Goal: Information Seeking & Learning: Learn about a topic

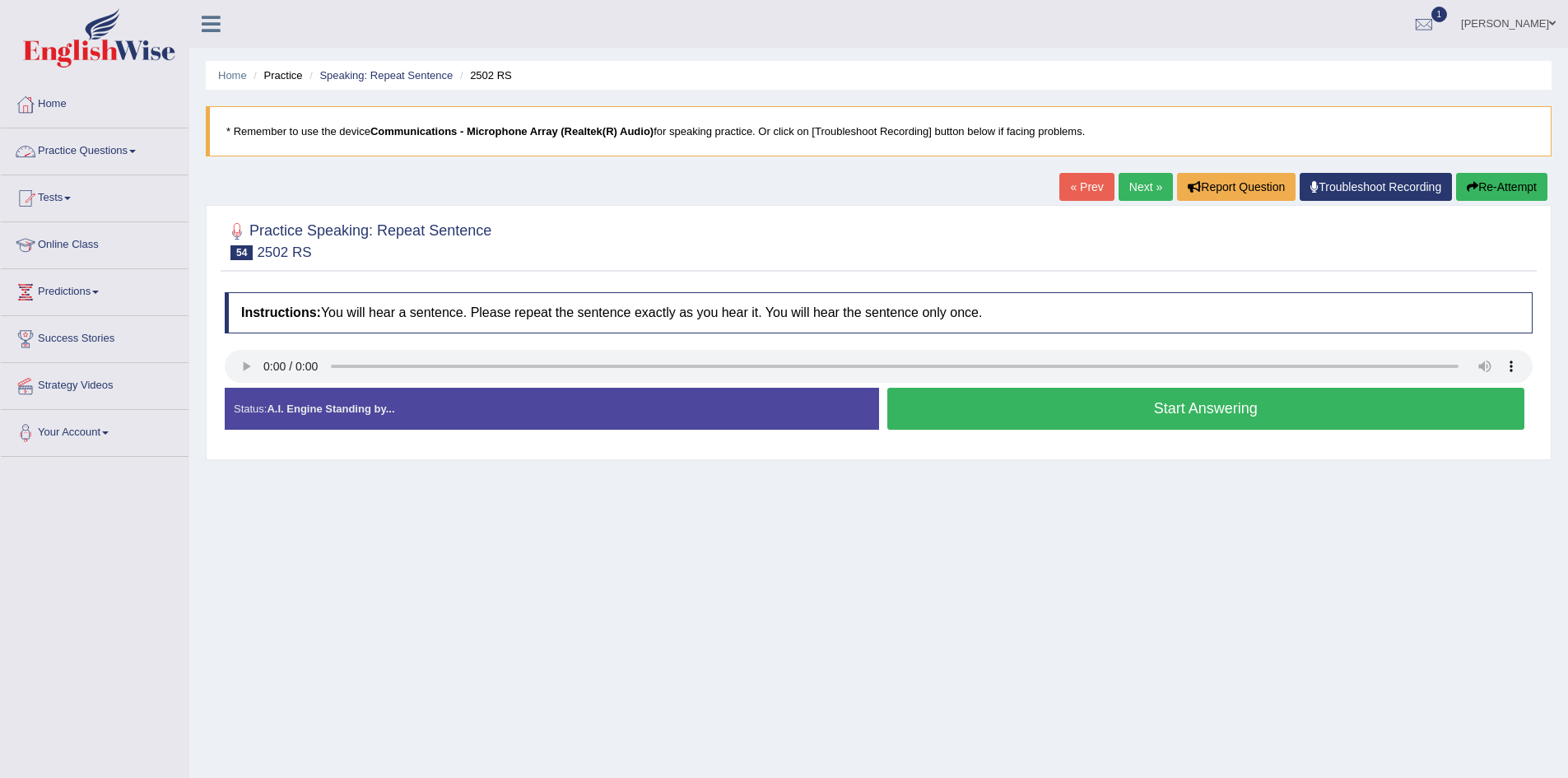
click at [128, 147] on link "Practice Questions" at bounding box center [94, 148] width 187 height 41
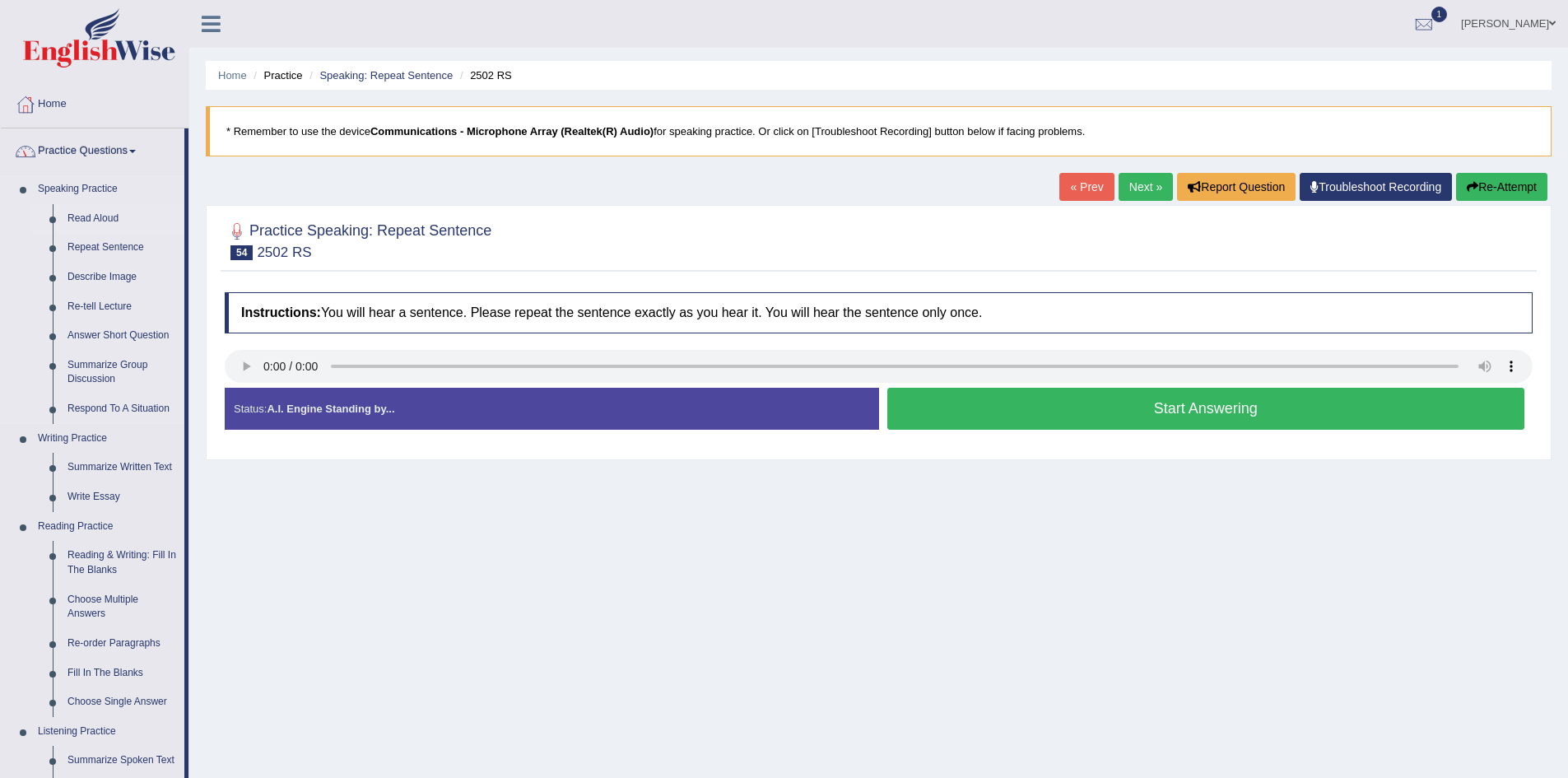
click at [104, 216] on link "Read Aloud" at bounding box center [122, 219] width 125 height 29
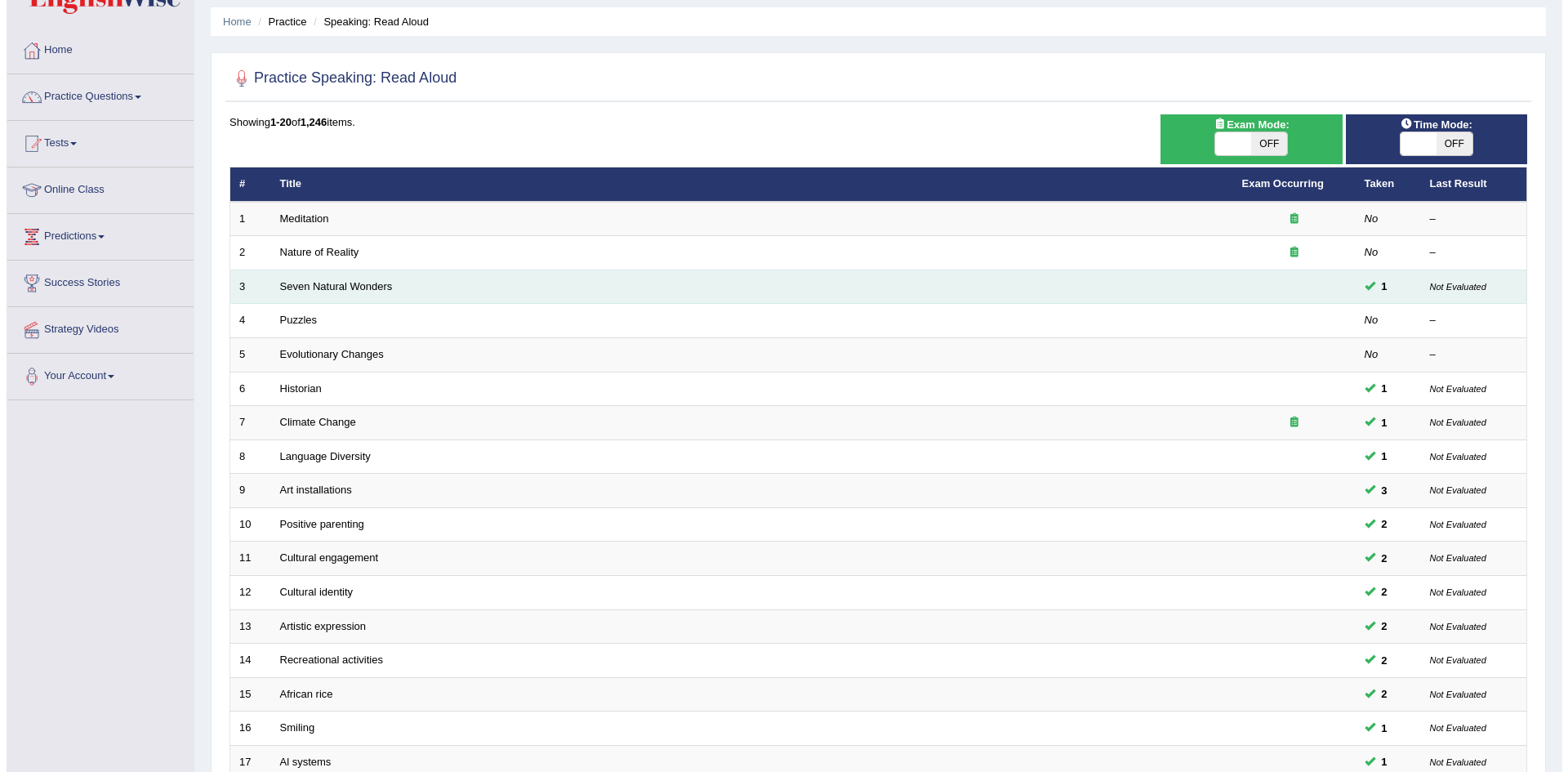
scroll to position [82, 0]
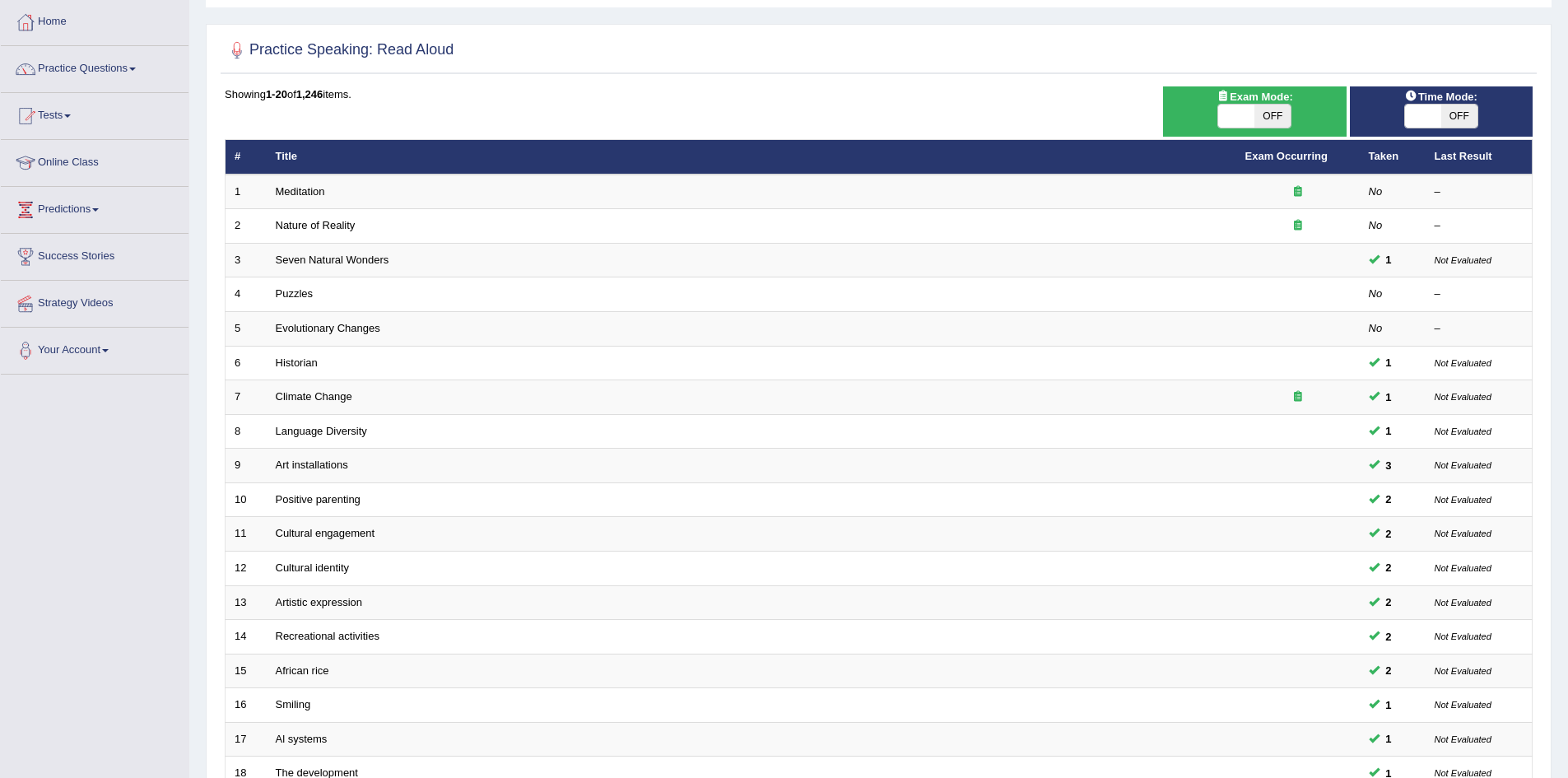
click at [1429, 109] on span at bounding box center [1423, 116] width 36 height 23
checkbox input "true"
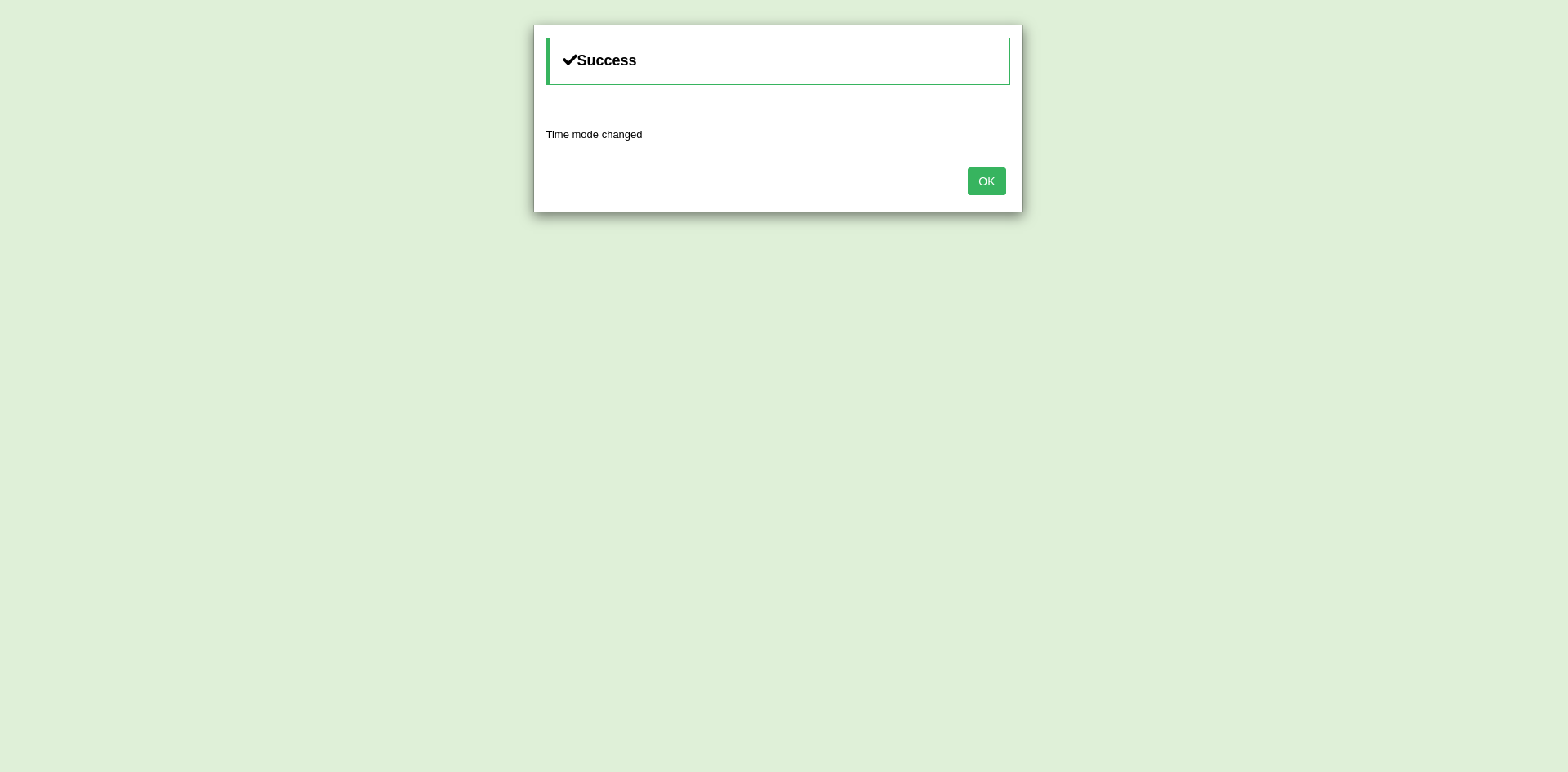
click at [983, 186] on button "OK" at bounding box center [987, 180] width 38 height 27
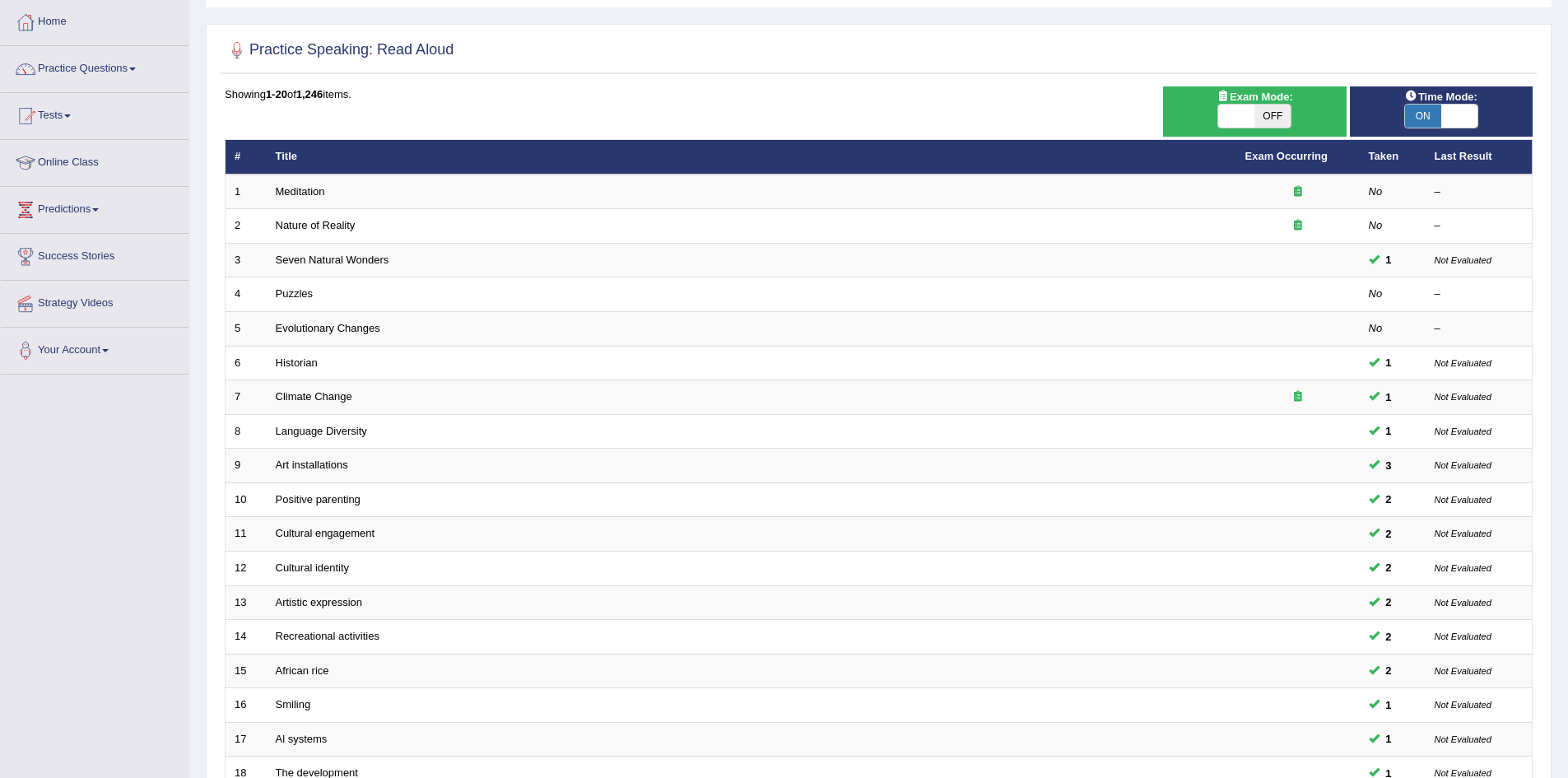
click at [1274, 115] on span "OFF" at bounding box center [1273, 116] width 36 height 23
checkbox input "true"
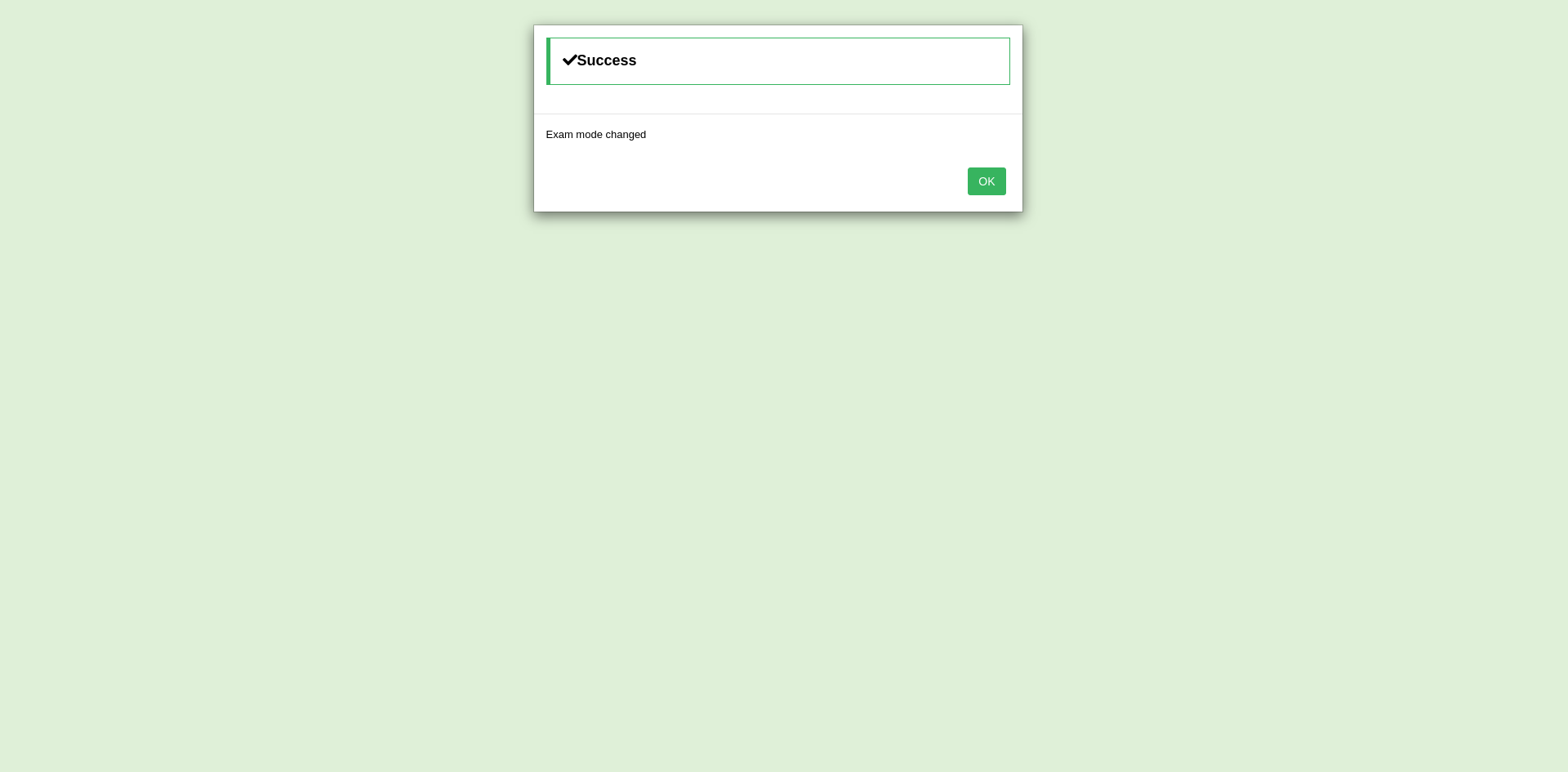
click at [988, 186] on button "OK" at bounding box center [987, 180] width 38 height 27
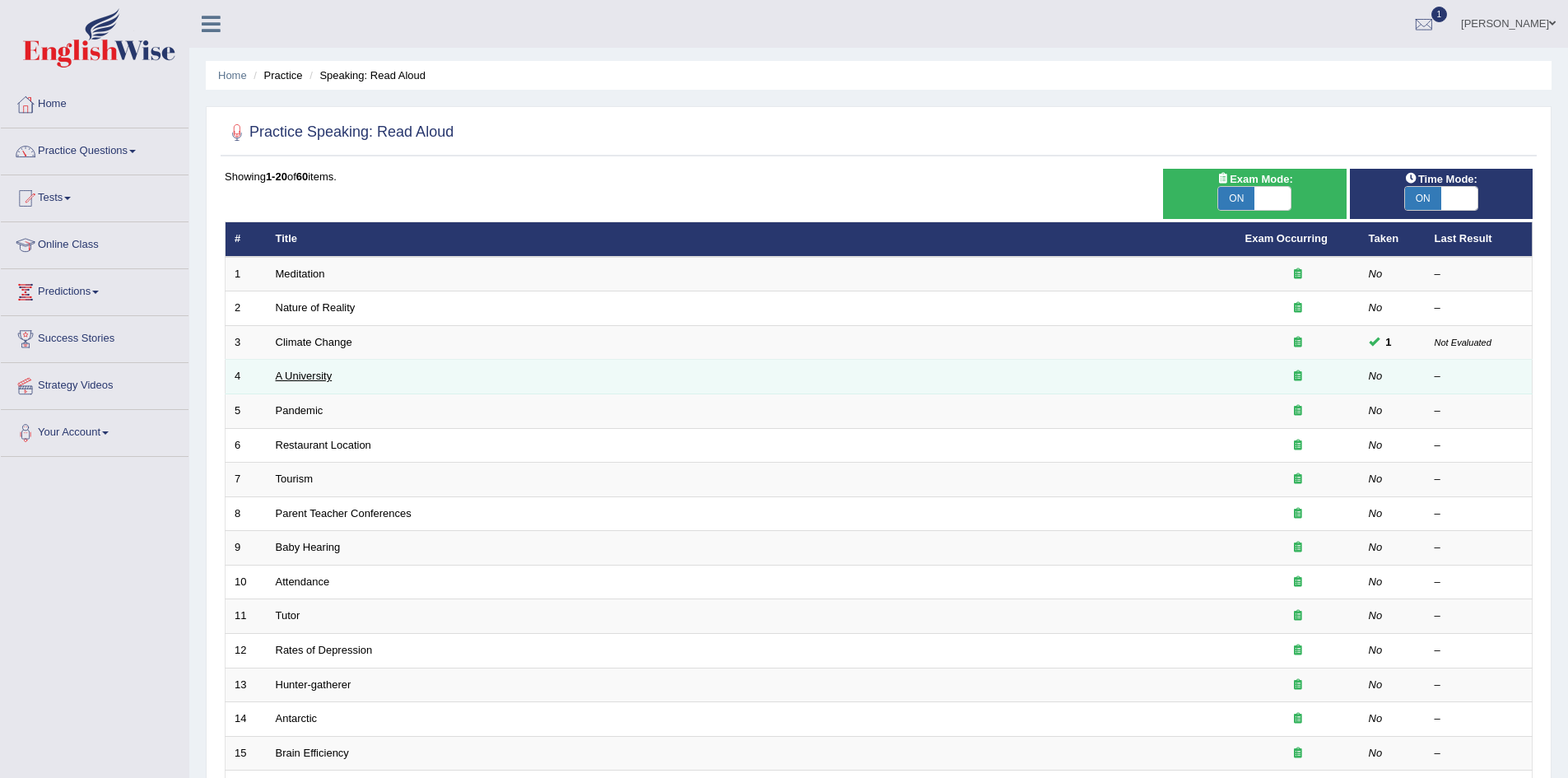
click at [302, 370] on link "A University" at bounding box center [304, 376] width 57 height 12
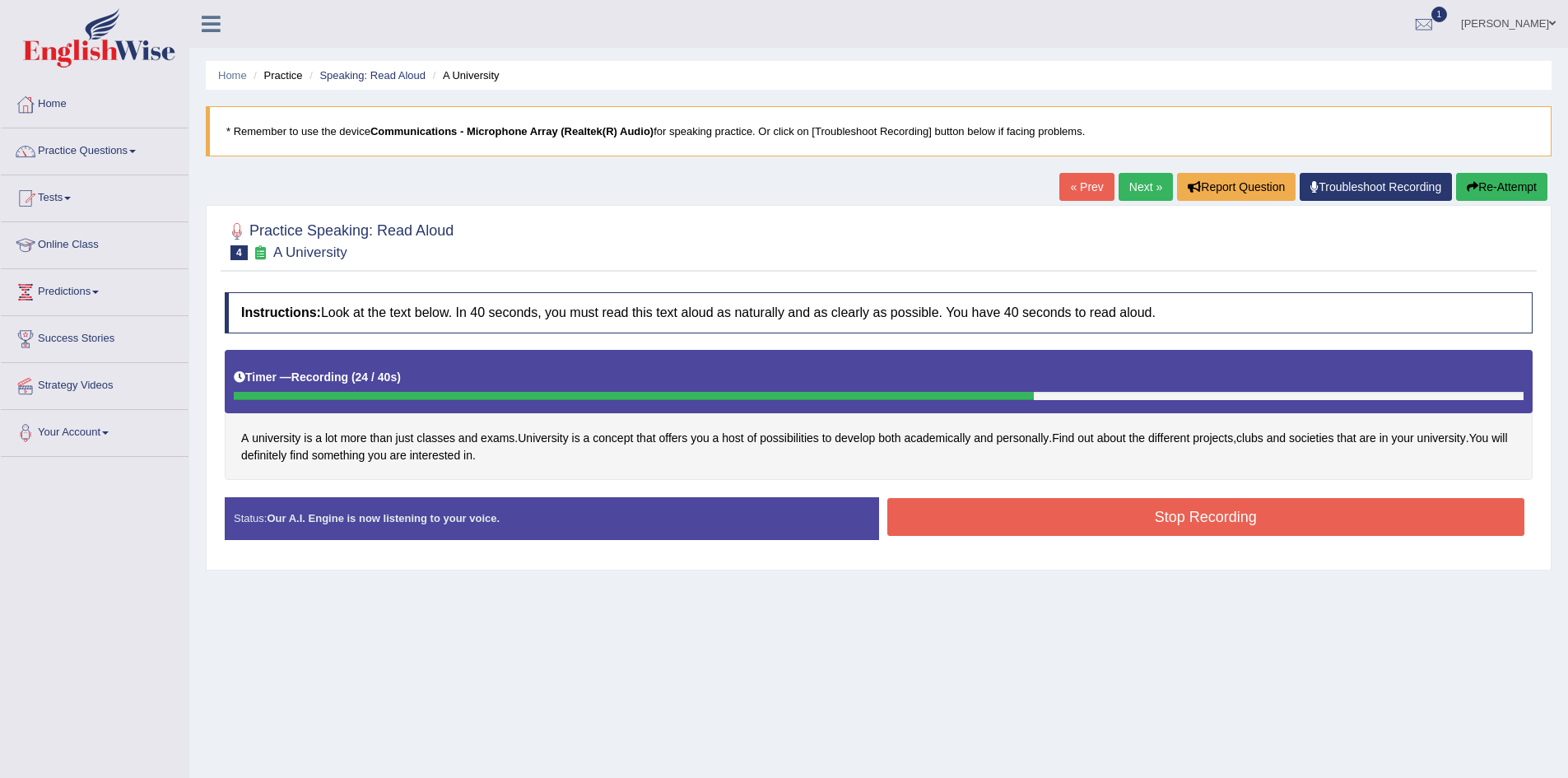
click at [1269, 520] on button "Stop Recording" at bounding box center [1206, 517] width 638 height 38
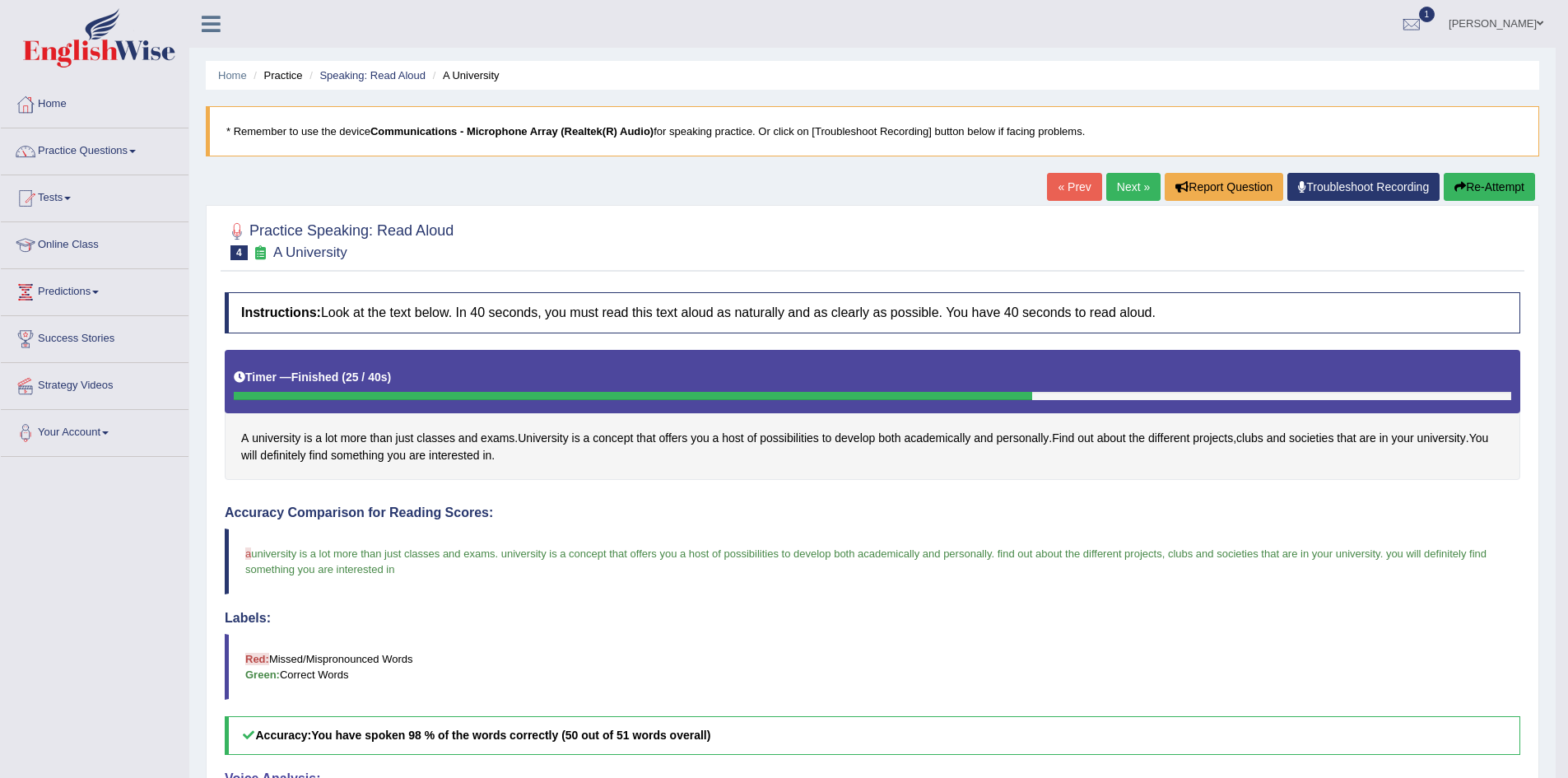
click at [1120, 186] on link "Next »" at bounding box center [1133, 186] width 54 height 28
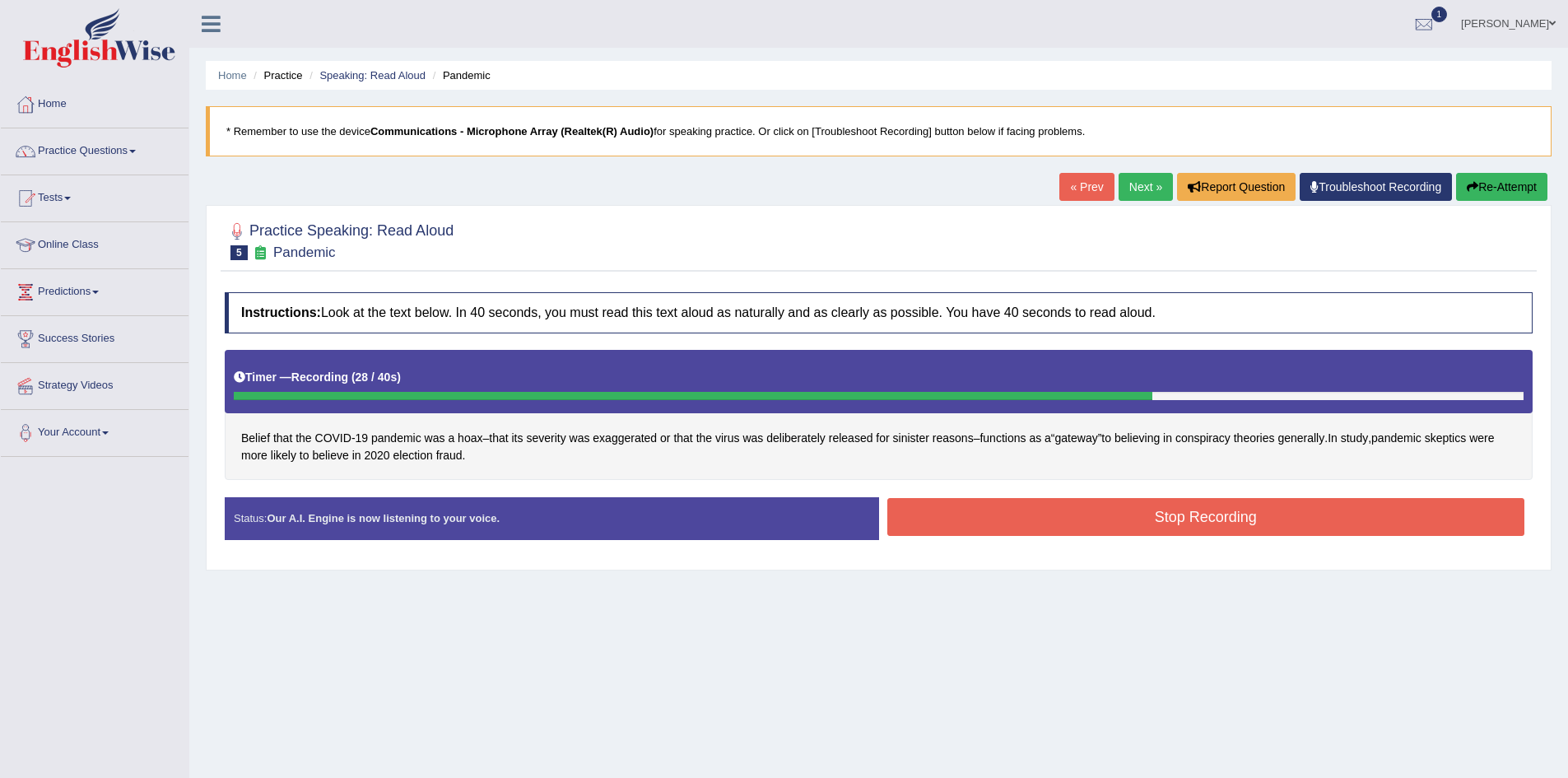
click at [1284, 506] on button "Stop Recording" at bounding box center [1206, 517] width 638 height 38
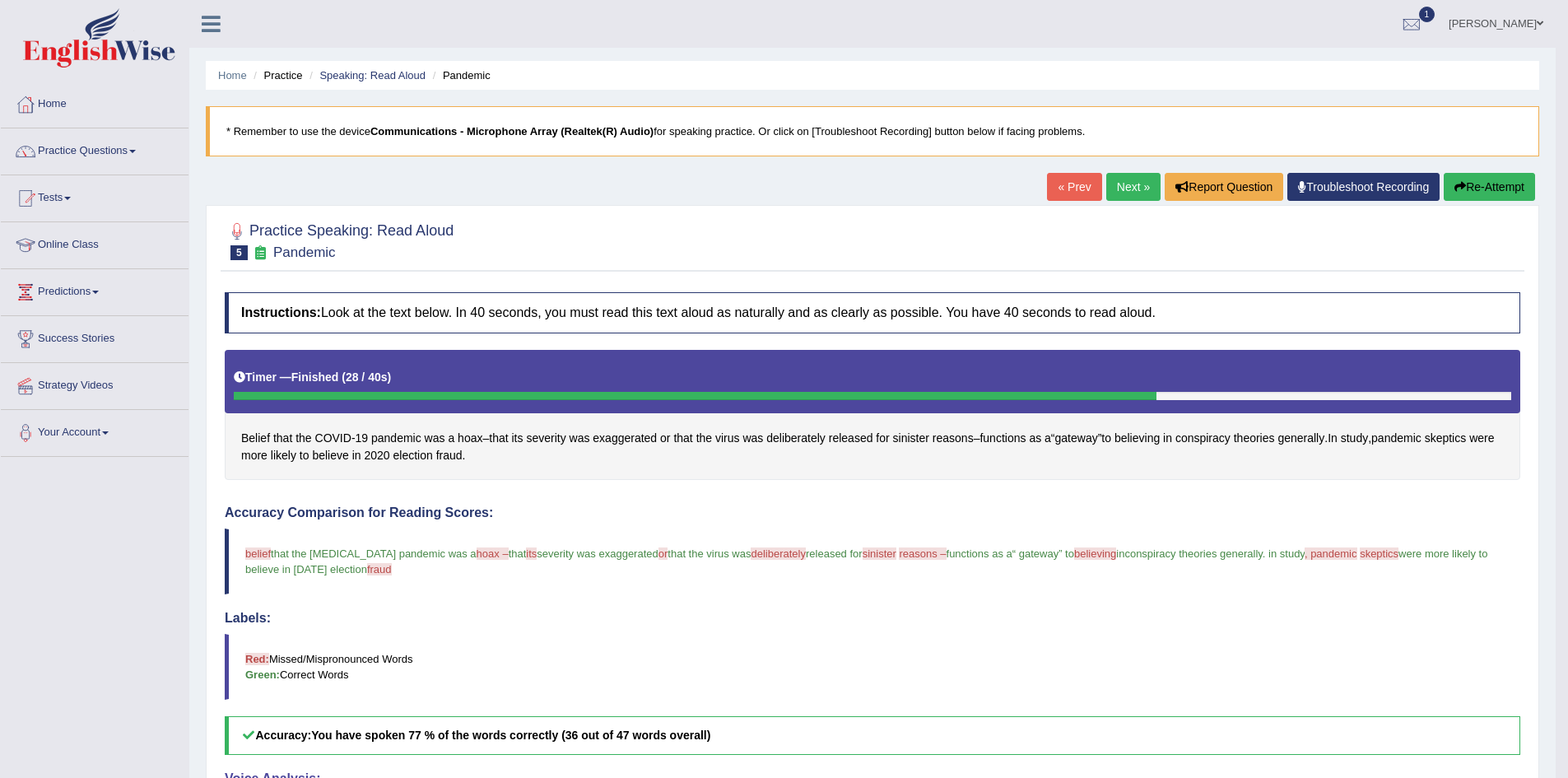
click at [1129, 192] on link "Next »" at bounding box center [1133, 186] width 54 height 28
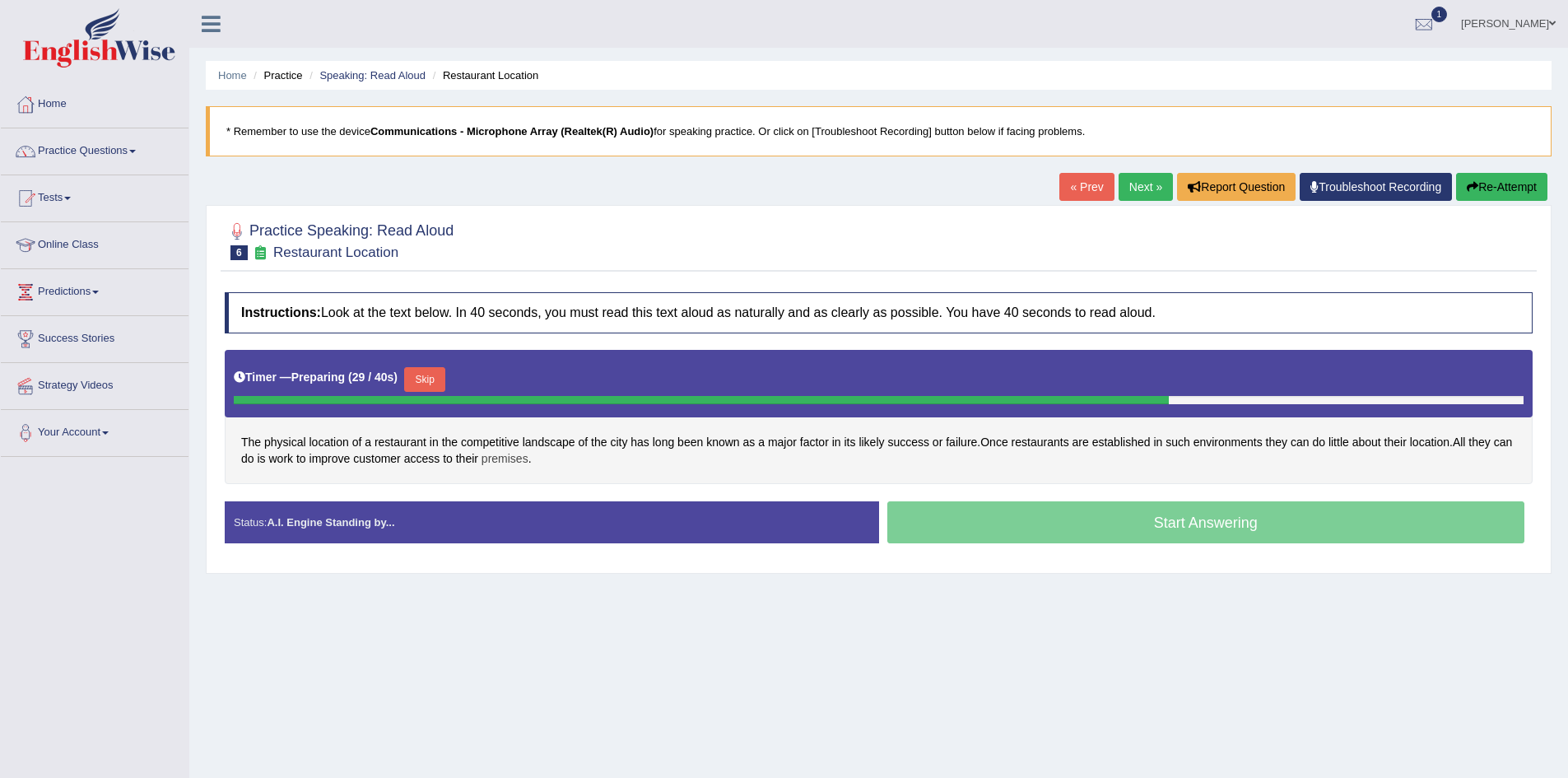
click at [513, 459] on span "premises" at bounding box center [505, 459] width 47 height 17
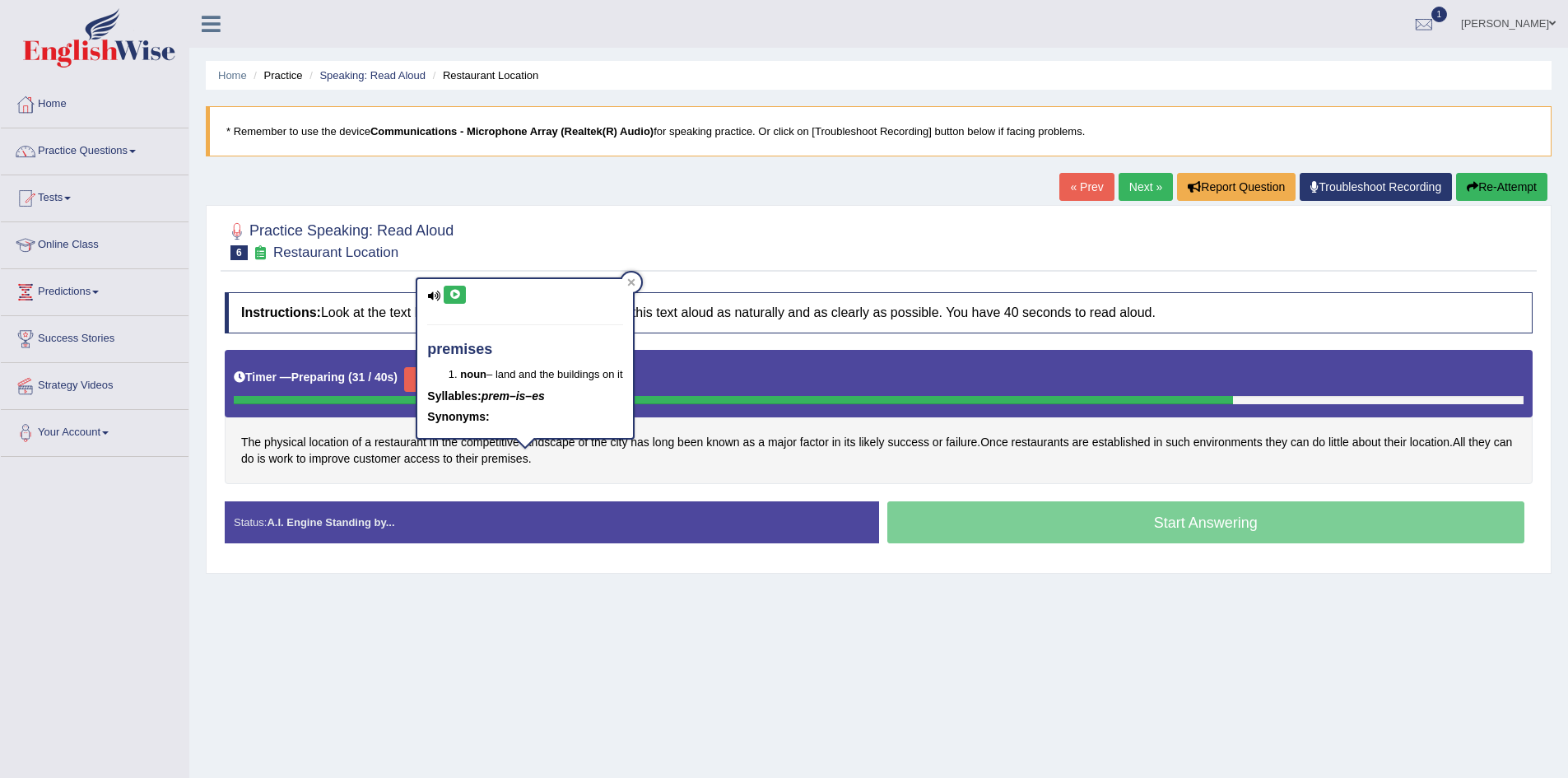
click at [452, 293] on icon at bounding box center [455, 295] width 12 height 10
click at [641, 622] on div "Home Practice Speaking: Read Aloud Restaurant Location * Remember to use the de…" at bounding box center [879, 412] width 1379 height 824
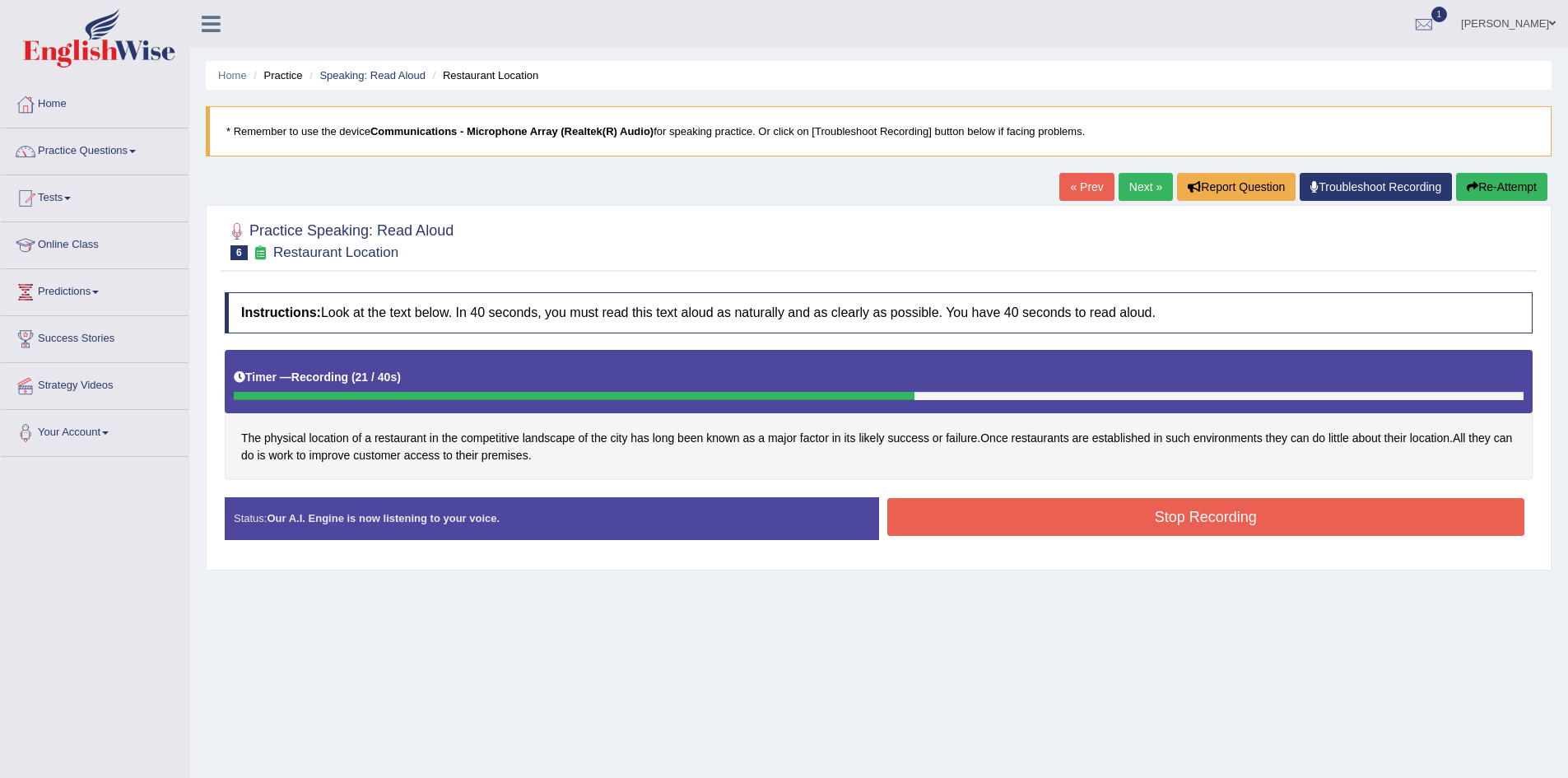
click at [1171, 514] on button "Stop Recording" at bounding box center [1206, 517] width 638 height 38
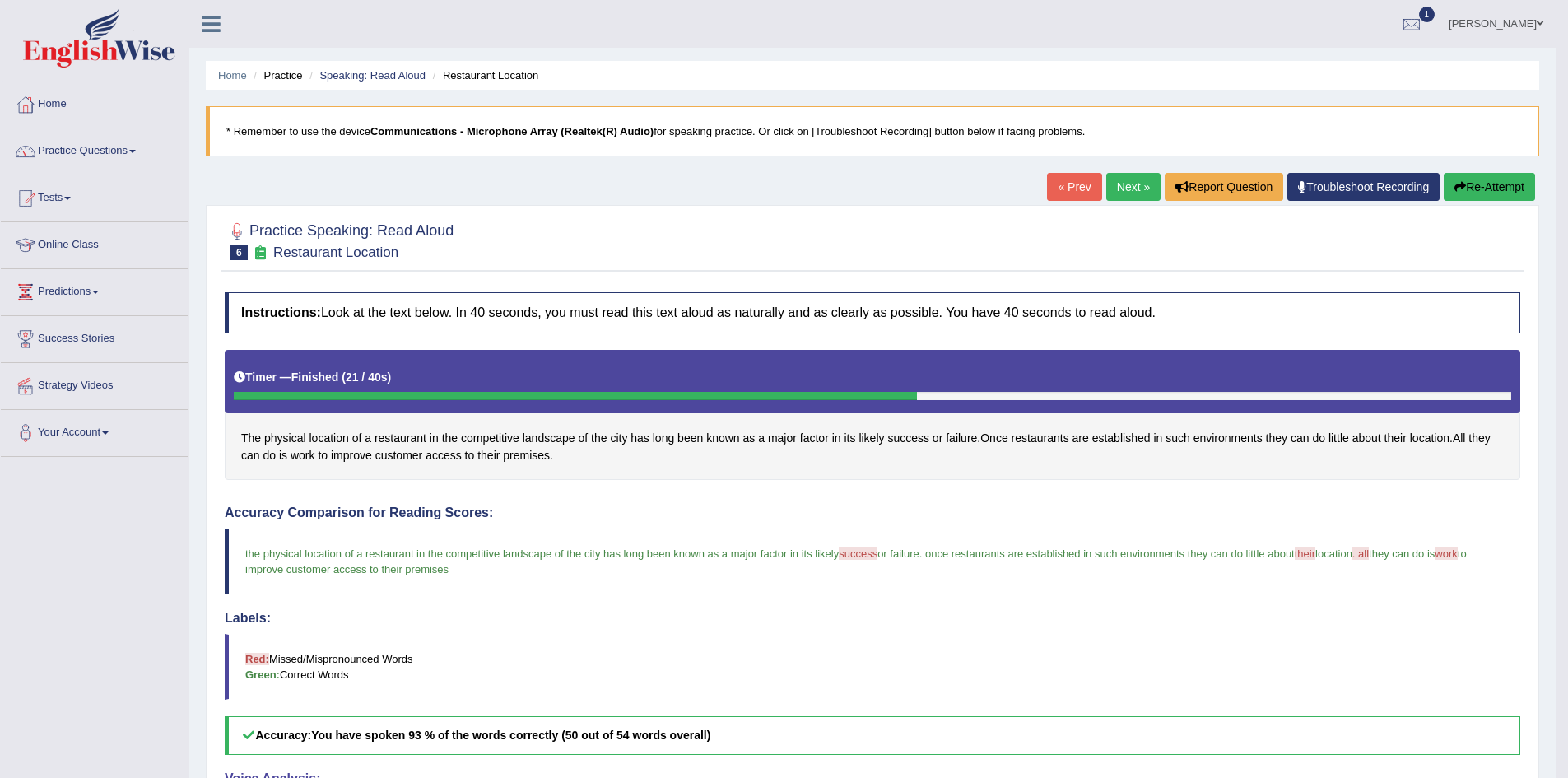
click at [1128, 192] on link "Next »" at bounding box center [1133, 186] width 54 height 28
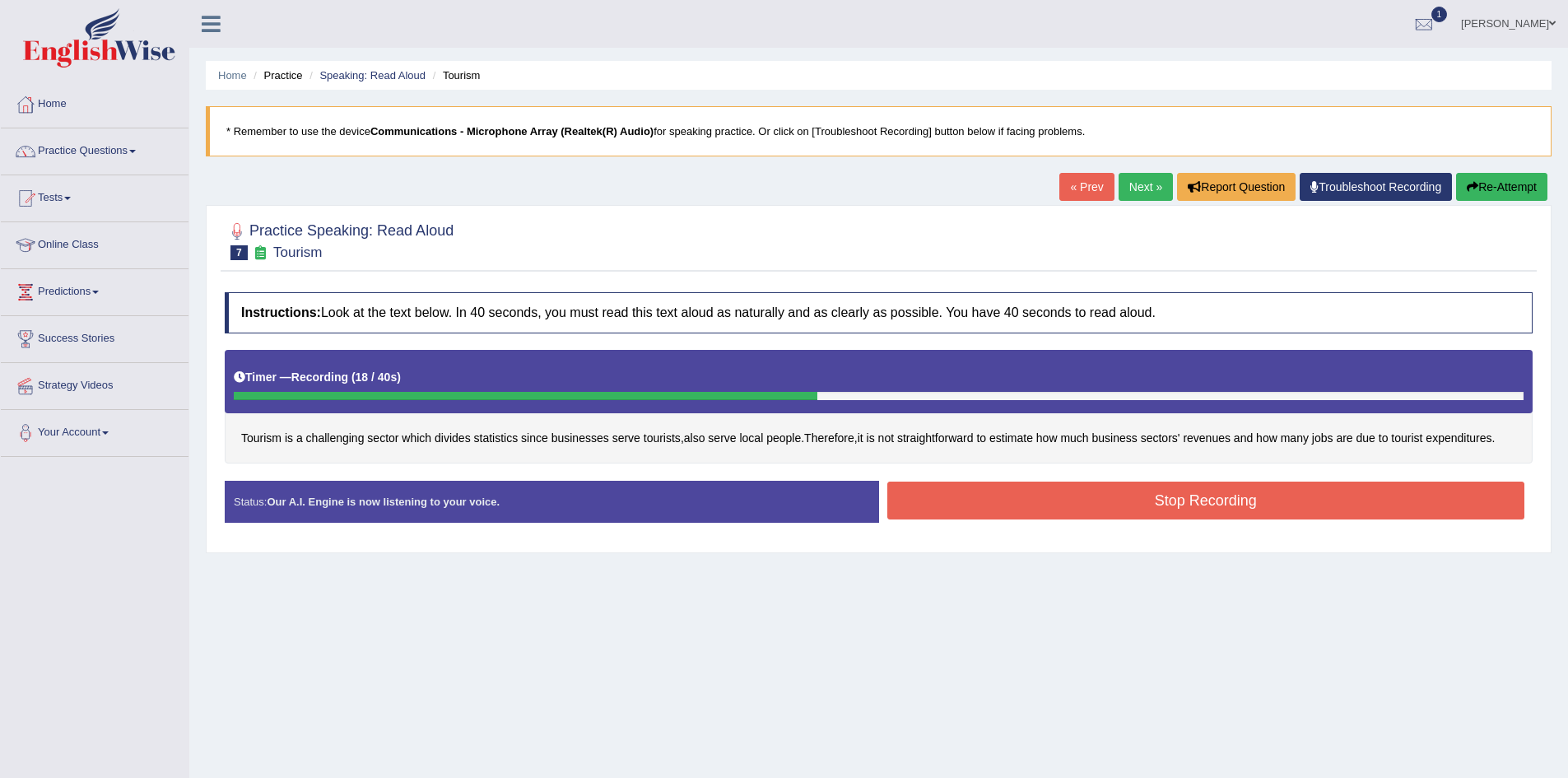
click at [1284, 497] on button "Stop Recording" at bounding box center [1206, 501] width 638 height 38
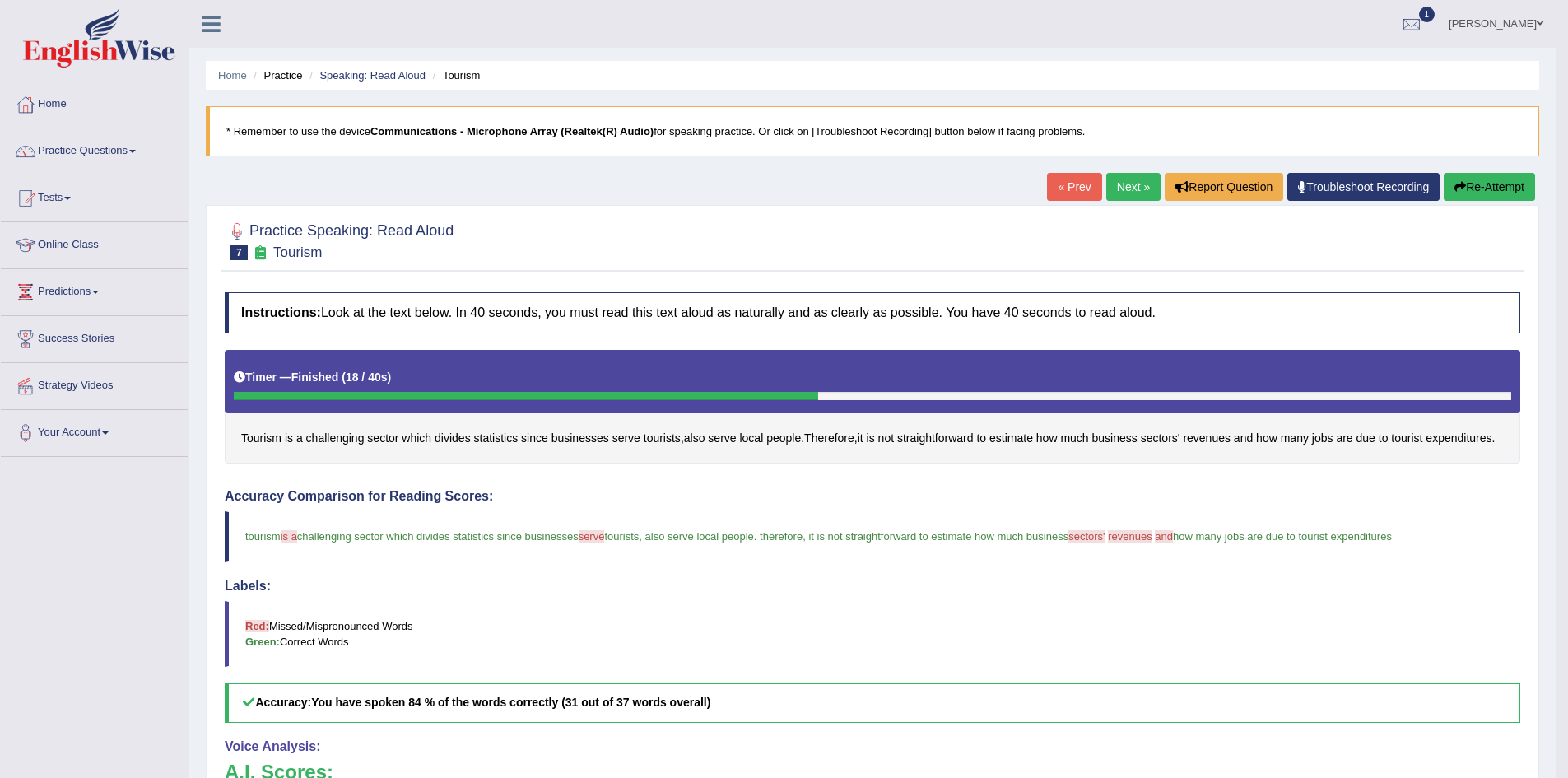
click at [1107, 185] on link "Next »" at bounding box center [1133, 186] width 54 height 28
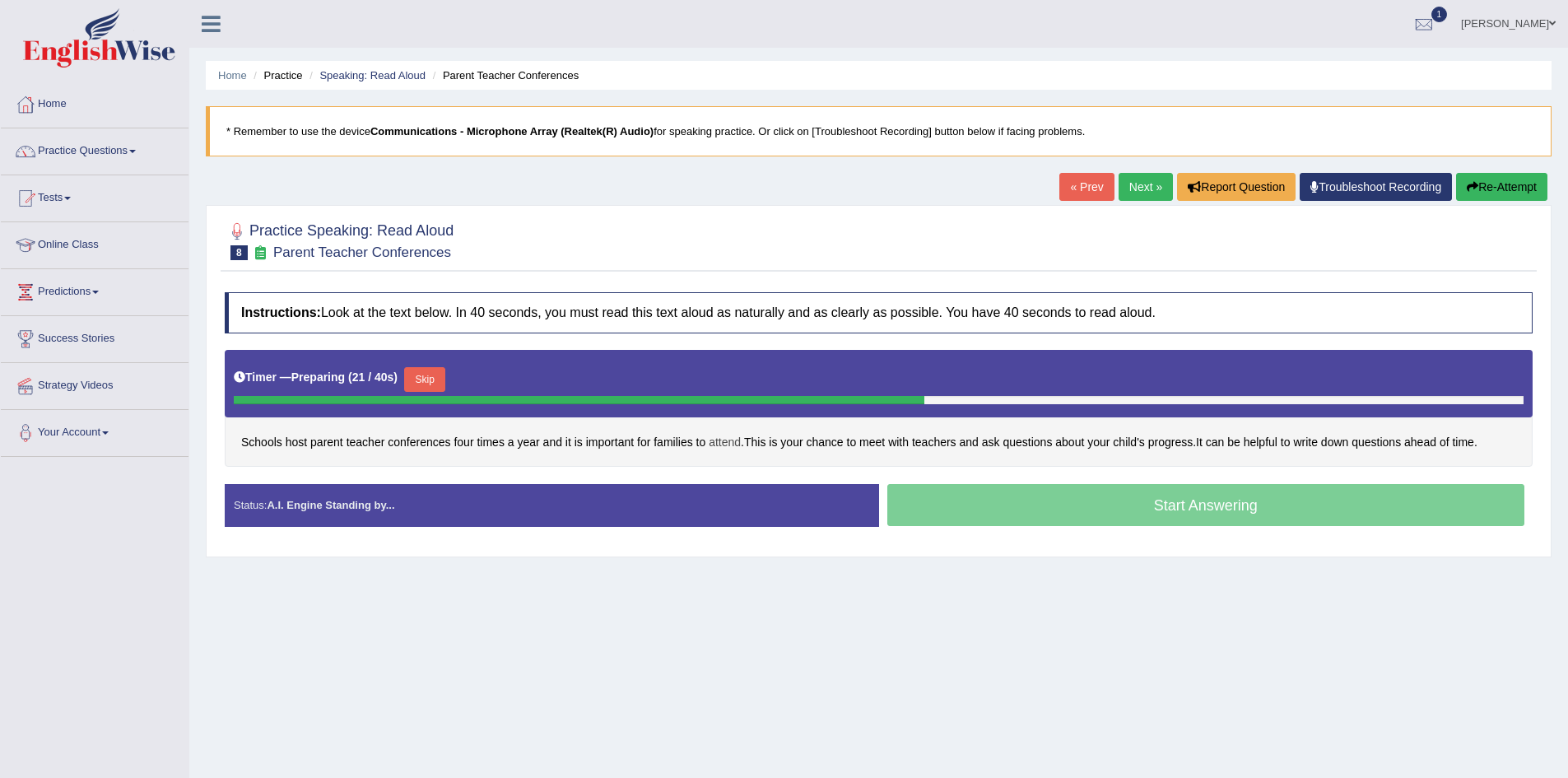
click at [726, 446] on span "attend" at bounding box center [725, 442] width 32 height 17
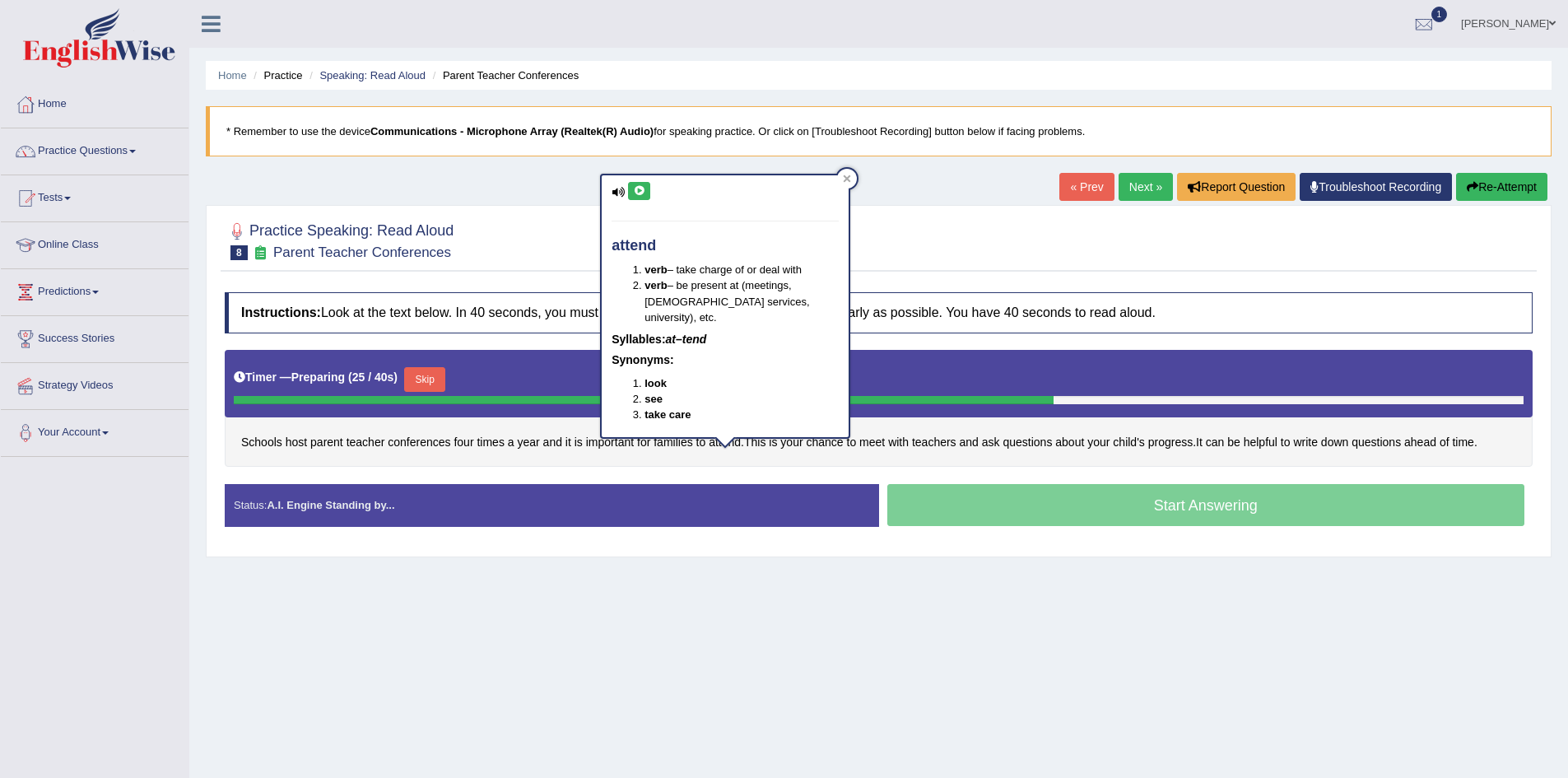
click at [638, 190] on icon at bounding box center [639, 191] width 12 height 10
click at [849, 179] on icon at bounding box center [847, 179] width 8 height 8
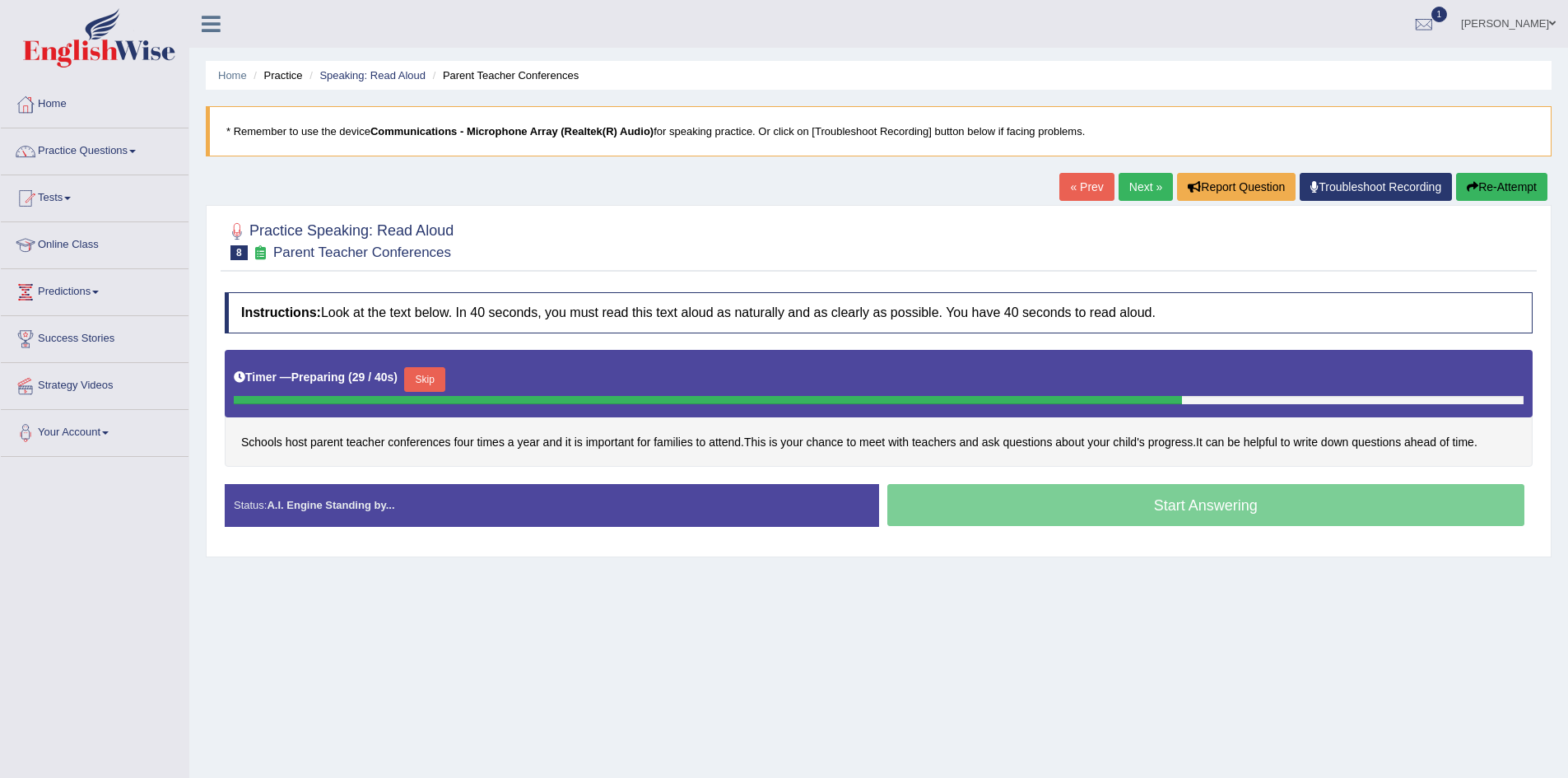
click at [440, 376] on button "Skip" at bounding box center [424, 379] width 41 height 25
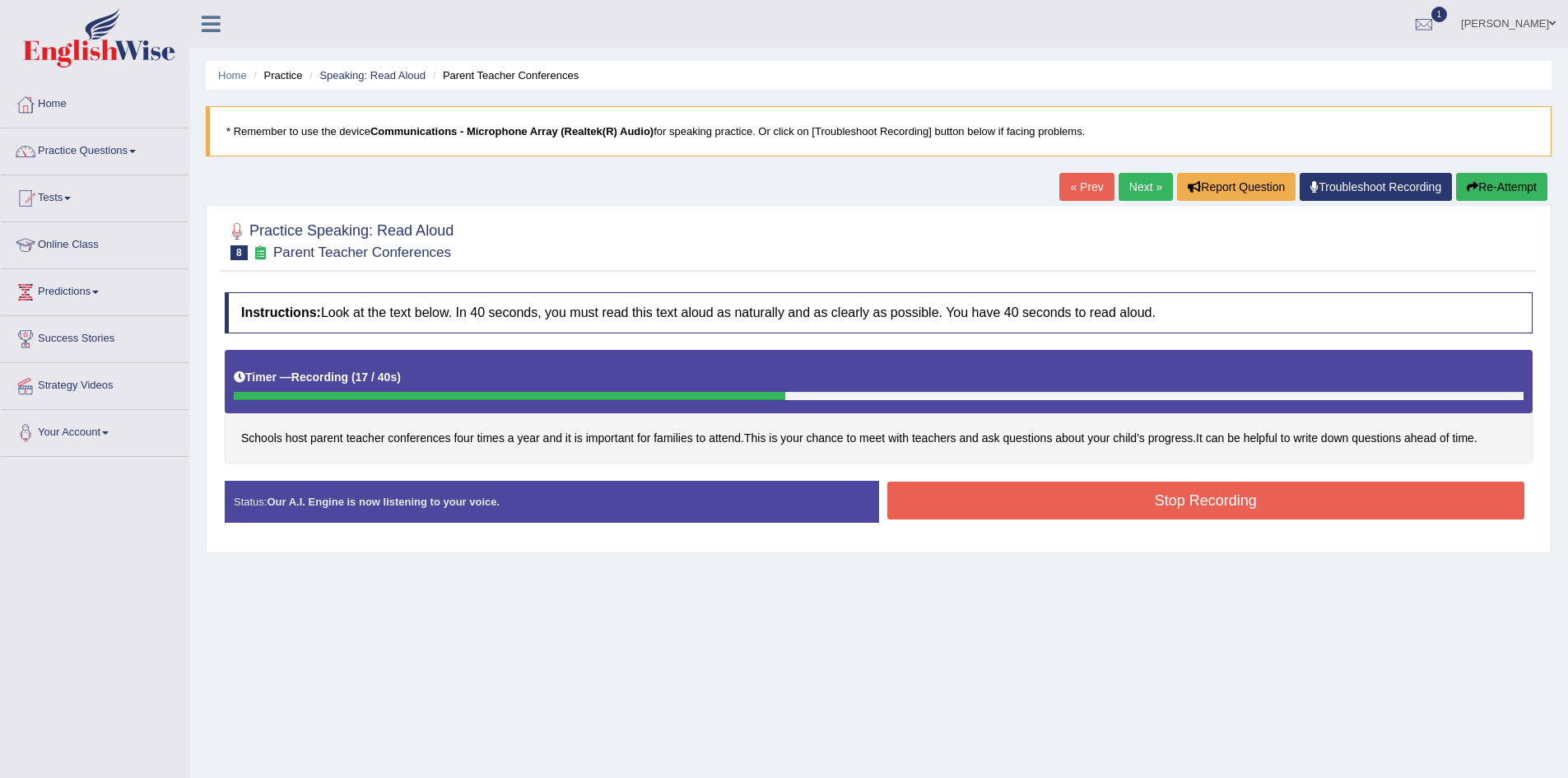
click at [1148, 500] on button "Stop Recording" at bounding box center [1206, 501] width 638 height 38
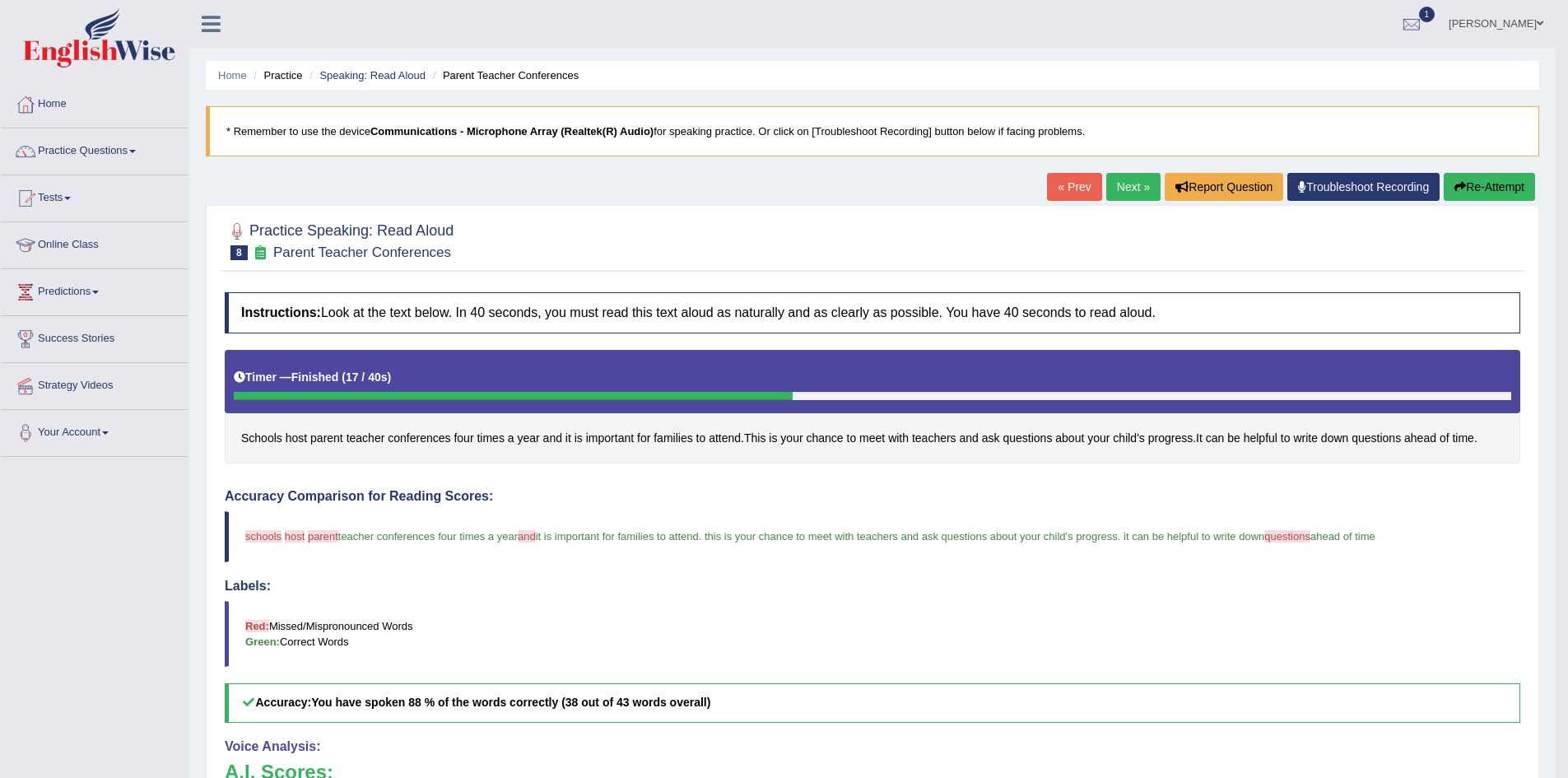
click at [1115, 185] on link "Next »" at bounding box center [1133, 186] width 54 height 28
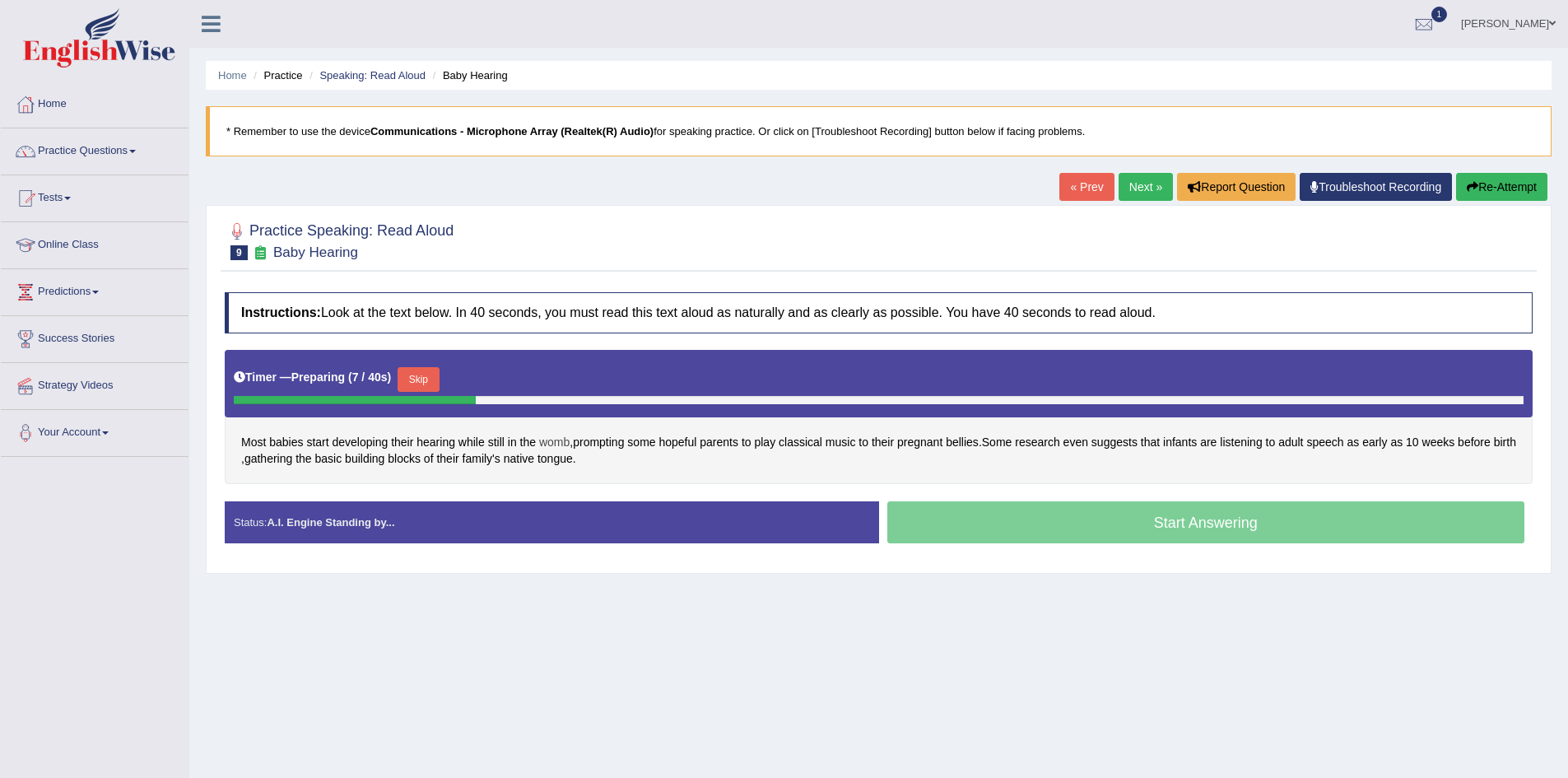
click at [550, 438] on span "womb" at bounding box center [554, 442] width 30 height 17
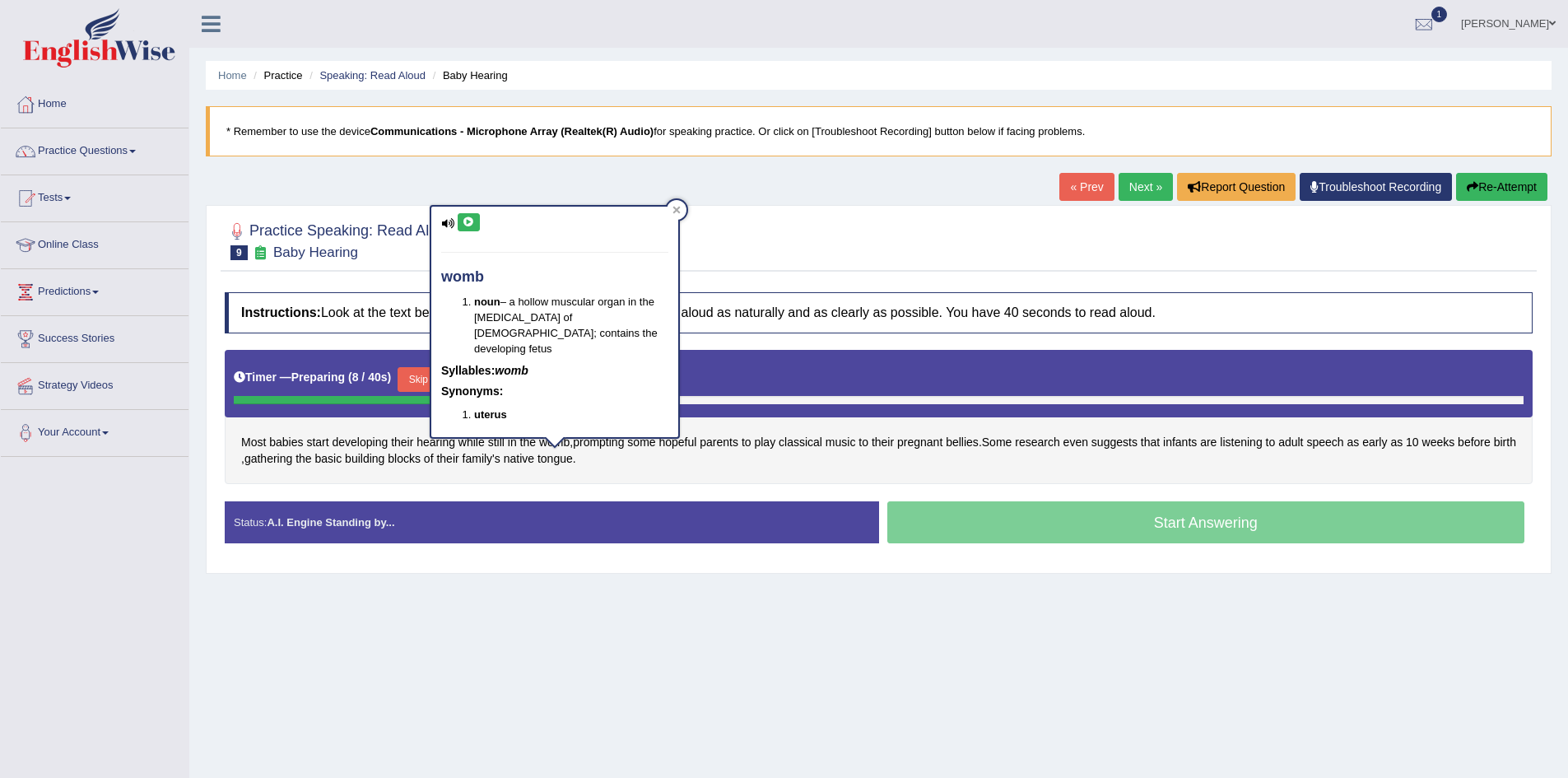
click at [471, 224] on icon at bounding box center [469, 223] width 12 height 10
click at [468, 218] on icon at bounding box center [469, 223] width 12 height 10
click at [683, 208] on div at bounding box center [676, 209] width 20 height 20
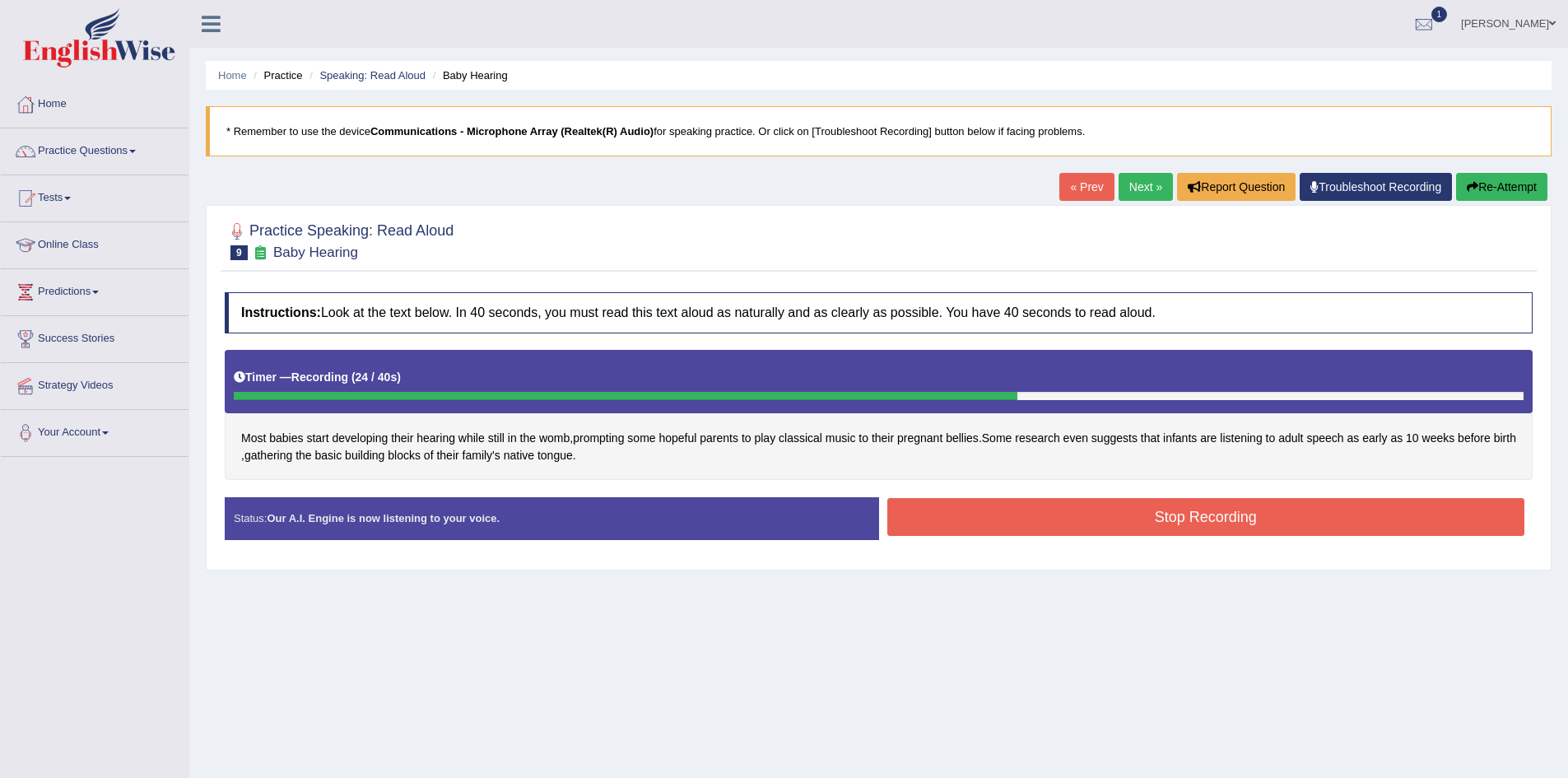
click at [1273, 528] on button "Stop Recording" at bounding box center [1206, 517] width 638 height 38
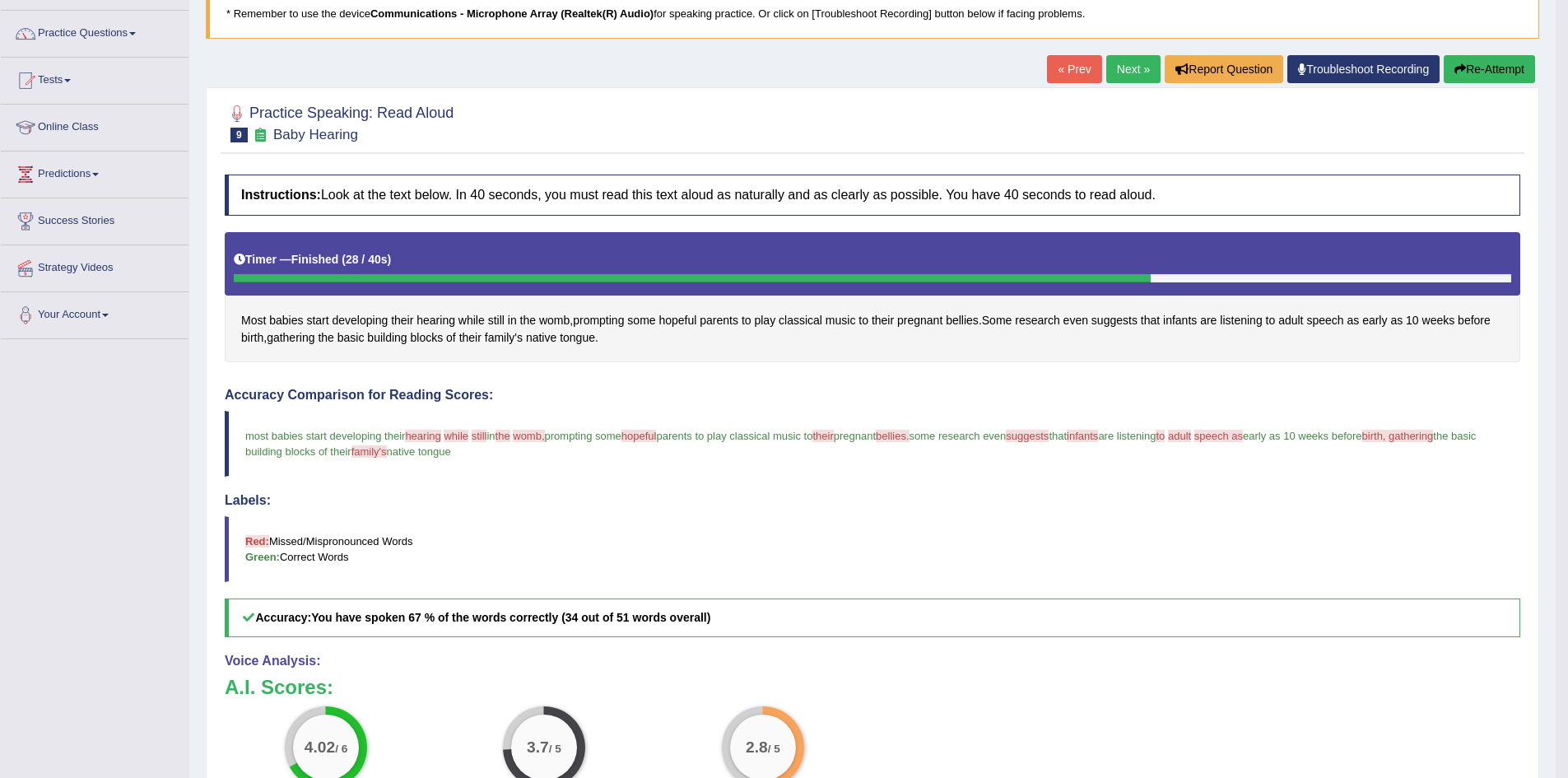
scroll to position [101, 0]
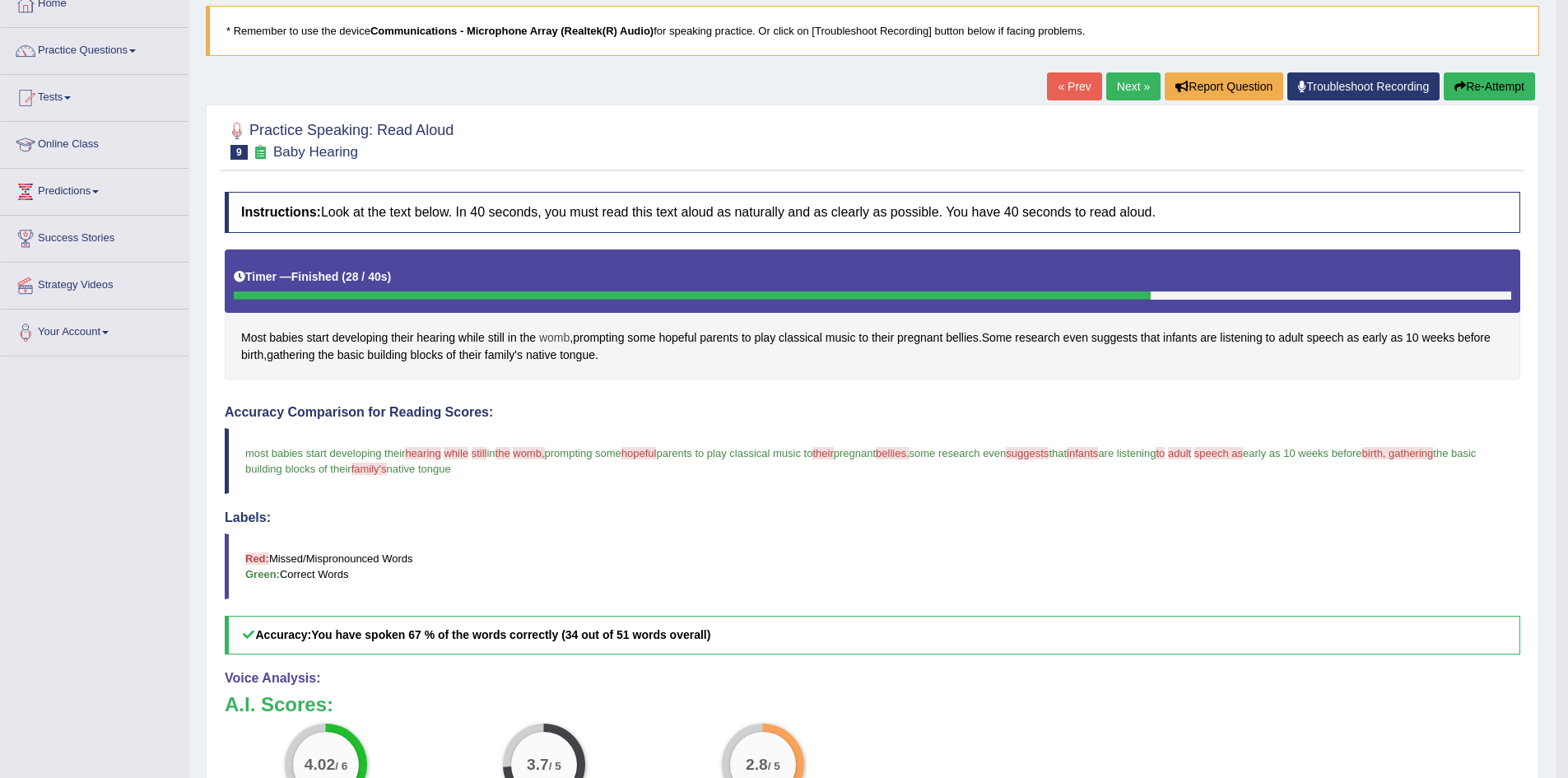
click at [539, 340] on span "womb" at bounding box center [554, 338] width 30 height 17
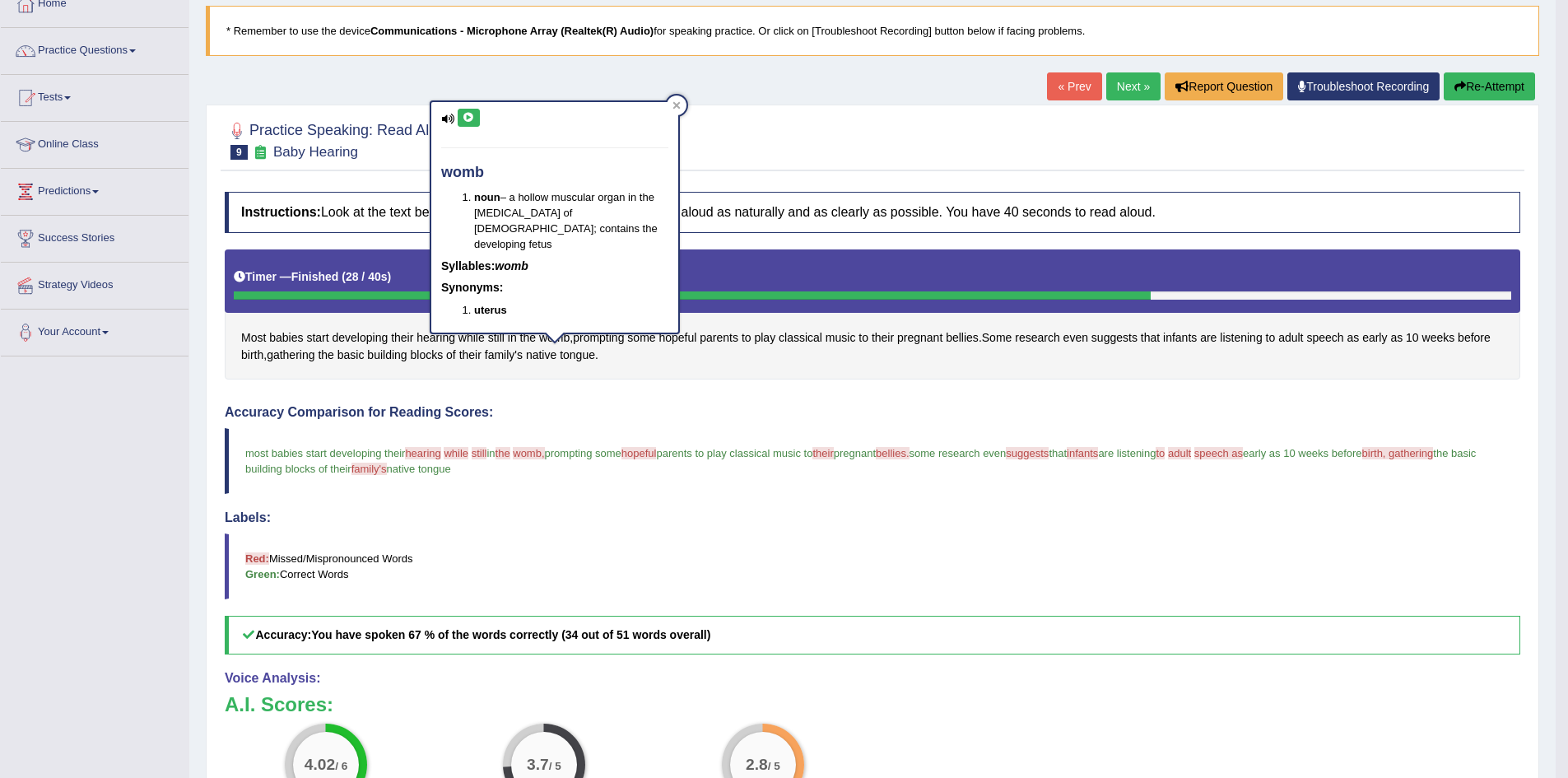
click at [468, 120] on icon at bounding box center [469, 118] width 12 height 10
click at [680, 103] on icon at bounding box center [677, 106] width 8 height 8
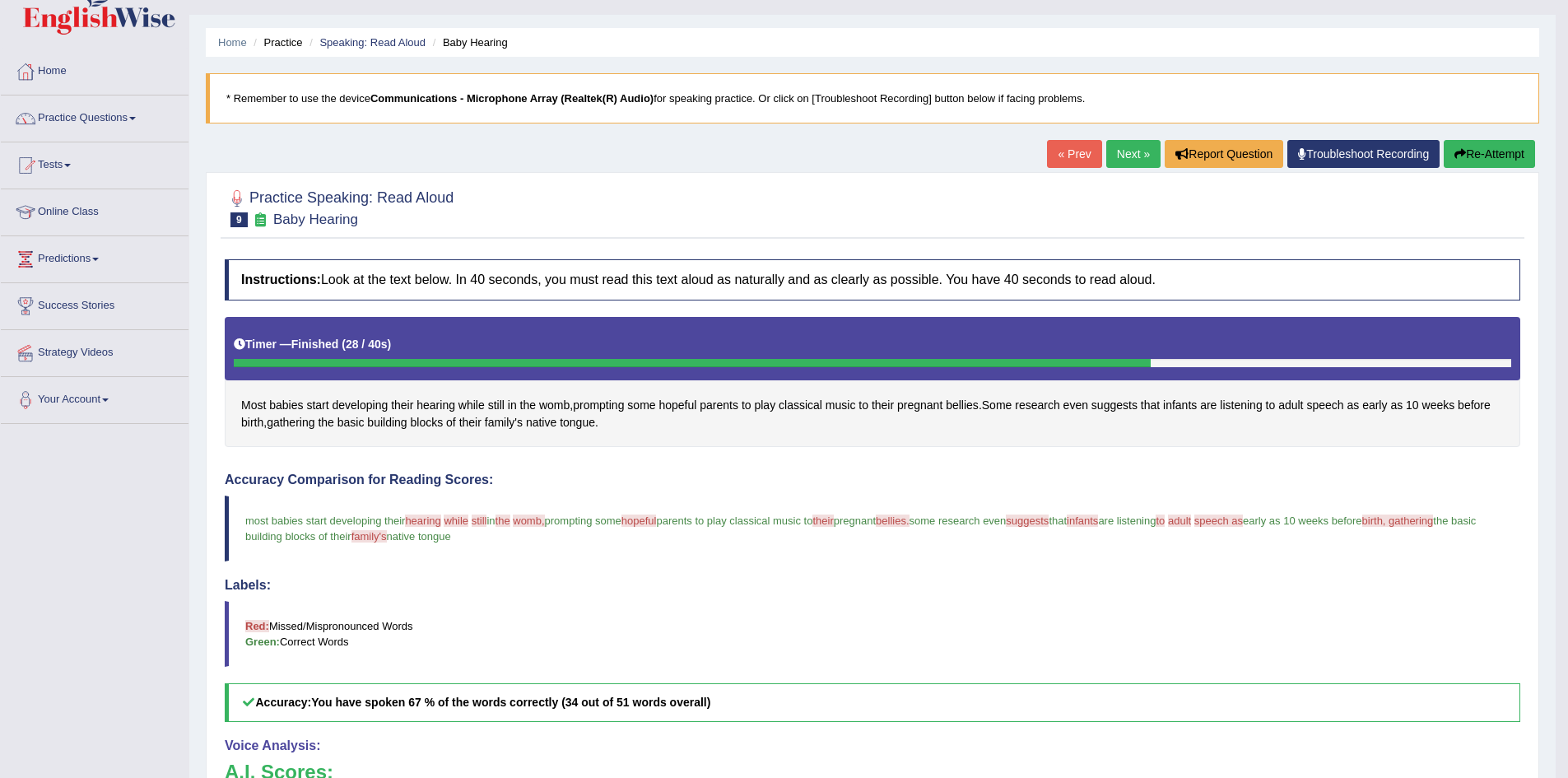
scroll to position [18, 0]
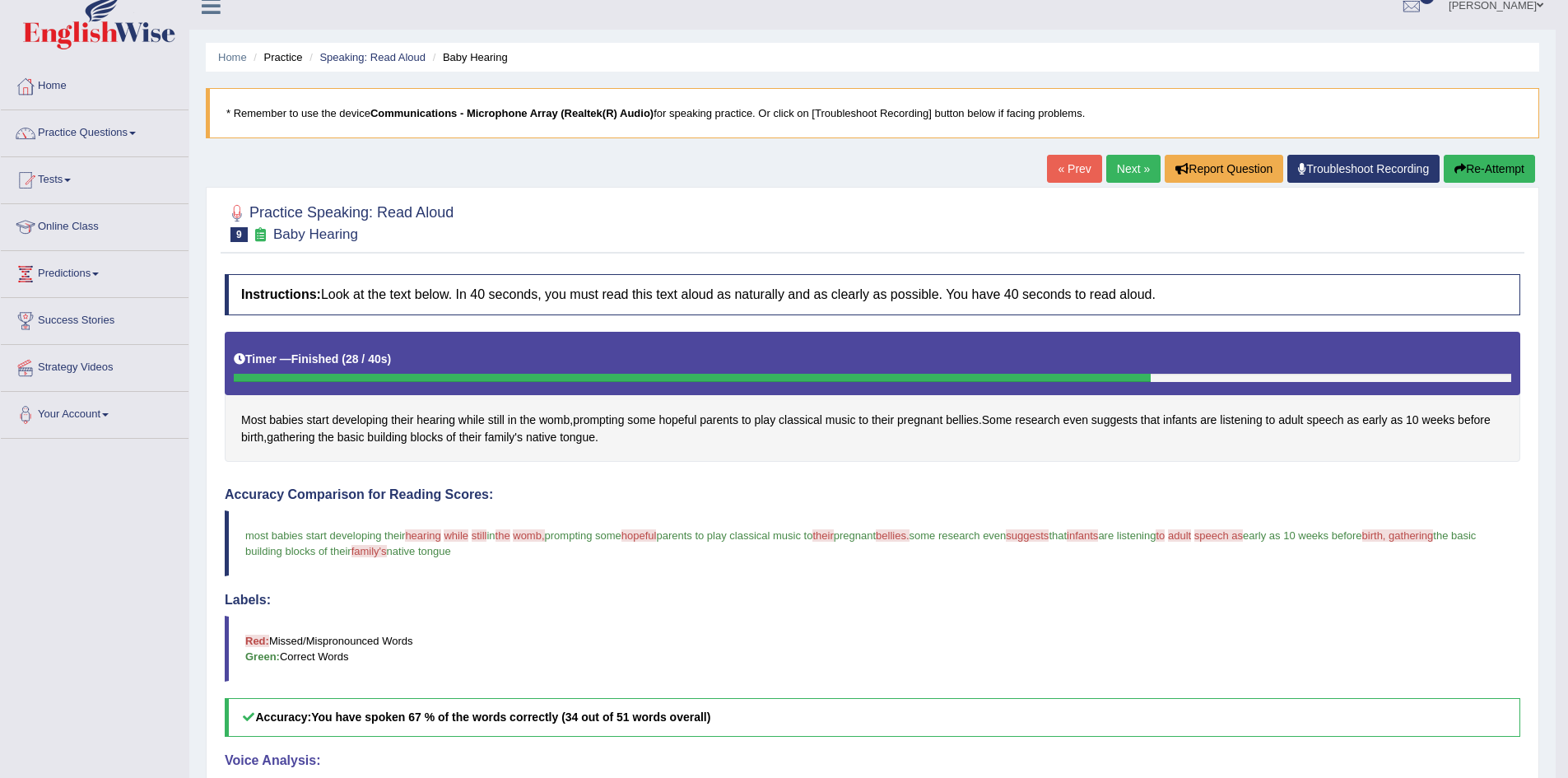
click at [430, 535] on span "hearing" at bounding box center [422, 535] width 35 height 12
click at [433, 425] on span "hearing" at bounding box center [436, 420] width 39 height 17
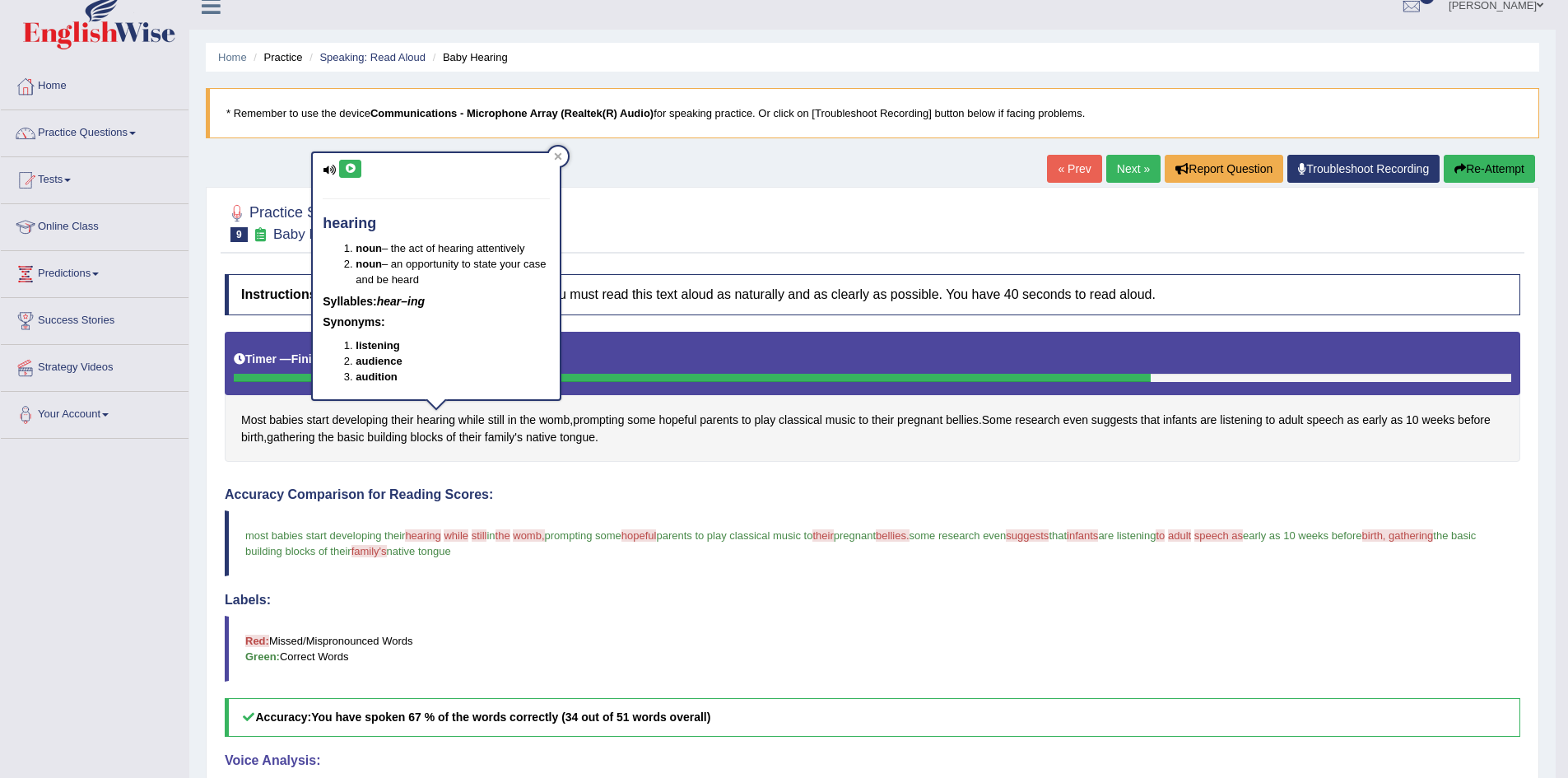
click at [346, 161] on button at bounding box center [350, 168] width 22 height 18
click at [559, 157] on icon at bounding box center [559, 157] width 8 height 8
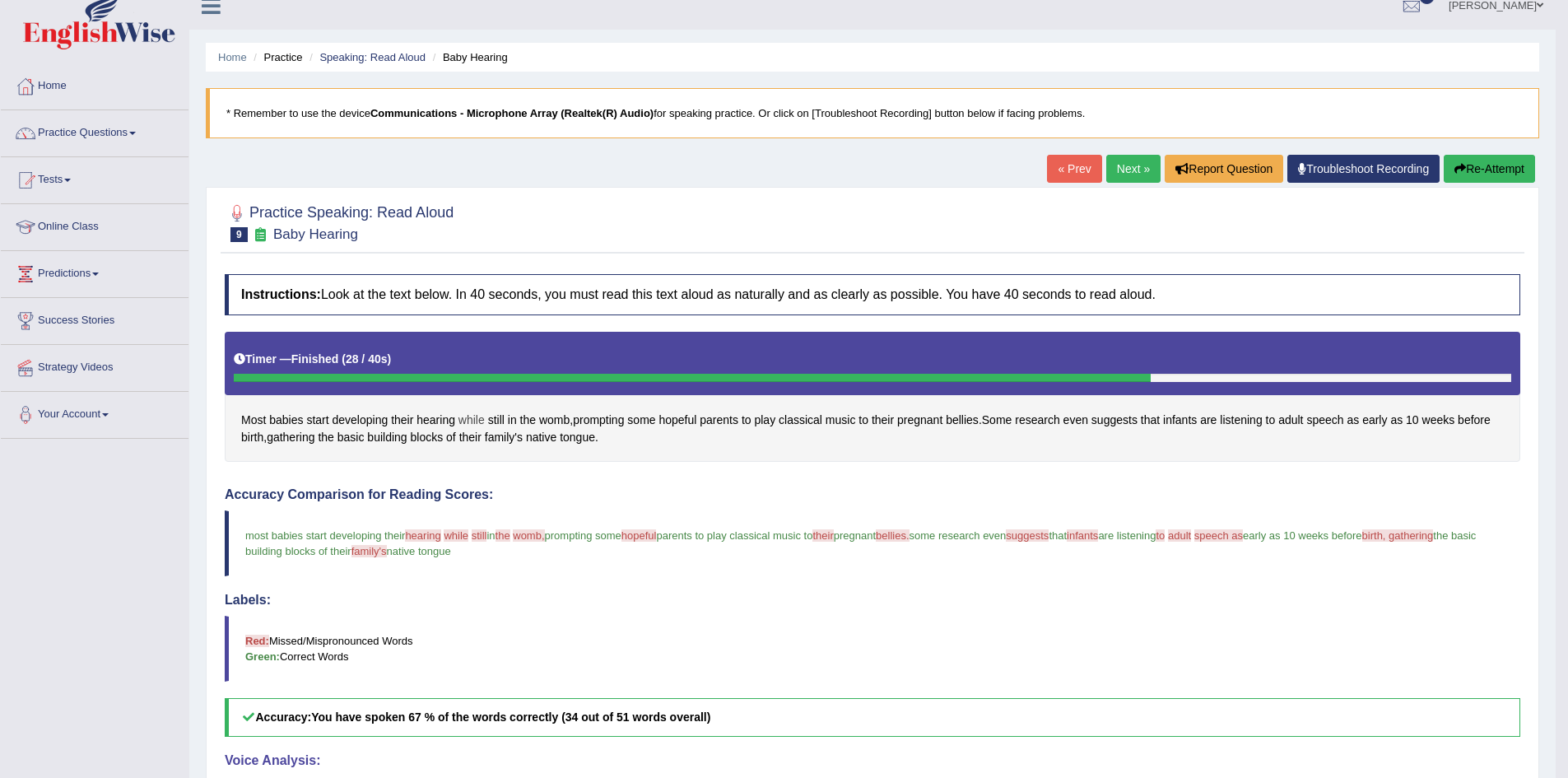
click at [468, 417] on span "while" at bounding box center [472, 420] width 27 height 17
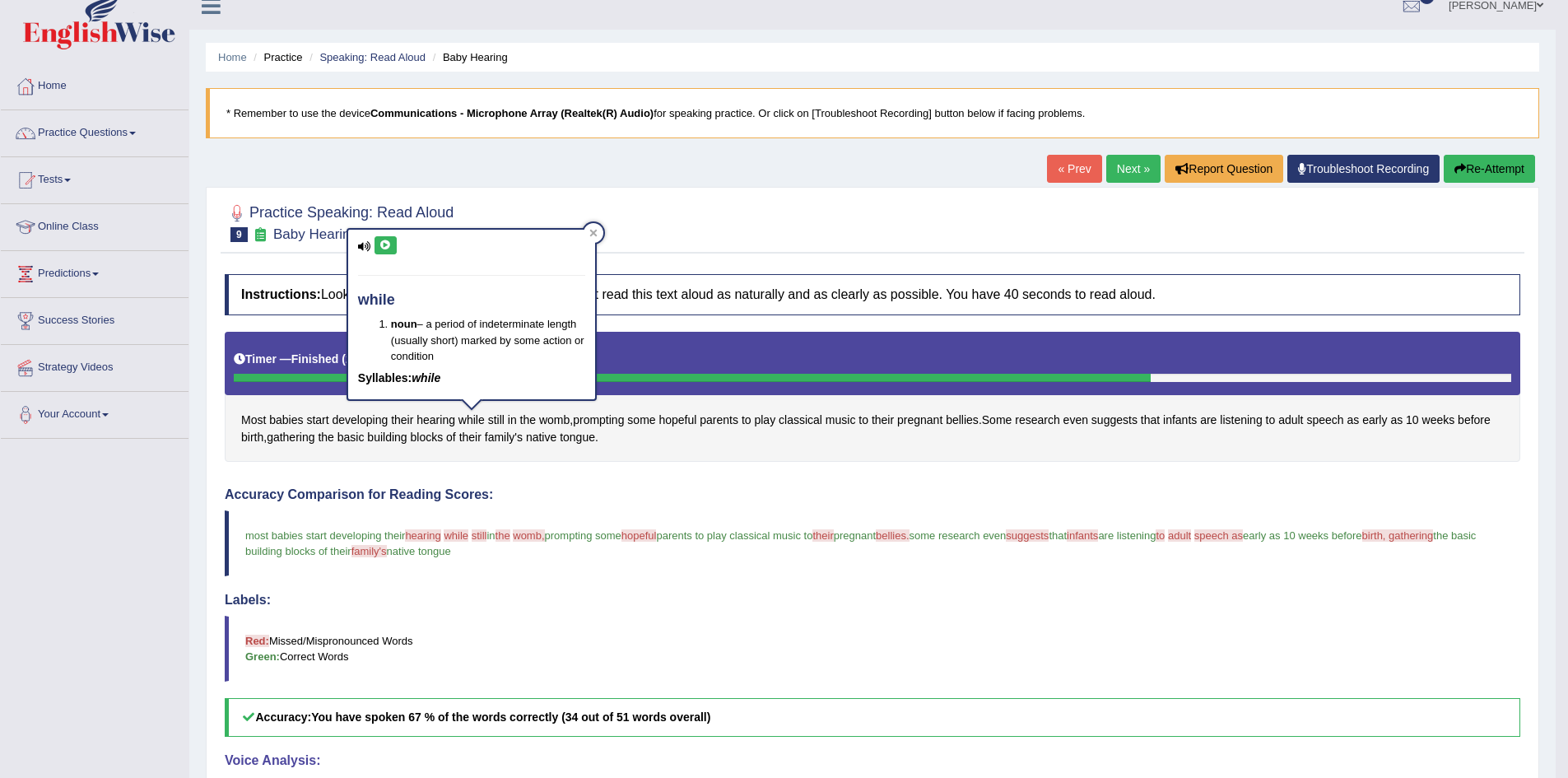
click at [389, 248] on icon at bounding box center [385, 245] width 12 height 10
click at [598, 232] on div at bounding box center [593, 233] width 20 height 20
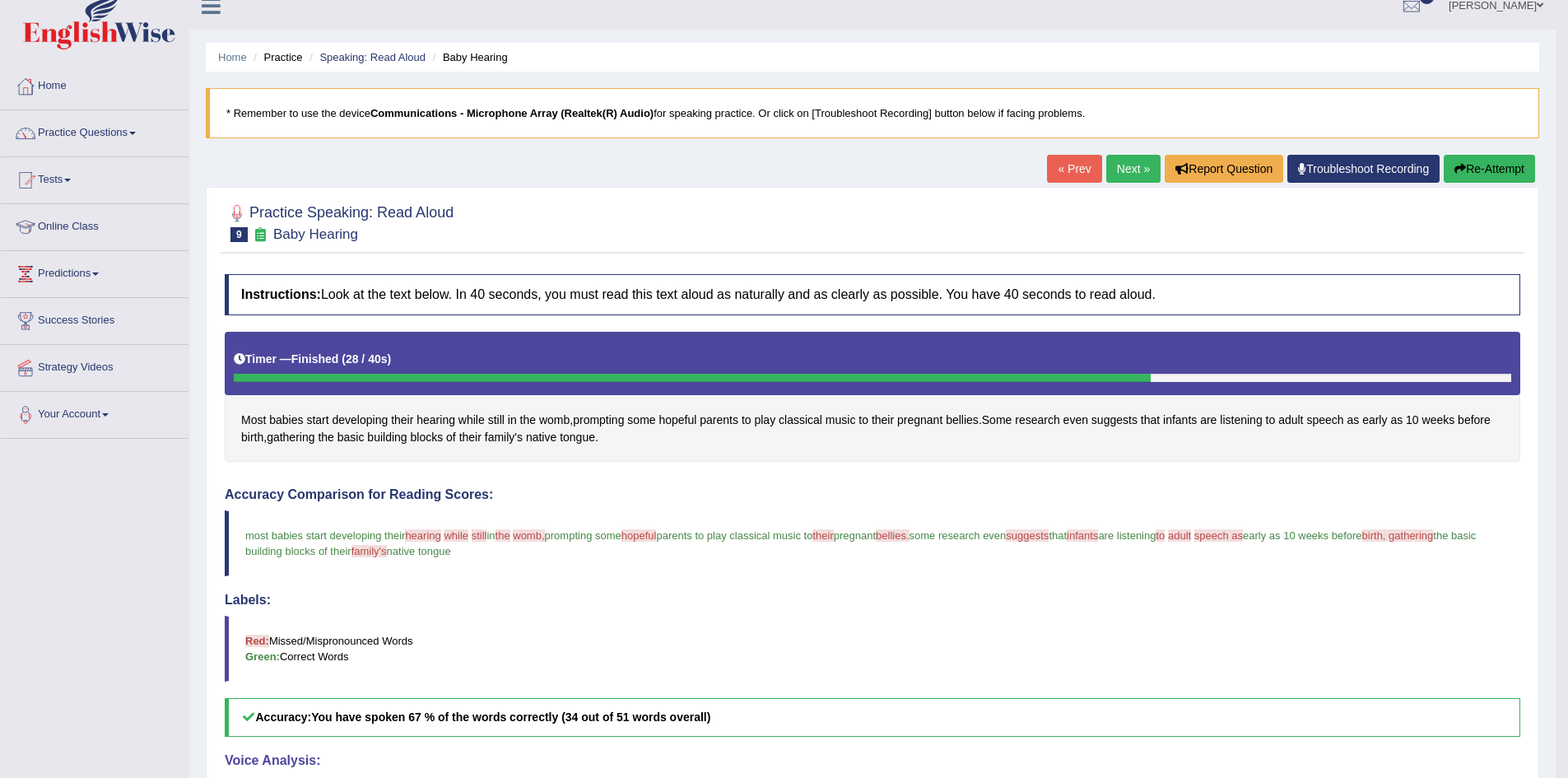
click at [1481, 168] on button "Re-Attempt" at bounding box center [1490, 168] width 91 height 28
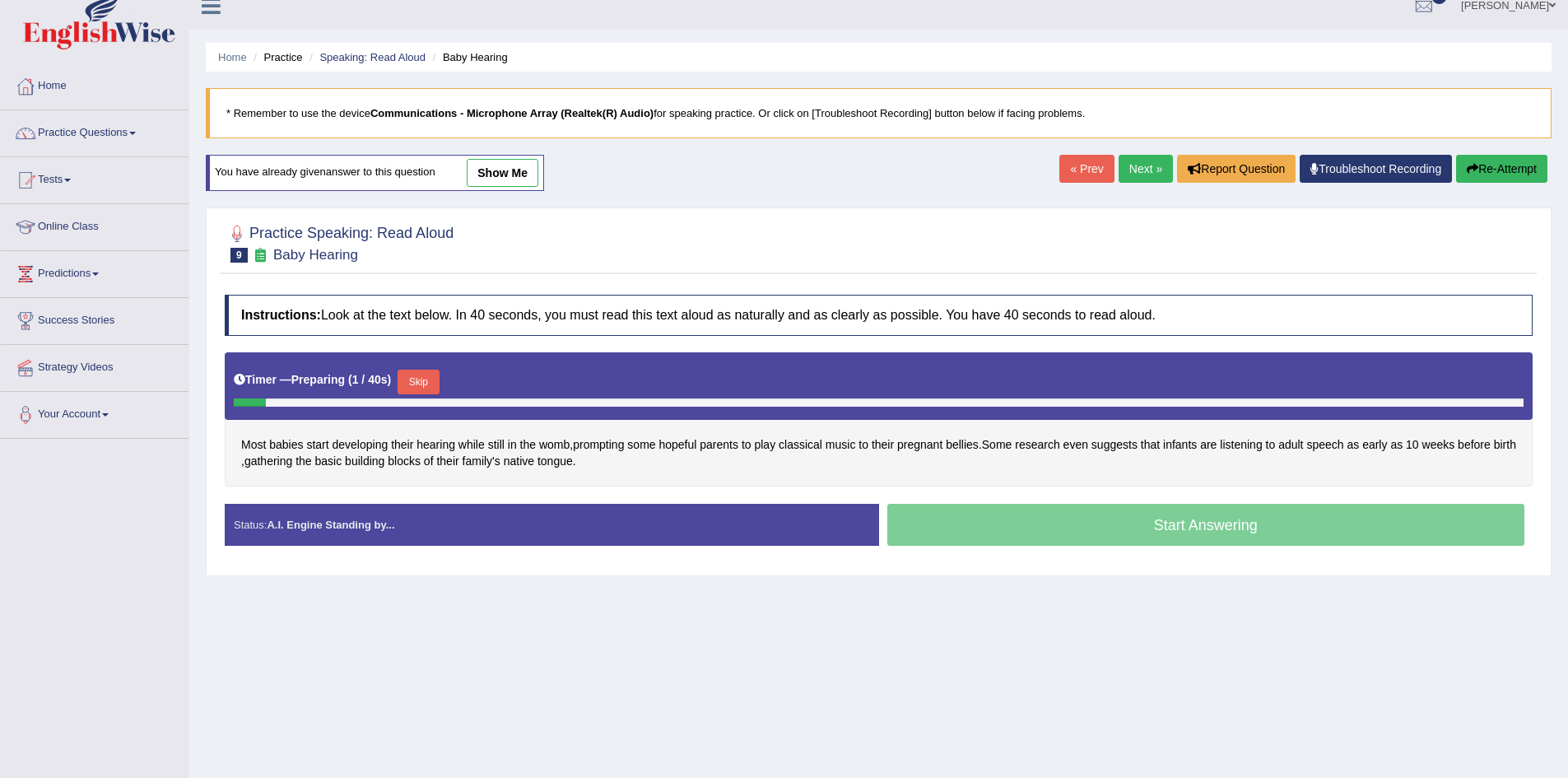
click at [433, 379] on button "Skip" at bounding box center [417, 382] width 41 height 25
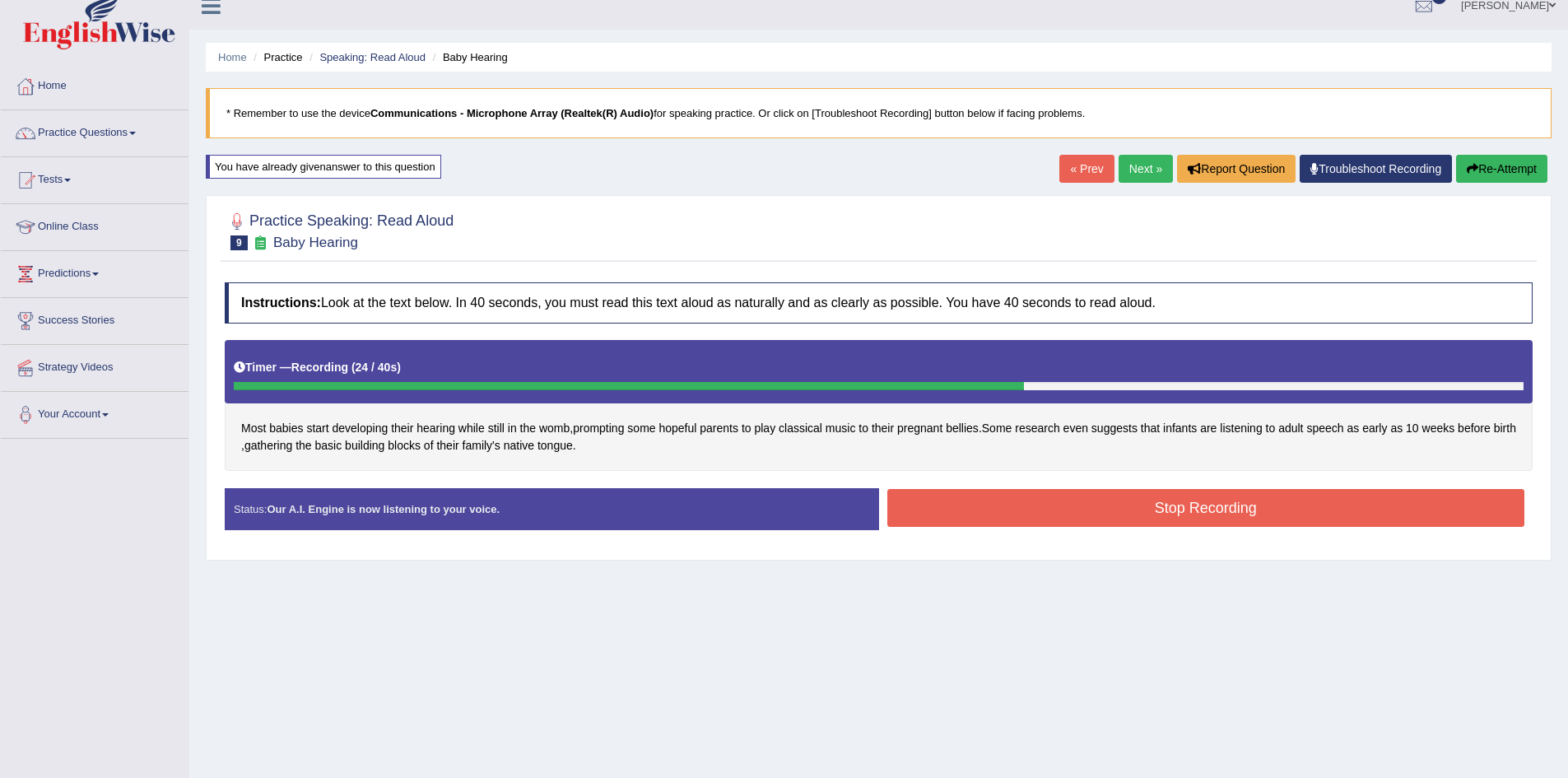
click at [1218, 513] on button "Stop Recording" at bounding box center [1206, 508] width 638 height 38
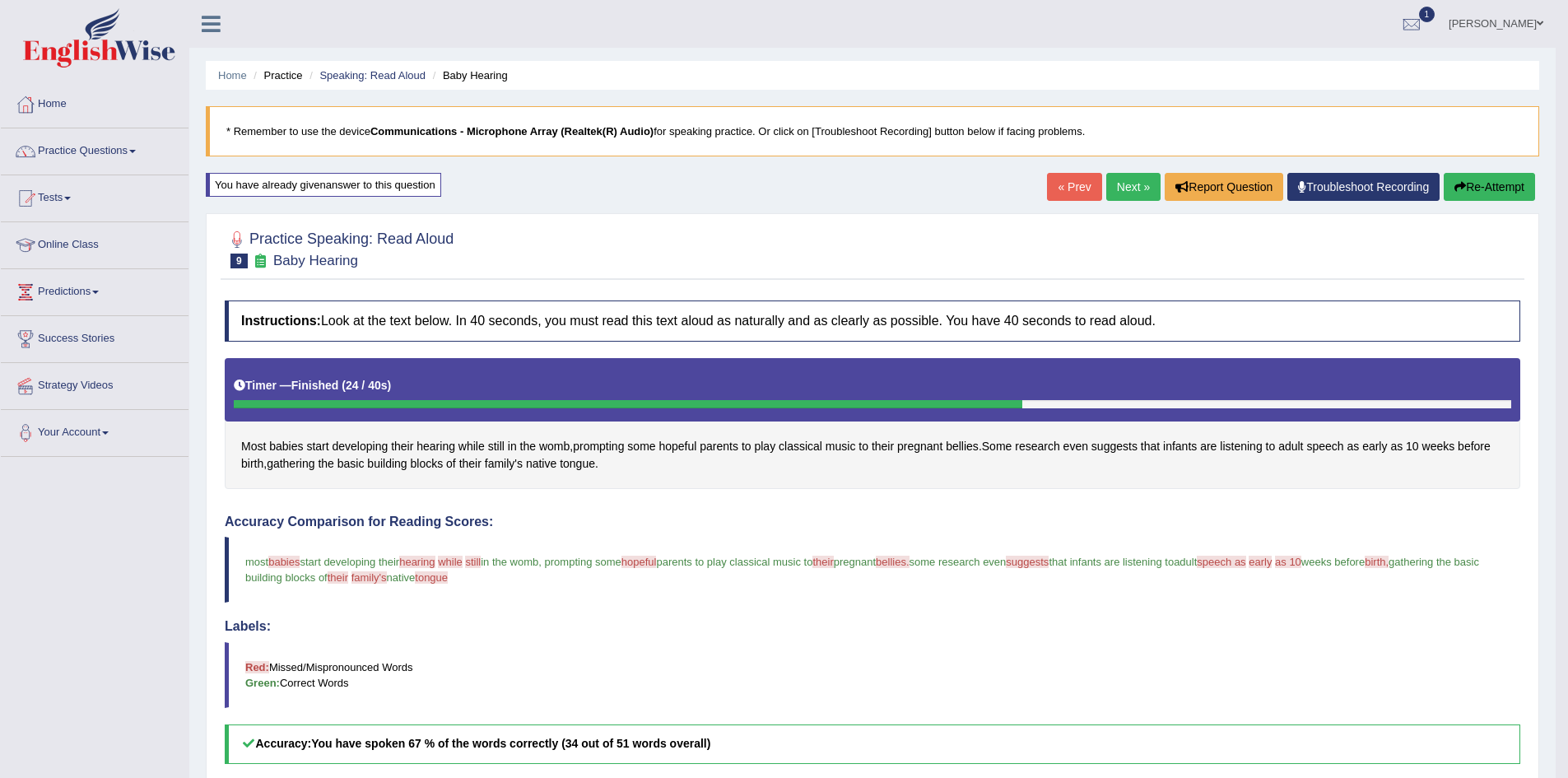
click at [1121, 181] on link "Next »" at bounding box center [1133, 186] width 54 height 28
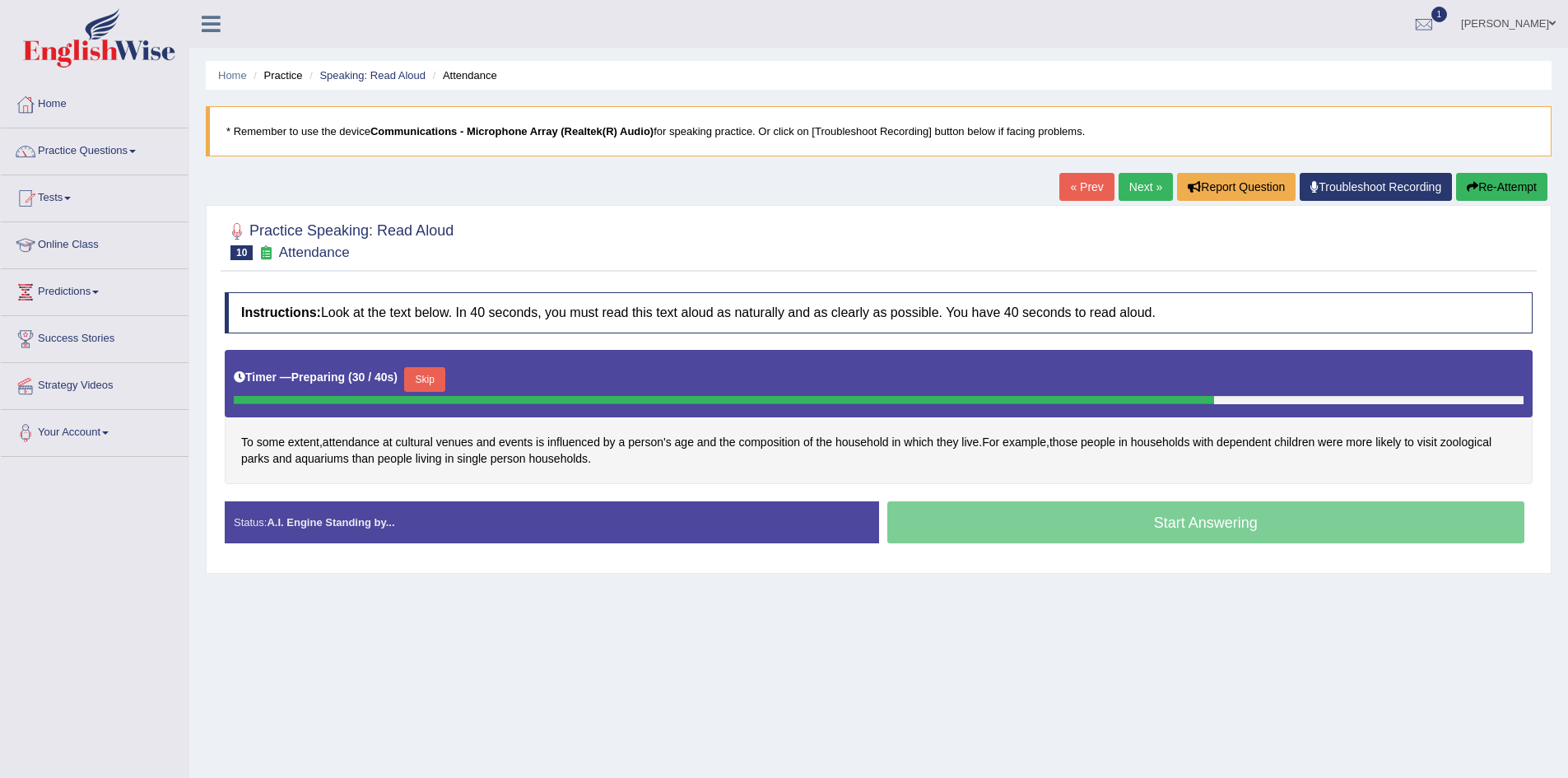
click at [424, 381] on button "Skip" at bounding box center [424, 379] width 41 height 25
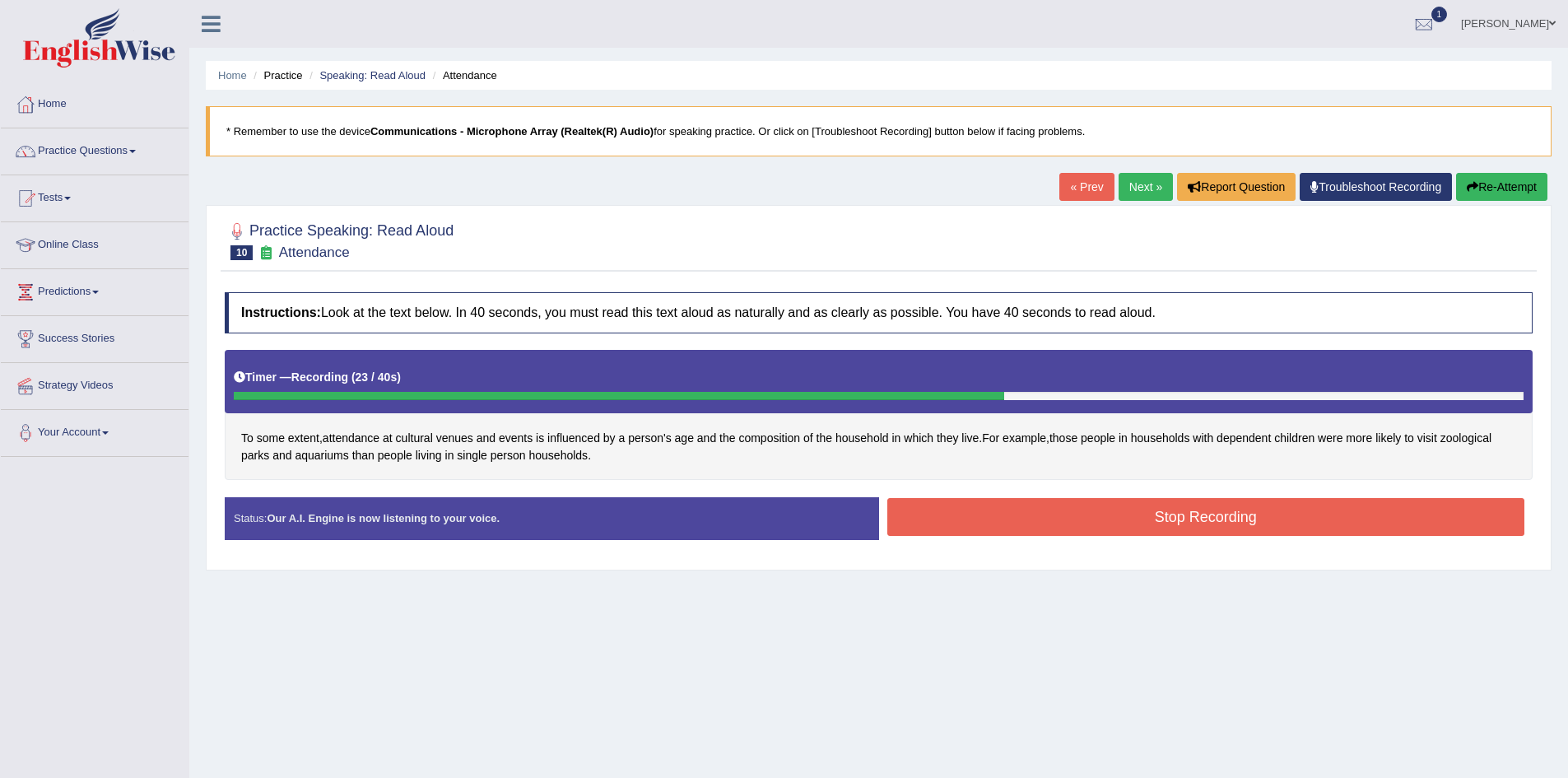
click at [1346, 527] on button "Stop Recording" at bounding box center [1206, 517] width 638 height 38
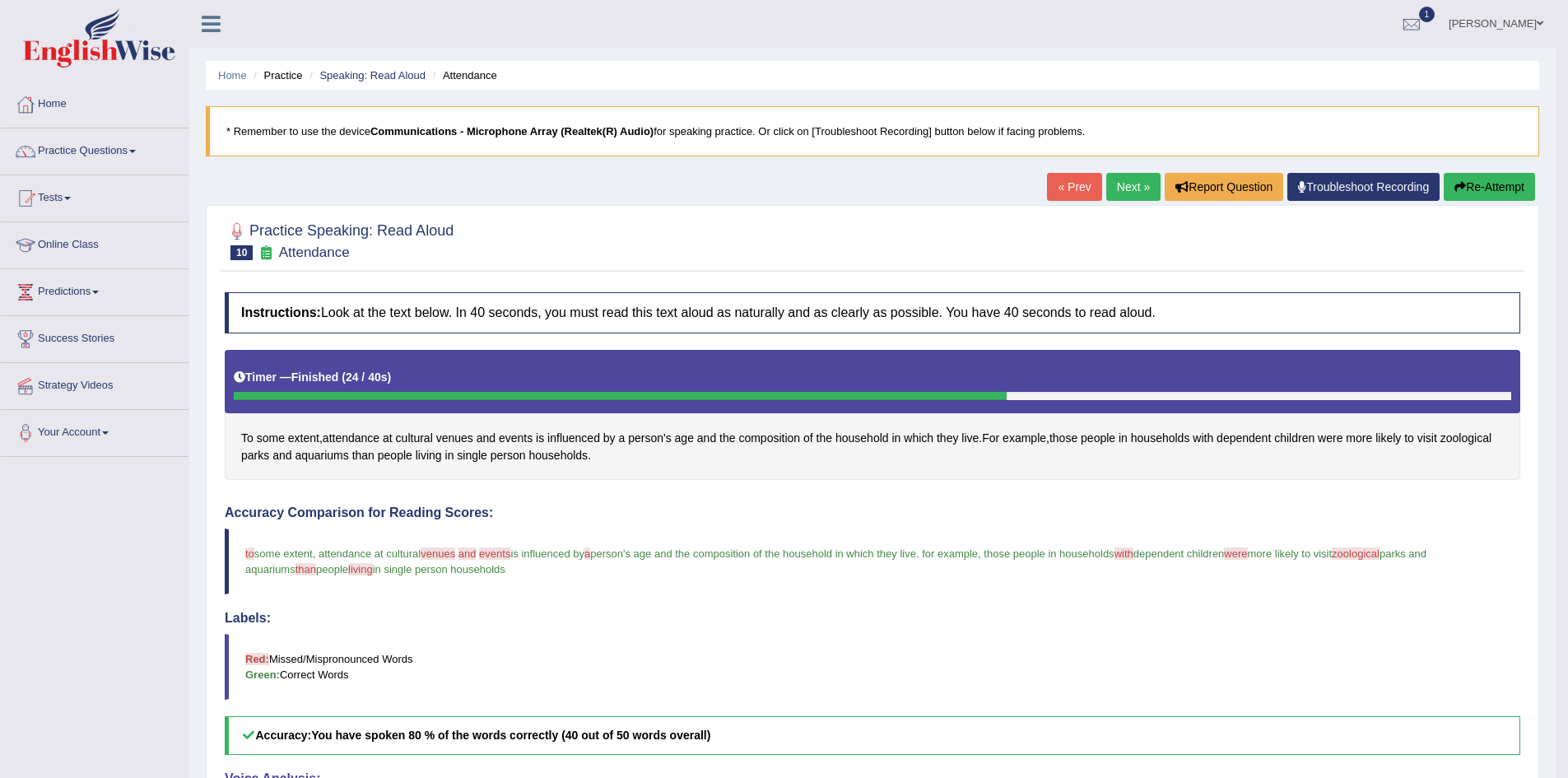
click at [1139, 179] on link "Next »" at bounding box center [1133, 186] width 54 height 28
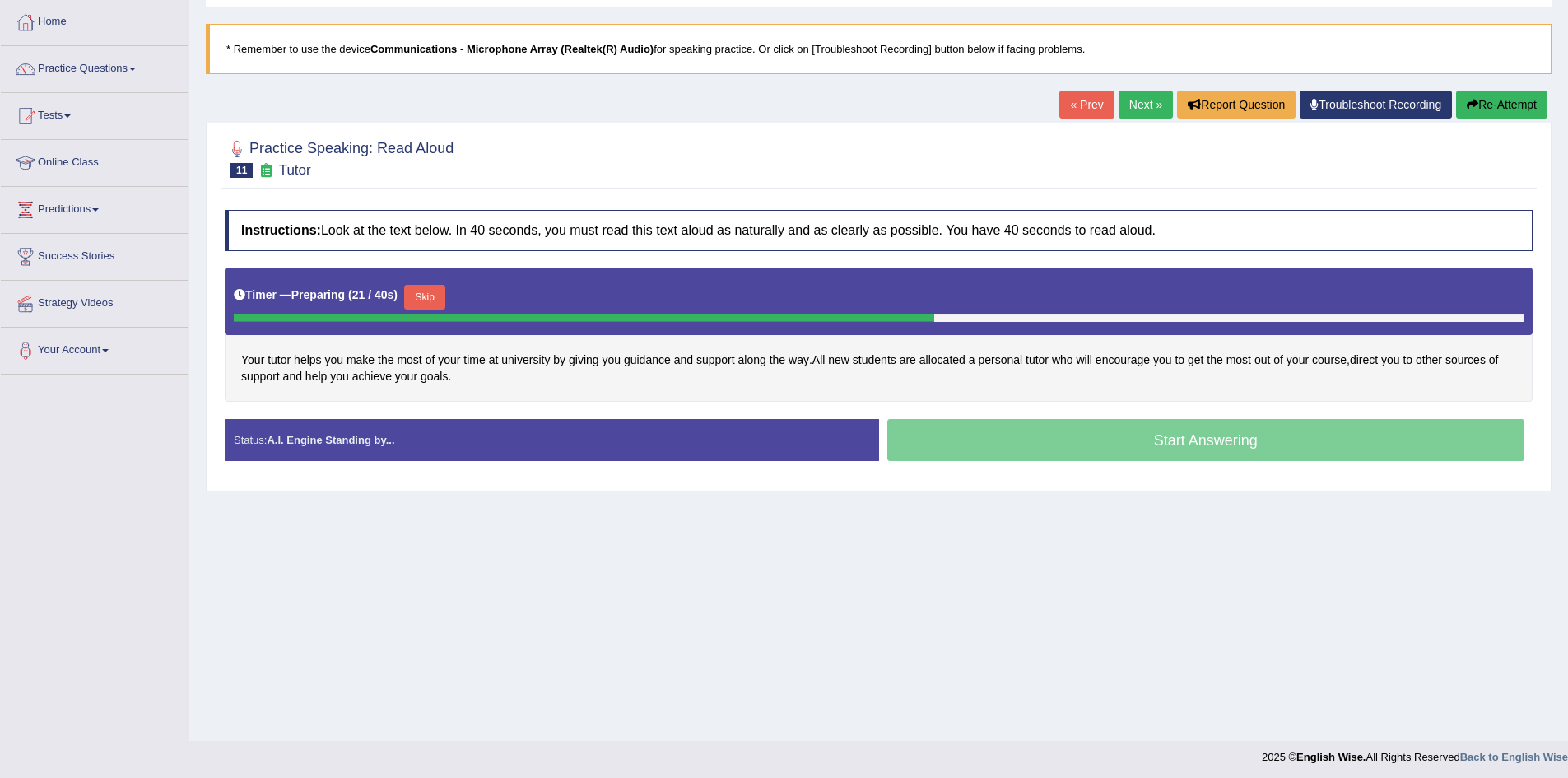
click at [437, 294] on button "Skip" at bounding box center [424, 298] width 41 height 25
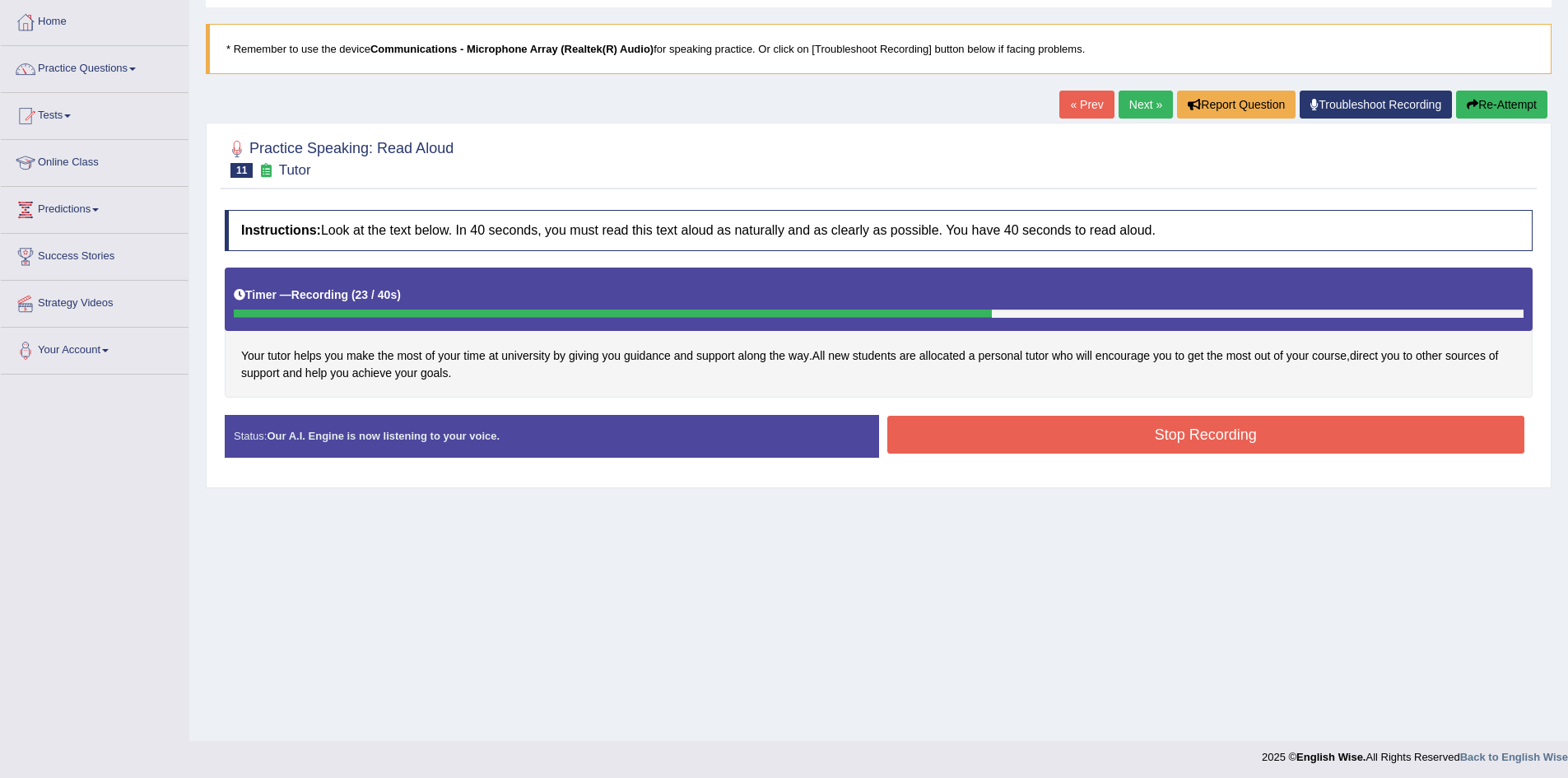
click at [1319, 445] on button "Stop Recording" at bounding box center [1206, 435] width 638 height 38
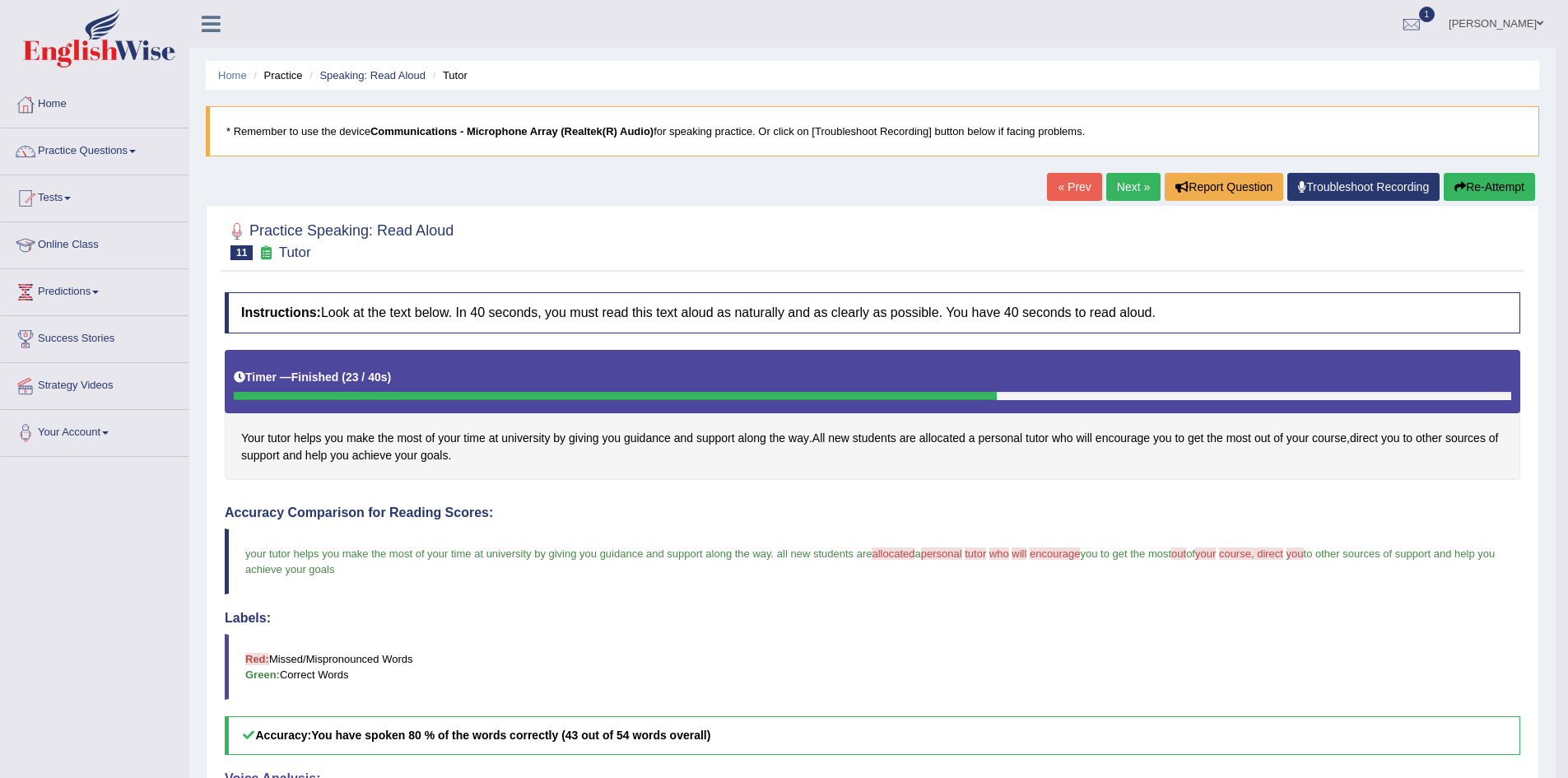
click at [1126, 186] on link "Next »" at bounding box center [1133, 186] width 54 height 28
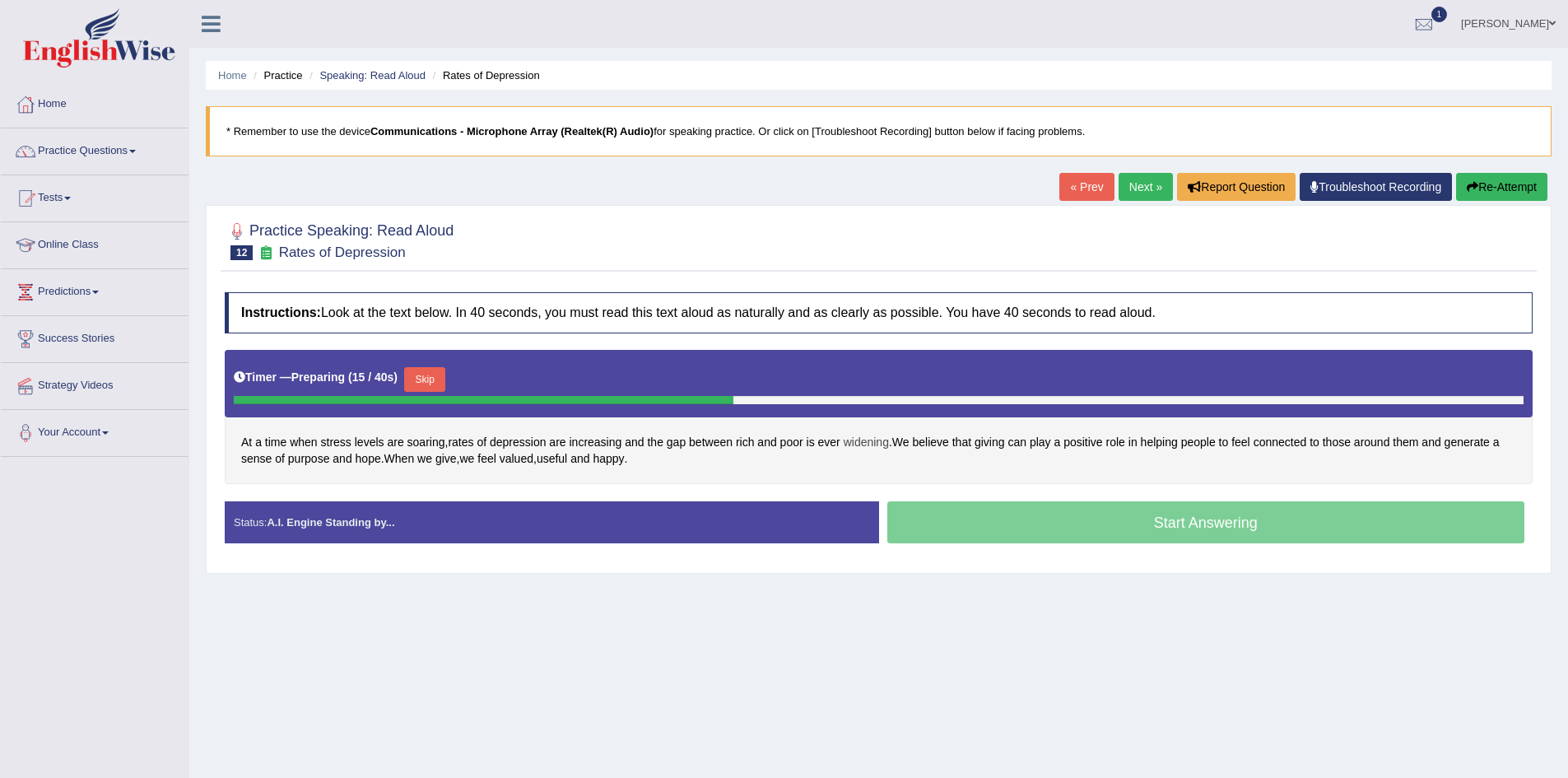
click at [862, 445] on span "widening" at bounding box center [866, 442] width 46 height 17
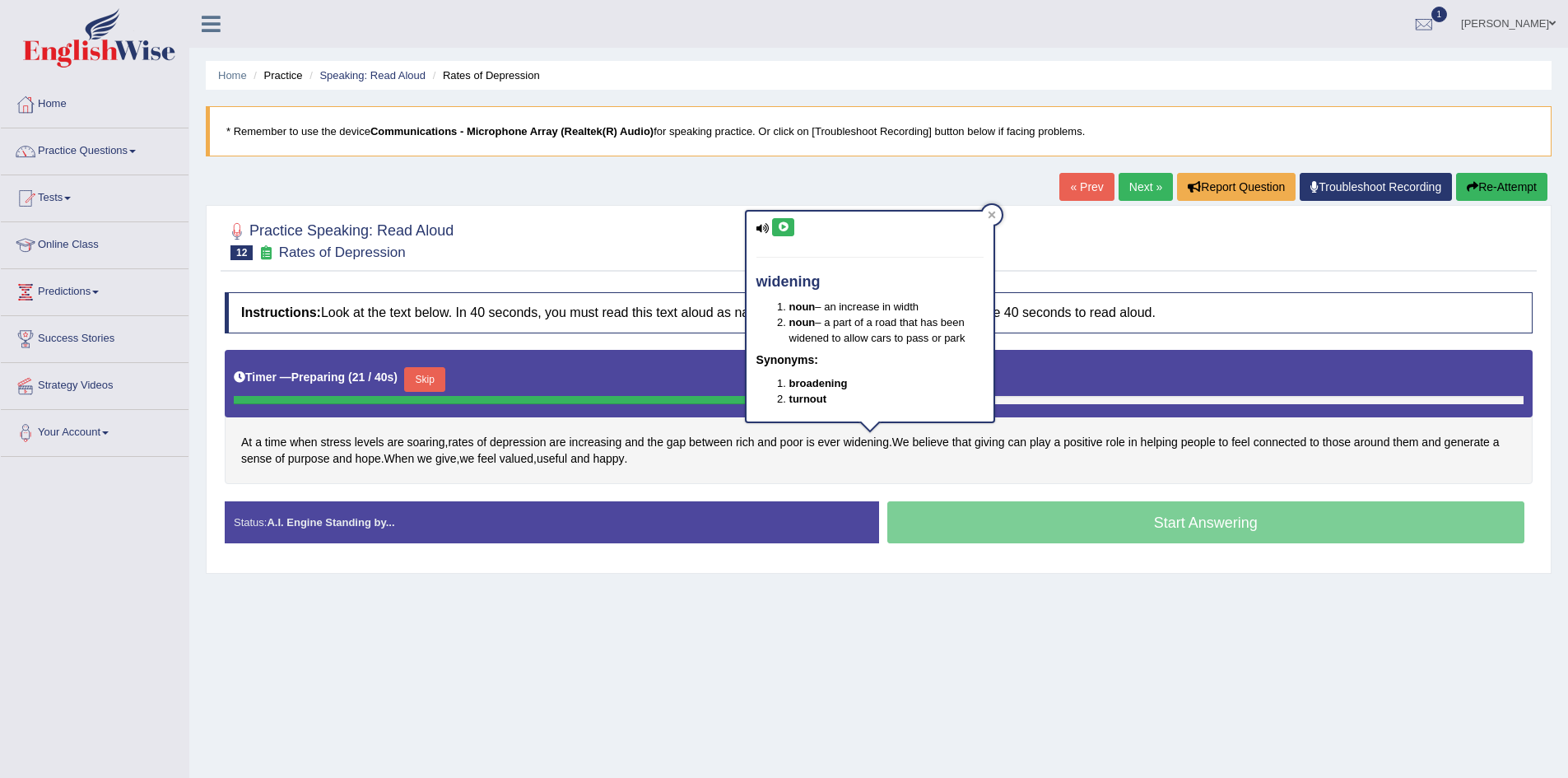
click at [784, 224] on icon at bounding box center [783, 227] width 12 height 10
click at [994, 208] on div at bounding box center [992, 215] width 20 height 20
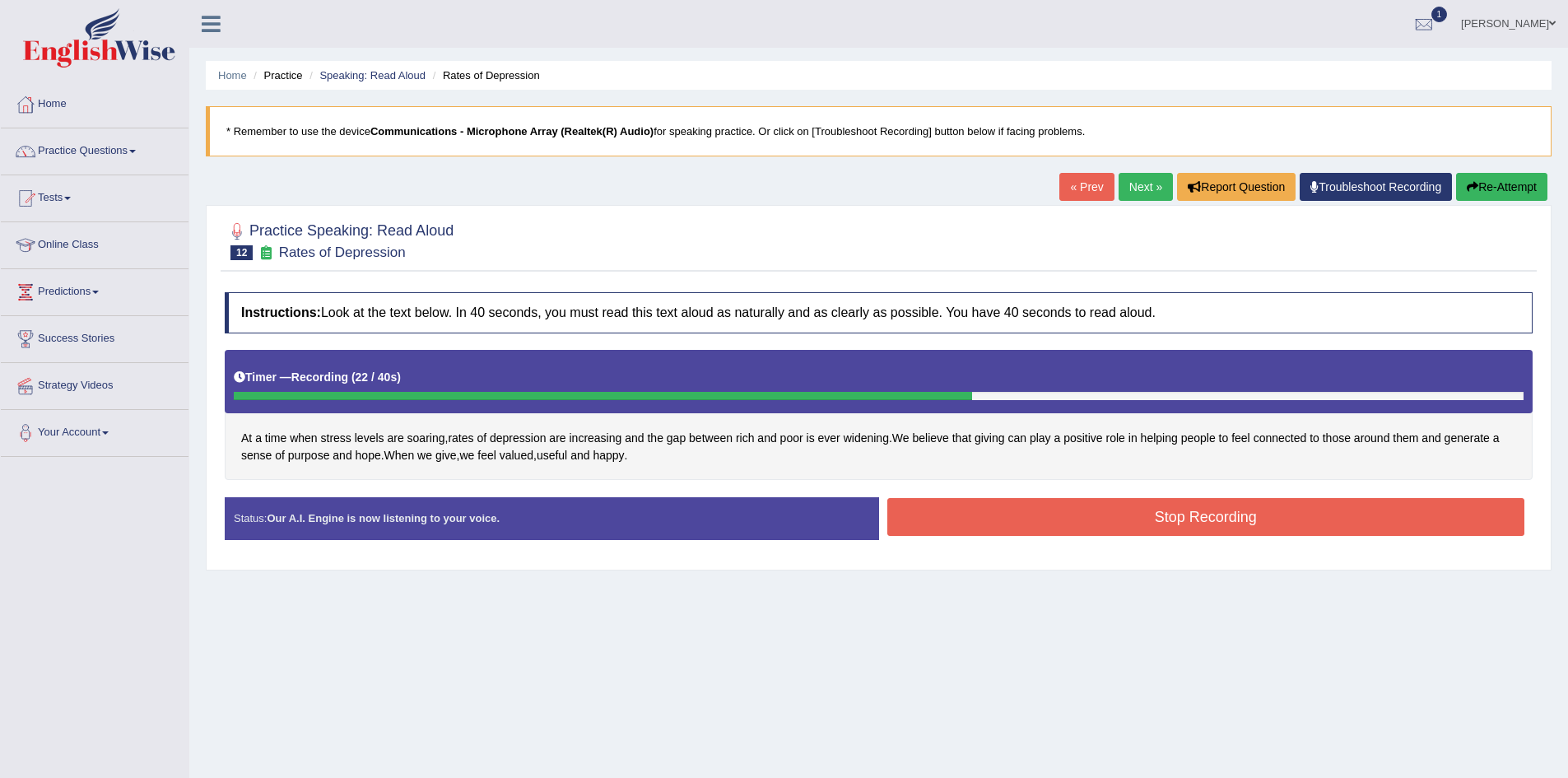
click at [1230, 520] on button "Stop Recording" at bounding box center [1206, 517] width 638 height 38
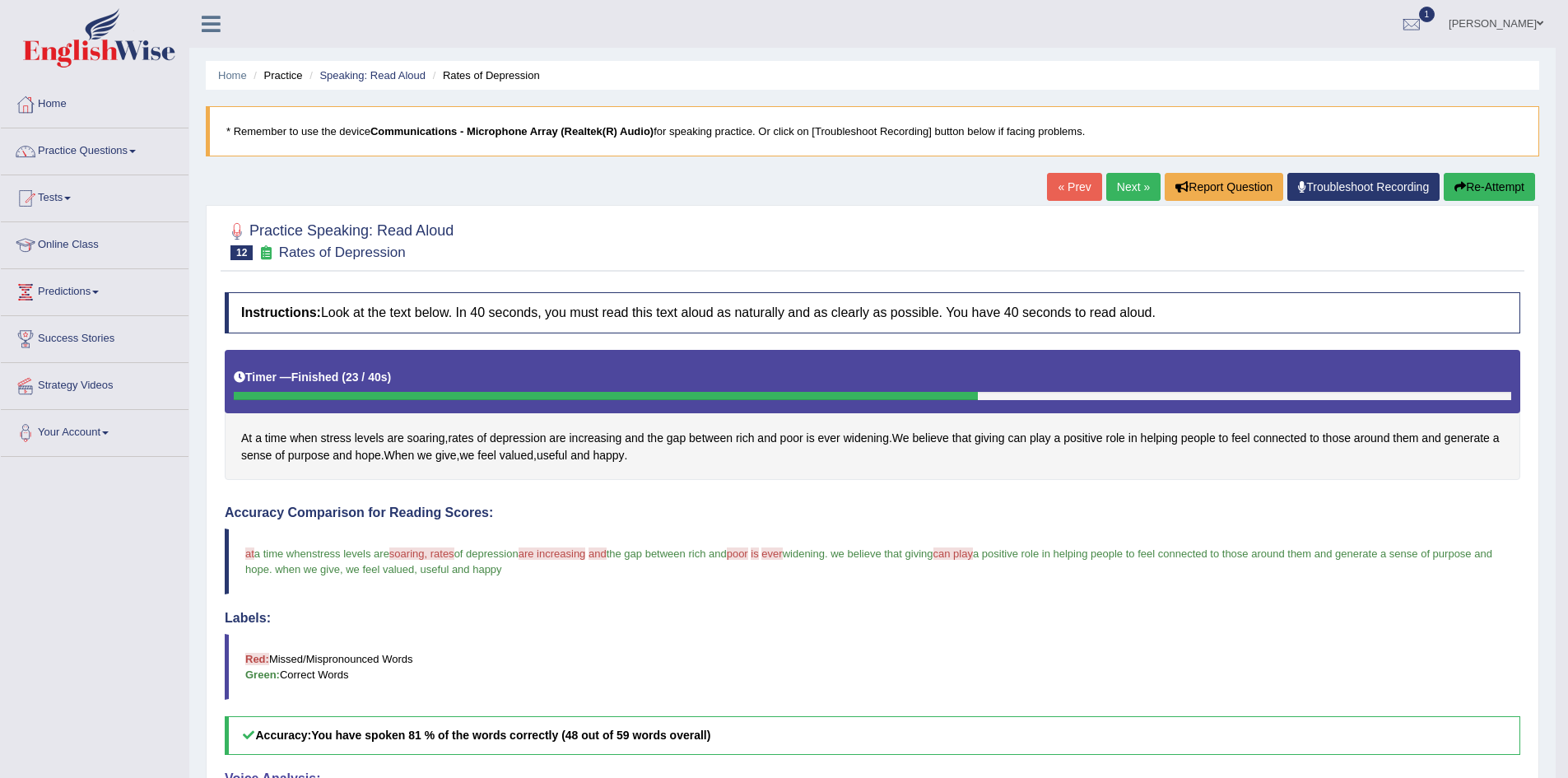
click at [1121, 190] on link "Next »" at bounding box center [1133, 186] width 54 height 28
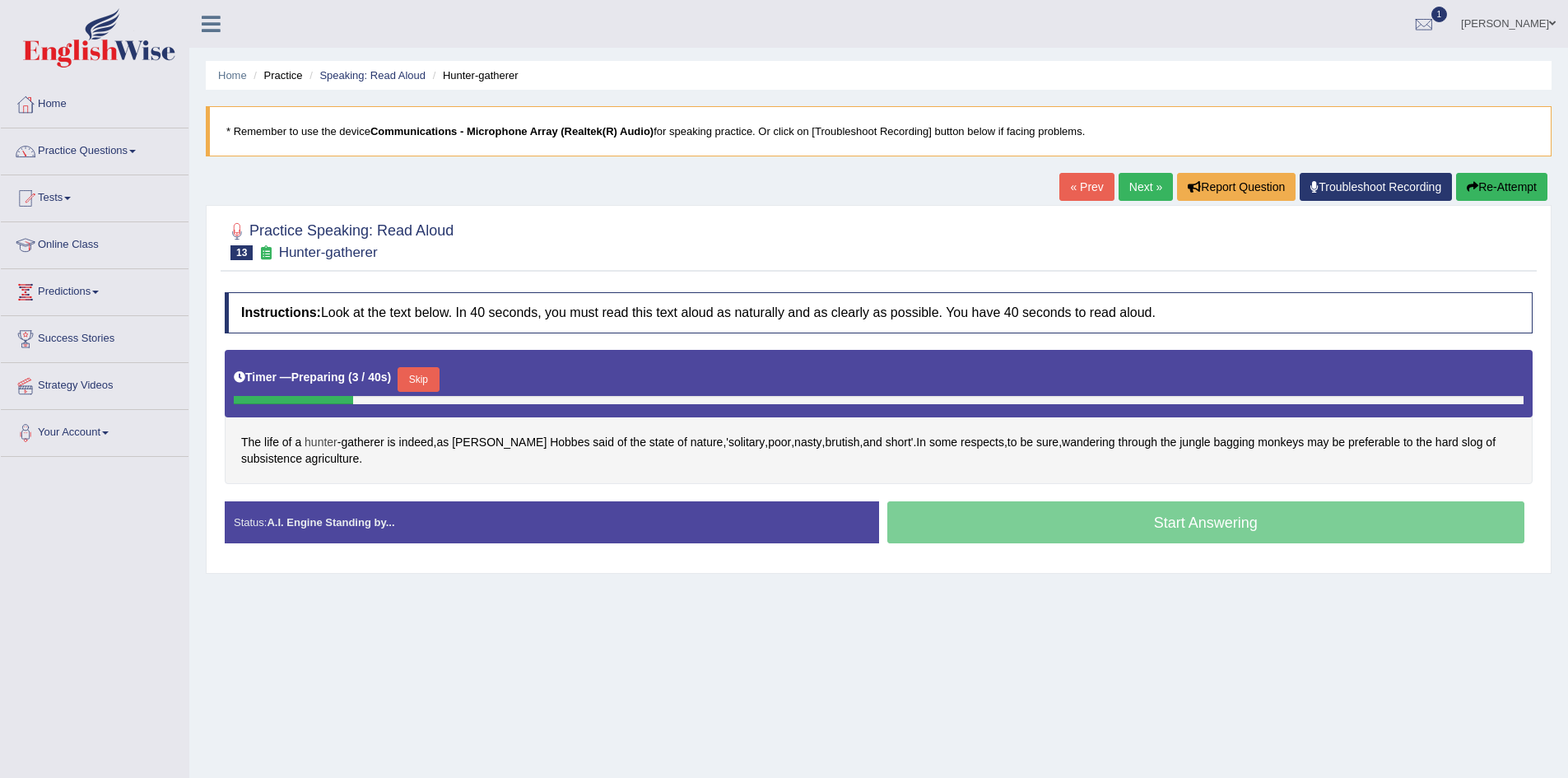
click at [328, 445] on span "hunter" at bounding box center [320, 442] width 33 height 17
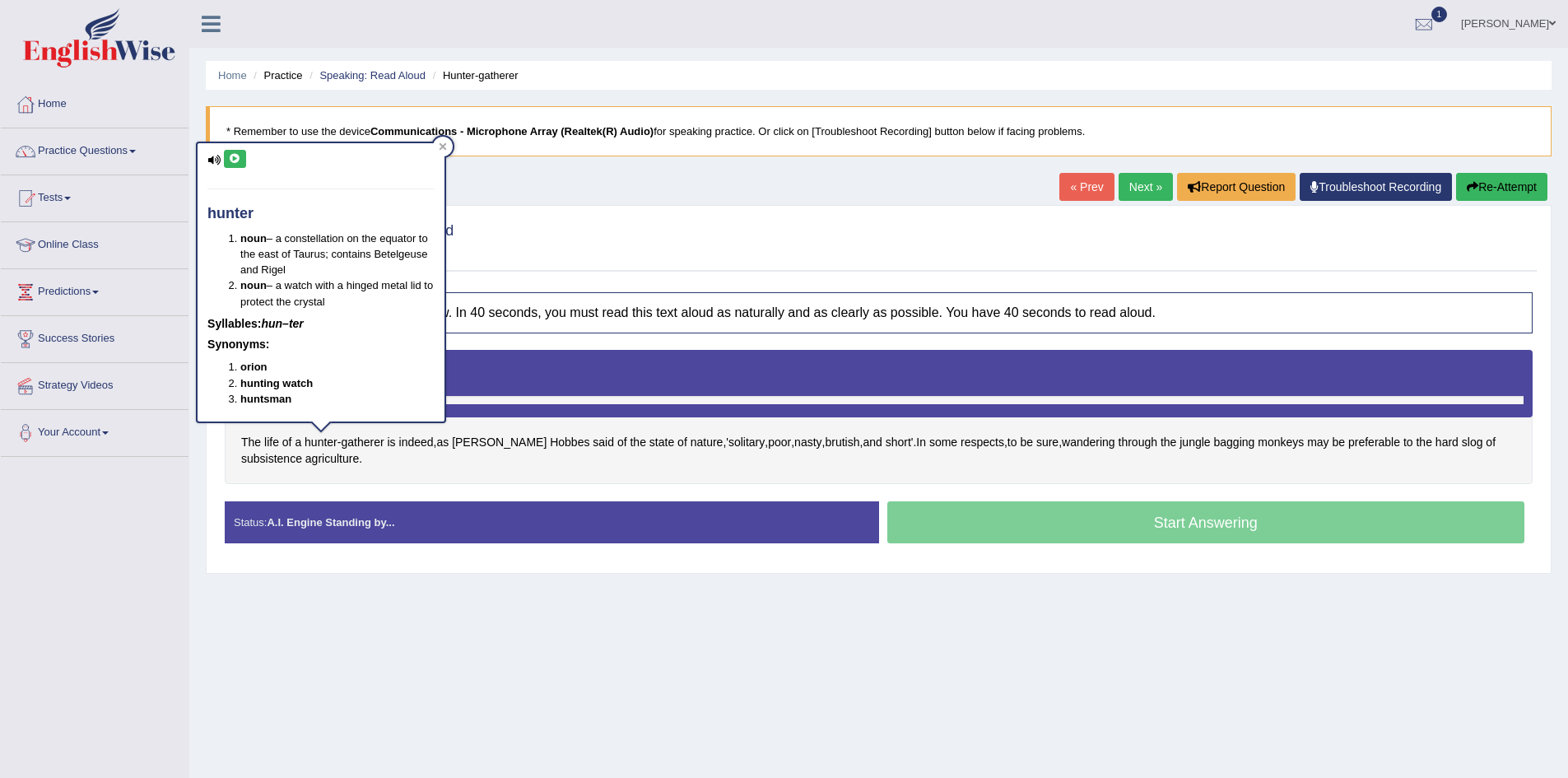
click at [234, 163] on icon at bounding box center [235, 159] width 12 height 10
click at [437, 145] on div at bounding box center [442, 146] width 20 height 20
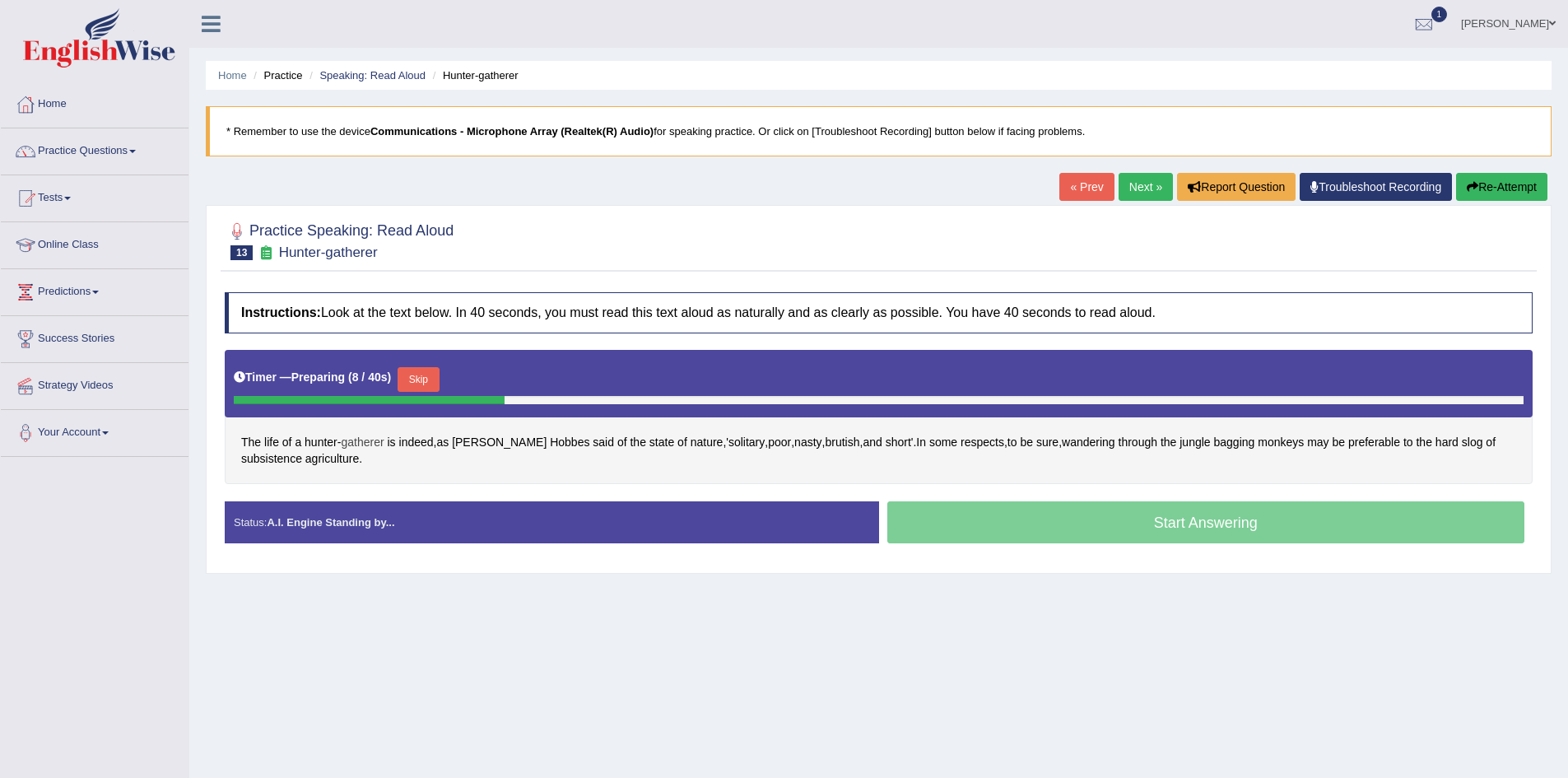
click at [369, 441] on span "gatherer" at bounding box center [361, 442] width 43 height 17
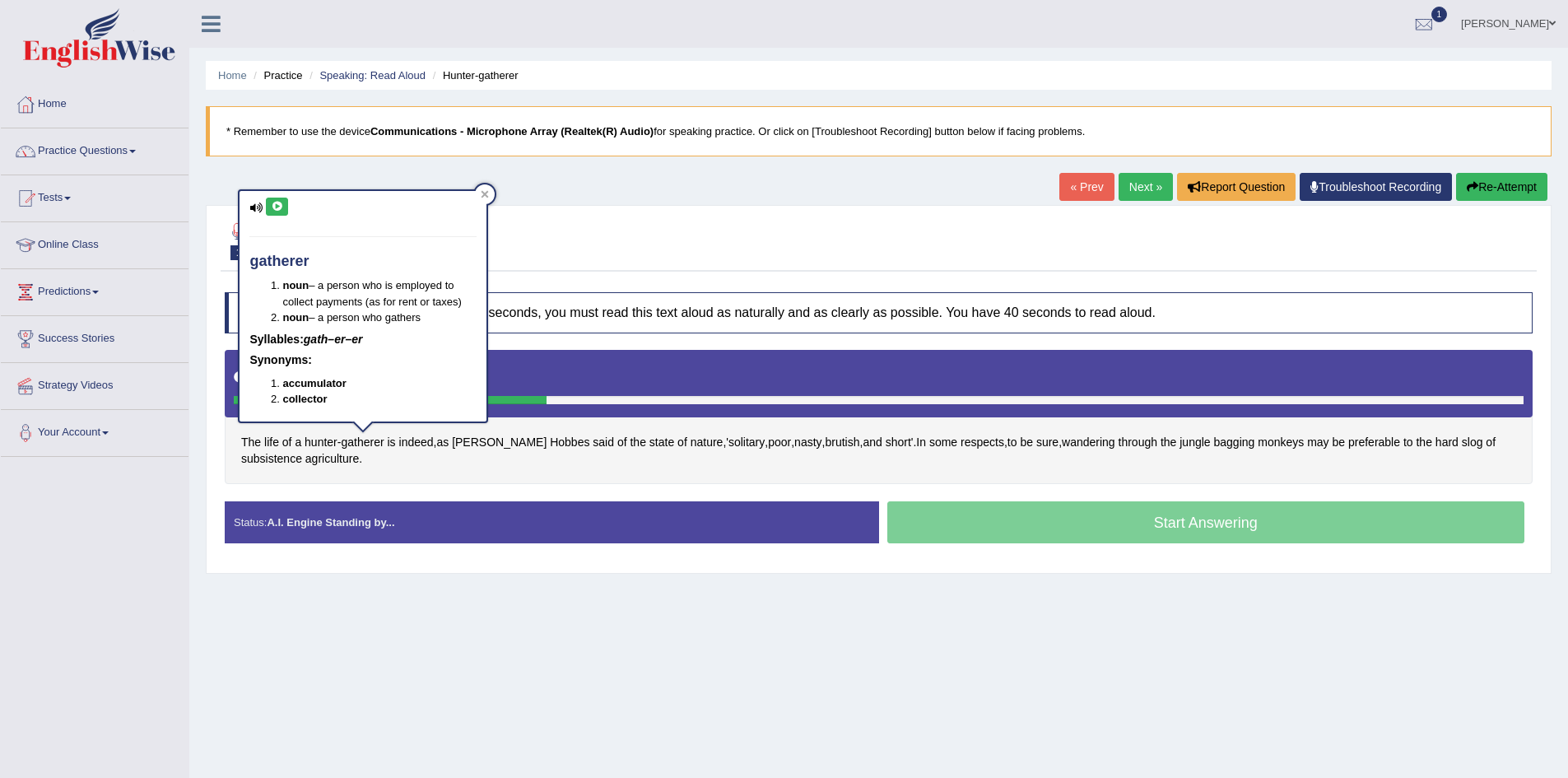
click at [279, 212] on button at bounding box center [277, 206] width 22 height 18
click at [486, 190] on icon at bounding box center [485, 194] width 9 height 9
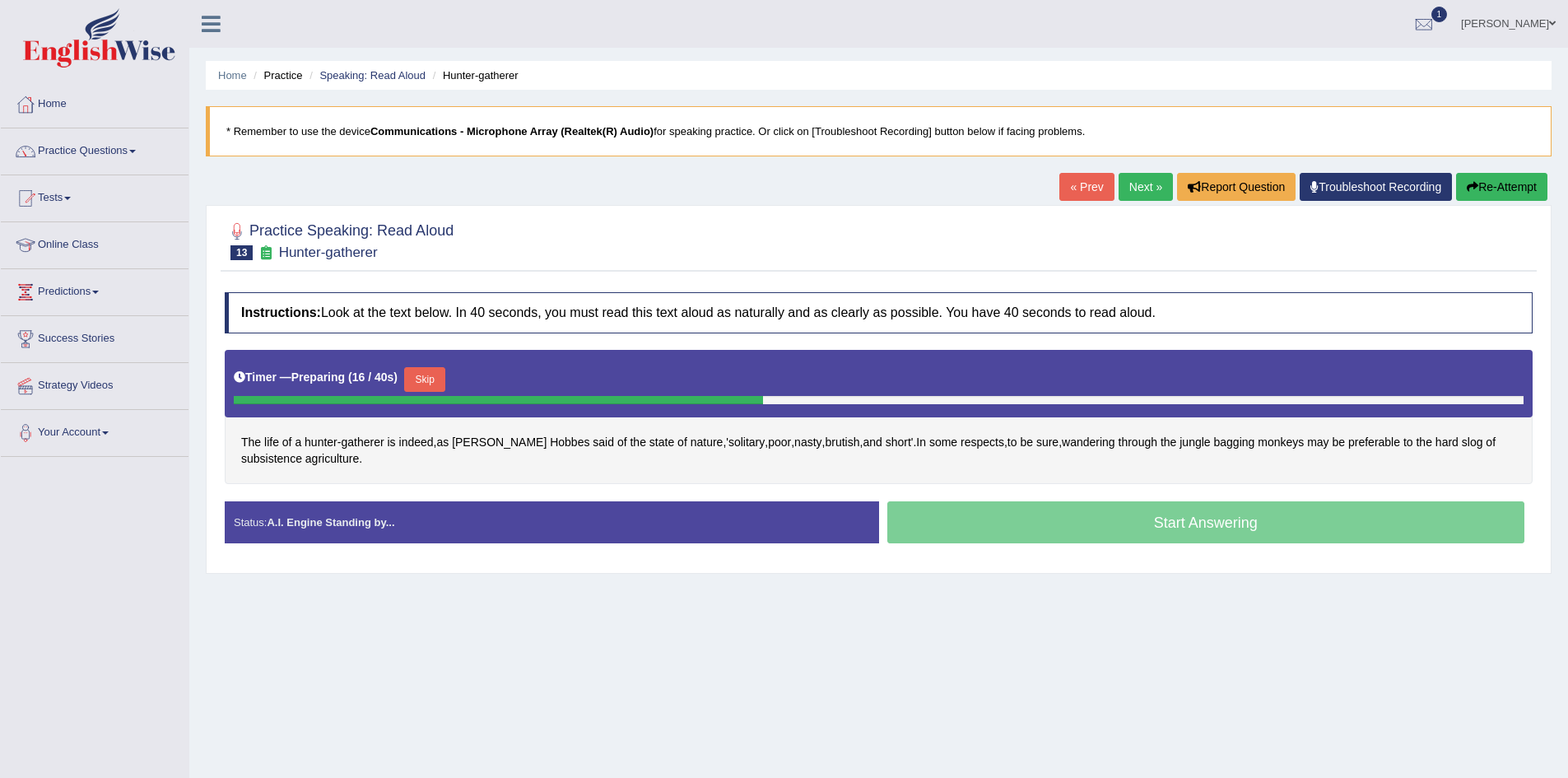
drag, startPoint x: 316, startPoint y: 449, endPoint x: 645, endPoint y: 641, distance: 380.9
click at [235, 414] on div "Instructions: Look at the text below. In 40 seconds, you must read this text al…" at bounding box center [879, 424] width 1316 height 281
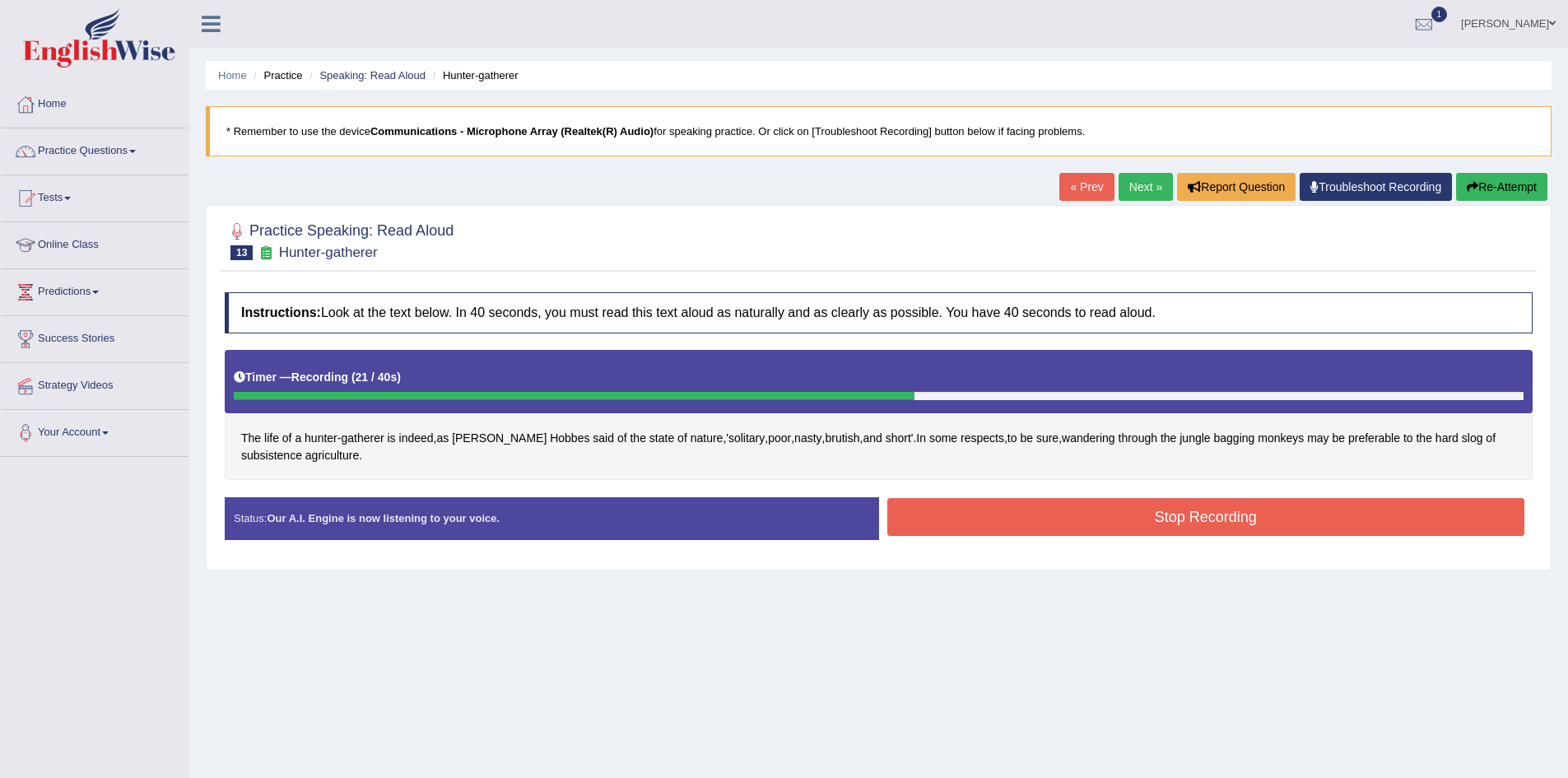
click at [1325, 515] on button "Stop Recording" at bounding box center [1206, 517] width 638 height 38
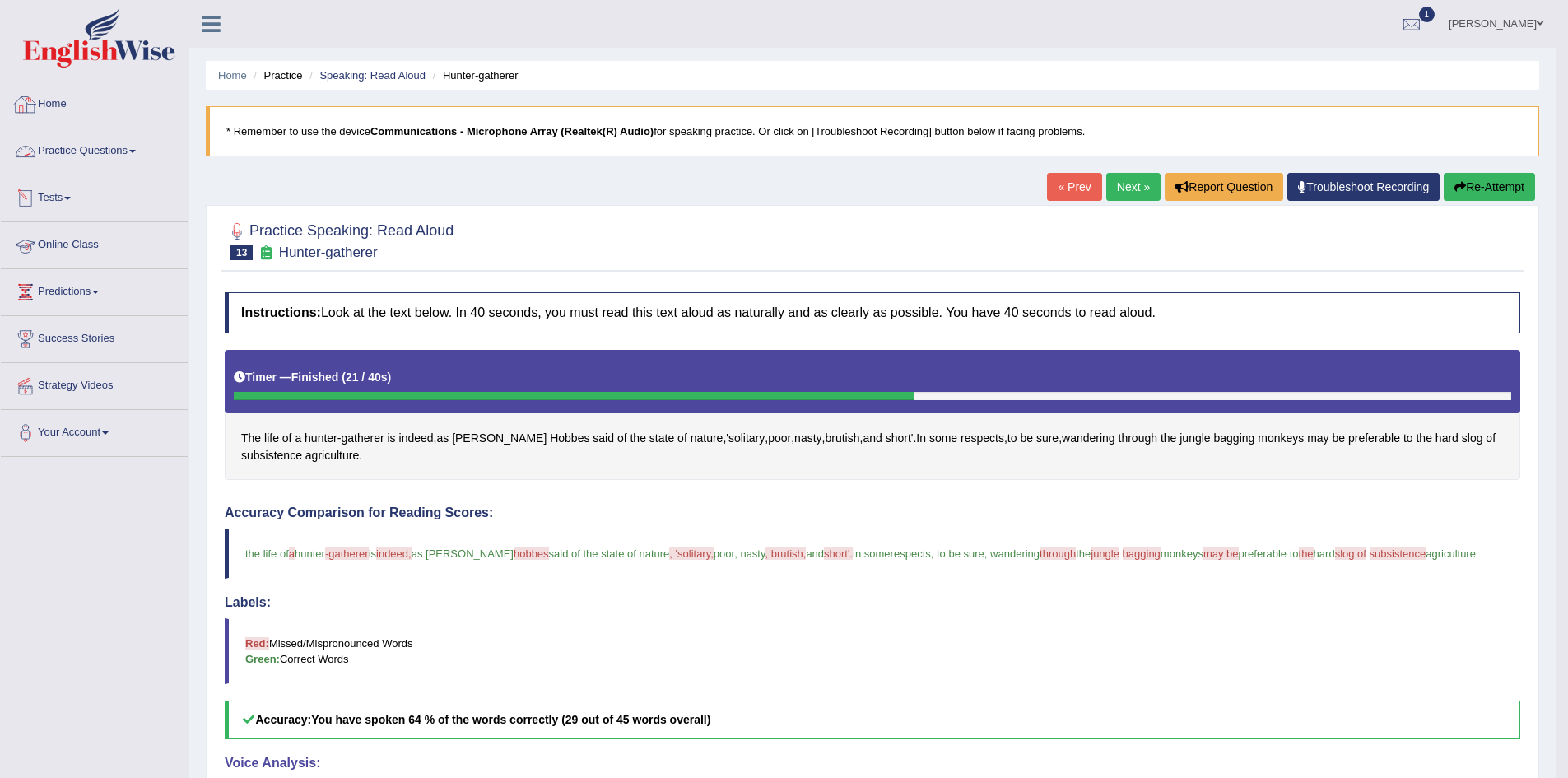
click at [85, 213] on link "Tests" at bounding box center [94, 195] width 187 height 41
click at [139, 143] on link "Practice Questions" at bounding box center [94, 148] width 187 height 41
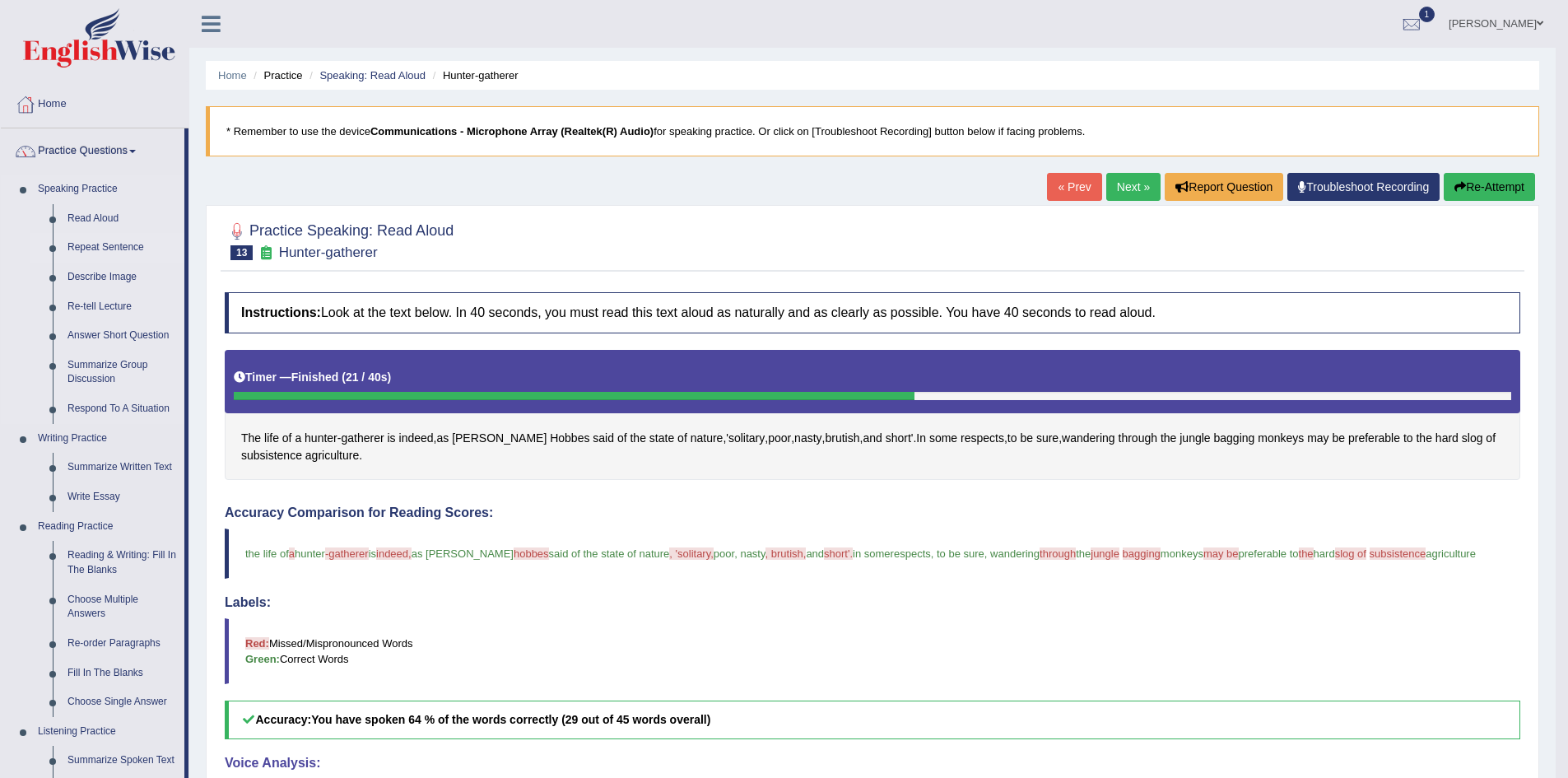
click at [124, 245] on link "Repeat Sentence" at bounding box center [122, 247] width 125 height 29
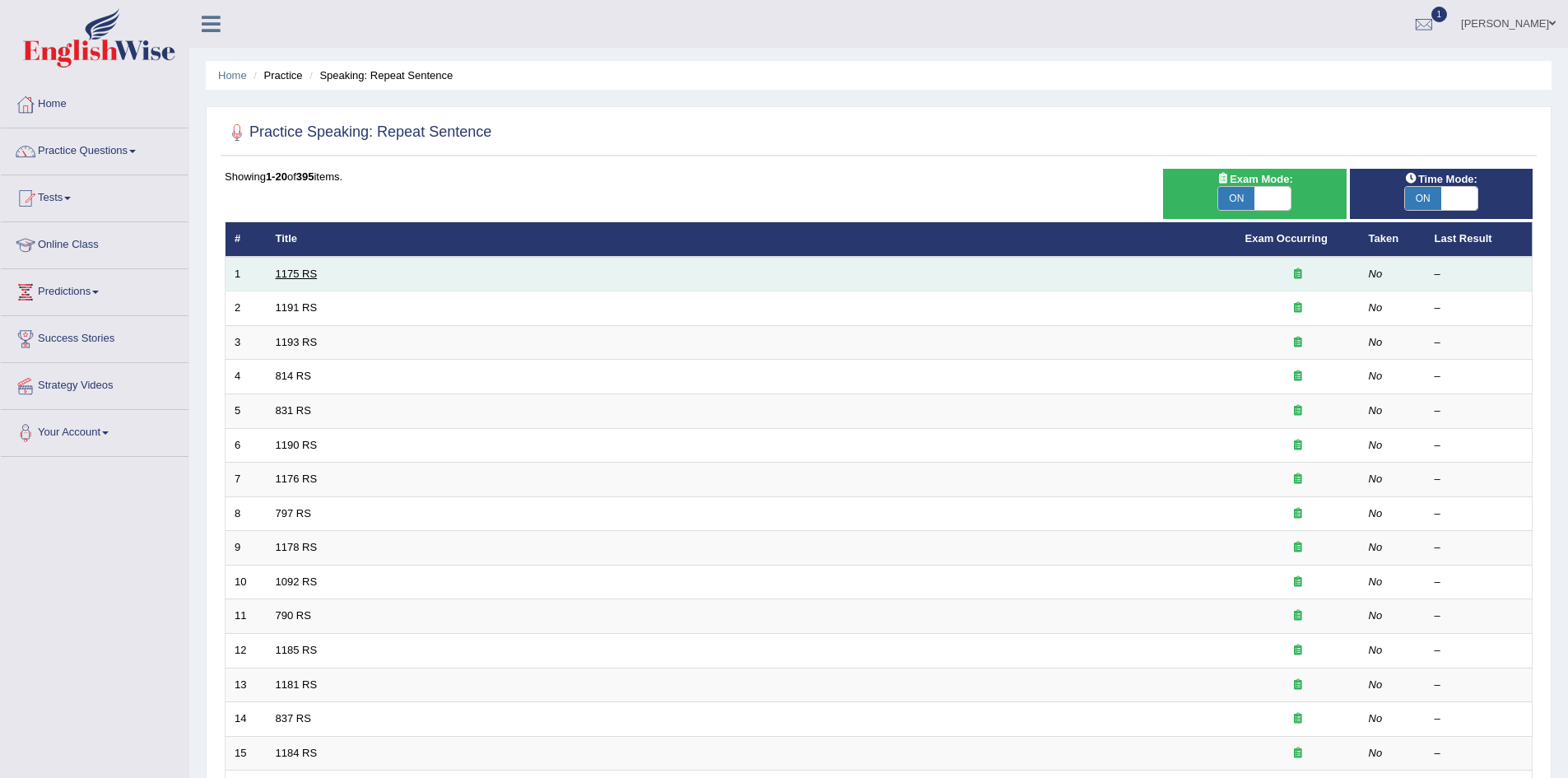
click at [298, 274] on link "1175 RS" at bounding box center [297, 273] width 42 height 12
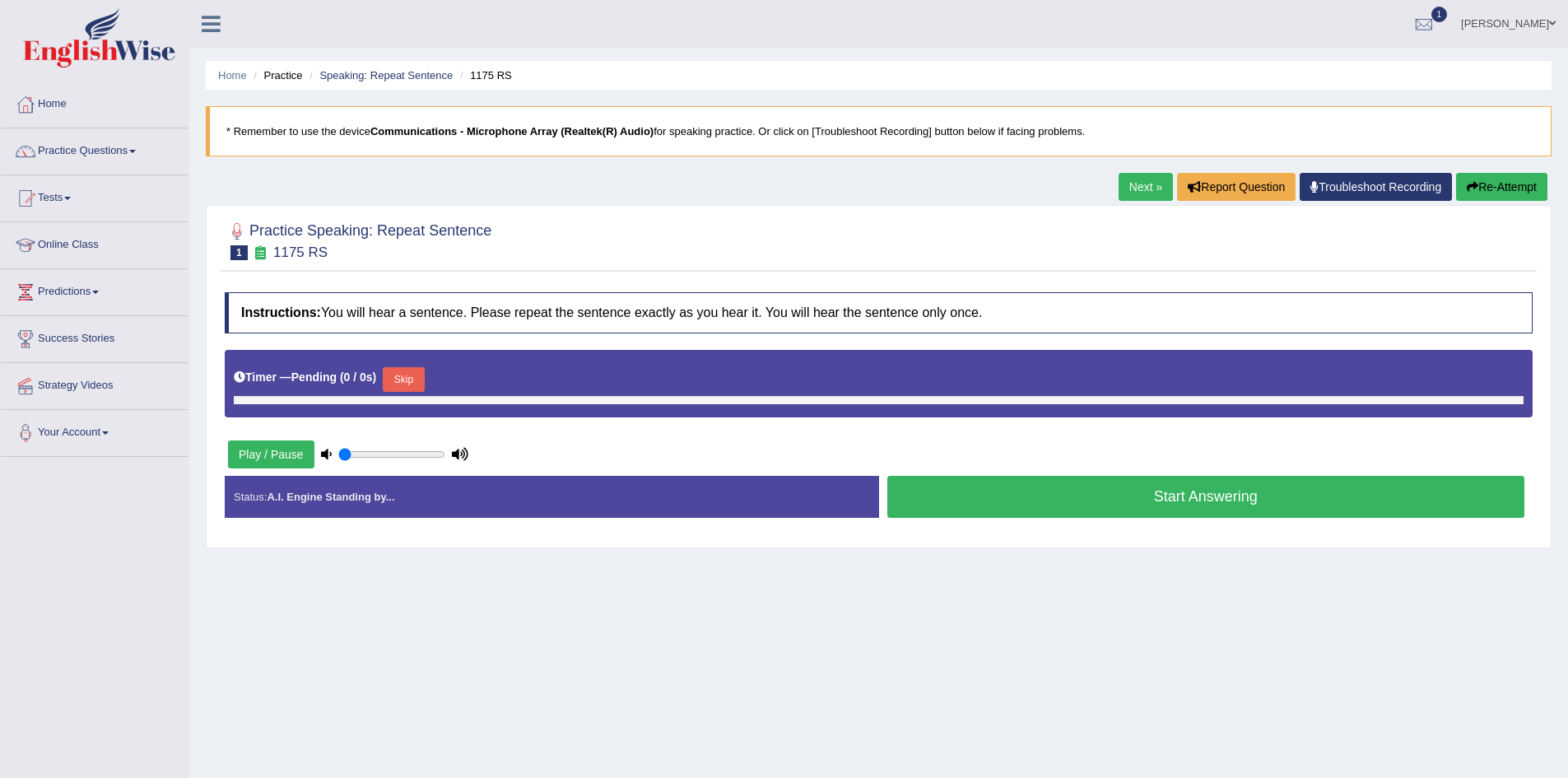
type input "0.5"
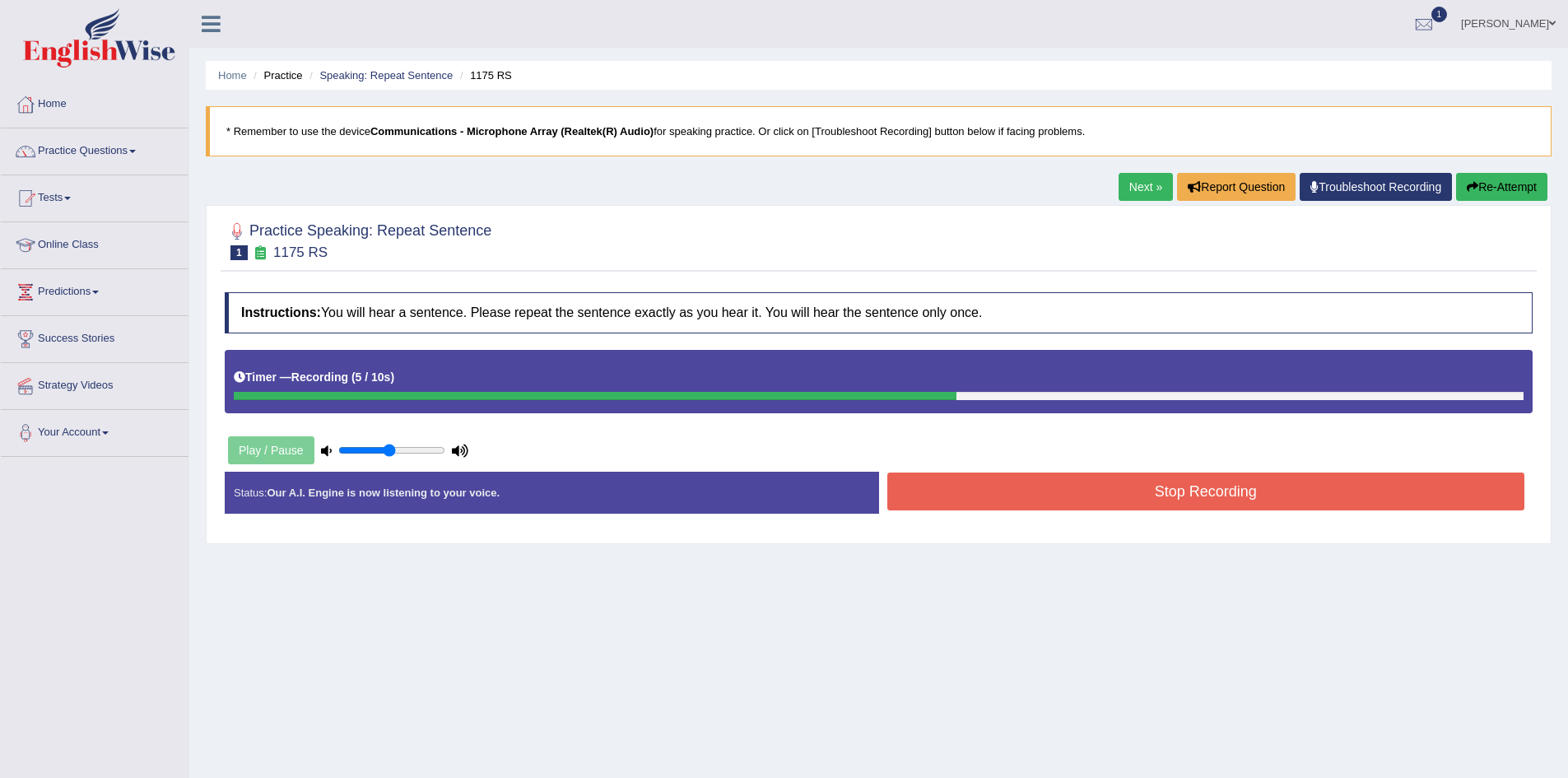
click at [1252, 496] on button "Stop Recording" at bounding box center [1206, 492] width 638 height 38
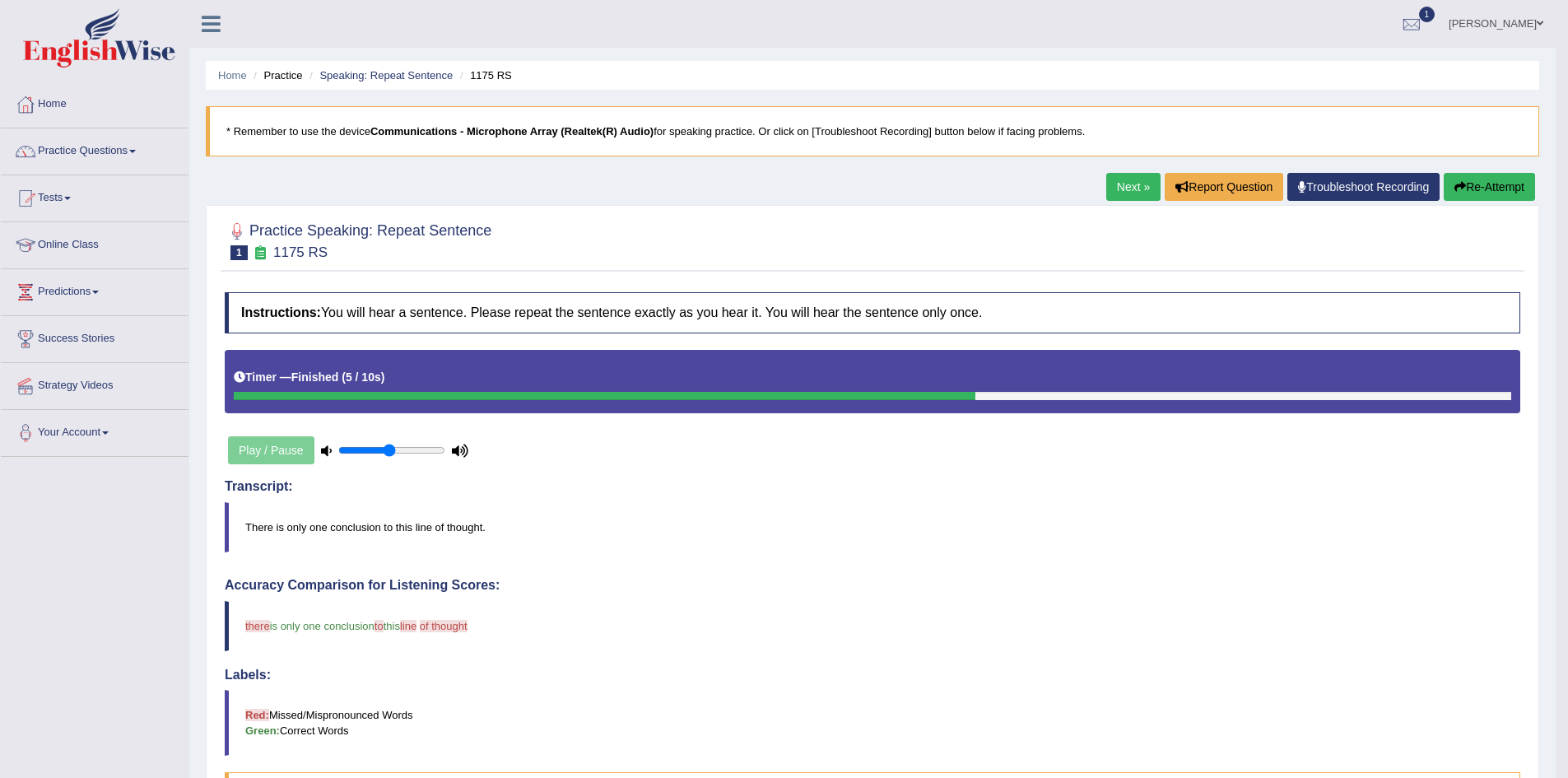
click at [1482, 187] on button "Re-Attempt" at bounding box center [1490, 186] width 91 height 28
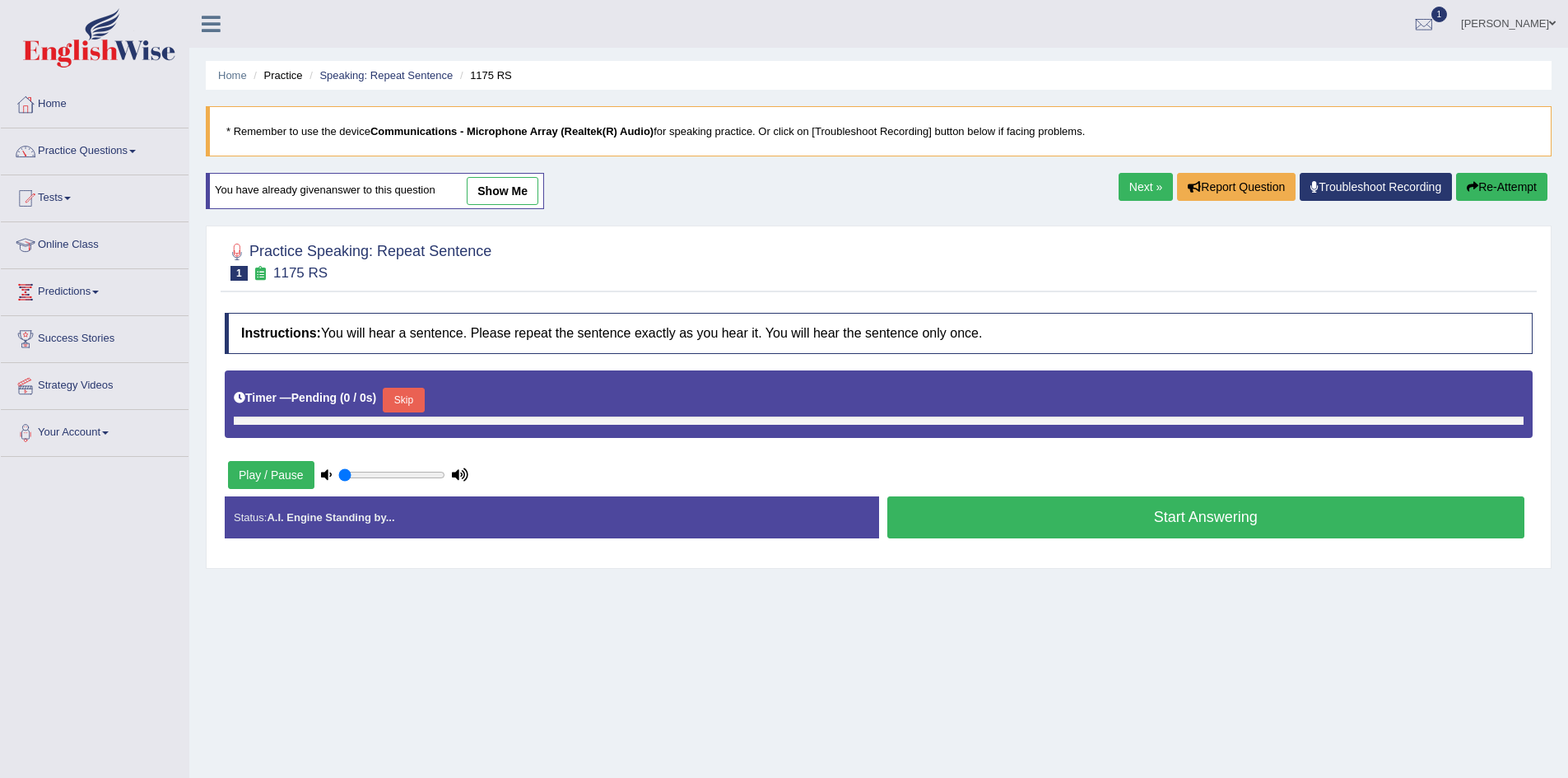
click at [417, 402] on button "Skip" at bounding box center [403, 400] width 41 height 25
type input "0.5"
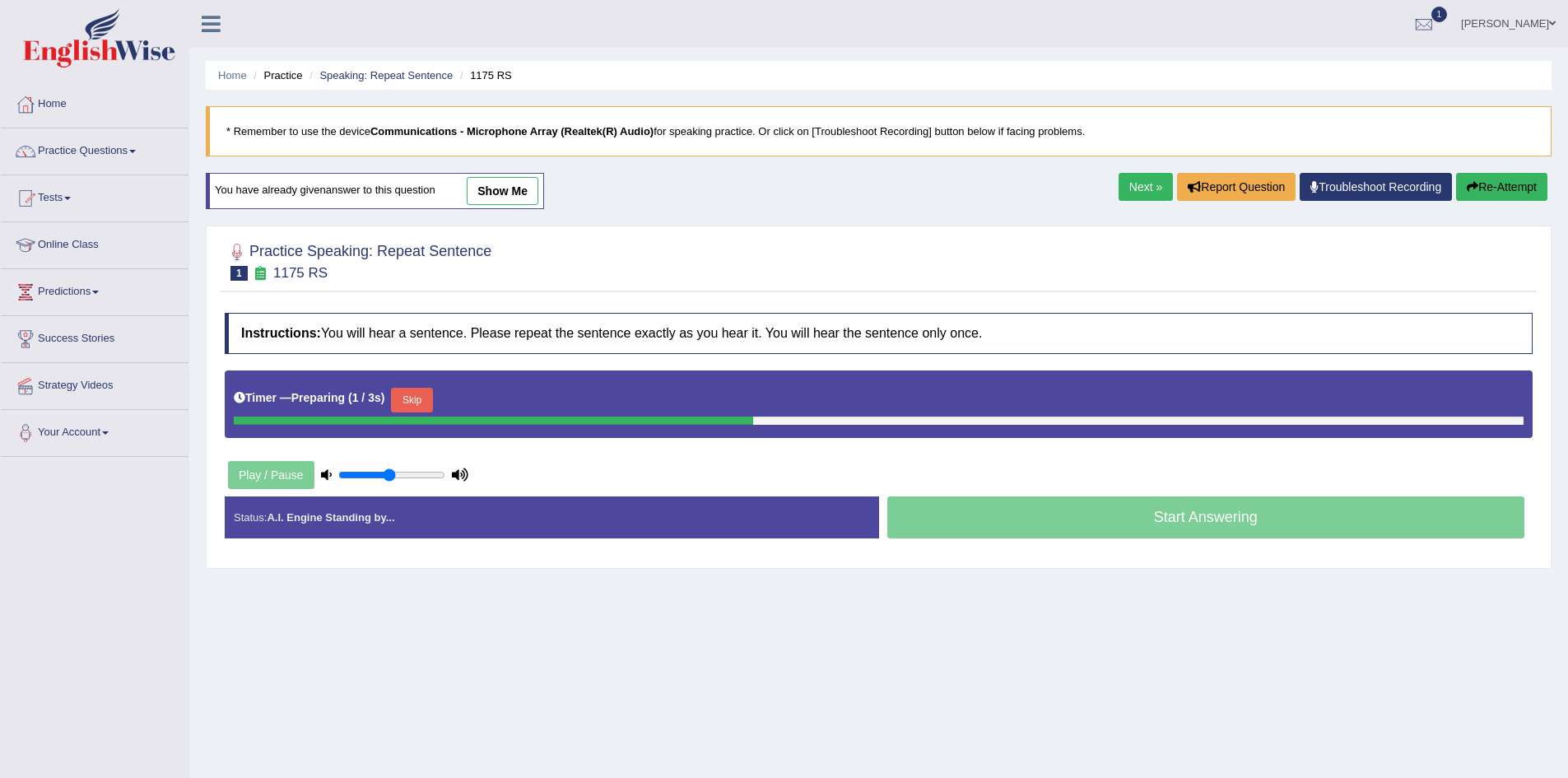
click at [420, 399] on button "Skip" at bounding box center [411, 400] width 41 height 25
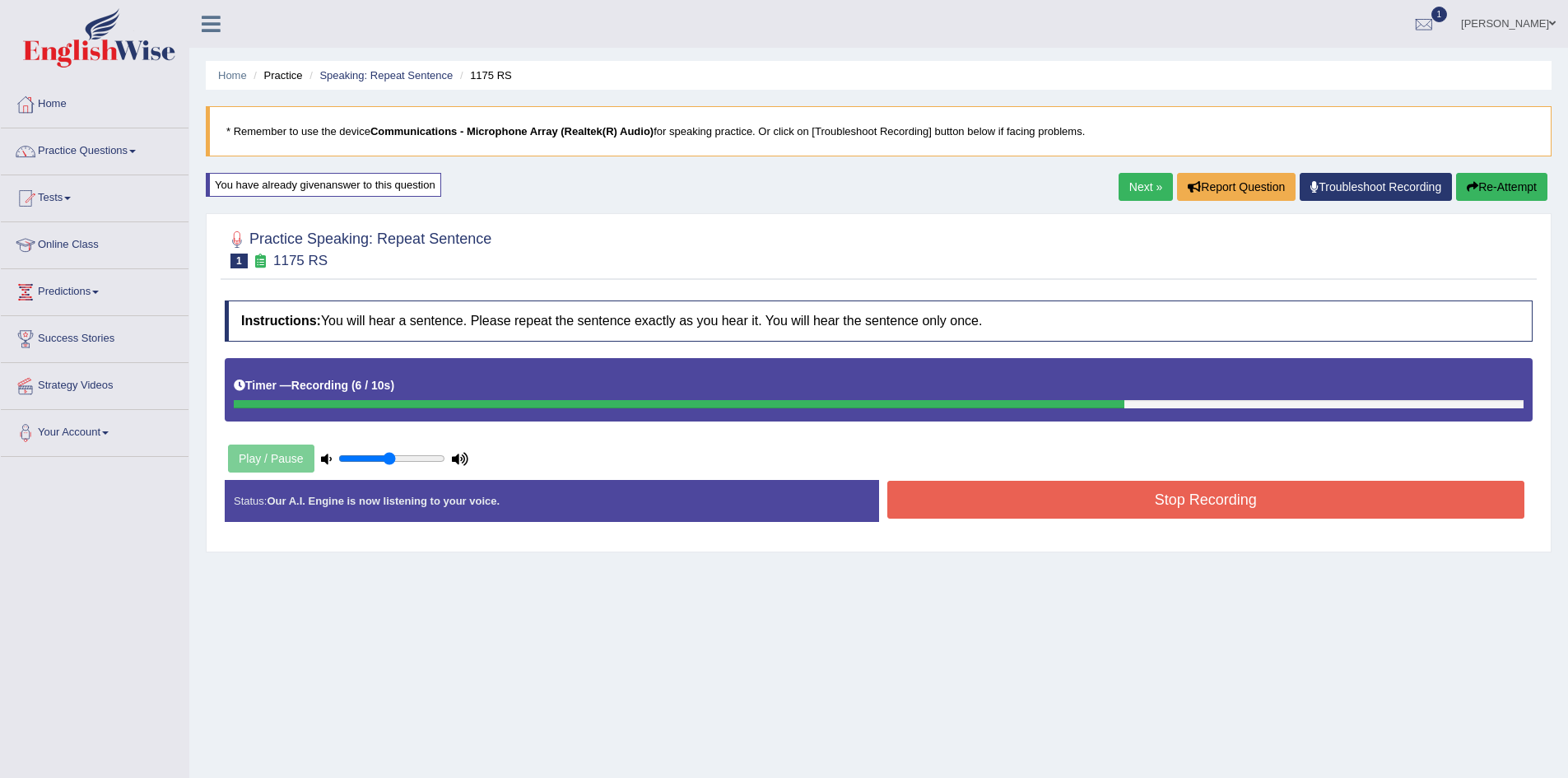
click at [1342, 499] on button "Stop Recording" at bounding box center [1206, 500] width 638 height 38
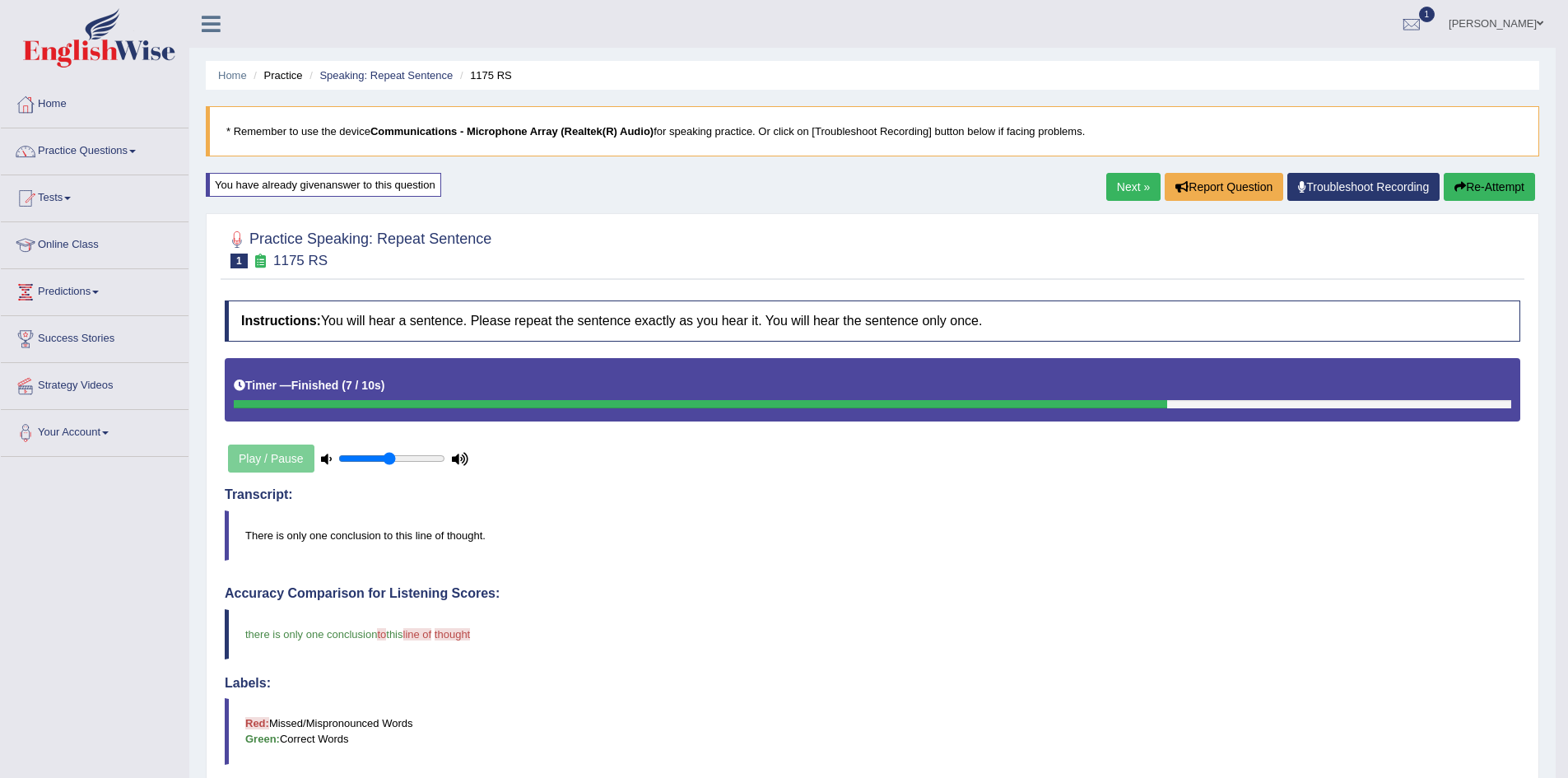
click at [1126, 188] on link "Next »" at bounding box center [1133, 186] width 54 height 28
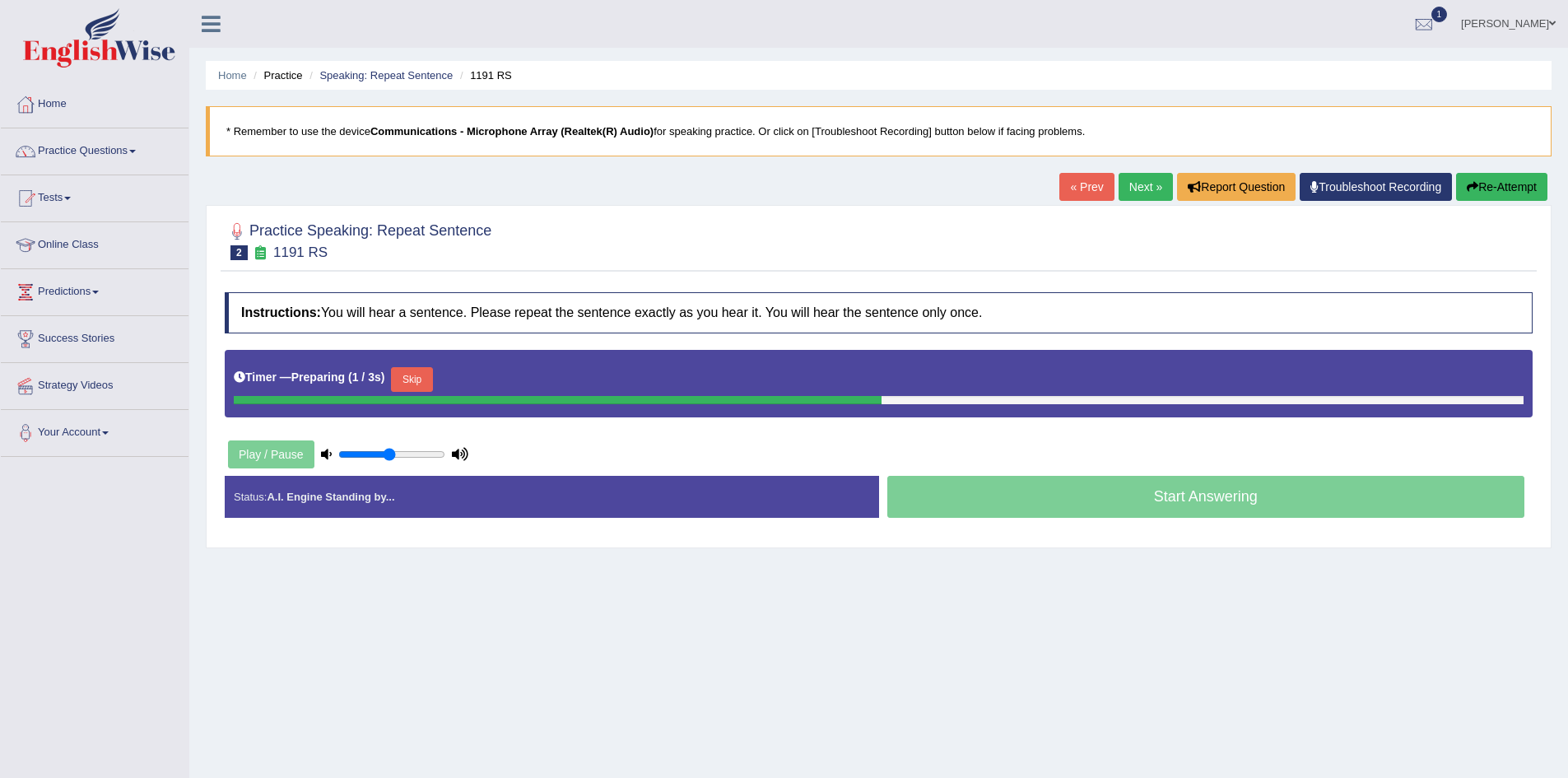
click at [422, 380] on button "Skip" at bounding box center [411, 379] width 41 height 25
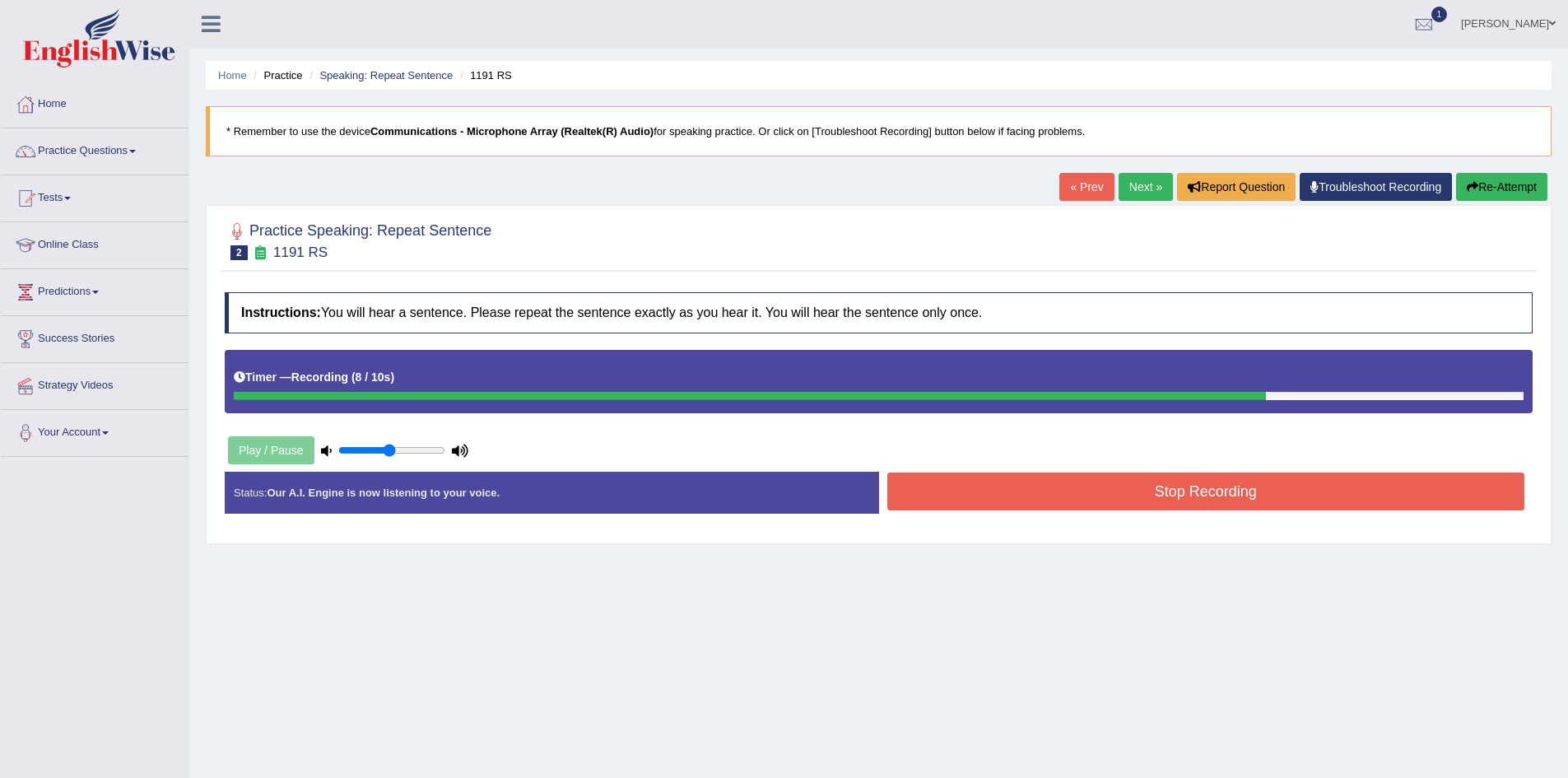
click at [1292, 482] on button "Stop Recording" at bounding box center [1206, 492] width 638 height 38
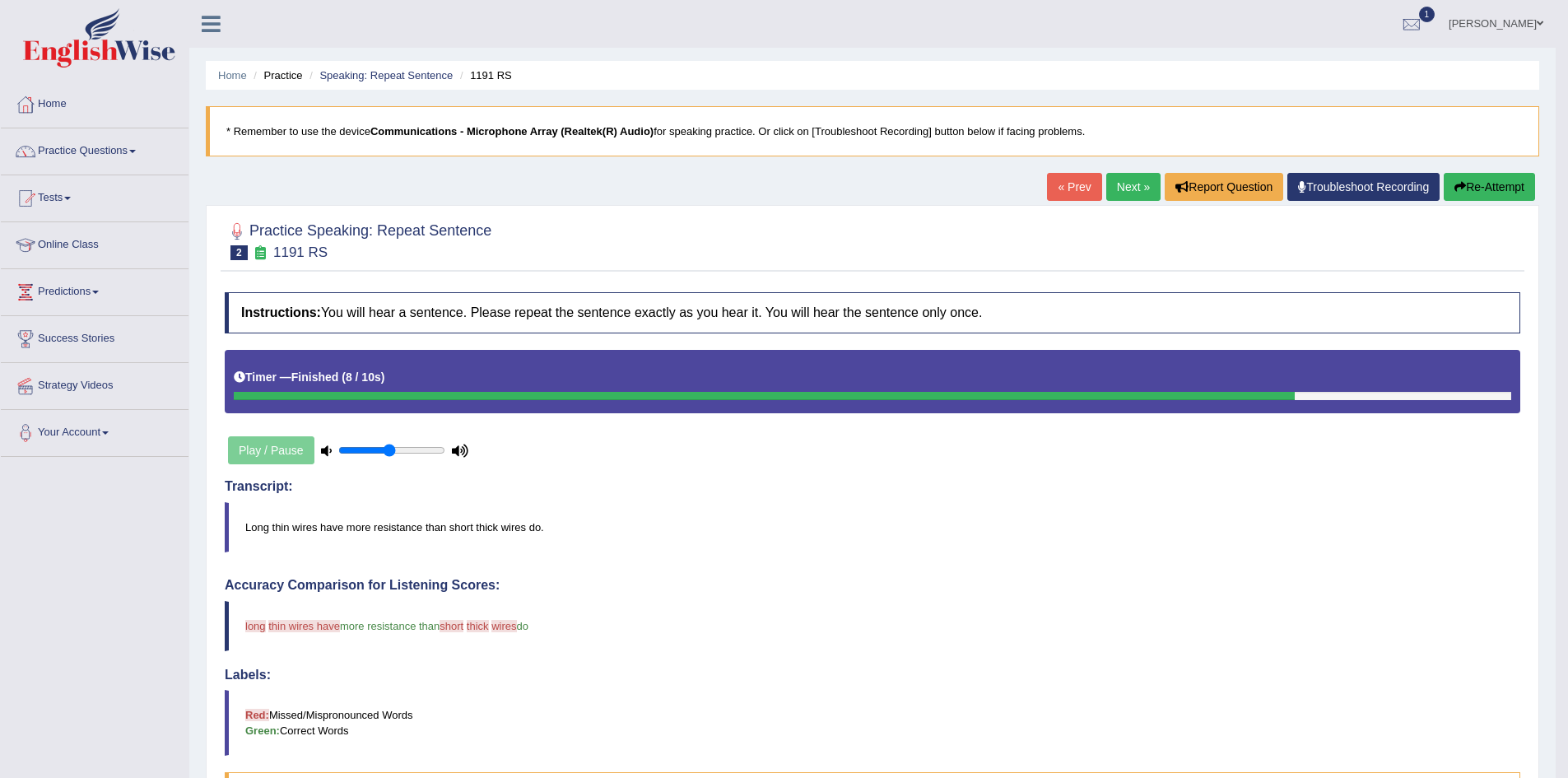
click at [1483, 191] on button "Re-Attempt" at bounding box center [1490, 186] width 91 height 28
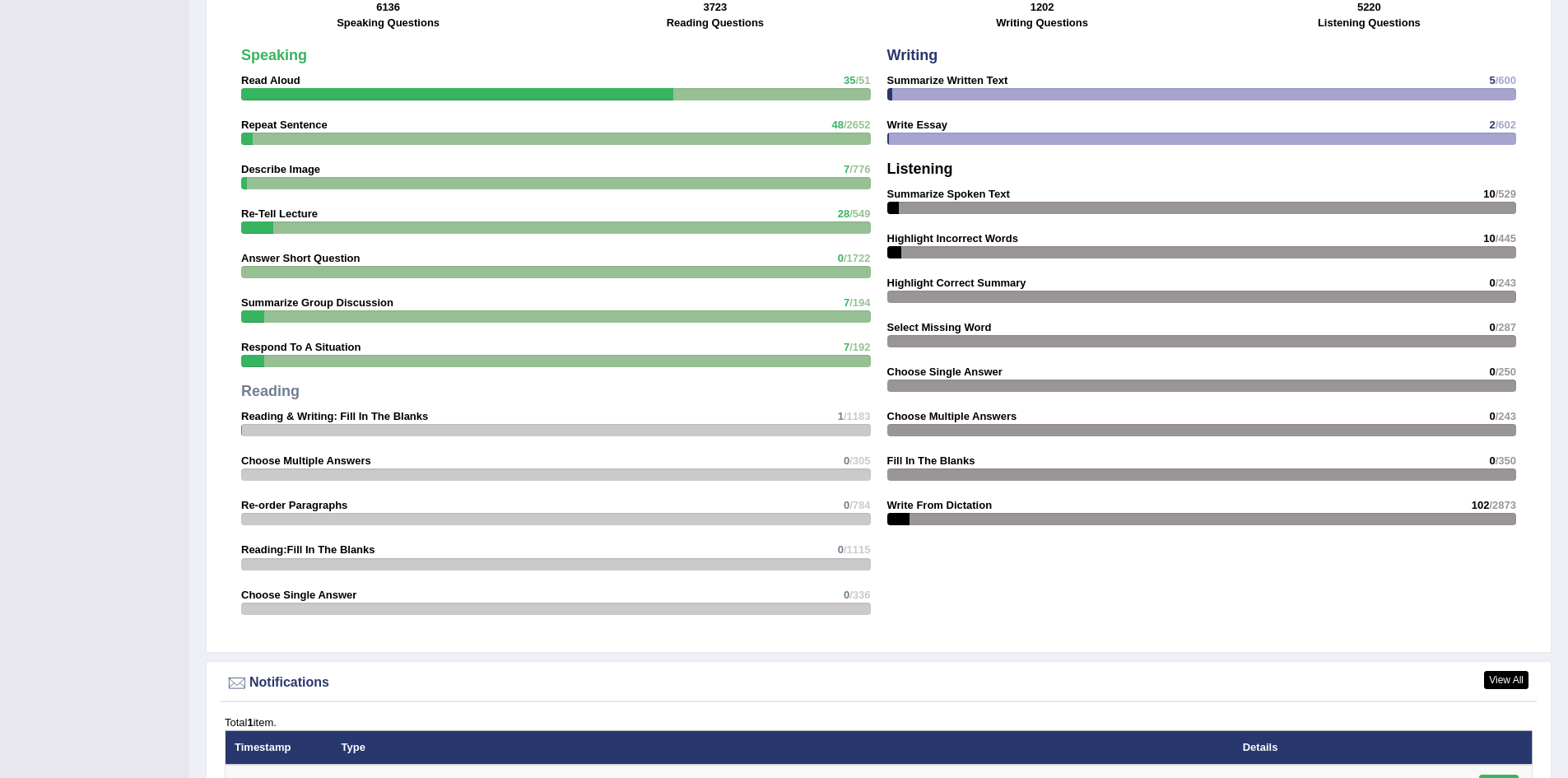
scroll to position [1235, 0]
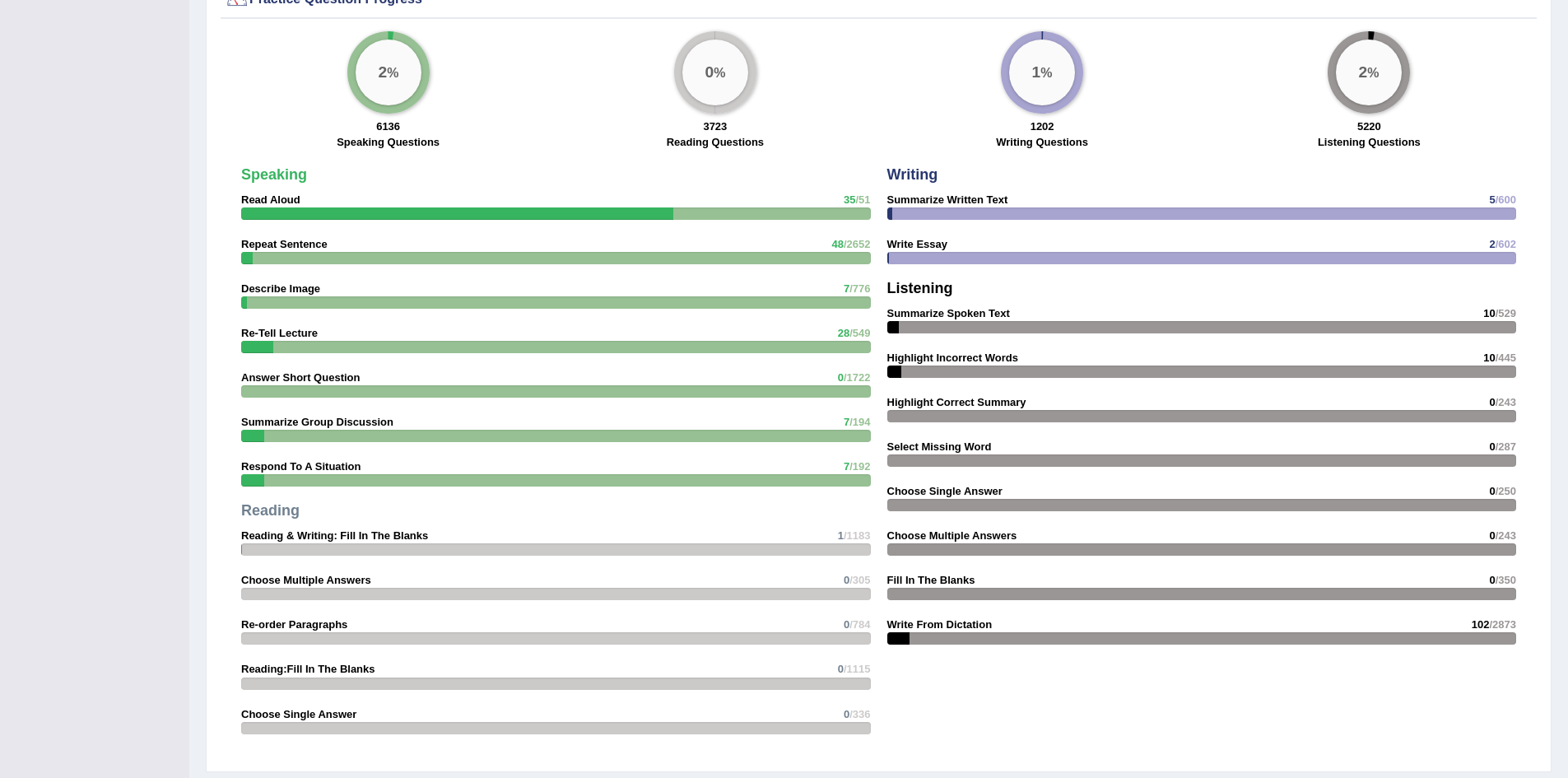
drag, startPoint x: 1469, startPoint y: 623, endPoint x: 1523, endPoint y: 622, distance: 54.0
click at [1523, 622] on div "Writing Summarize Written Text 5 /600 Write Essay 2 /602 Listening Summarize Sp…" at bounding box center [1203, 410] width 647 height 503
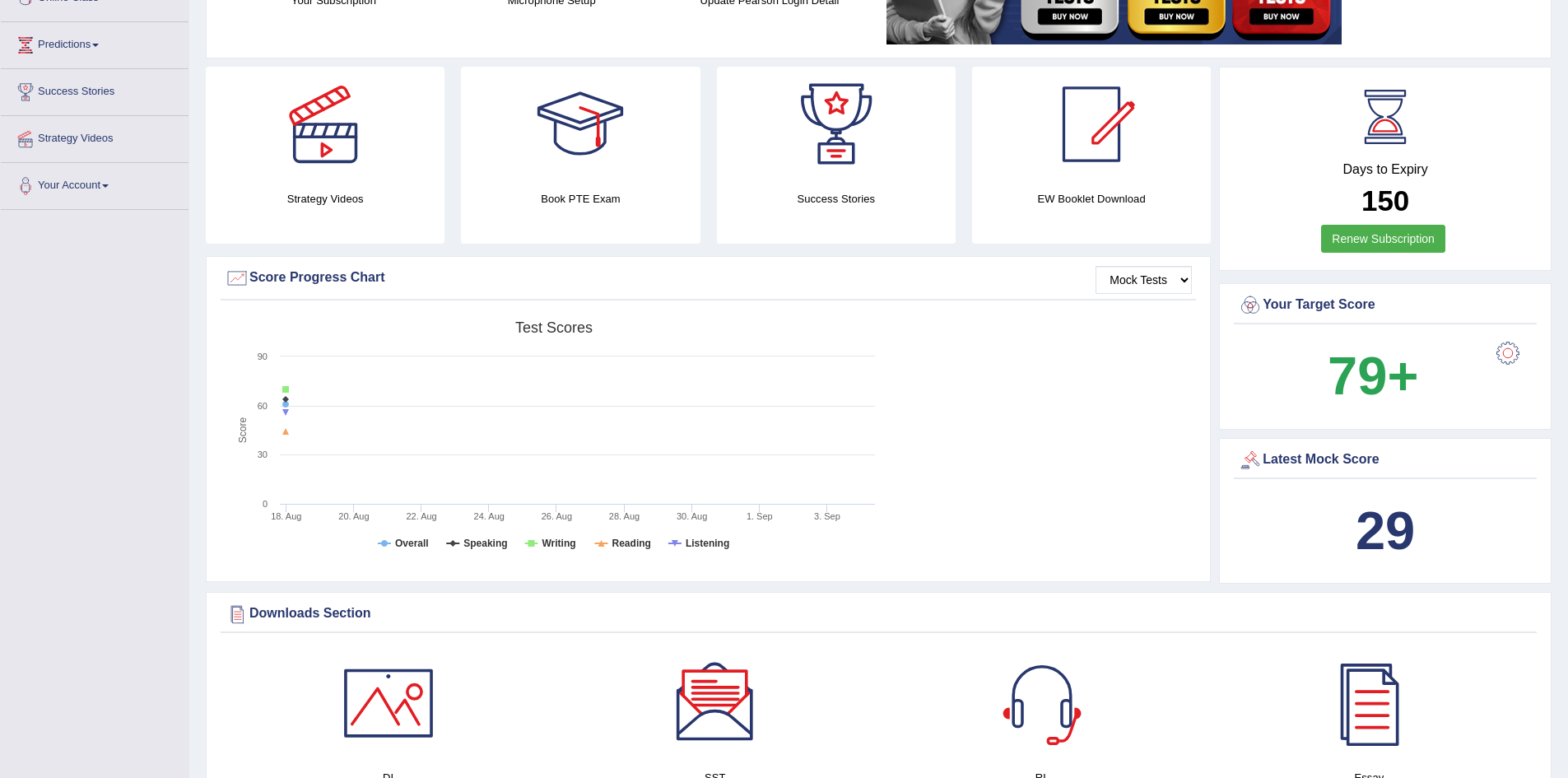
scroll to position [0, 0]
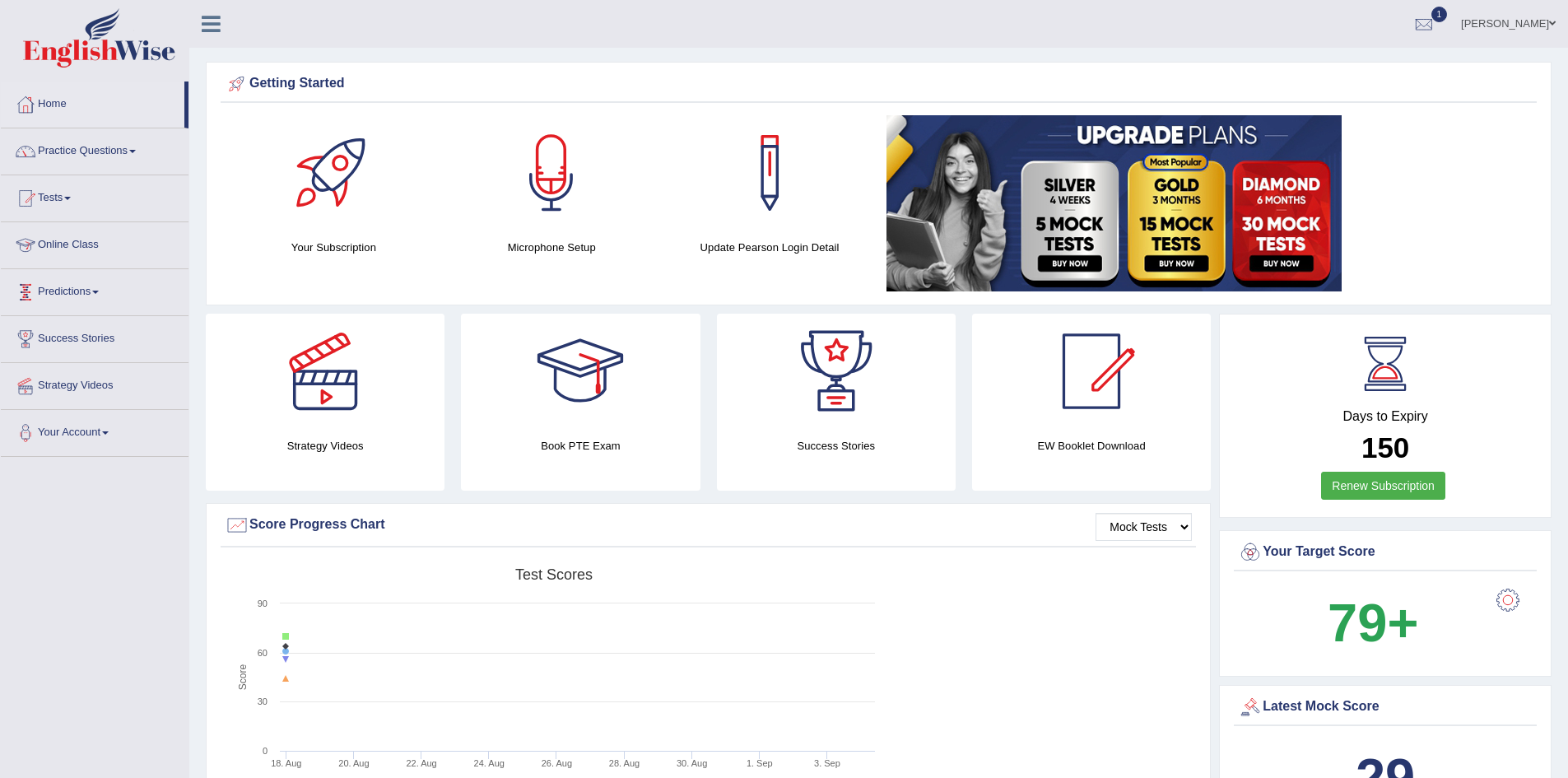
click at [102, 290] on link "Predictions" at bounding box center [94, 289] width 187 height 41
click at [102, 290] on link "Predictions" at bounding box center [92, 289] width 184 height 41
click at [83, 190] on link "Tests" at bounding box center [94, 195] width 187 height 41
click at [83, 190] on link "Tests" at bounding box center [92, 195] width 184 height 41
click at [134, 150] on link "Practice Questions" at bounding box center [94, 148] width 187 height 41
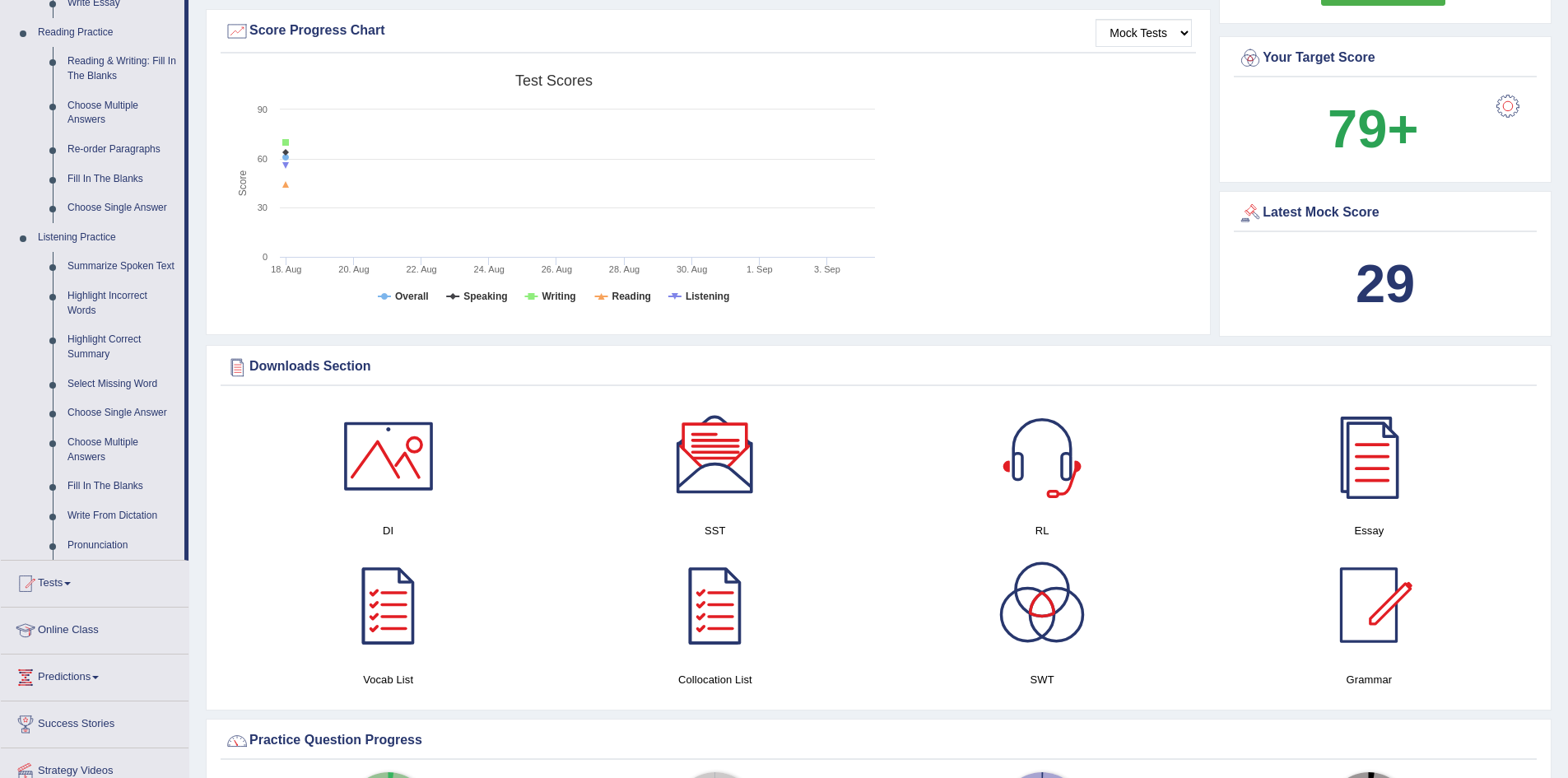
scroll to position [659, 0]
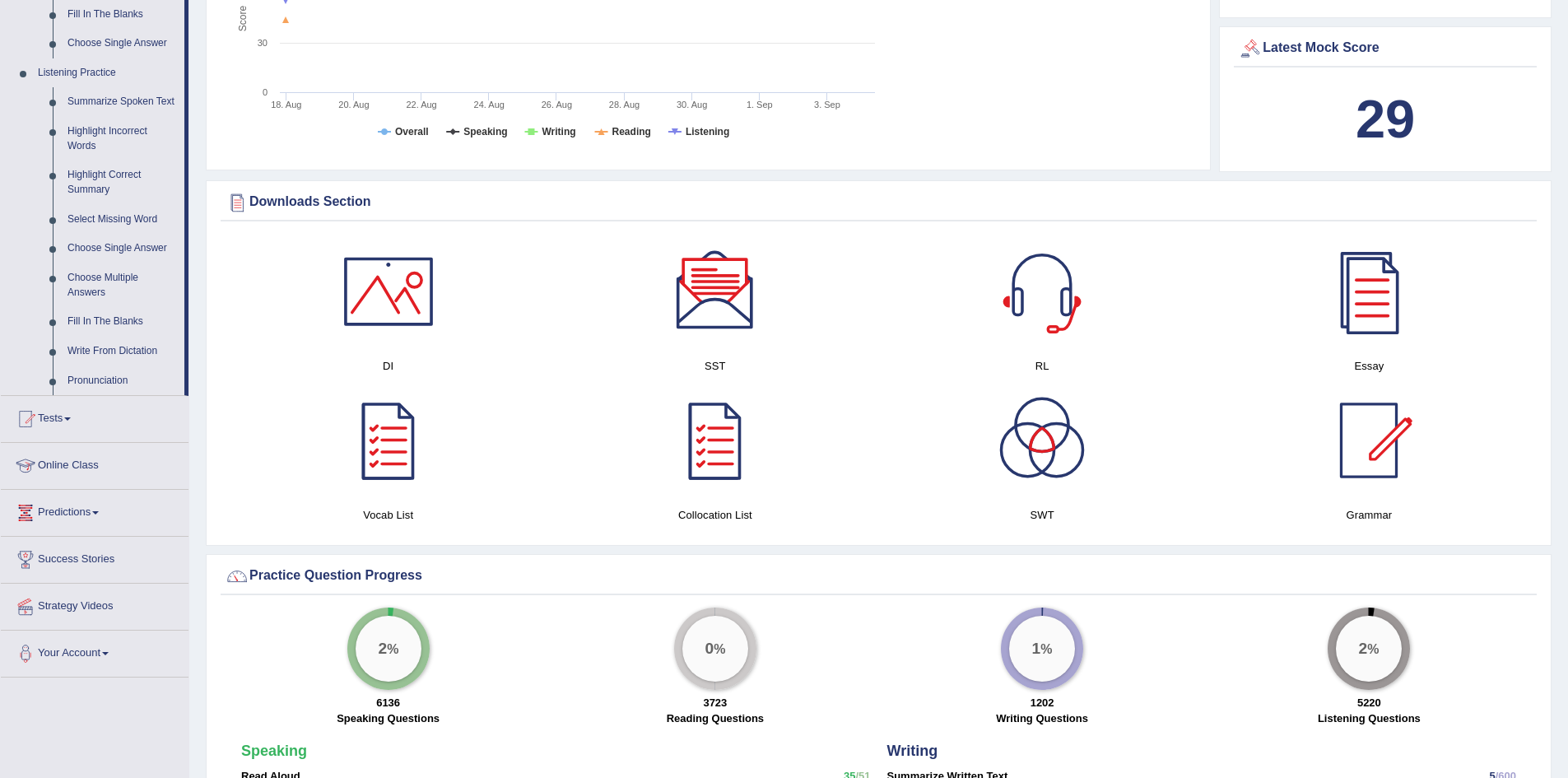
click at [116, 506] on link "Predictions" at bounding box center [94, 510] width 187 height 41
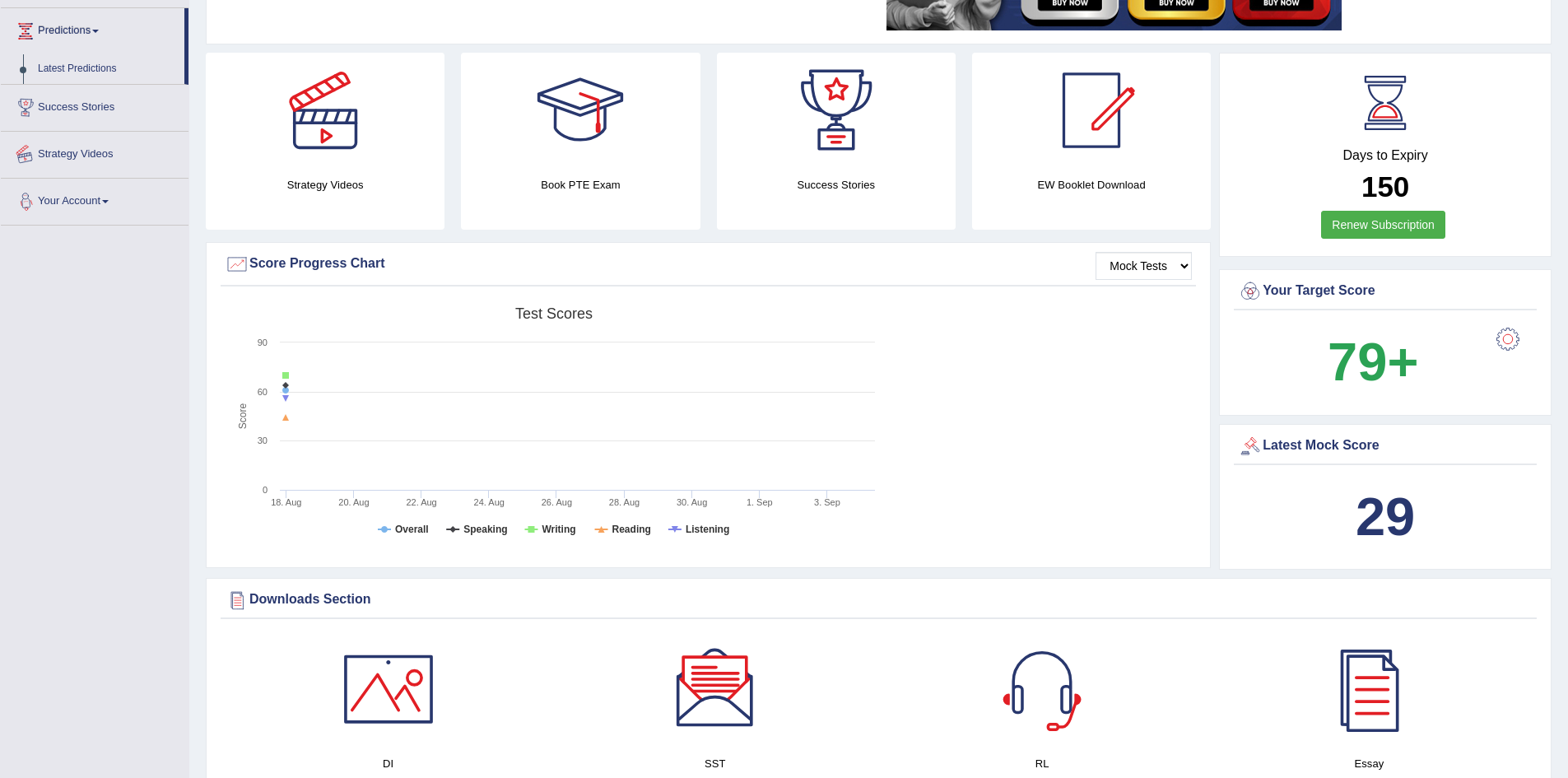
scroll to position [198, 0]
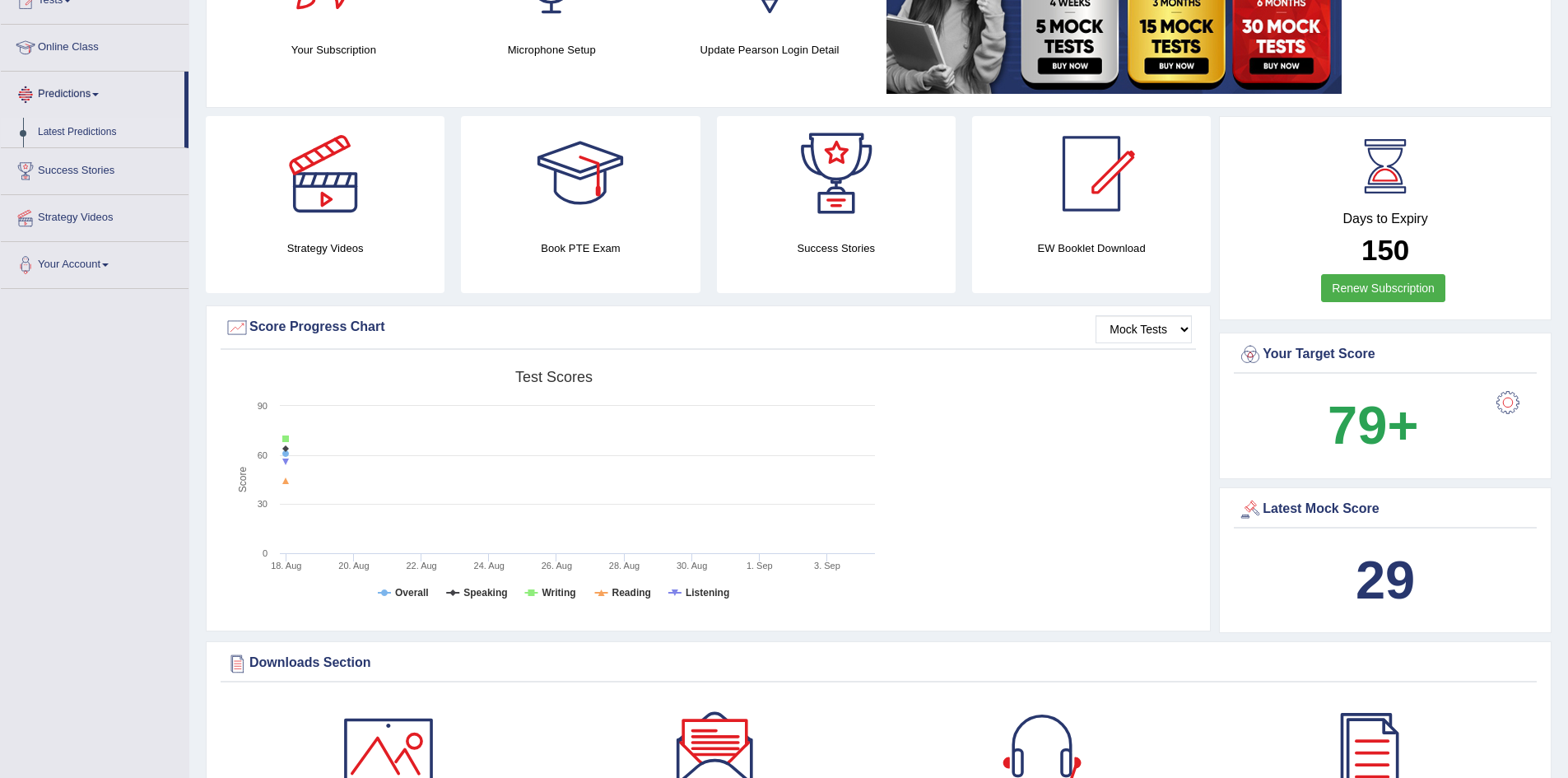
click at [70, 135] on link "Latest Predictions" at bounding box center [107, 132] width 154 height 29
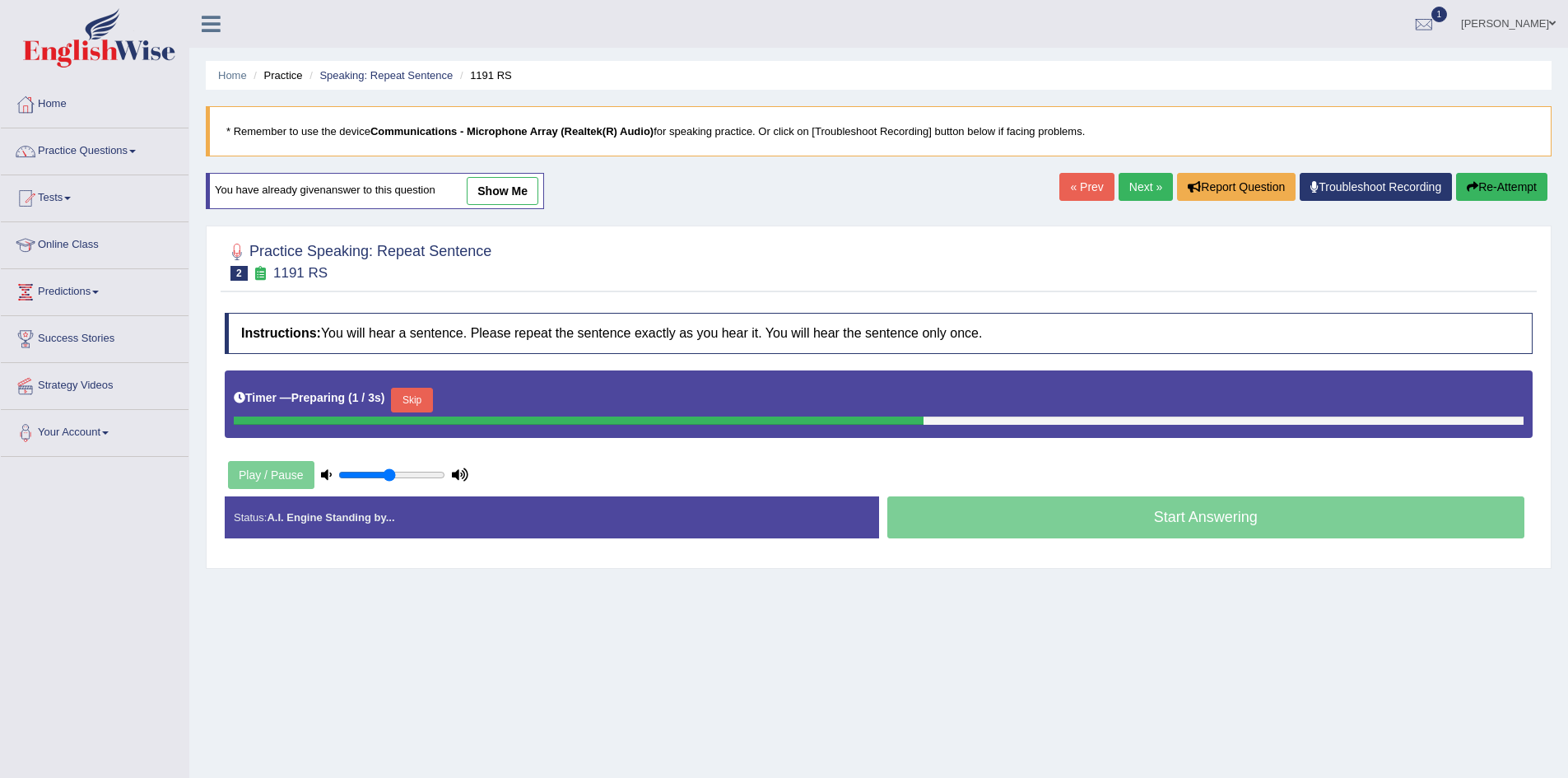
click at [419, 404] on button "Skip" at bounding box center [411, 400] width 41 height 25
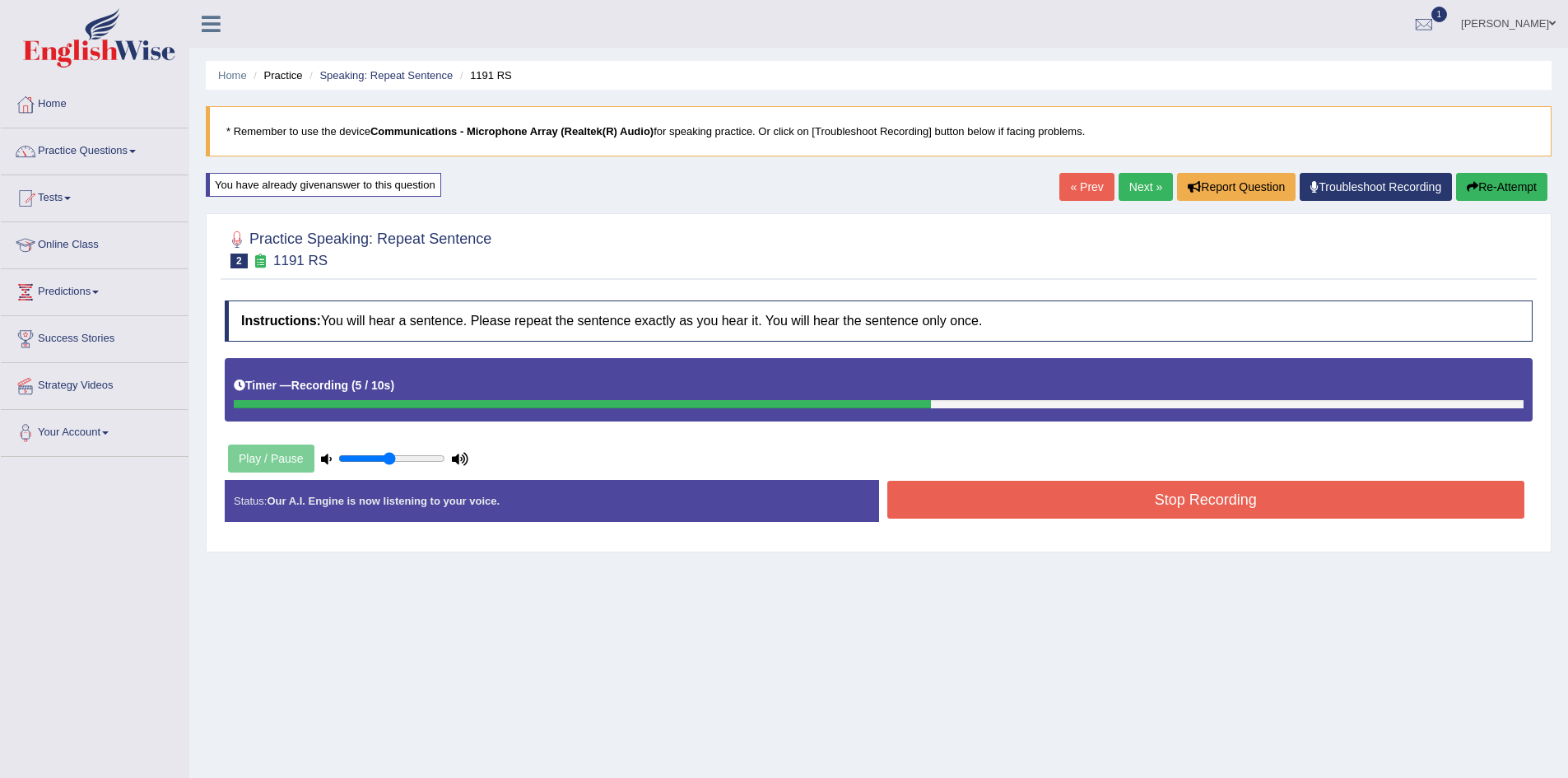
click at [1506, 188] on button "Re-Attempt" at bounding box center [1502, 186] width 91 height 28
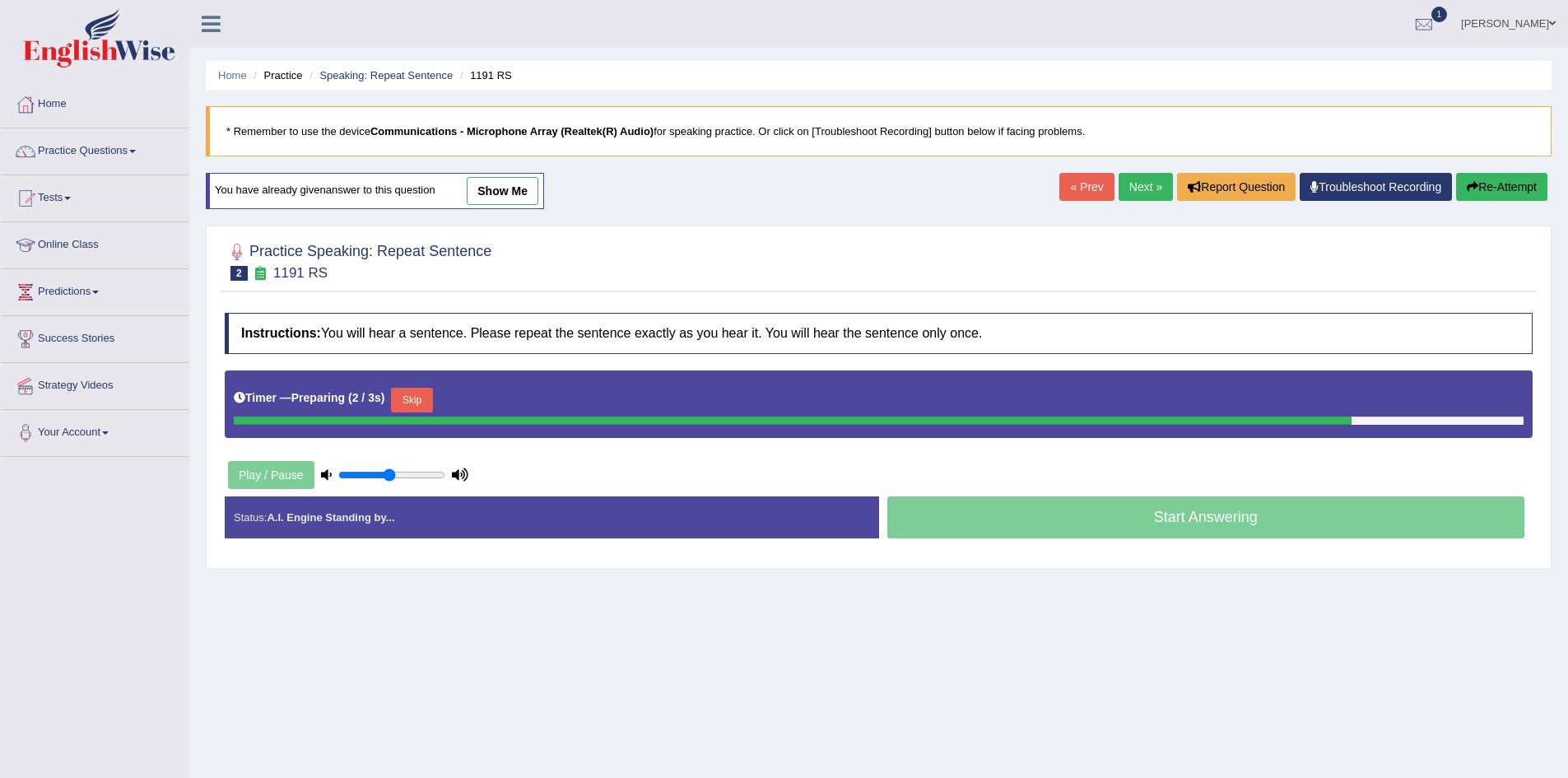
click at [419, 394] on button "Skip" at bounding box center [411, 400] width 41 height 25
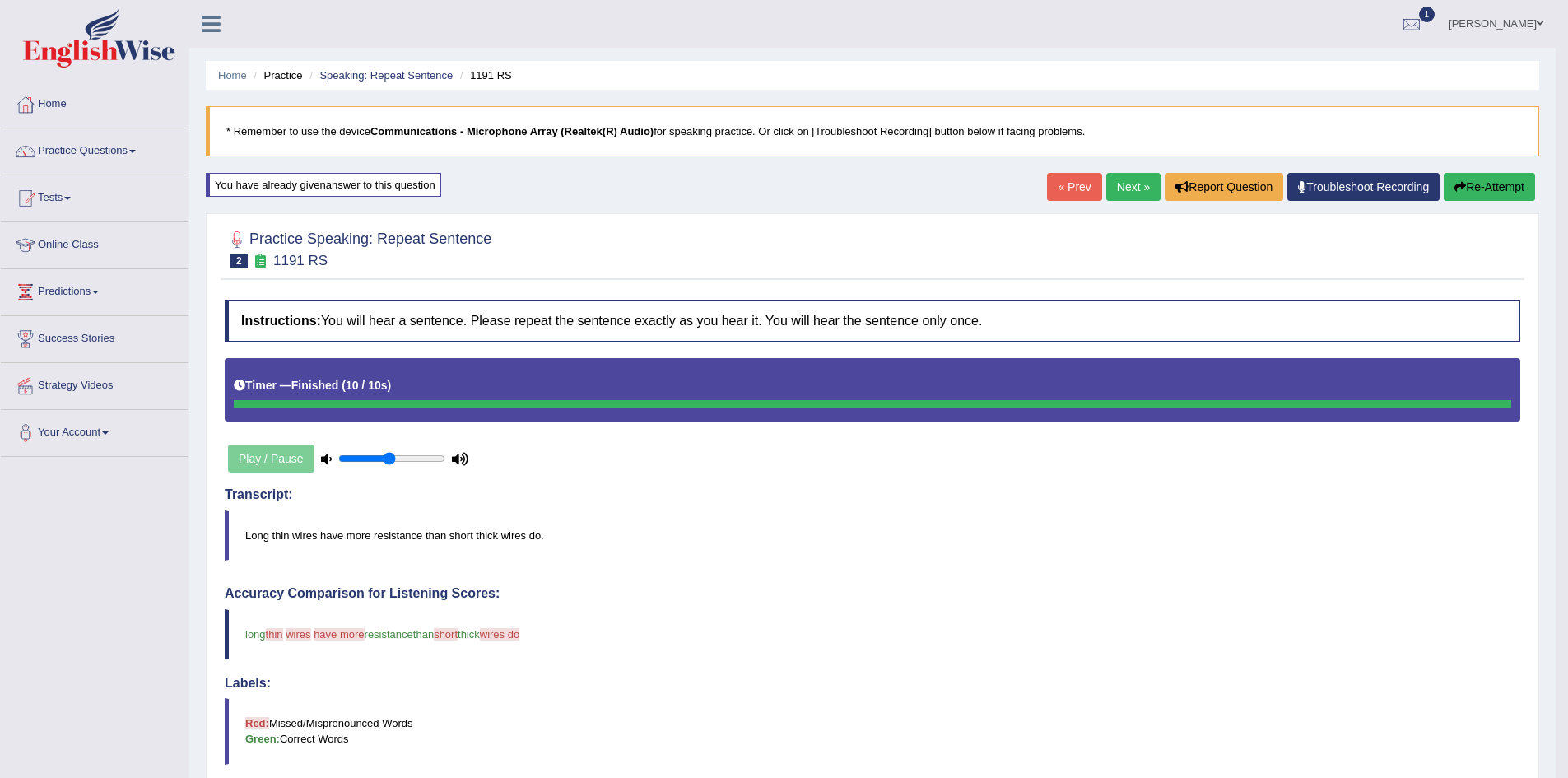
scroll to position [83, 0]
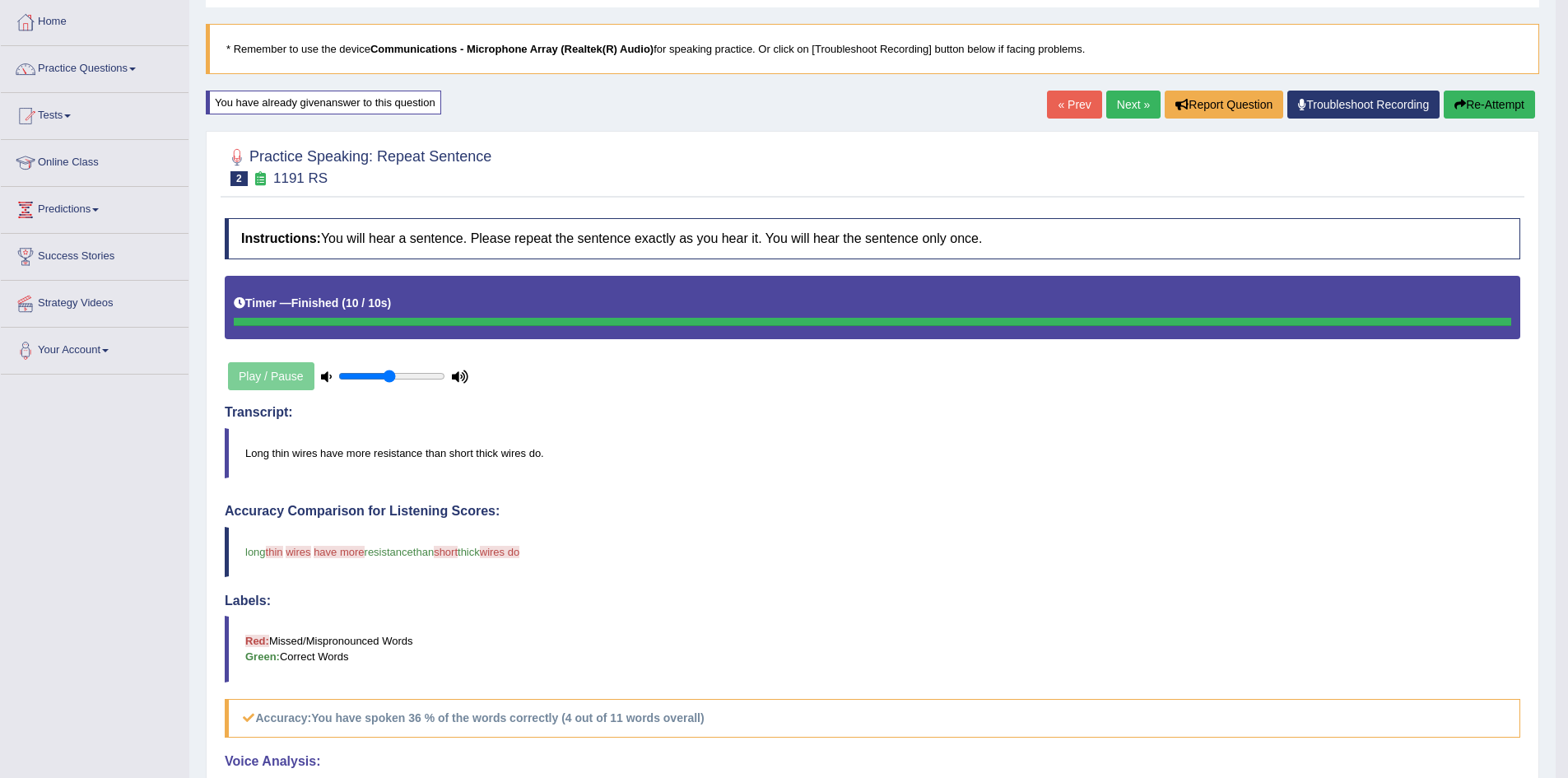
click at [1481, 100] on button "Re-Attempt" at bounding box center [1490, 104] width 91 height 28
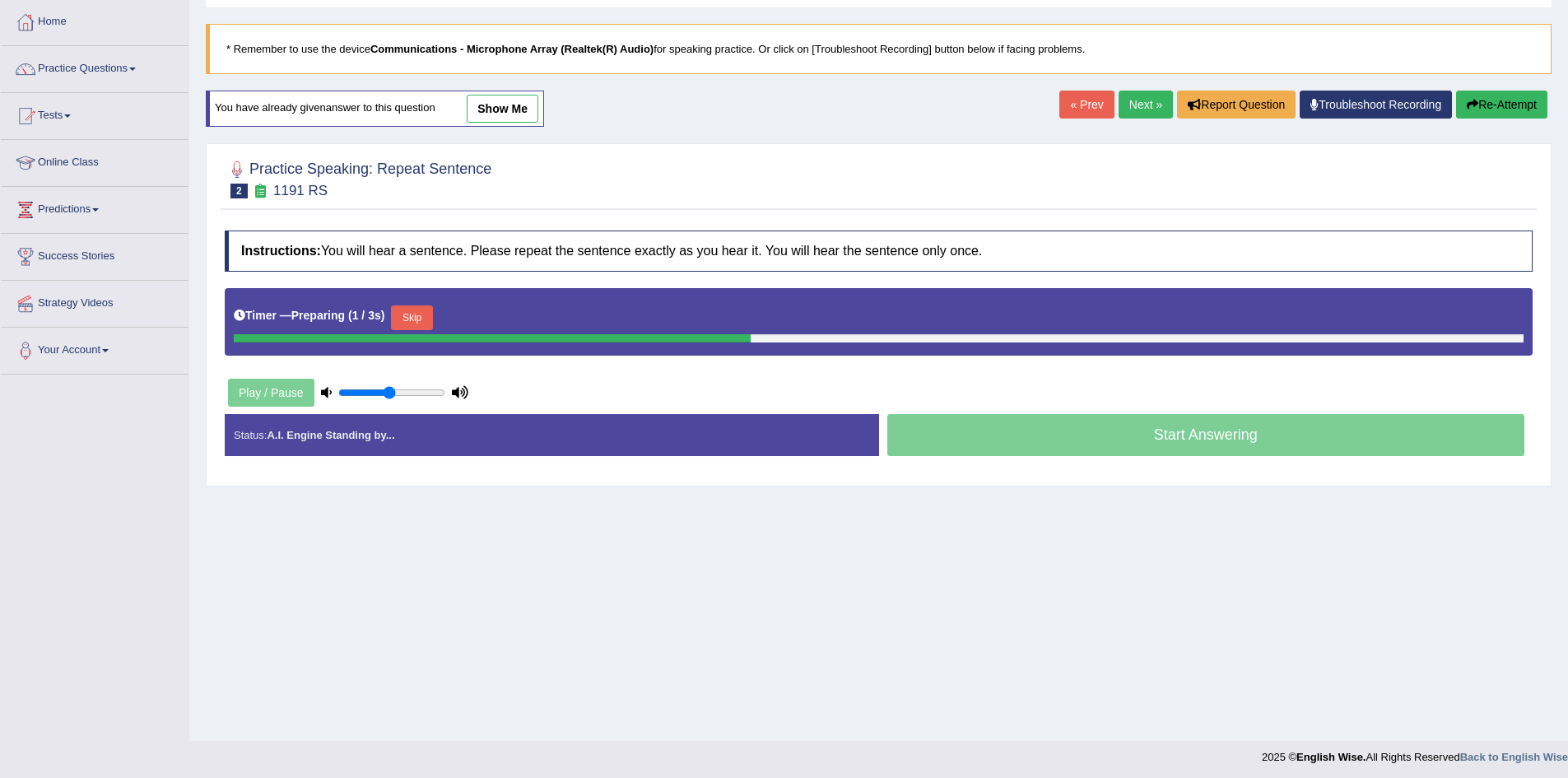
click at [425, 316] on button "Skip" at bounding box center [411, 318] width 41 height 25
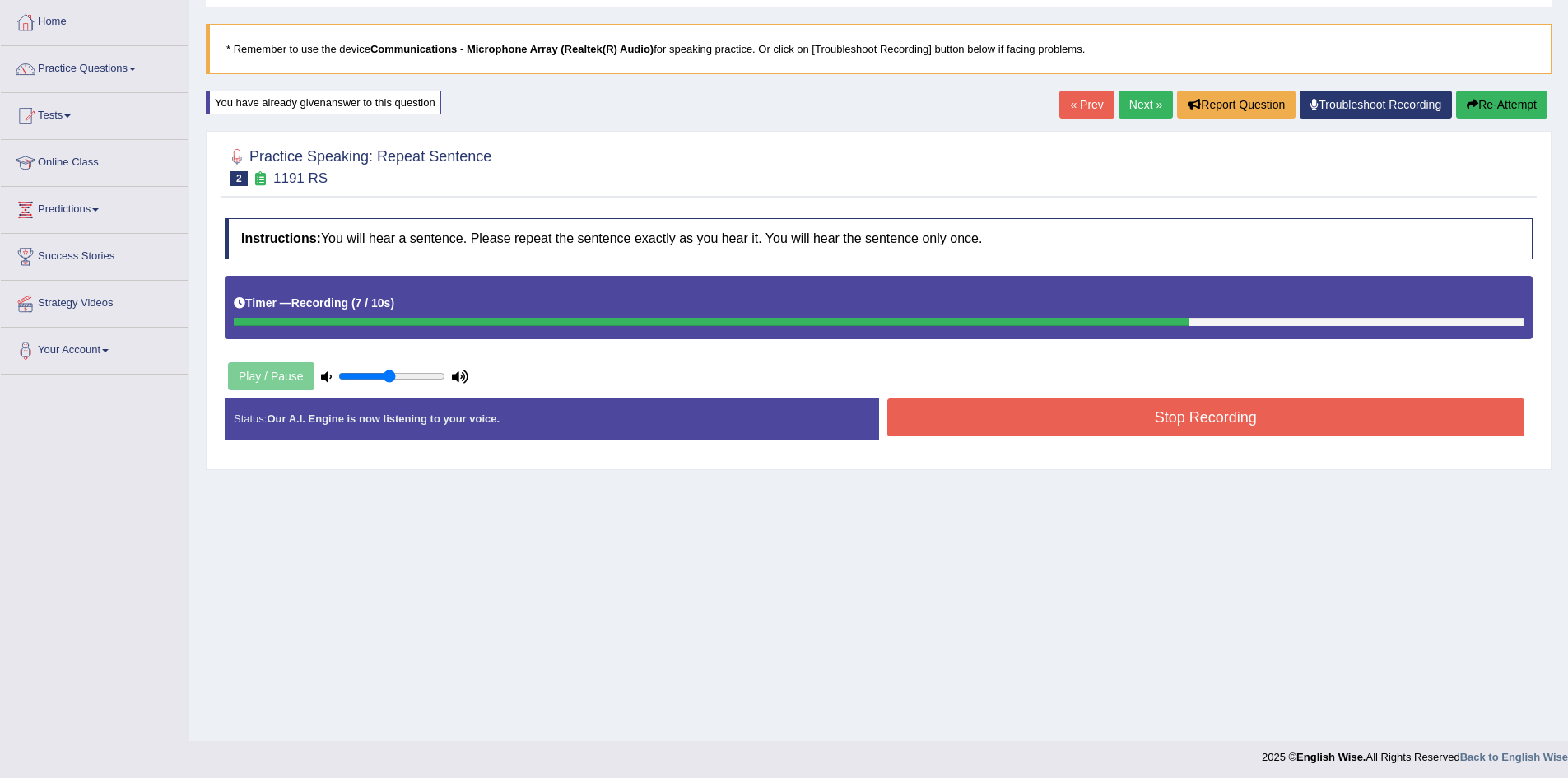
click at [1242, 426] on button "Stop Recording" at bounding box center [1206, 418] width 638 height 38
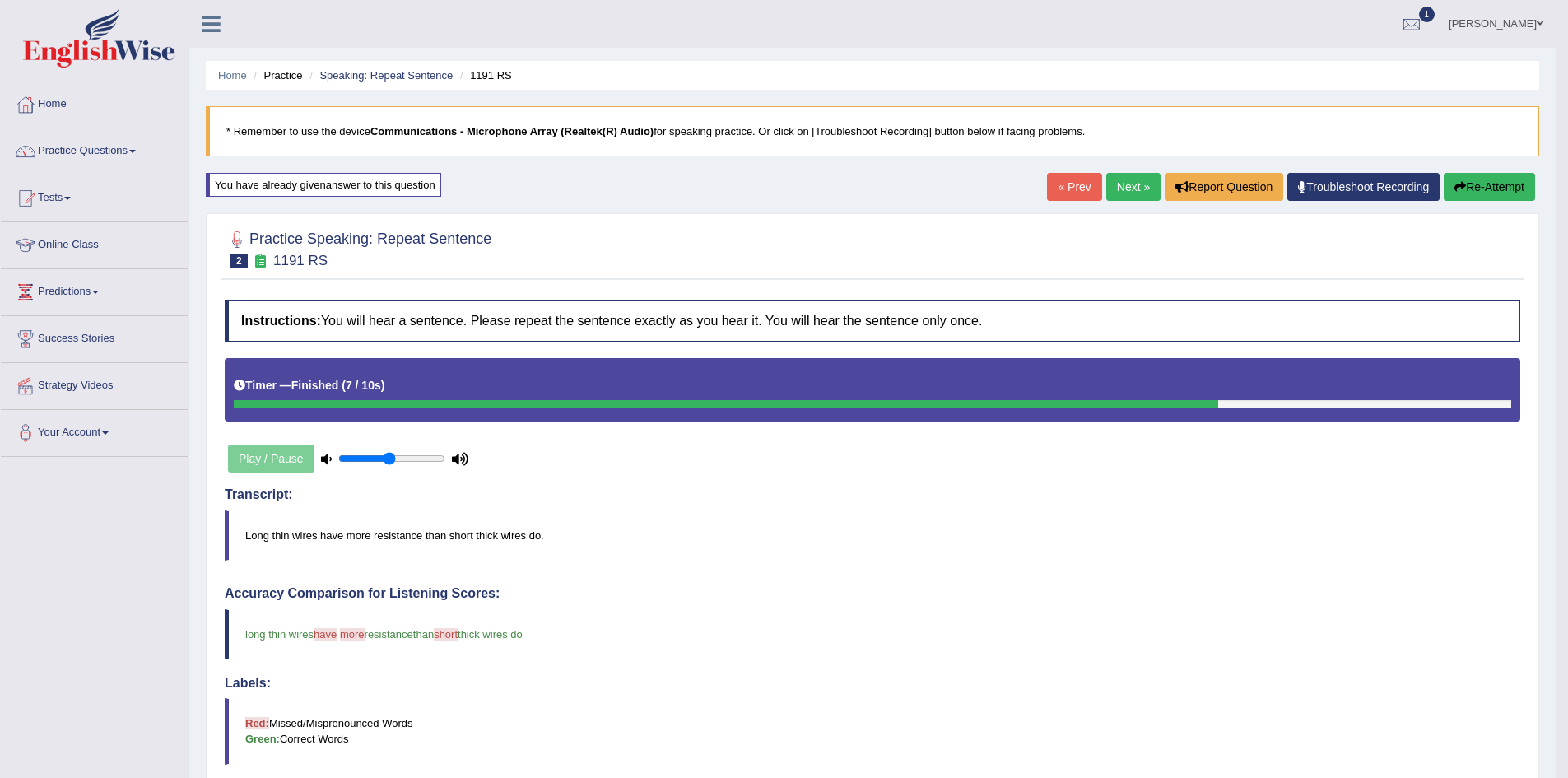
click at [1118, 185] on link "Next »" at bounding box center [1133, 186] width 54 height 28
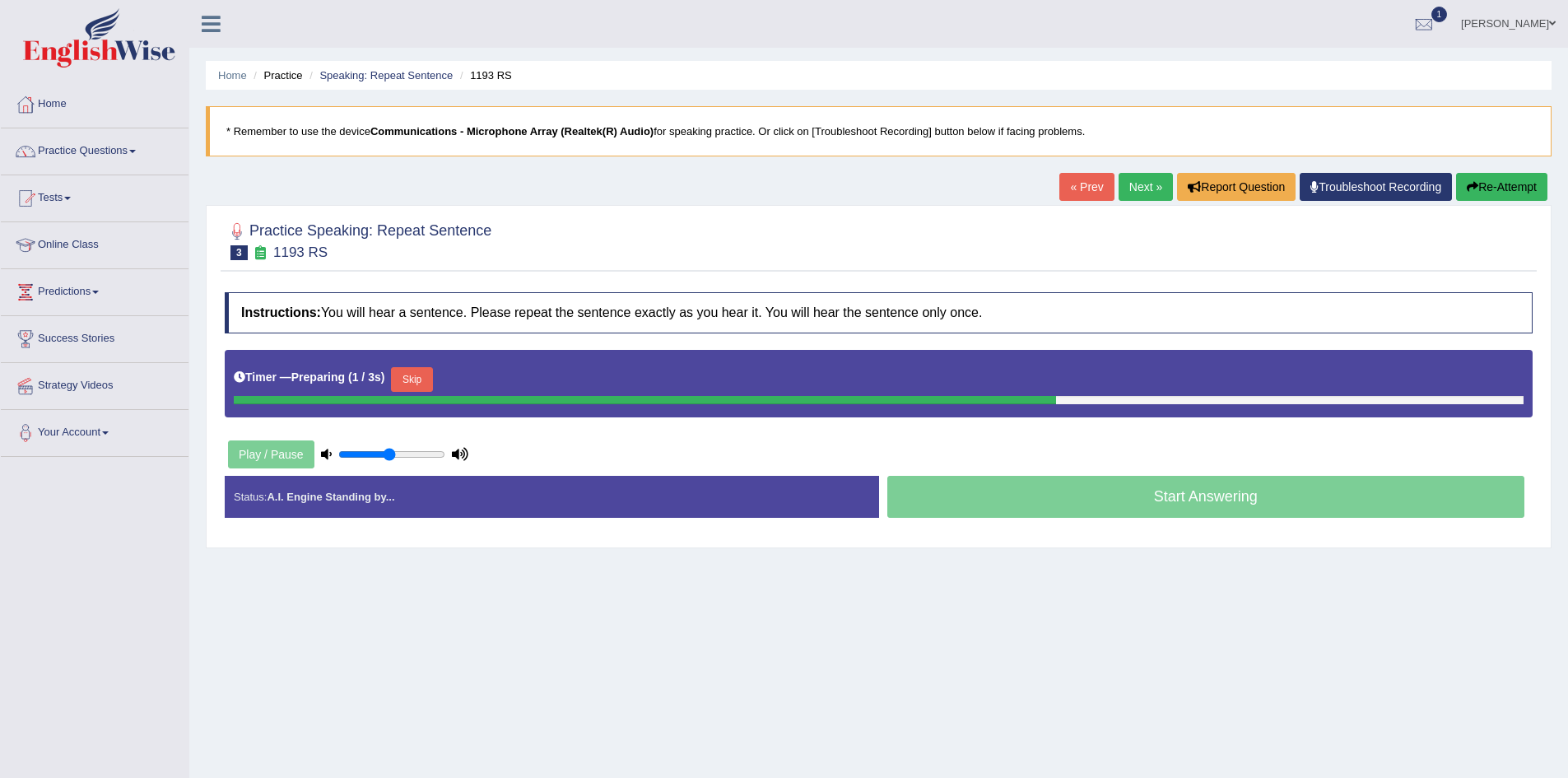
click at [431, 378] on button "Skip" at bounding box center [411, 379] width 41 height 25
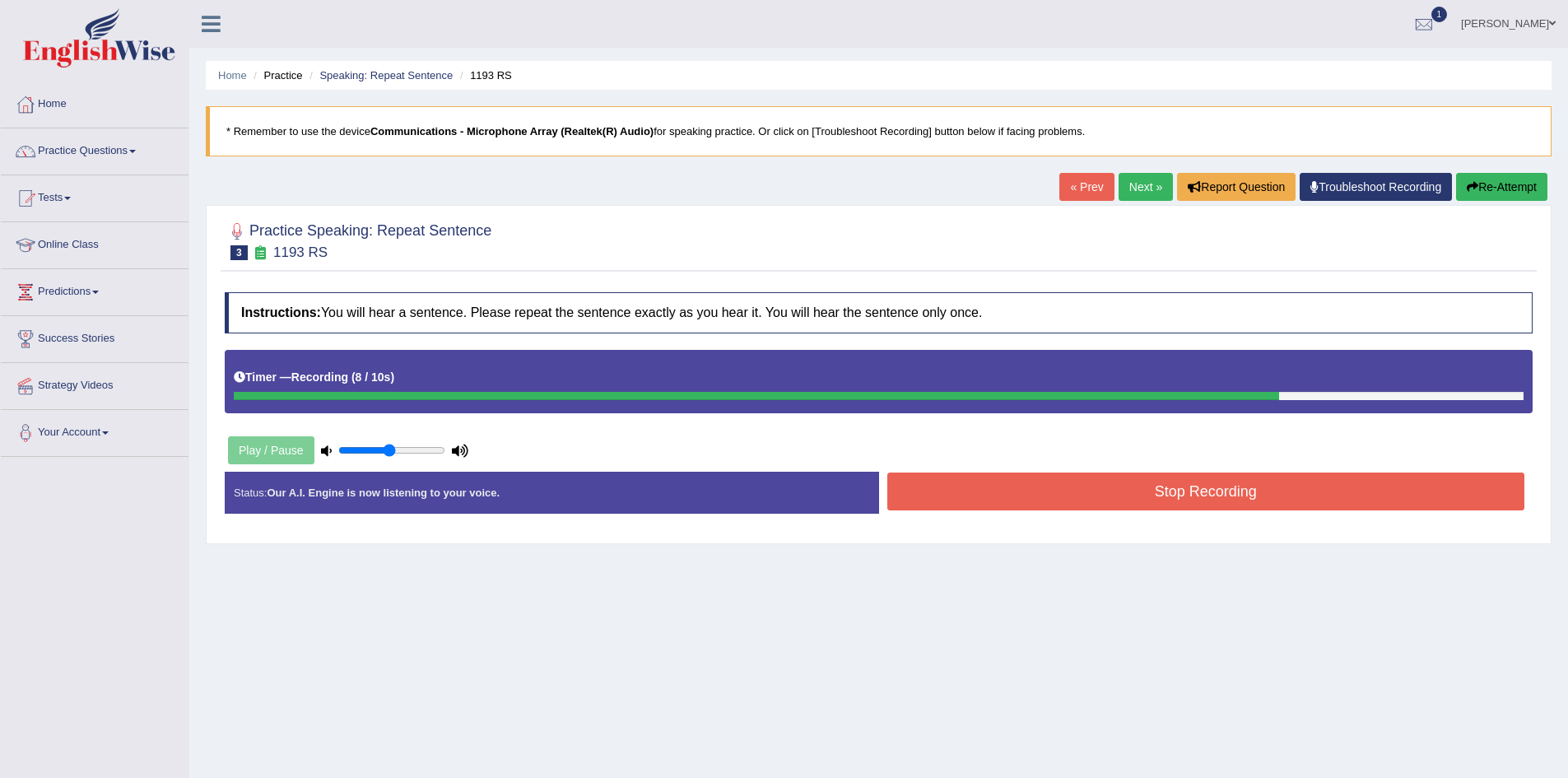
click at [1166, 493] on button "Stop Recording" at bounding box center [1206, 492] width 638 height 38
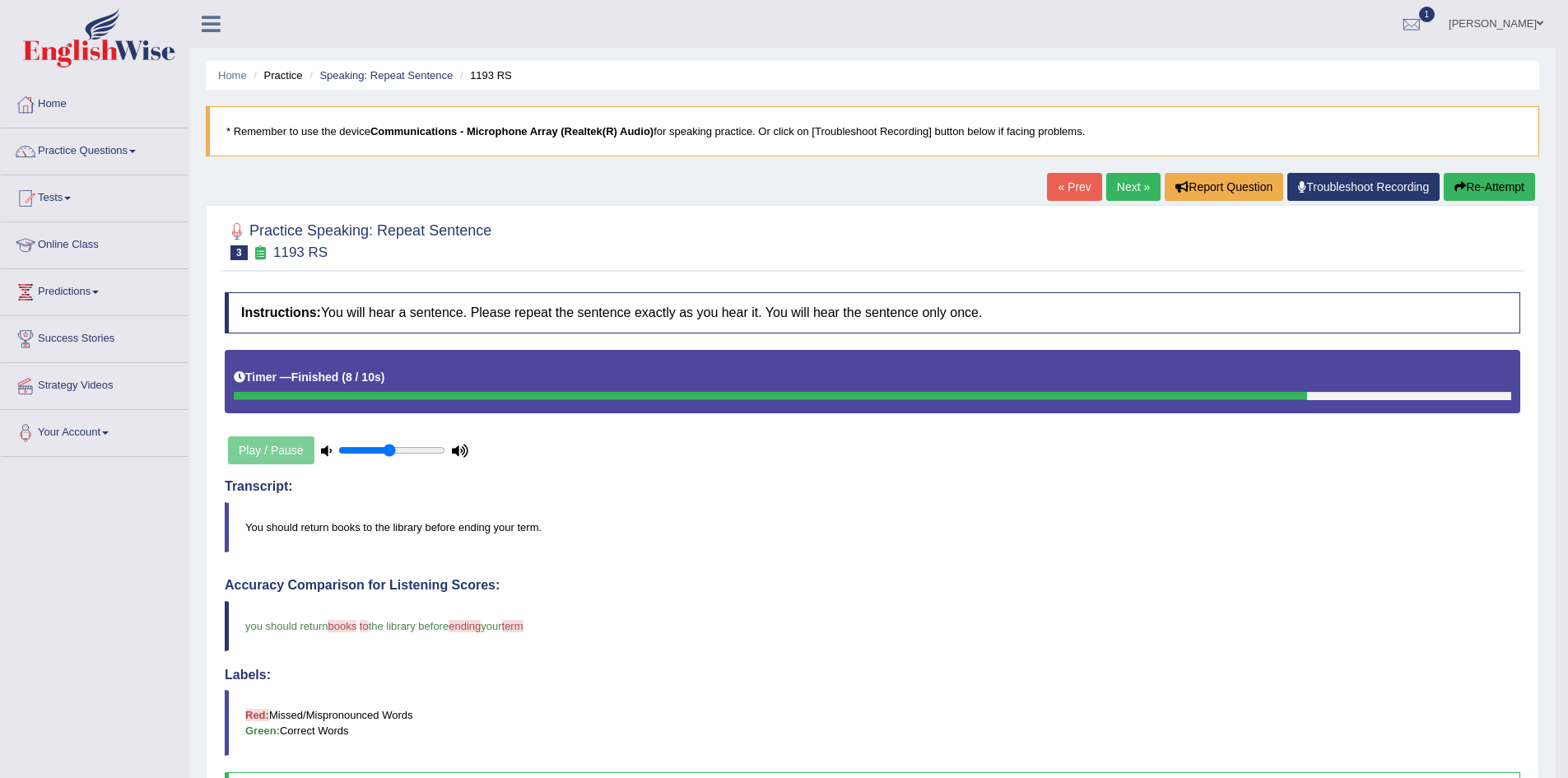
click at [1119, 185] on link "Next »" at bounding box center [1133, 186] width 54 height 28
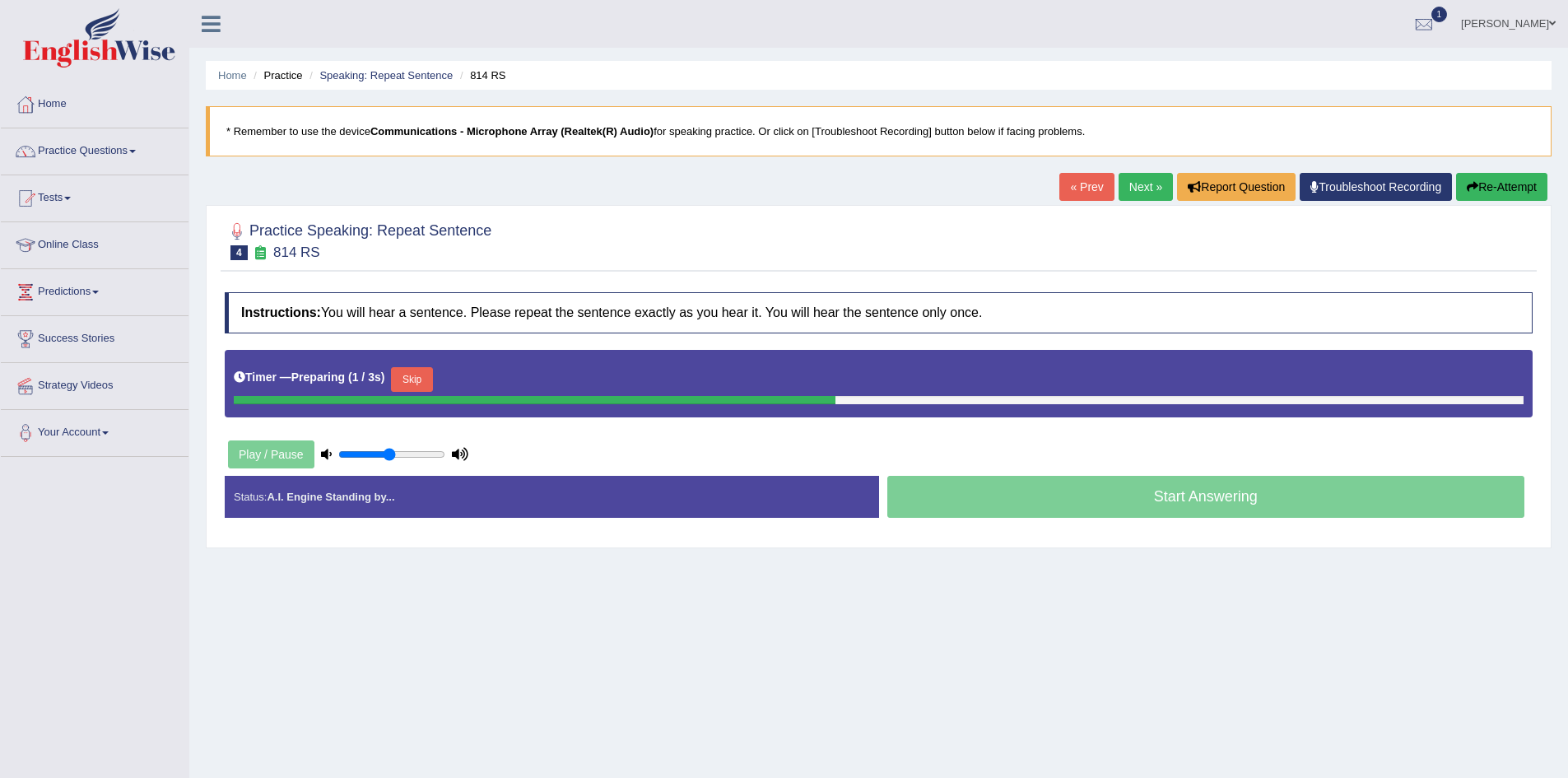
click at [423, 378] on button "Skip" at bounding box center [411, 379] width 41 height 25
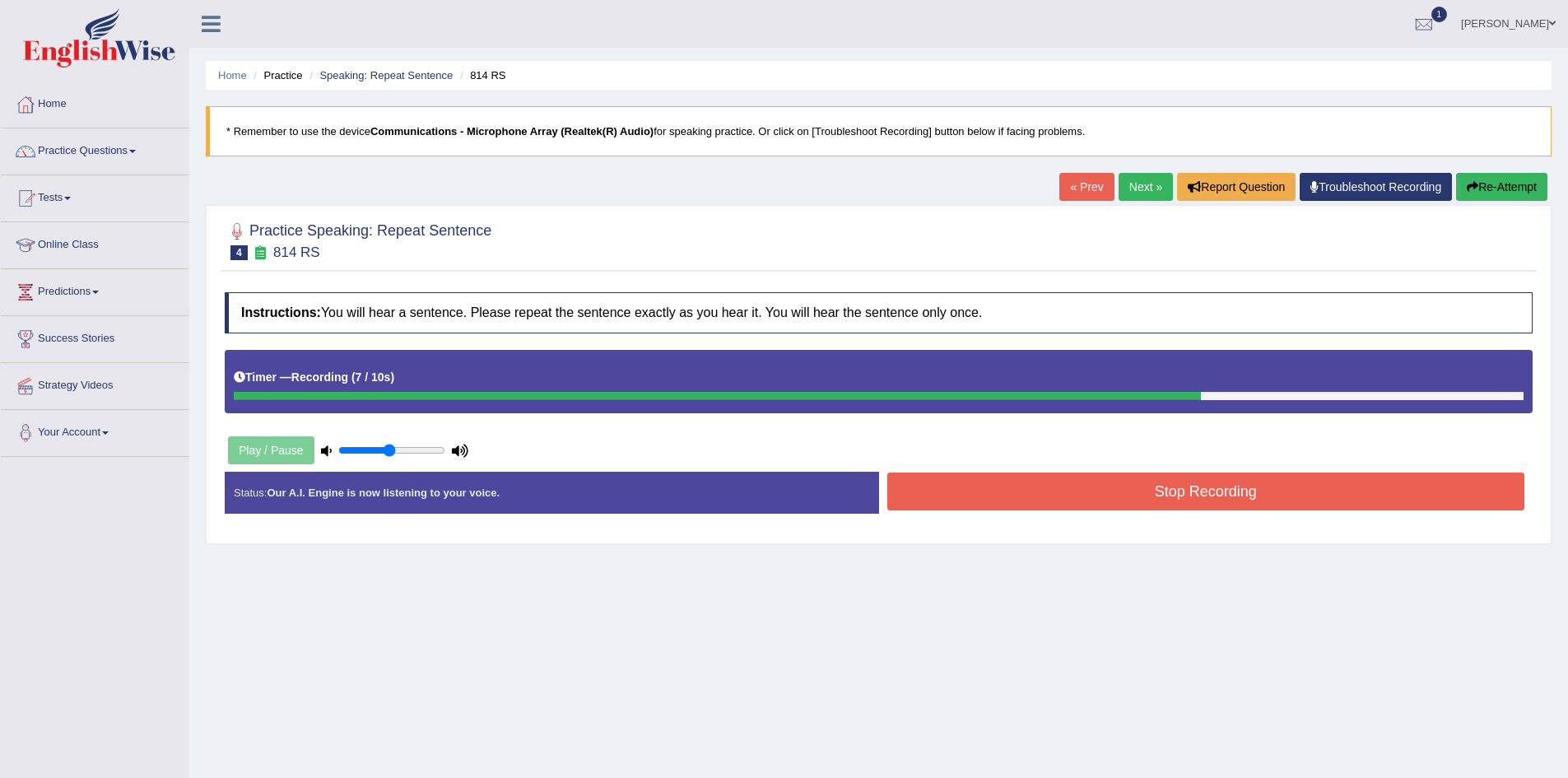
click at [1222, 492] on button "Stop Recording" at bounding box center [1206, 492] width 638 height 38
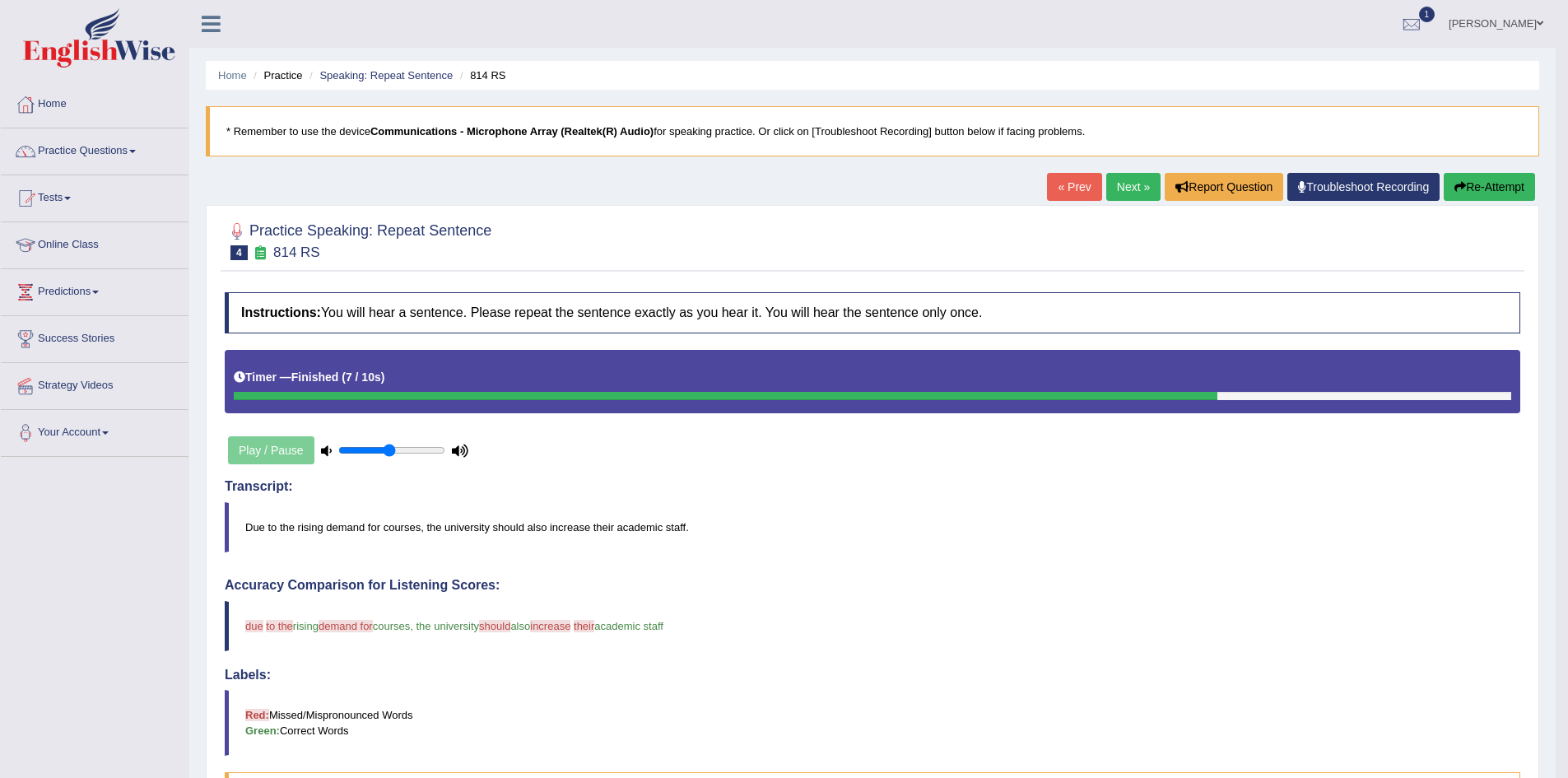
drag, startPoint x: 1124, startPoint y: 185, endPoint x: 1120, endPoint y: 196, distance: 11.7
click at [1124, 185] on link "Next »" at bounding box center [1133, 186] width 54 height 28
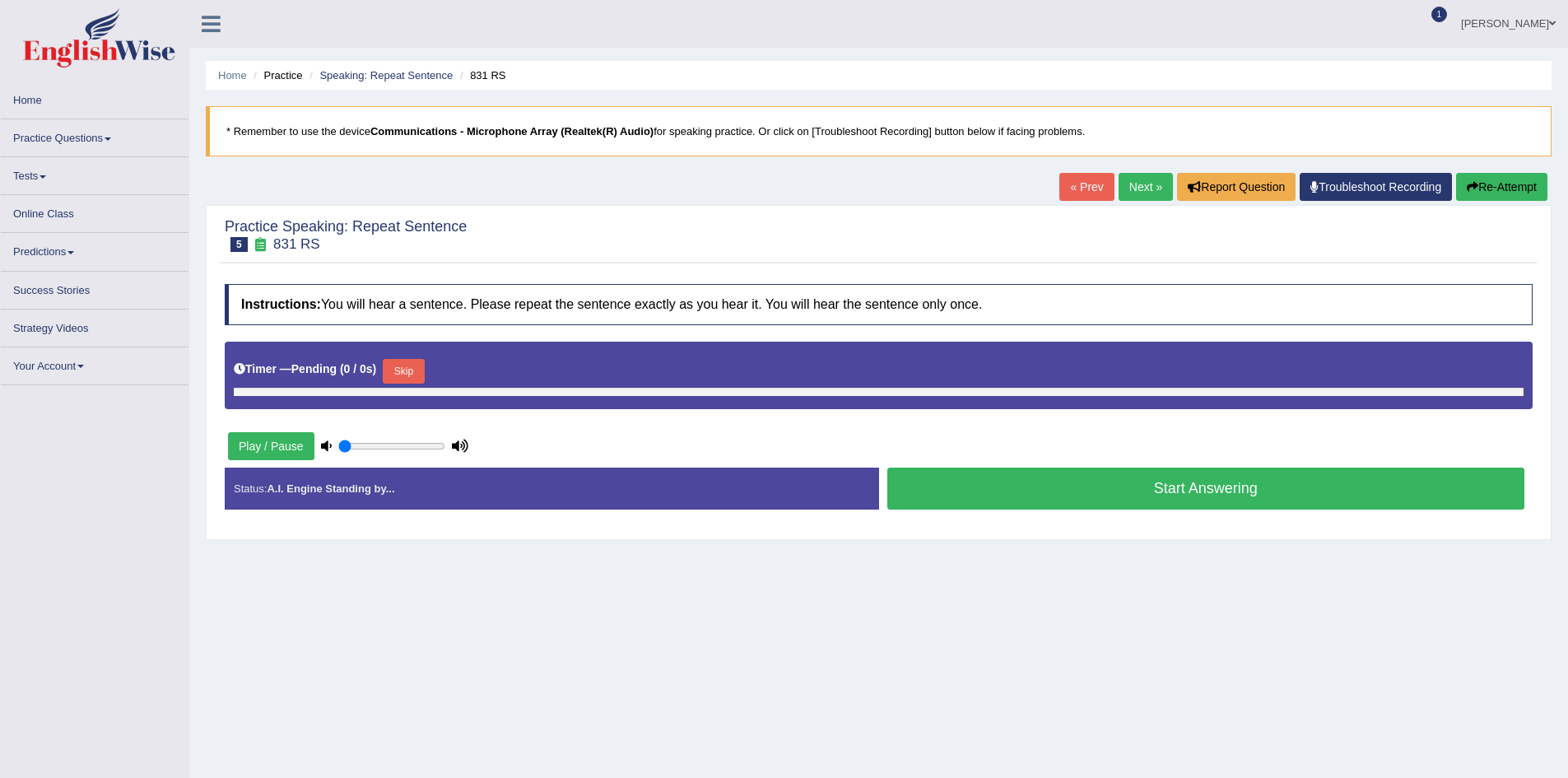
type input "0.5"
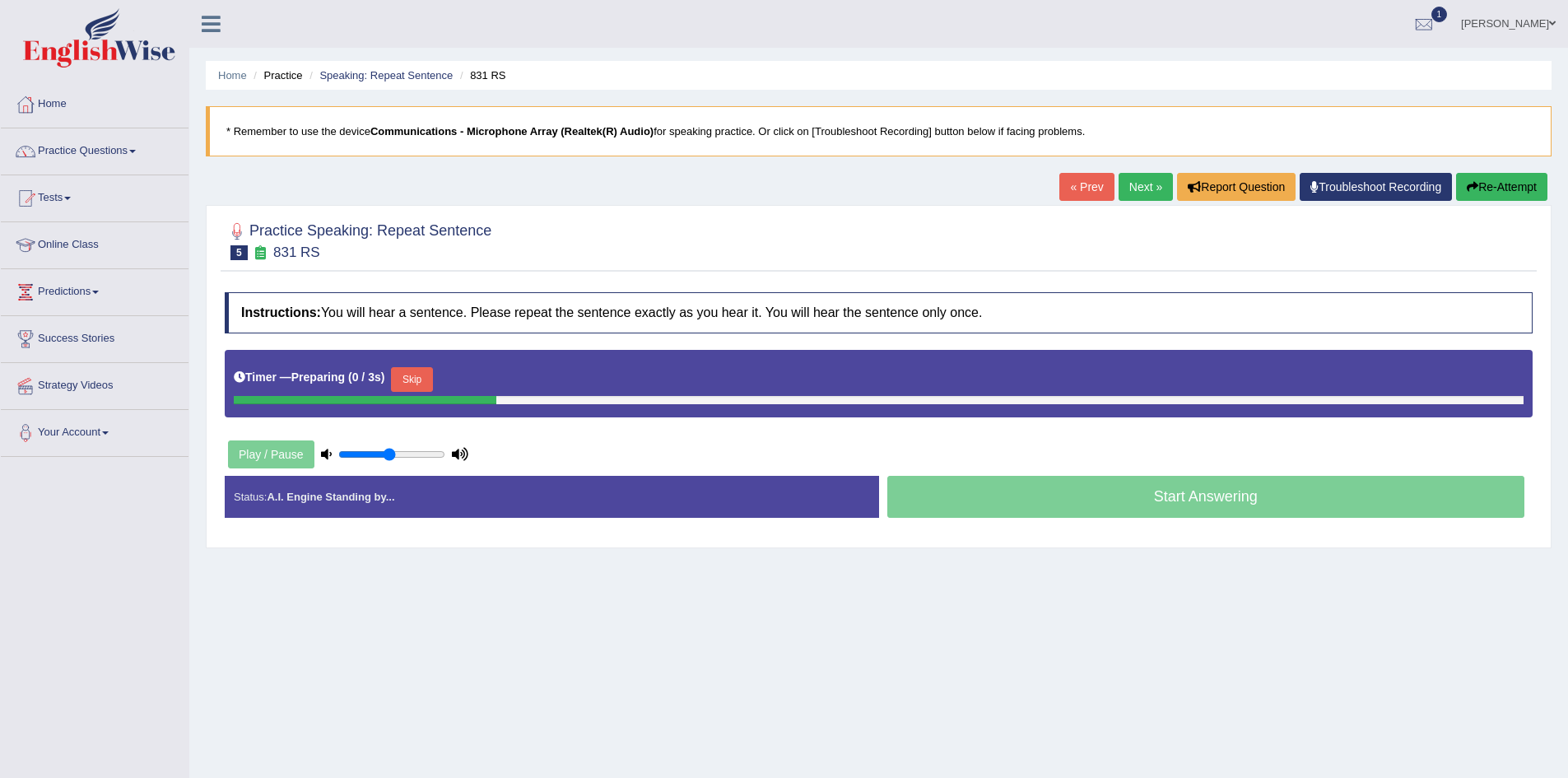
click at [413, 374] on button "Skip" at bounding box center [411, 379] width 41 height 25
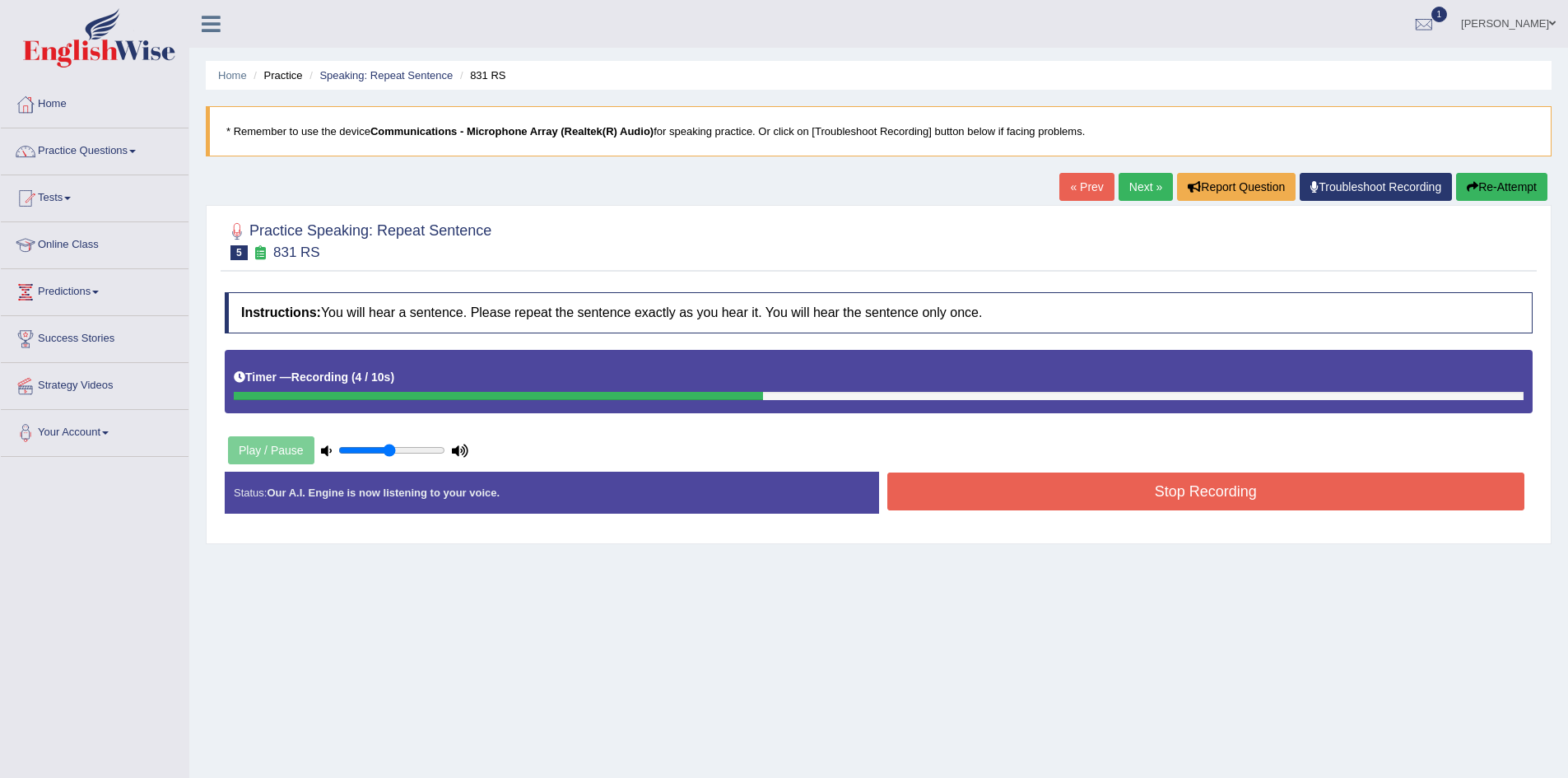
click at [1201, 488] on button "Stop Recording" at bounding box center [1206, 492] width 638 height 38
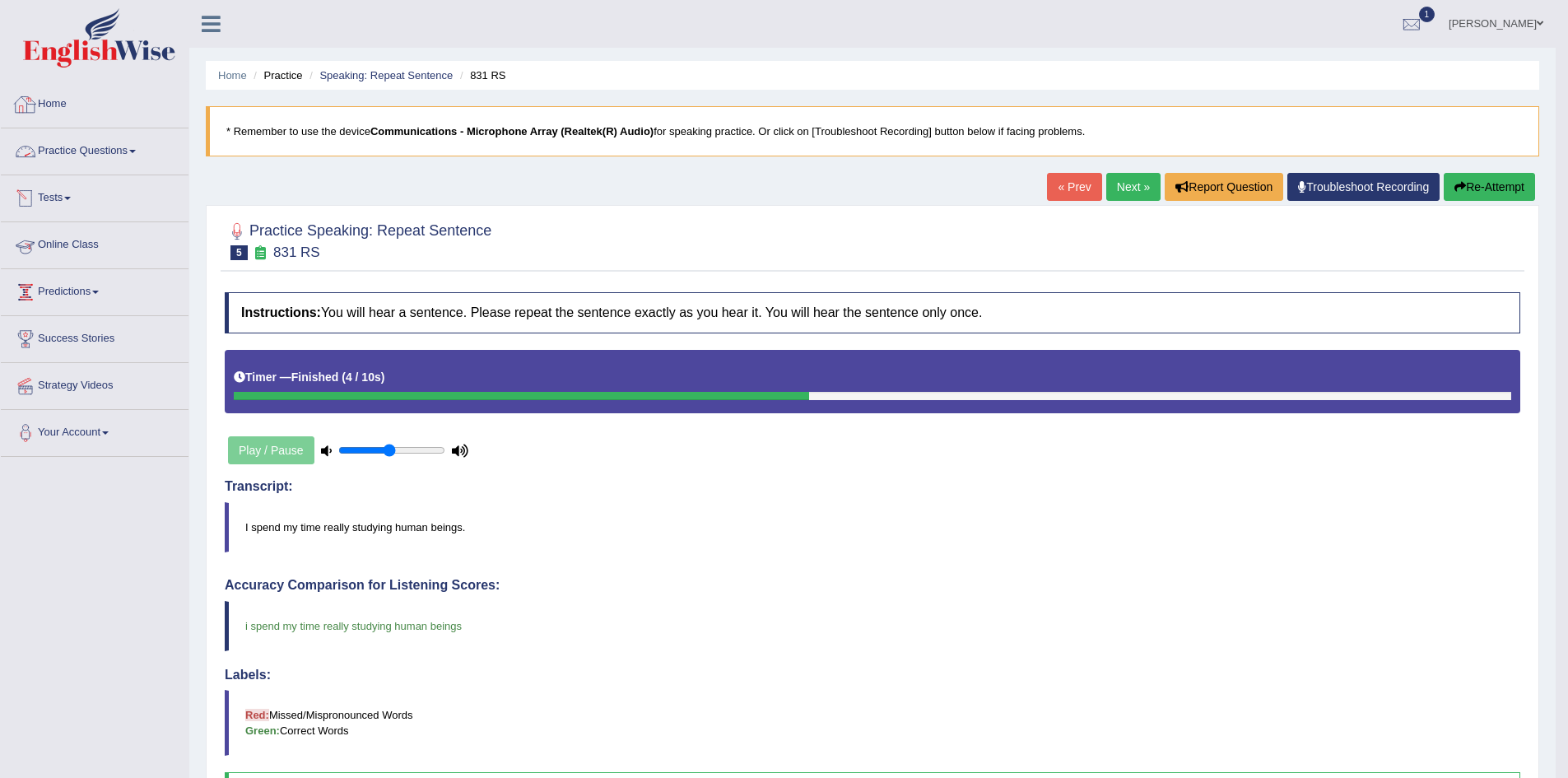
click at [136, 150] on span at bounding box center [132, 151] width 7 height 3
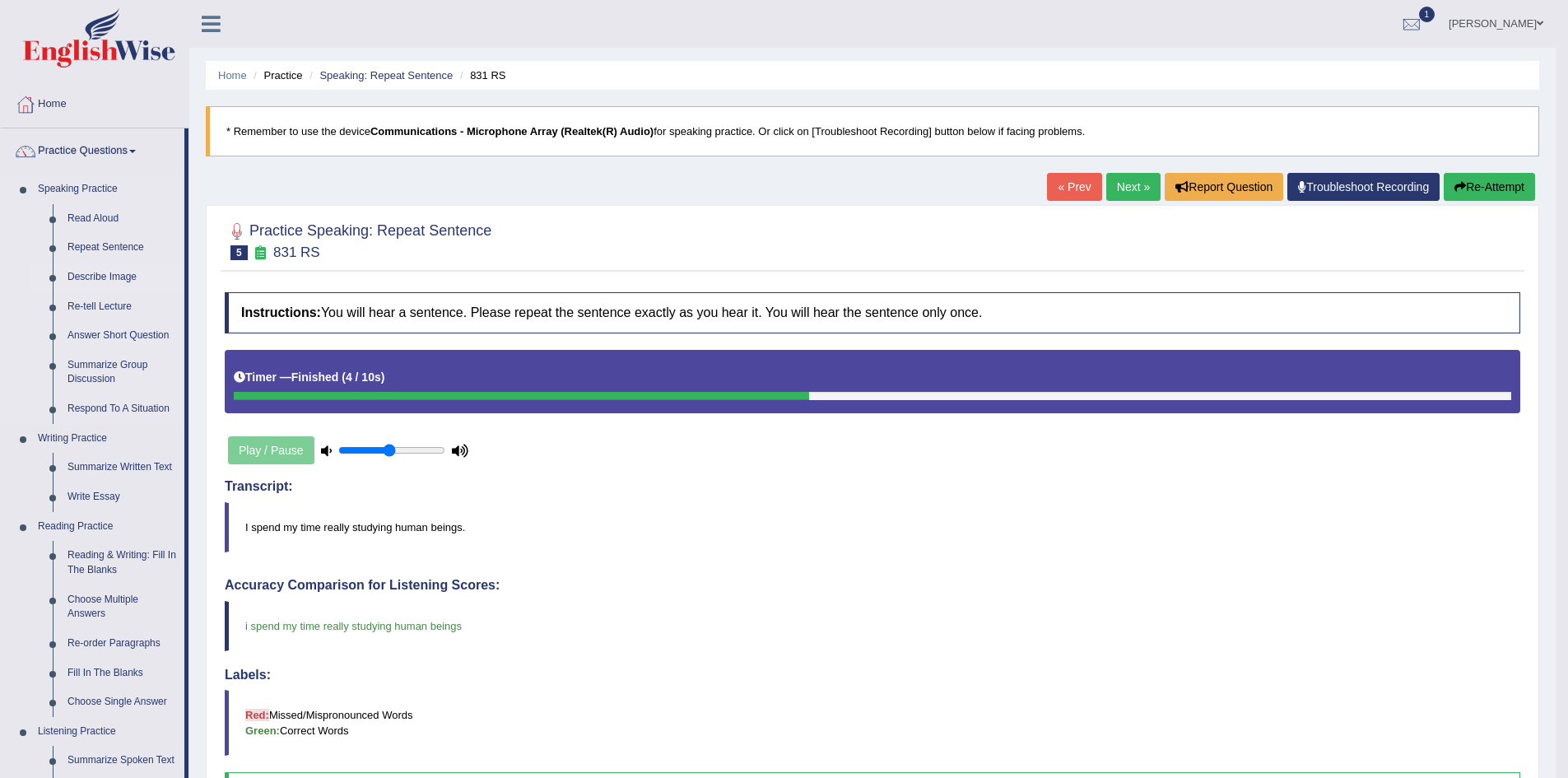
click at [133, 278] on link "Describe Image" at bounding box center [122, 277] width 125 height 29
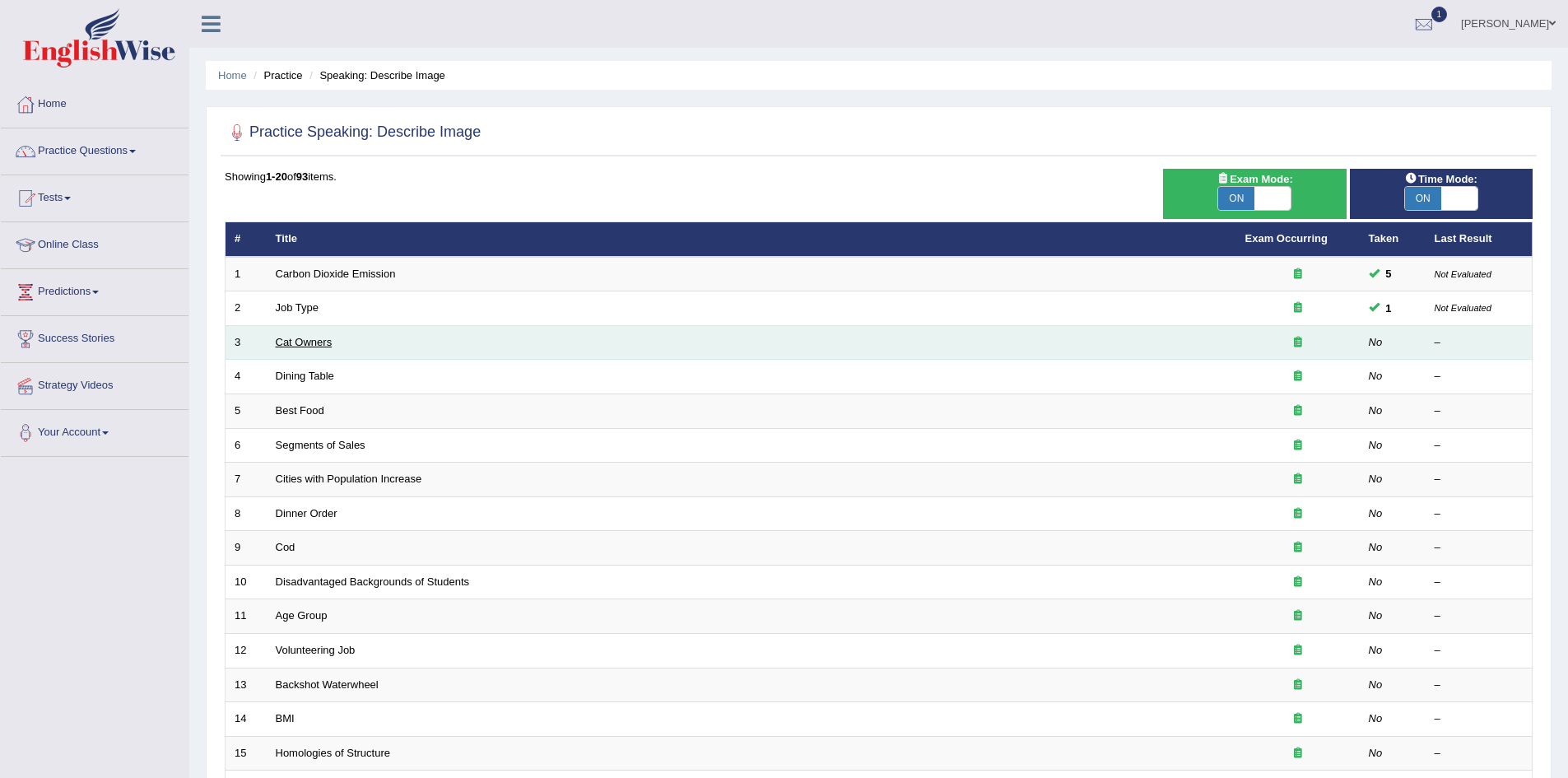
click at [293, 338] on link "Cat Owners" at bounding box center [304, 341] width 57 height 12
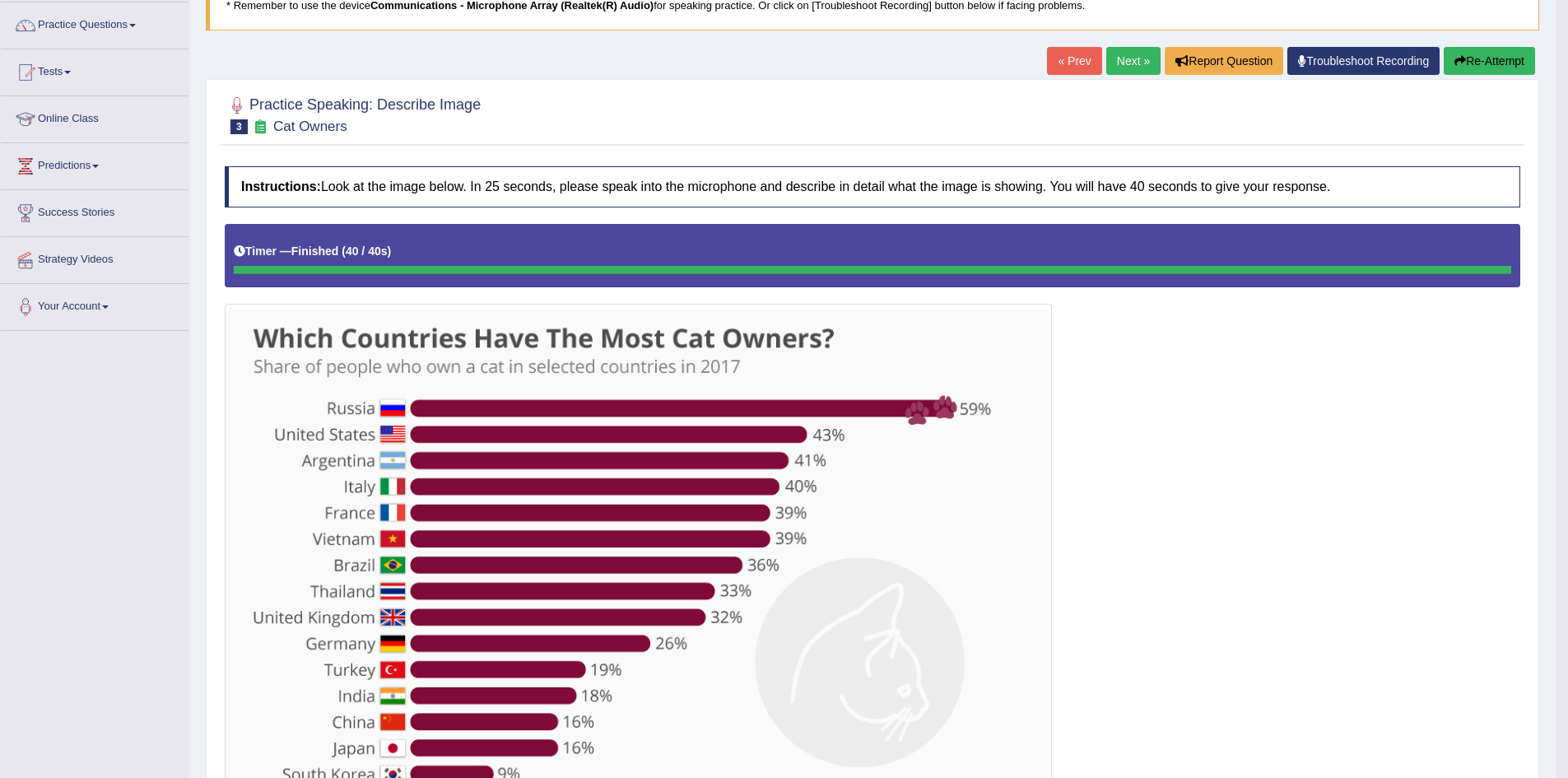
scroll to position [116, 0]
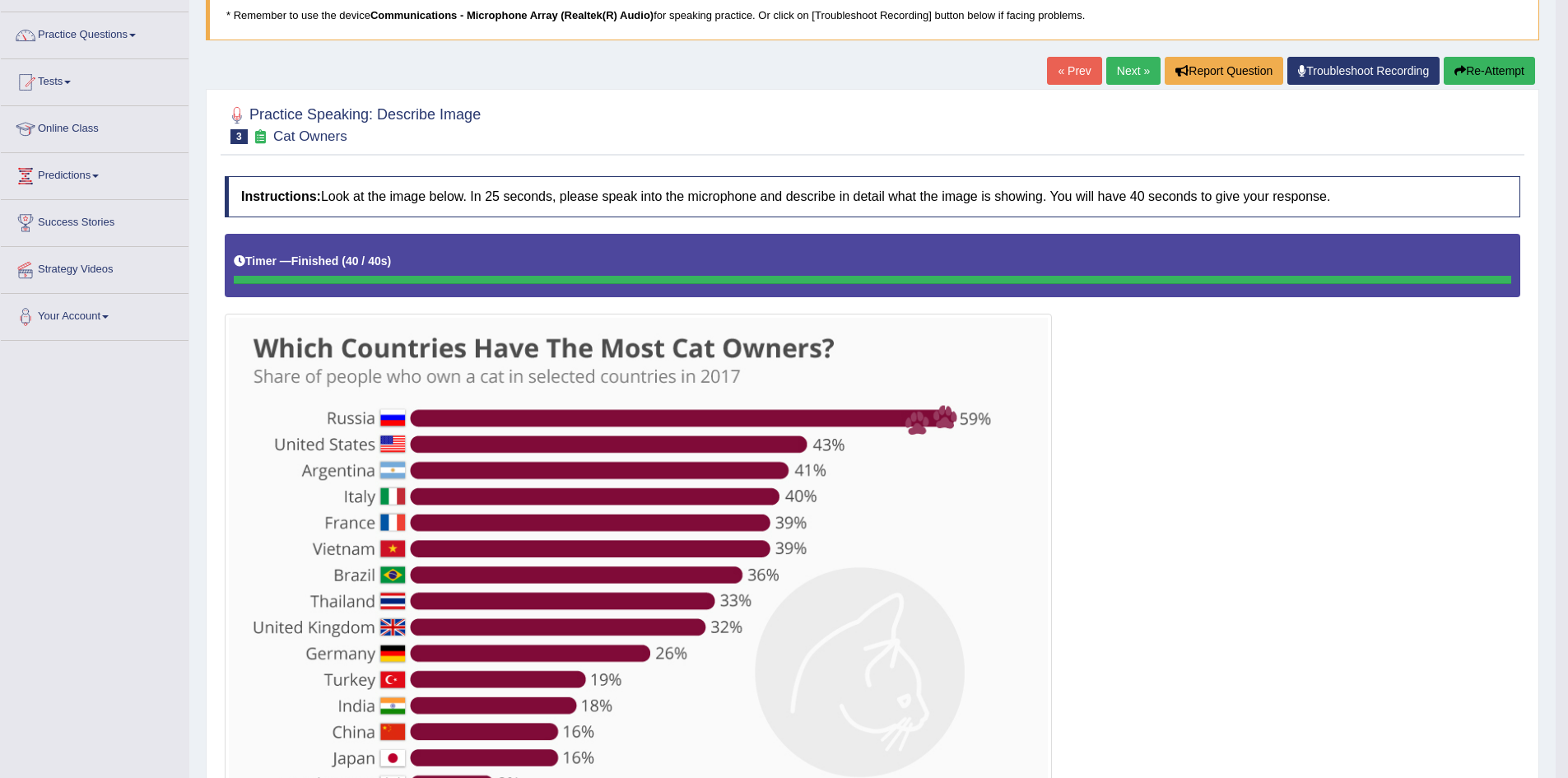
click at [1126, 67] on link "Next »" at bounding box center [1133, 70] width 54 height 28
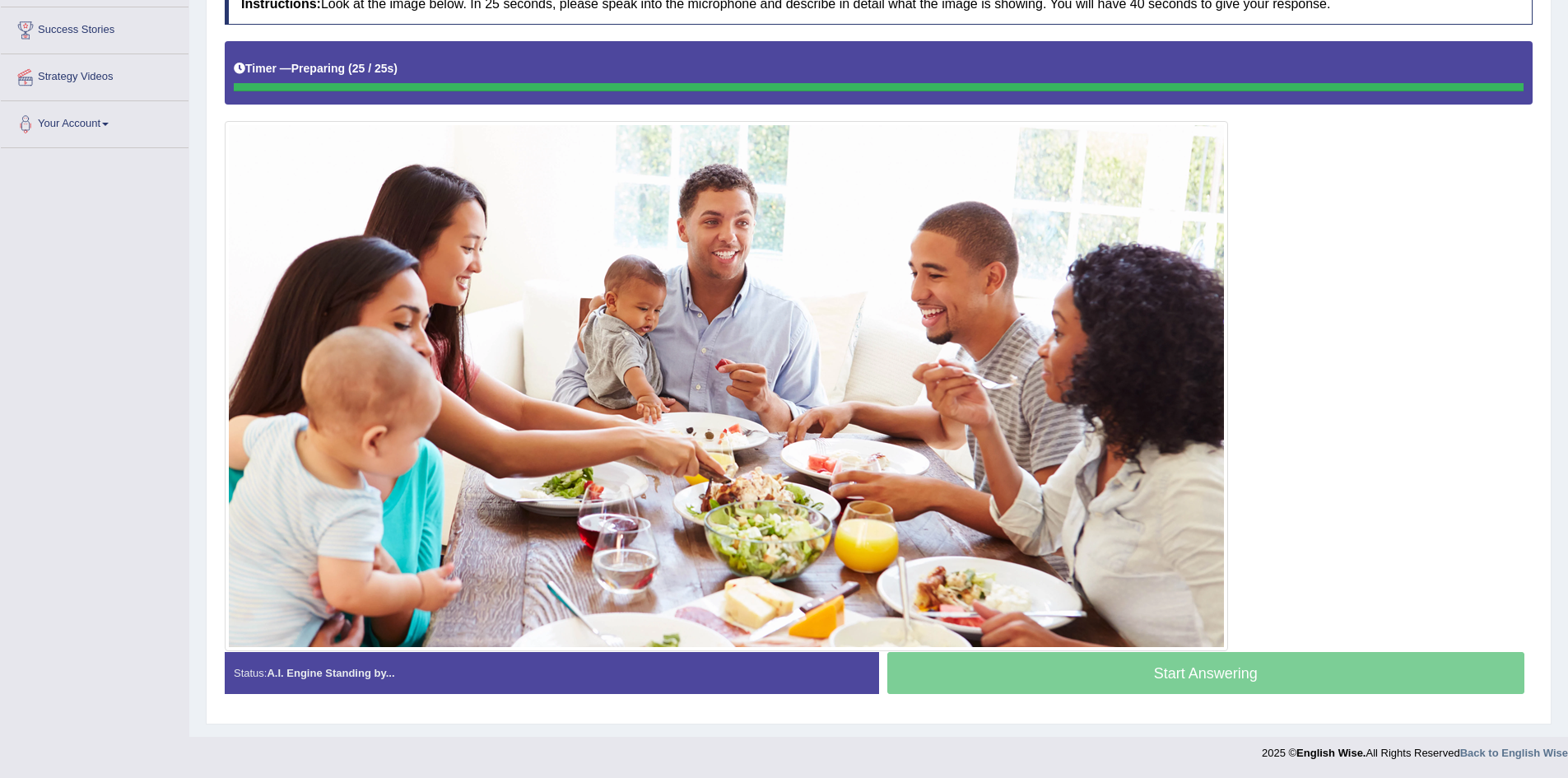
scroll to position [309, 0]
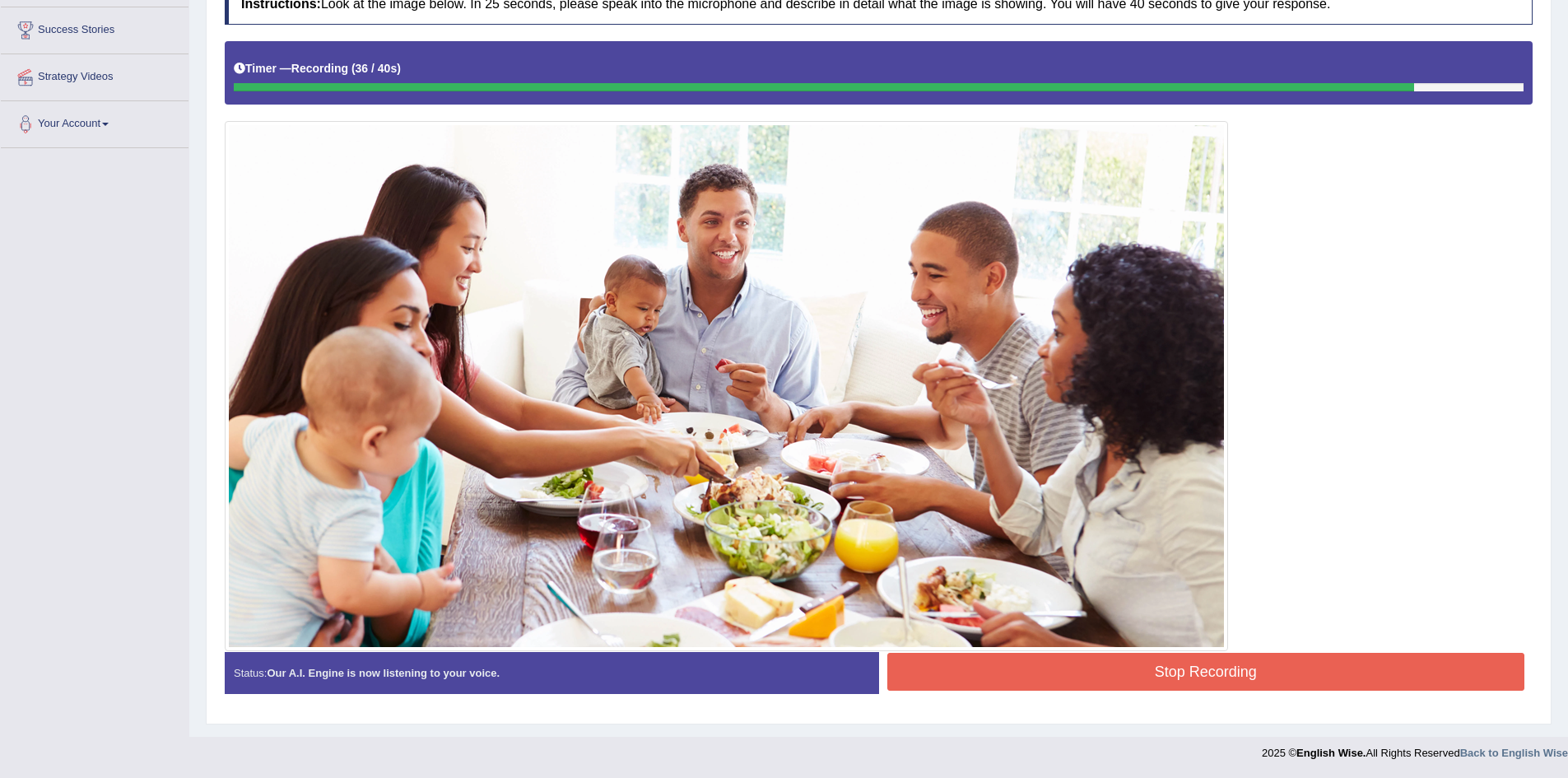
click at [1055, 660] on button "Stop Recording" at bounding box center [1206, 672] width 638 height 38
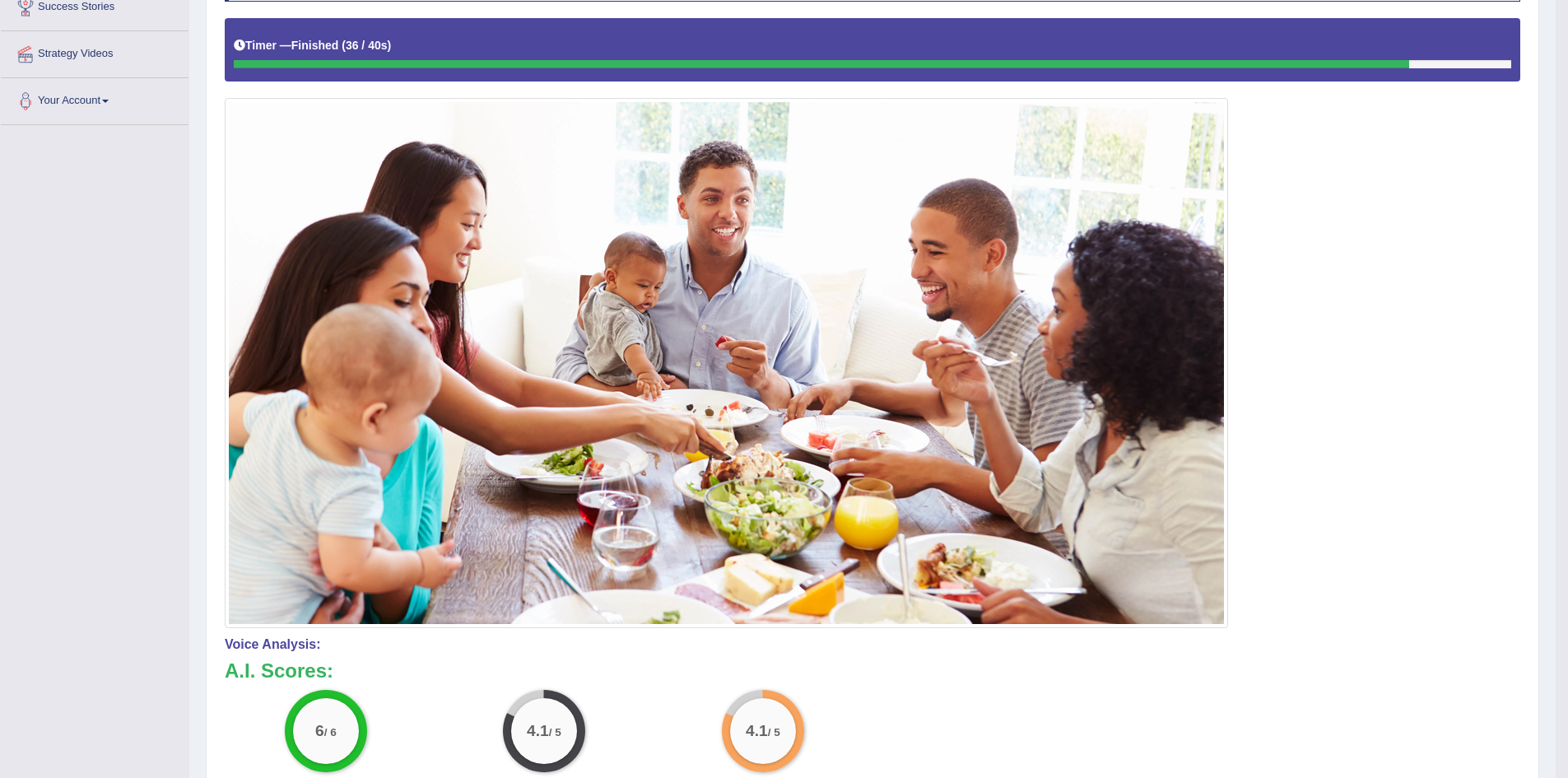
scroll to position [0, 0]
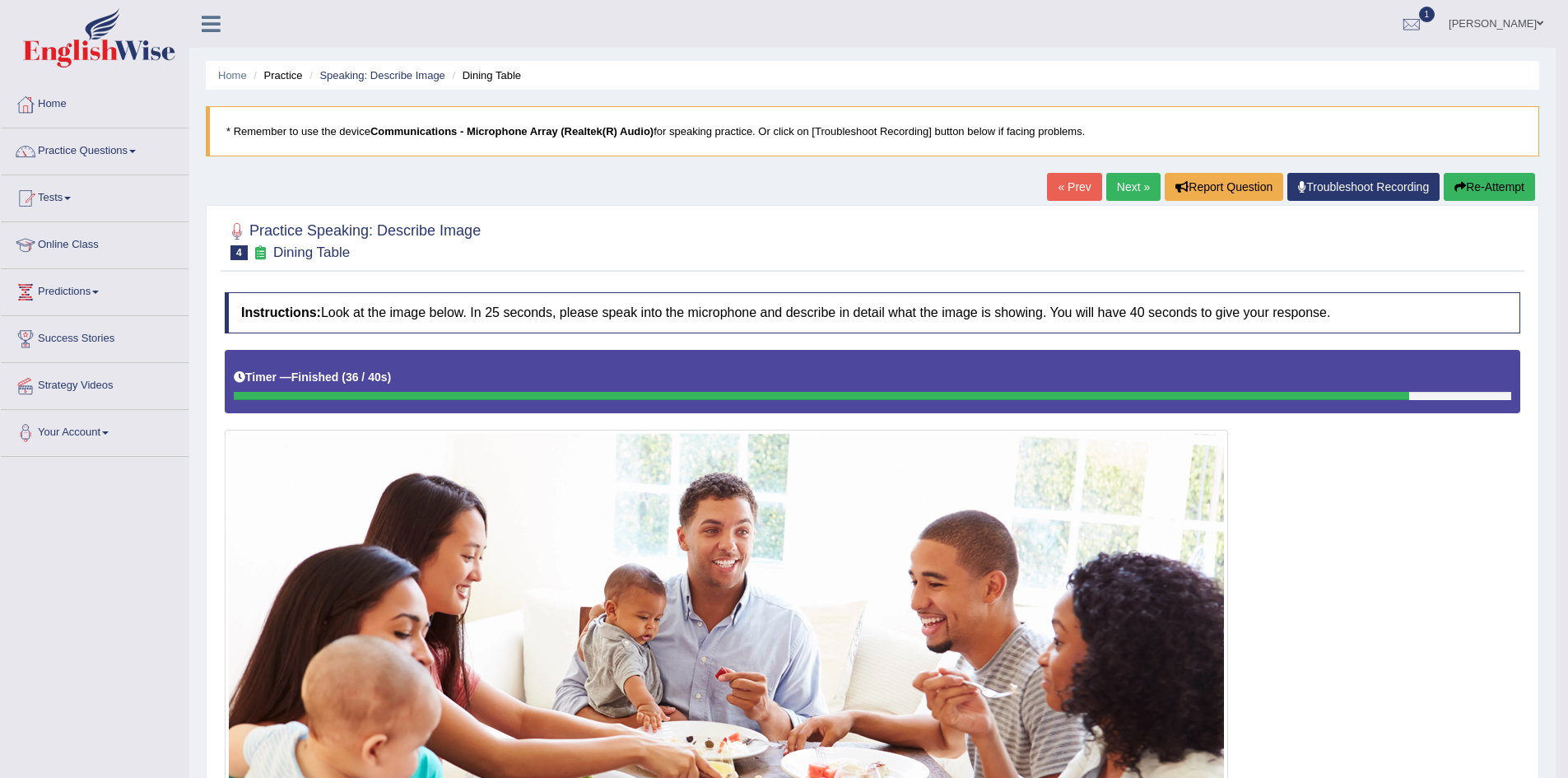
click at [1120, 185] on link "Next »" at bounding box center [1133, 186] width 54 height 28
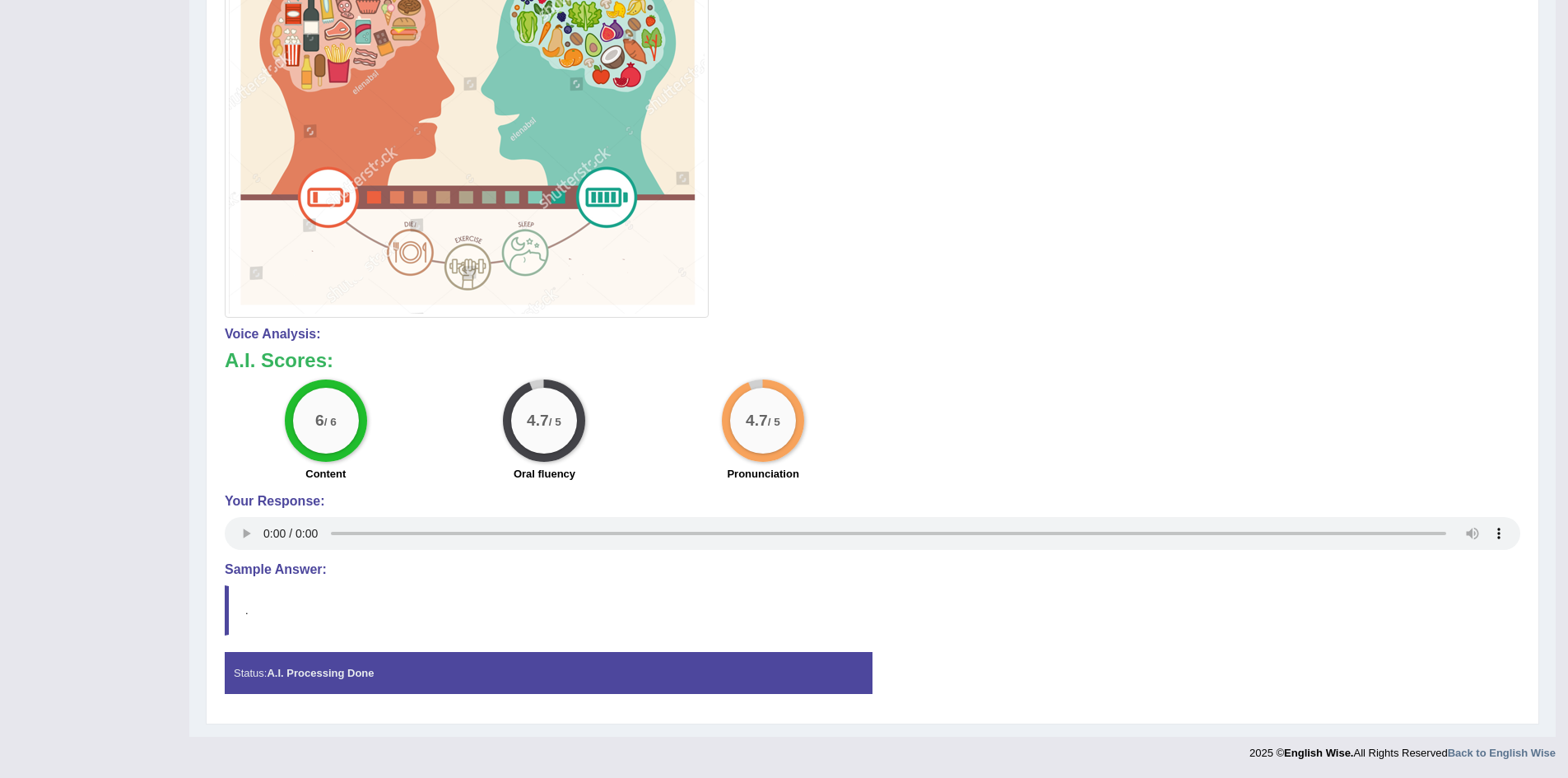
scroll to position [103, 0]
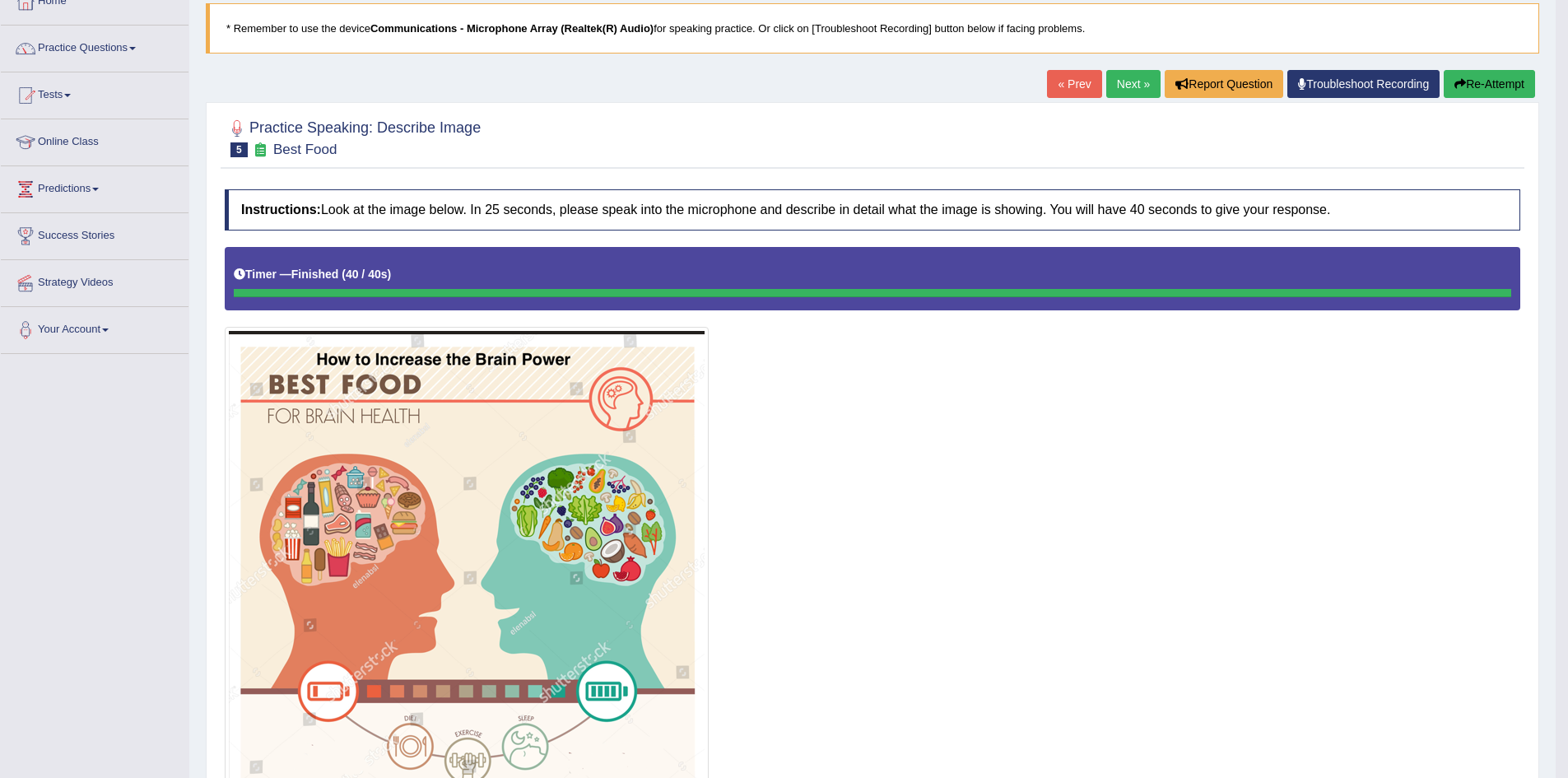
click at [1129, 79] on link "Next »" at bounding box center [1133, 84] width 54 height 28
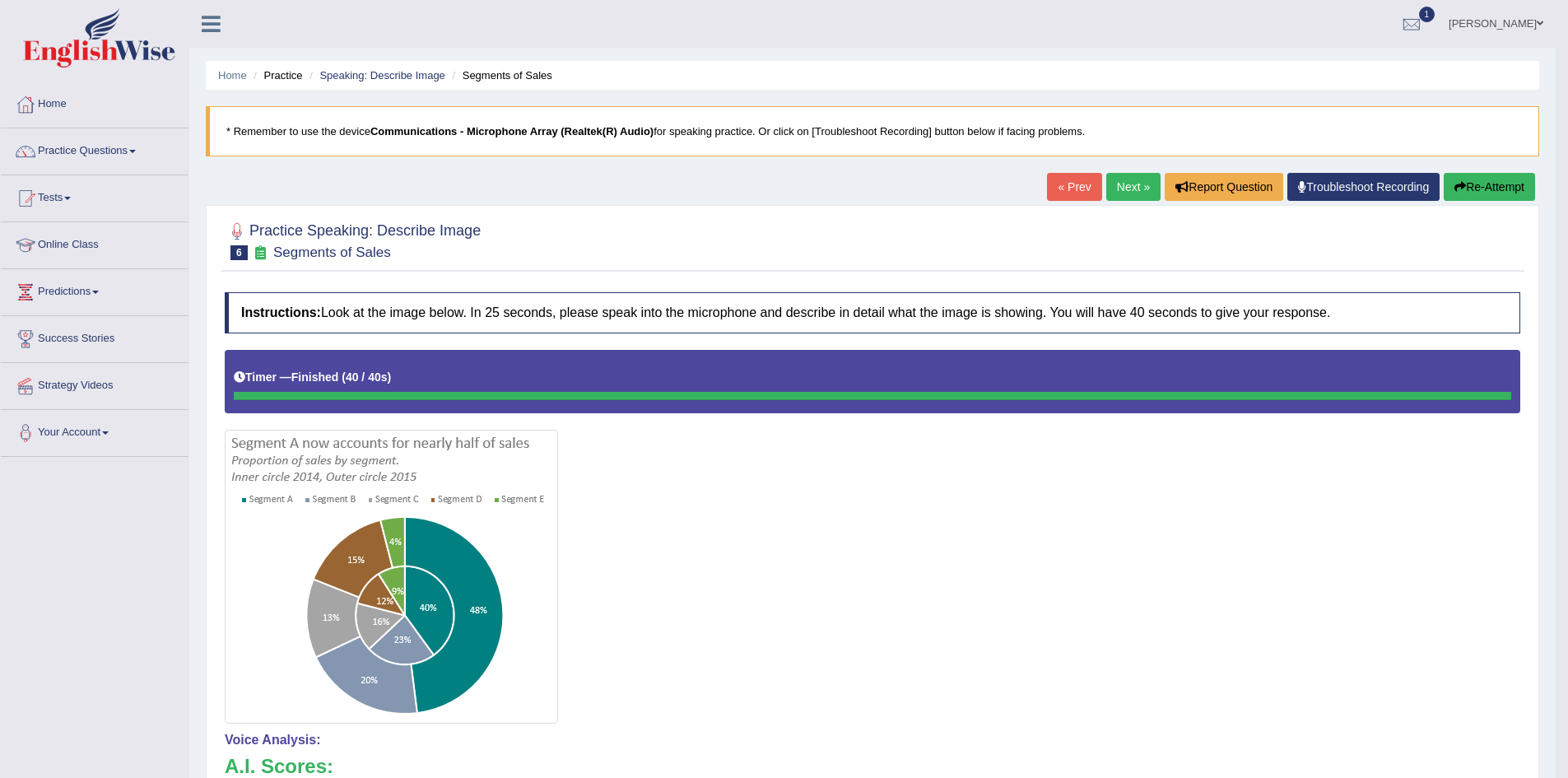
click at [1128, 181] on link "Next »" at bounding box center [1133, 186] width 54 height 28
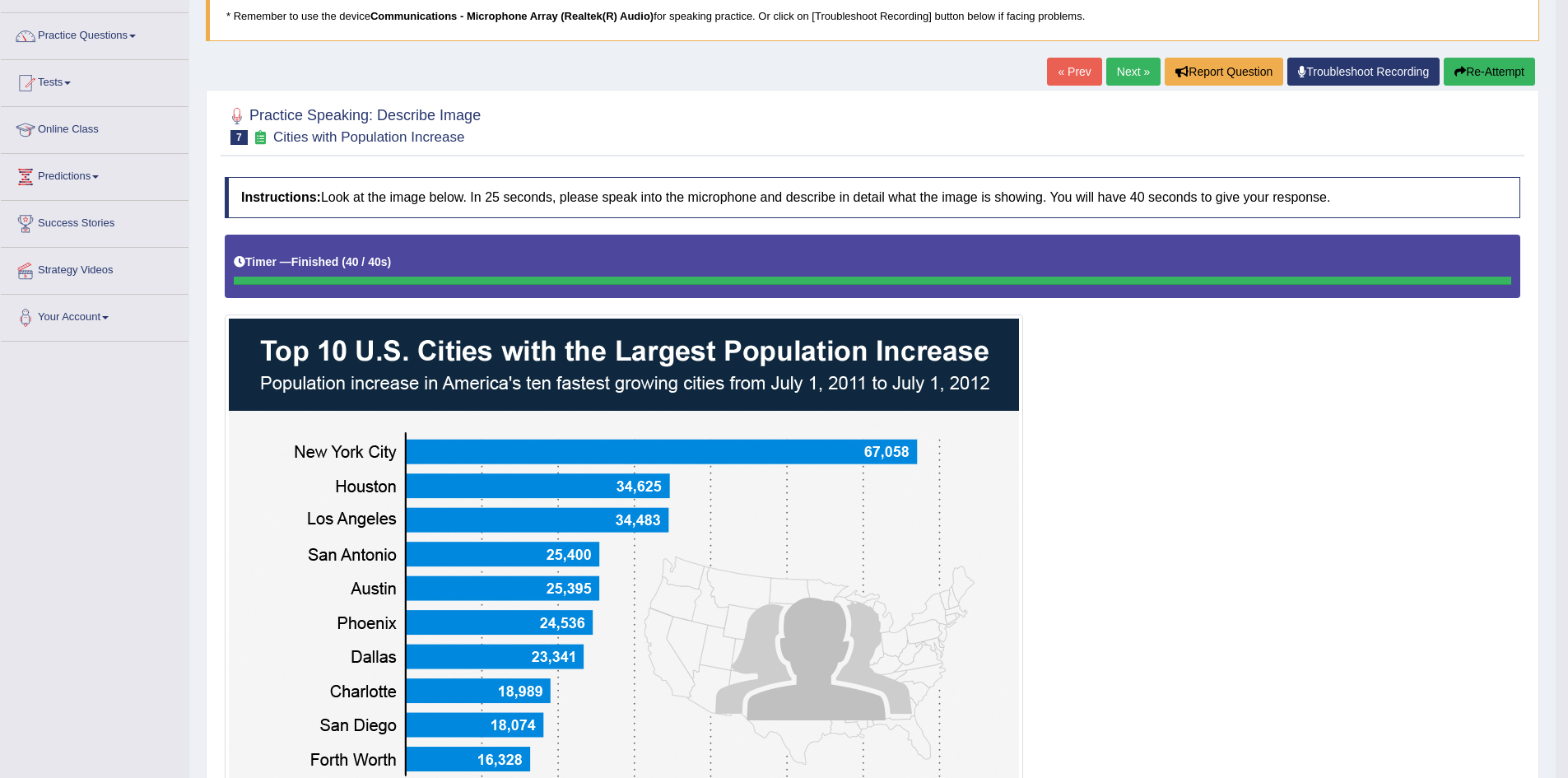
scroll to position [36, 0]
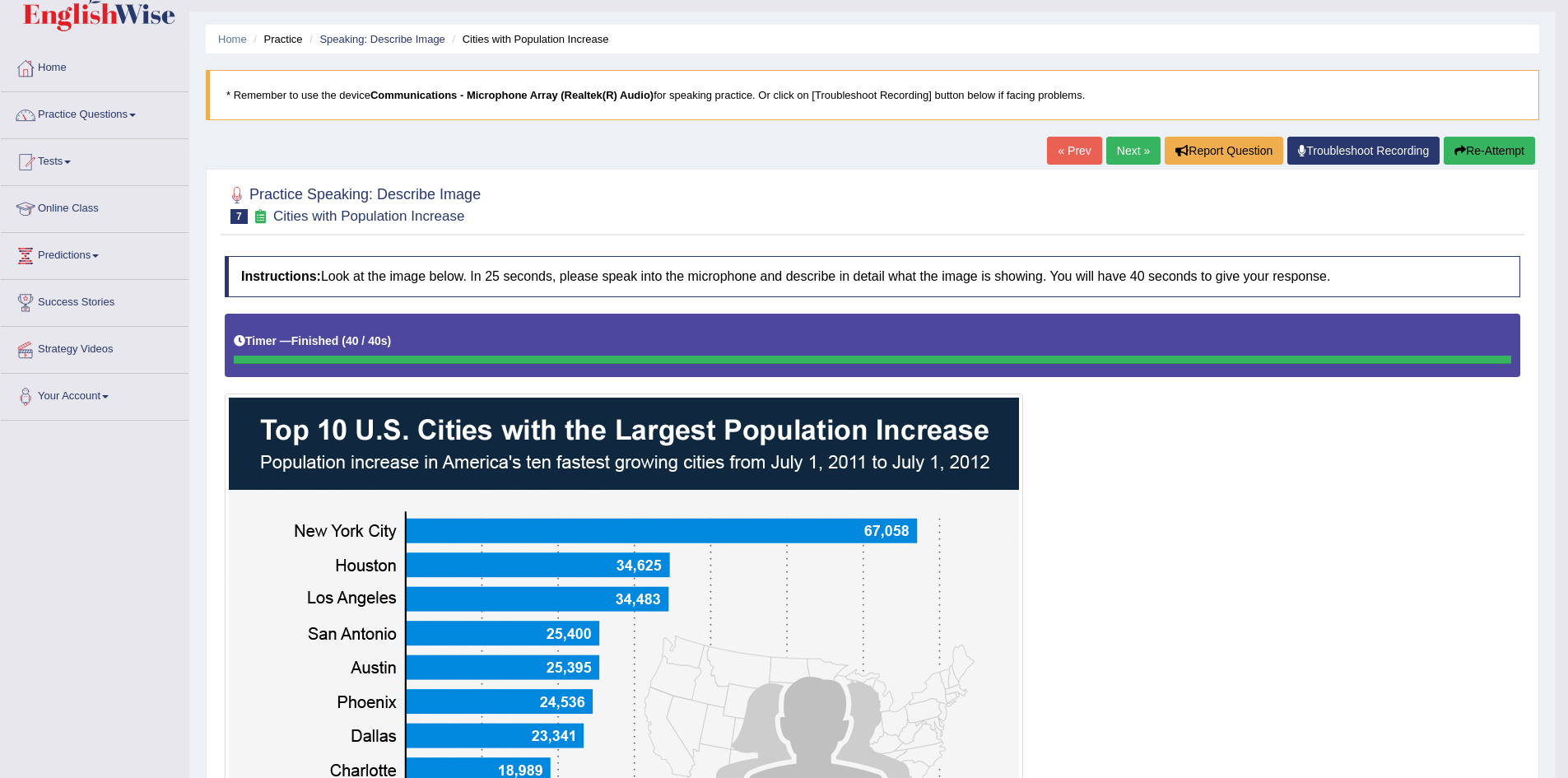
click at [1497, 155] on button "Re-Attempt" at bounding box center [1490, 150] width 91 height 28
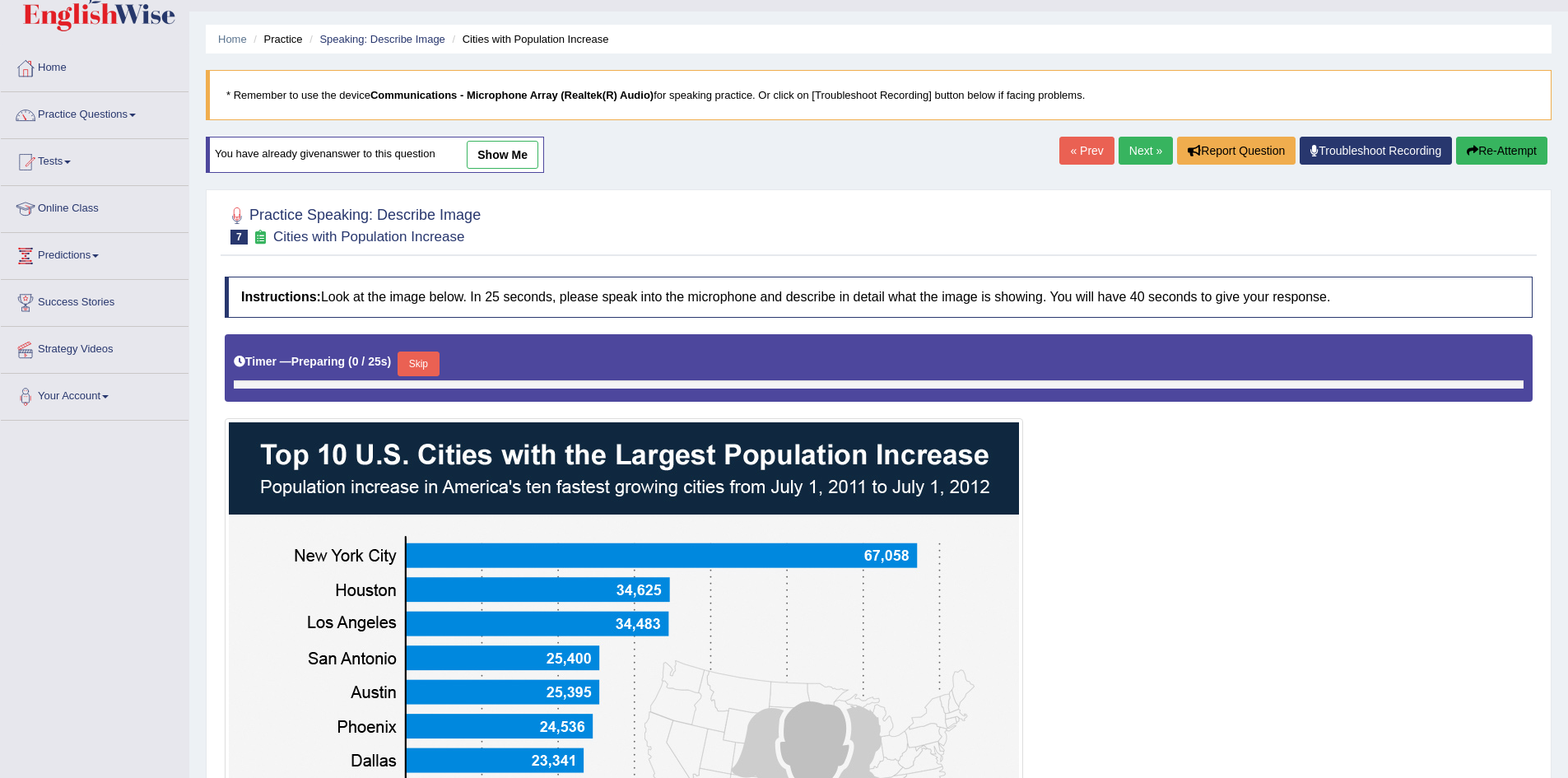
scroll to position [36, 0]
click at [416, 362] on button "Skip" at bounding box center [417, 364] width 41 height 25
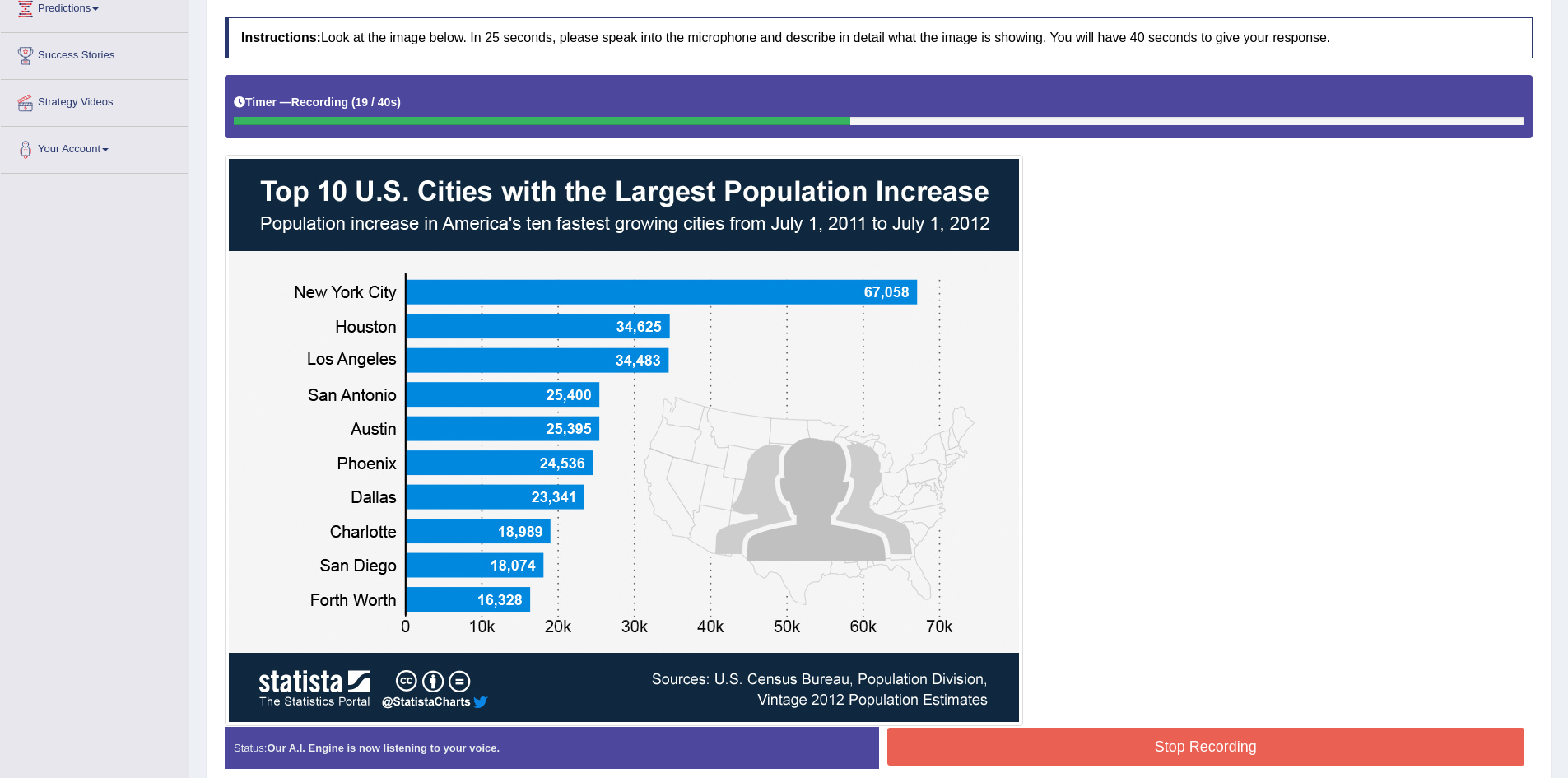
scroll to position [0, 0]
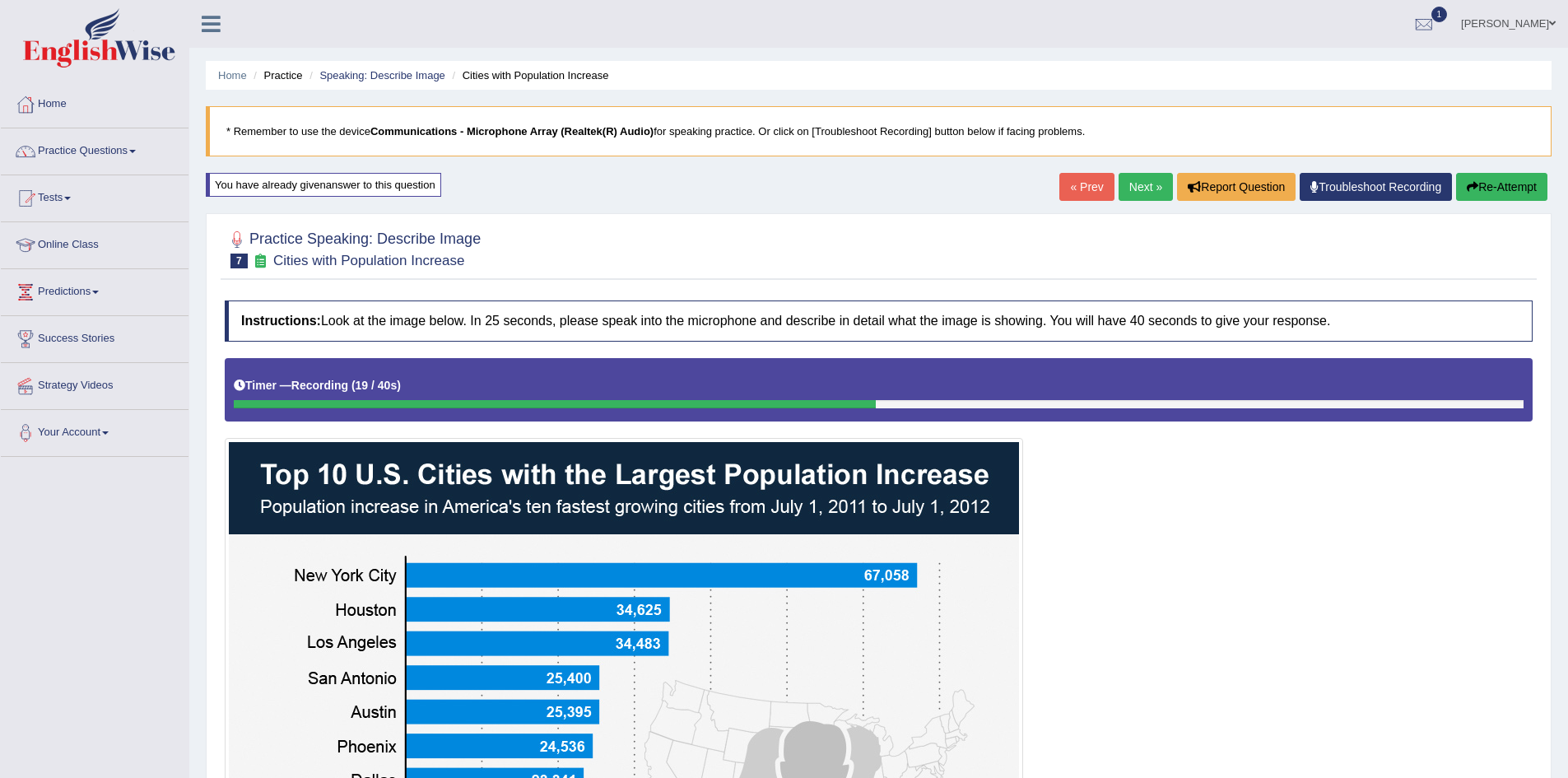
click at [1496, 180] on button "Re-Attempt" at bounding box center [1502, 186] width 91 height 28
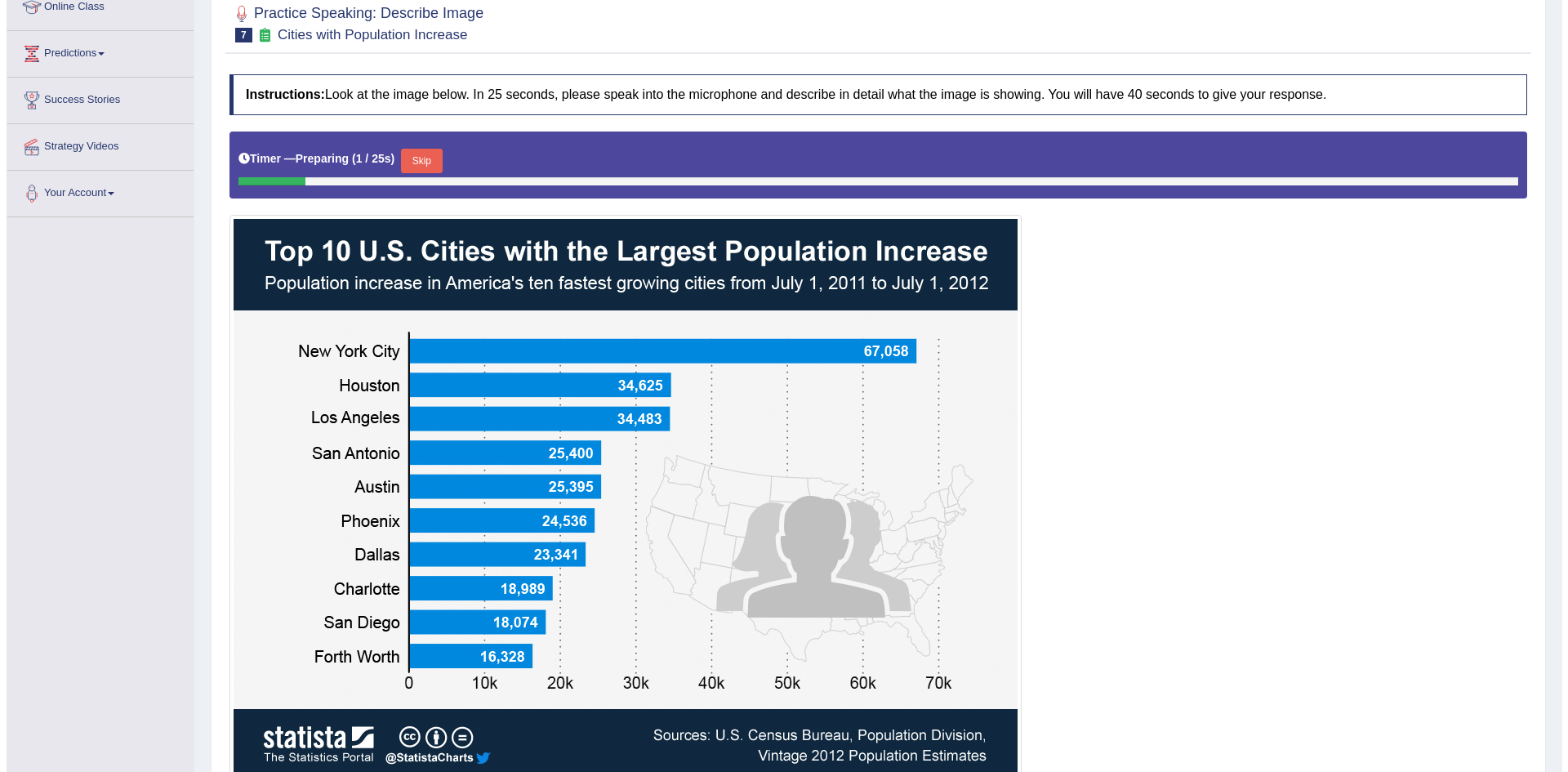
scroll to position [327, 0]
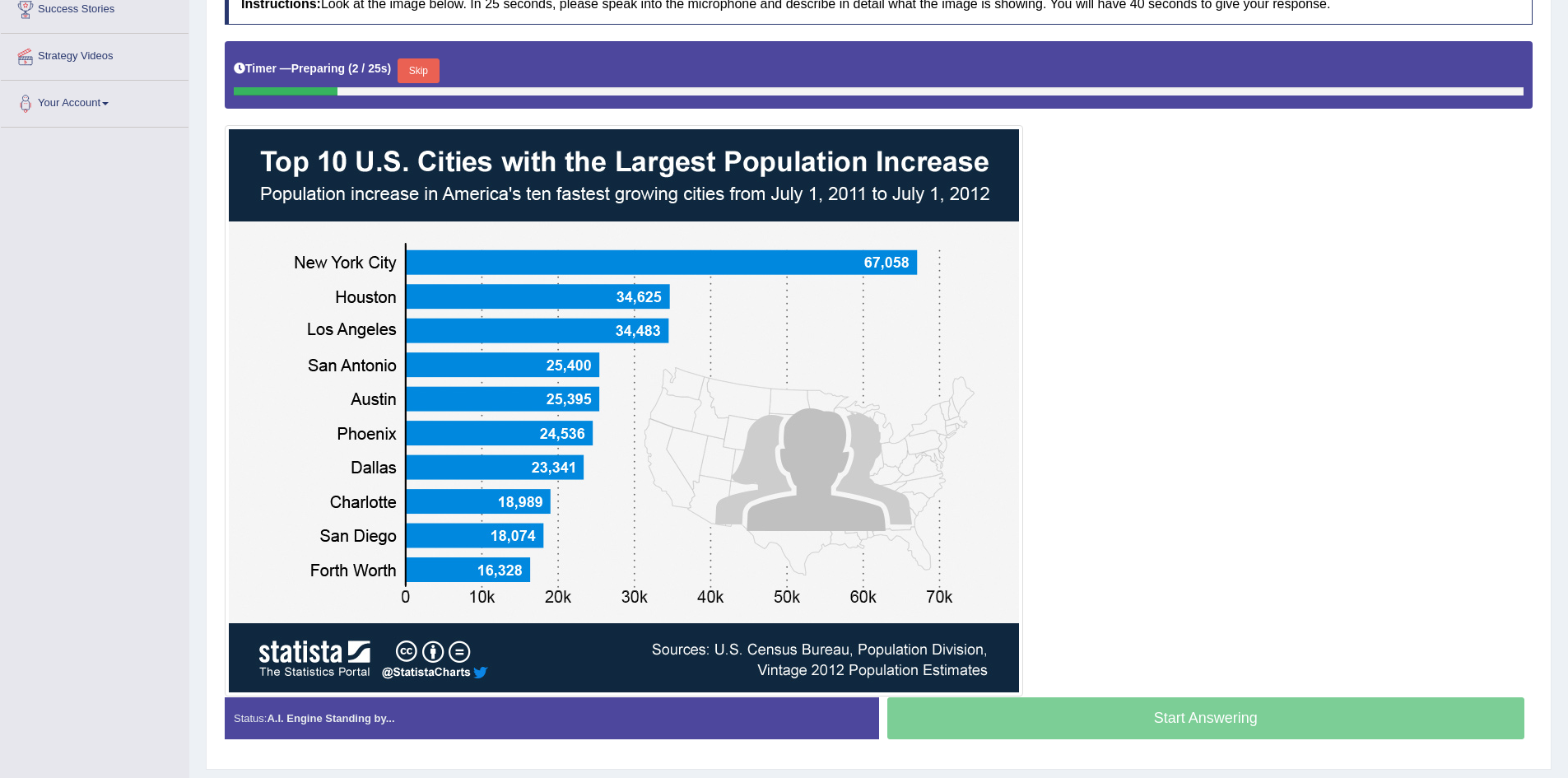
click at [422, 64] on button "Skip" at bounding box center [417, 70] width 41 height 25
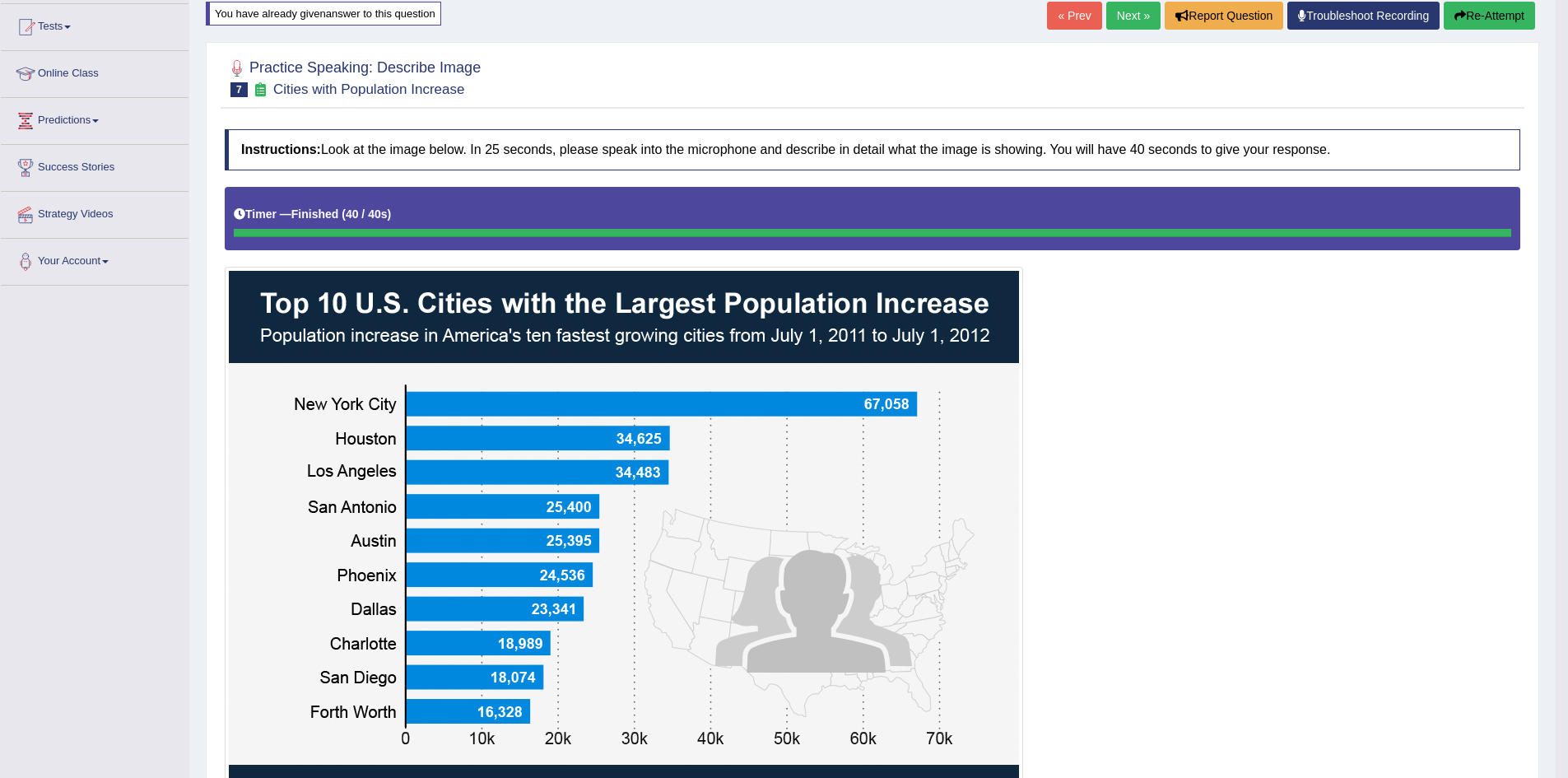
scroll to position [0, 0]
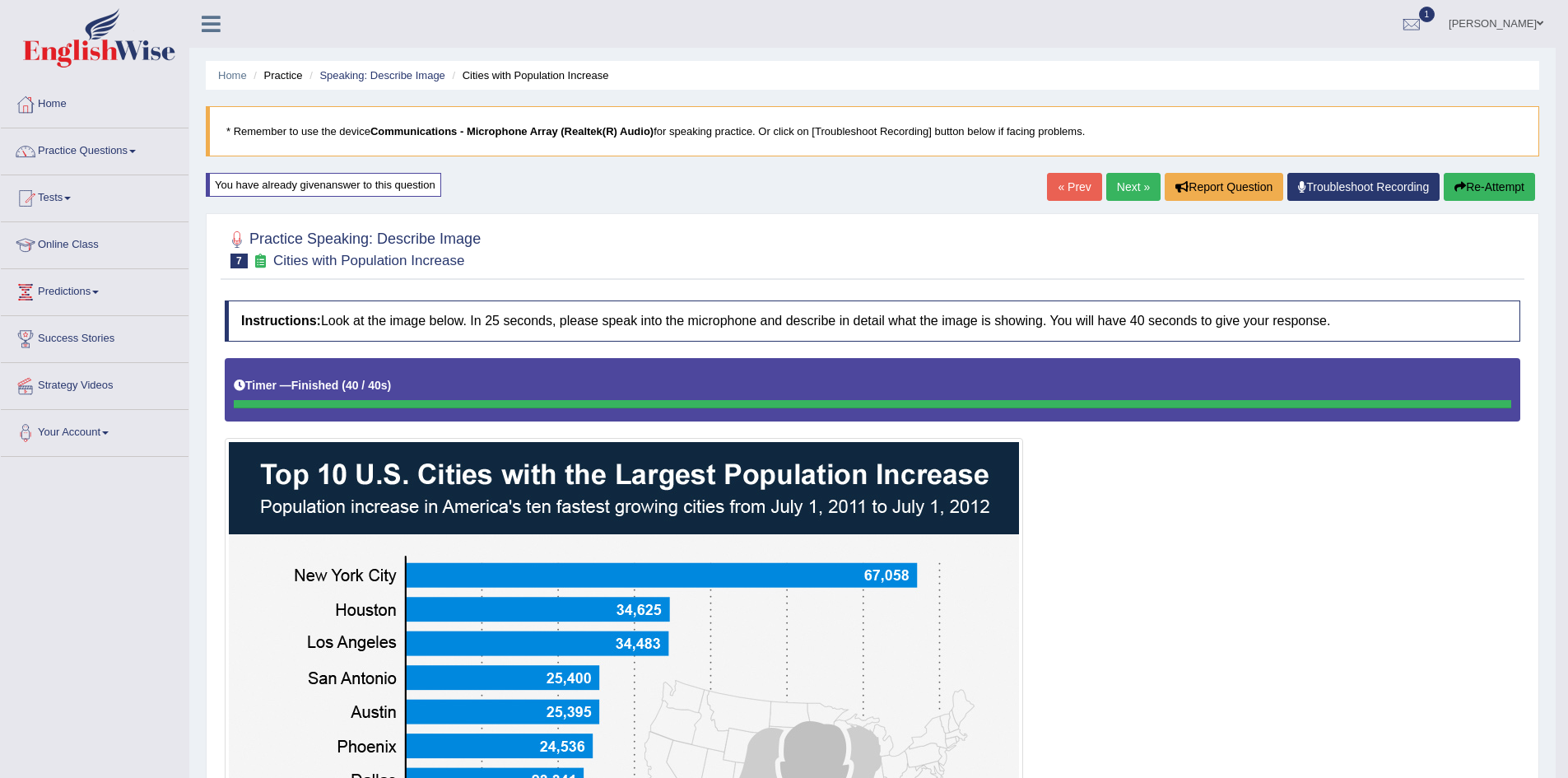
click at [1128, 191] on link "Next »" at bounding box center [1133, 186] width 54 height 28
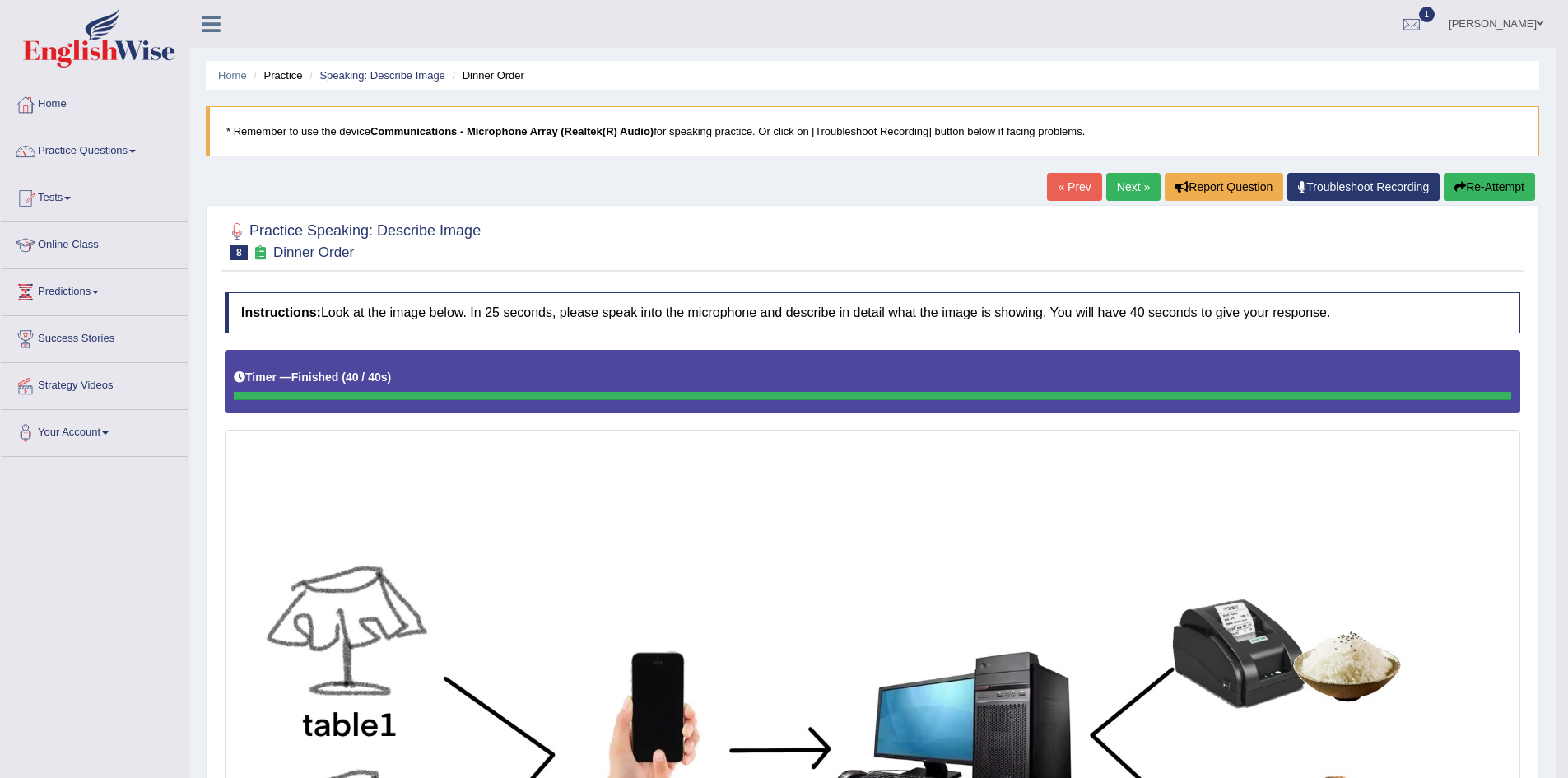
click at [1117, 189] on link "Next »" at bounding box center [1133, 186] width 54 height 28
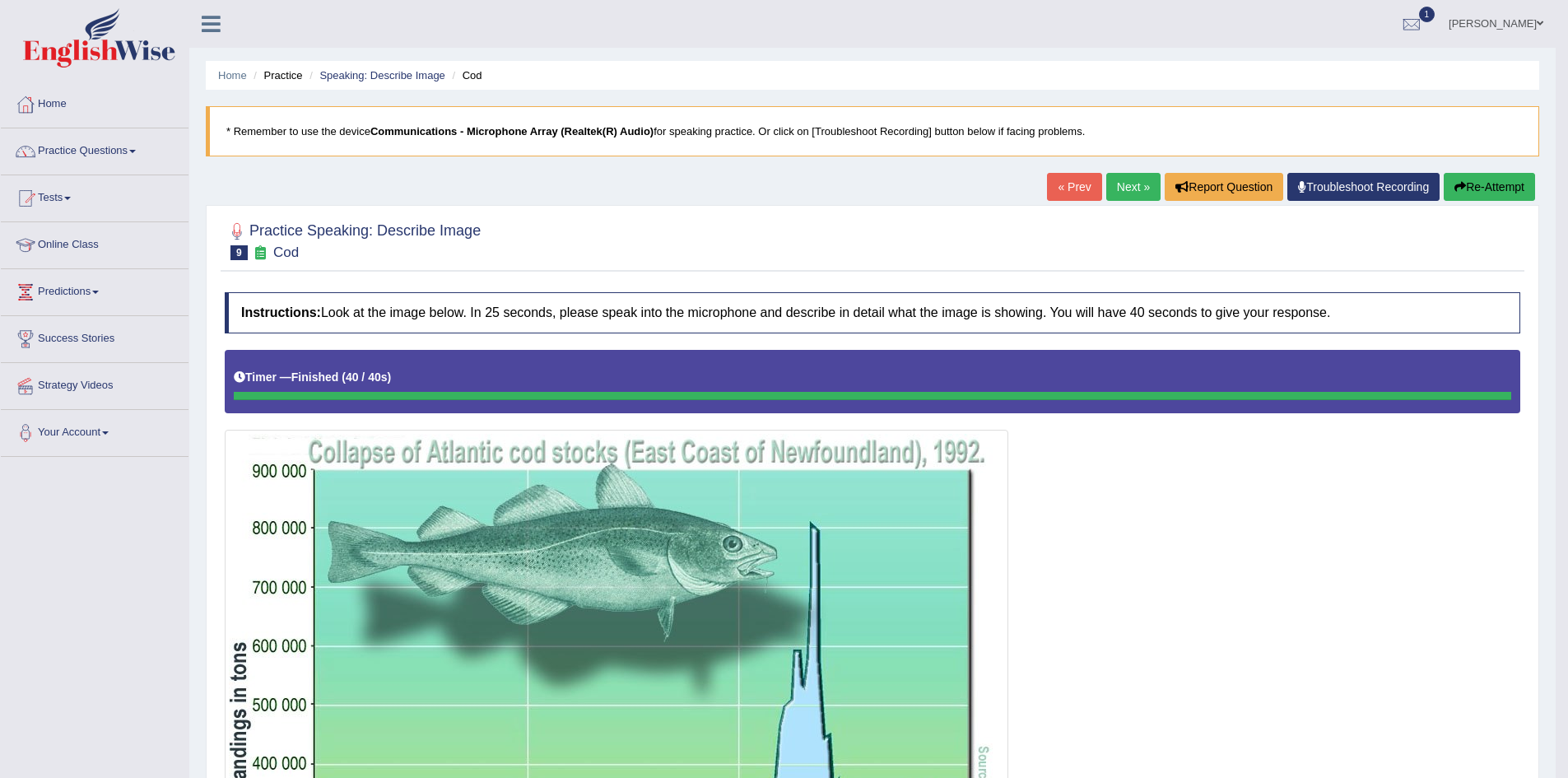
click at [1132, 196] on link "Next »" at bounding box center [1133, 186] width 54 height 28
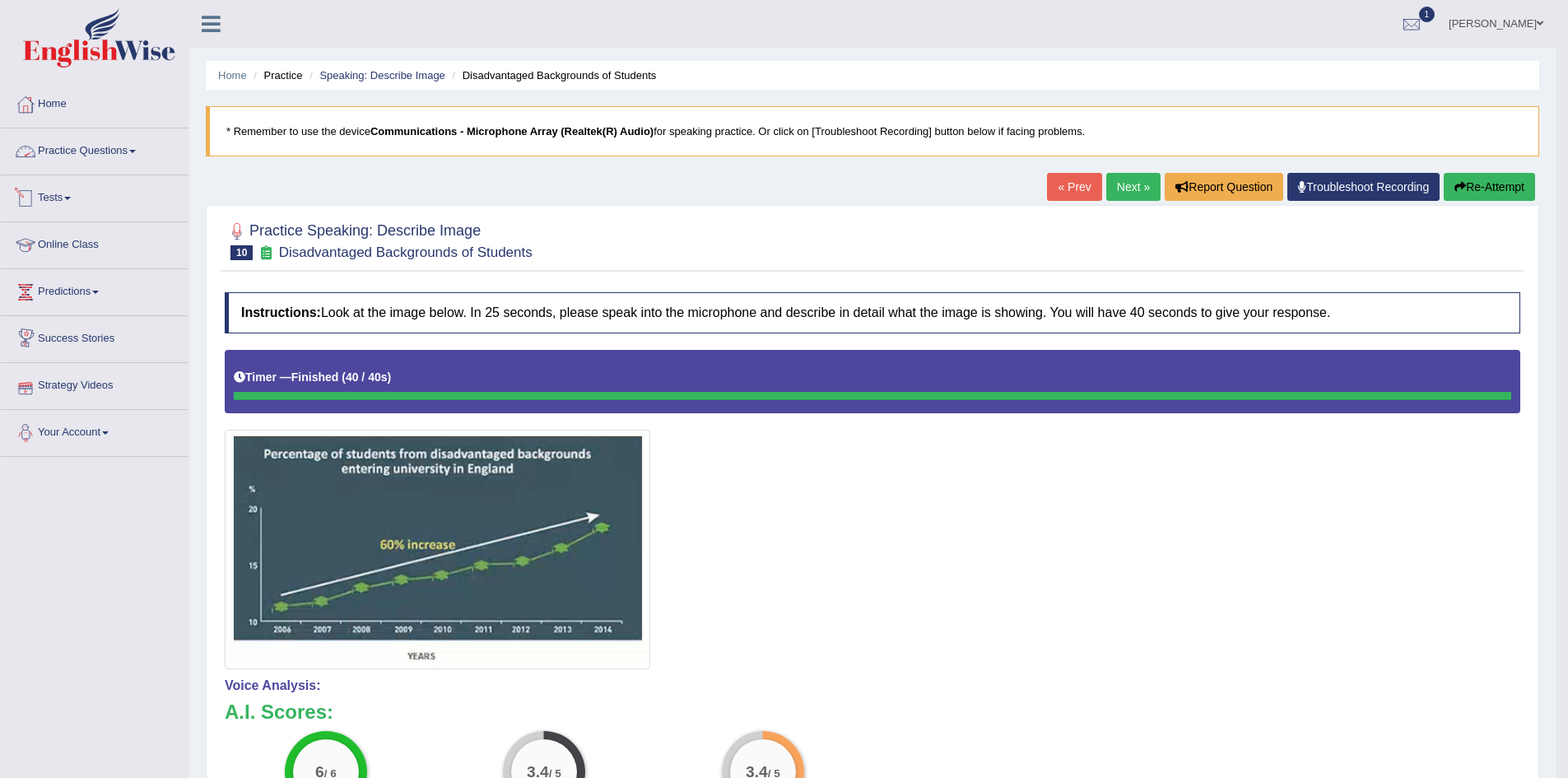
click at [125, 150] on link "Practice Questions" at bounding box center [94, 148] width 187 height 41
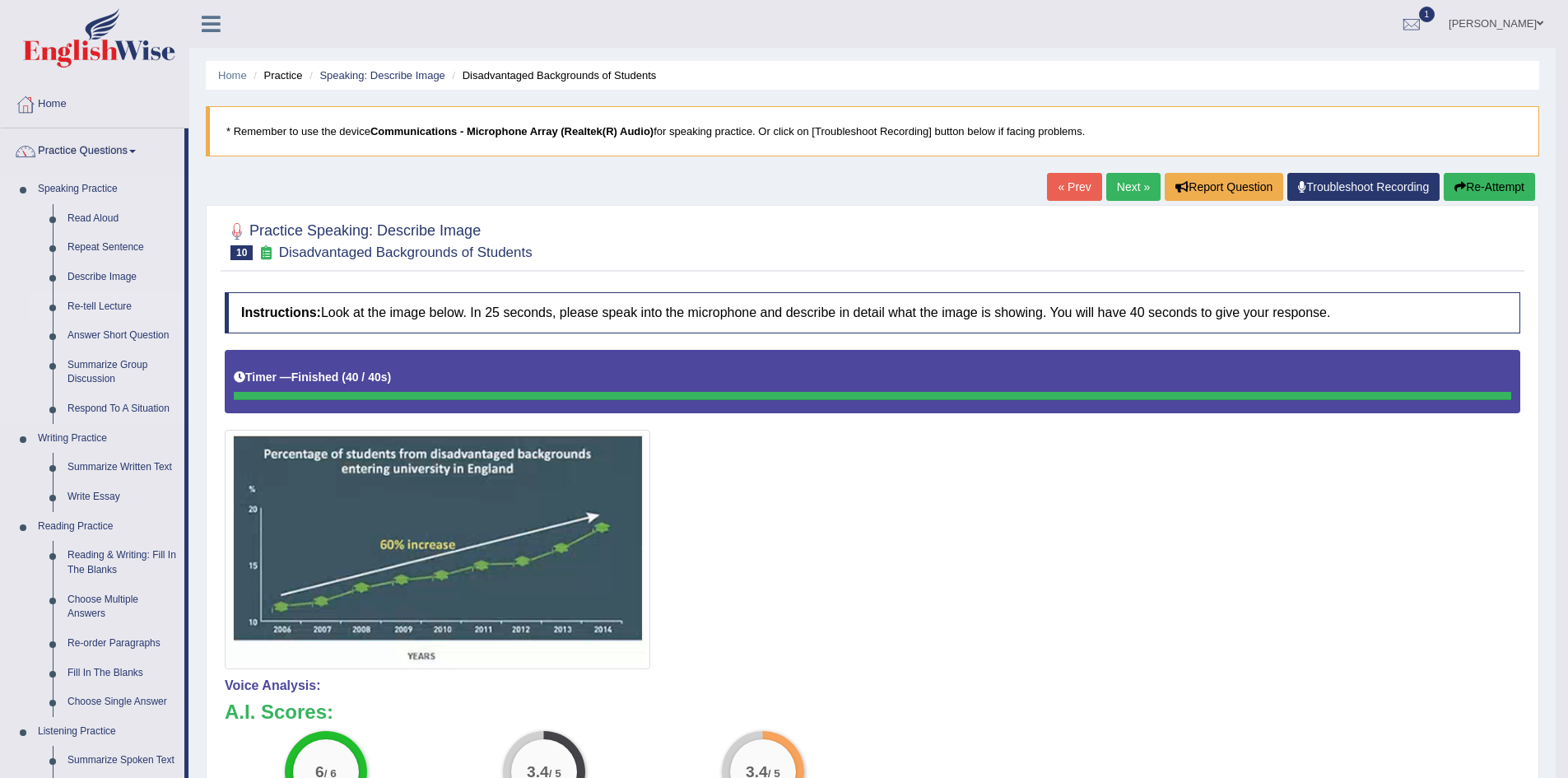
click at [119, 307] on link "Re-tell Lecture" at bounding box center [122, 306] width 125 height 29
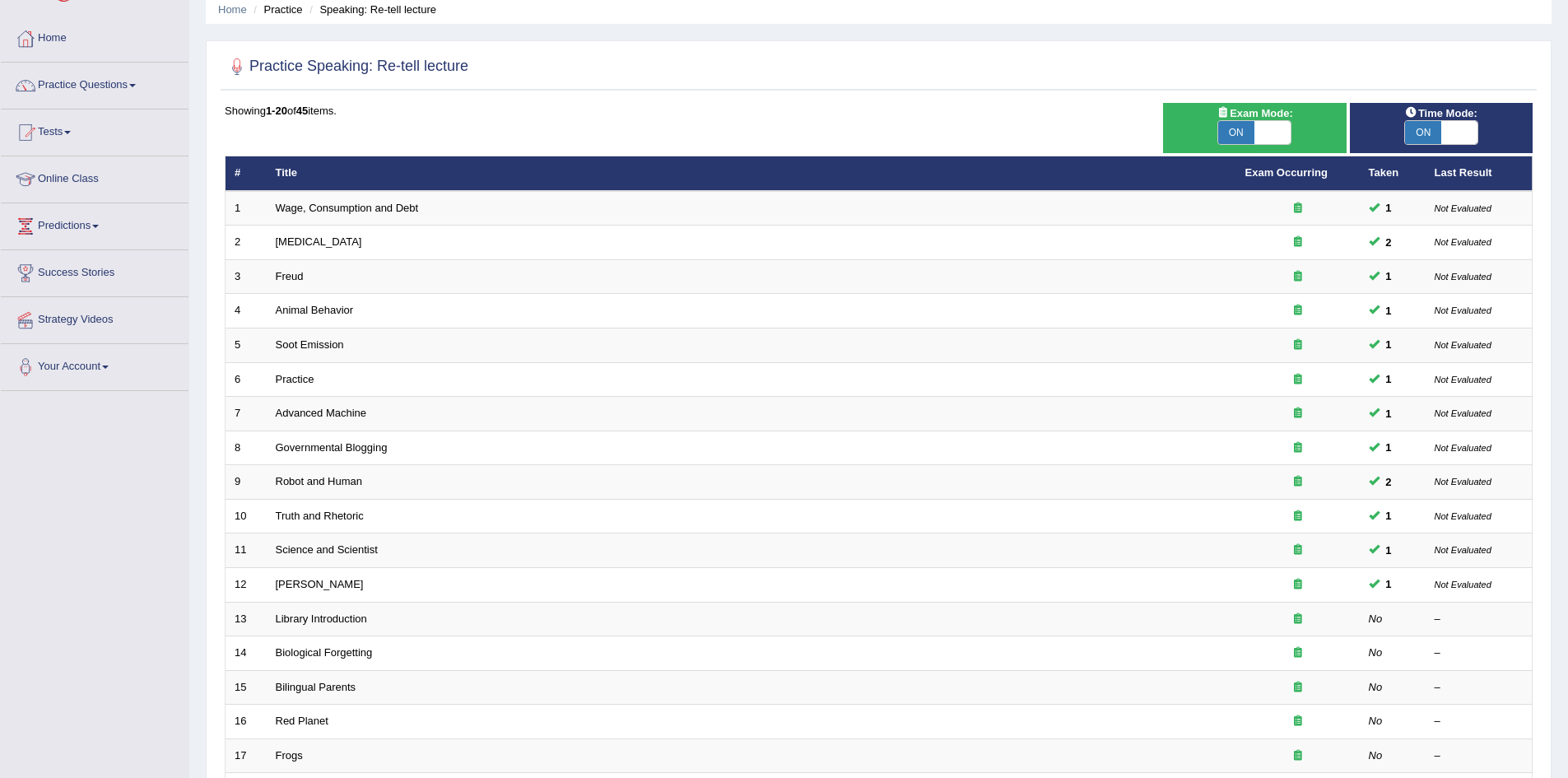
scroll to position [165, 0]
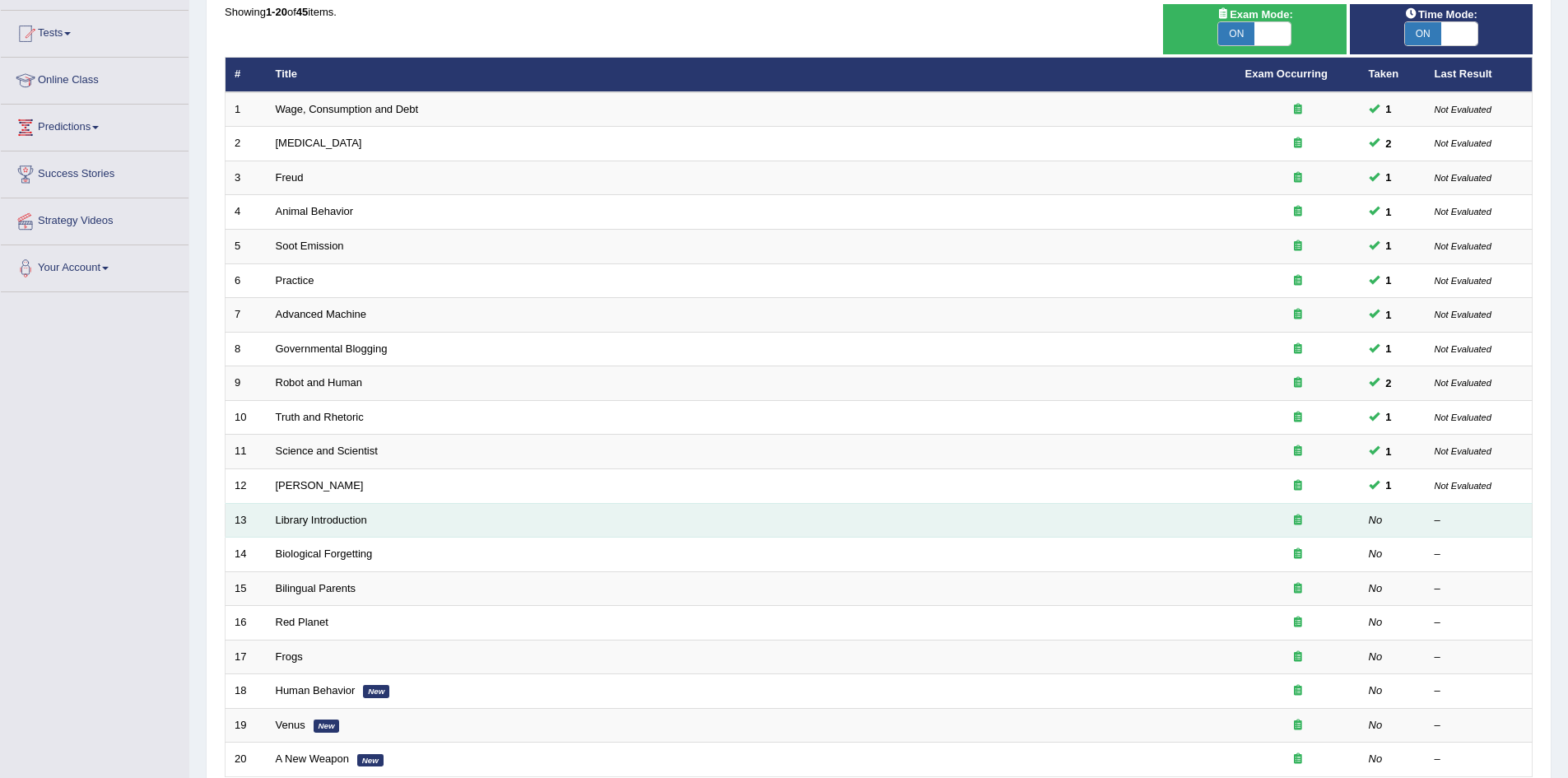
click at [314, 526] on td "Library Introduction" at bounding box center [752, 520] width 970 height 34
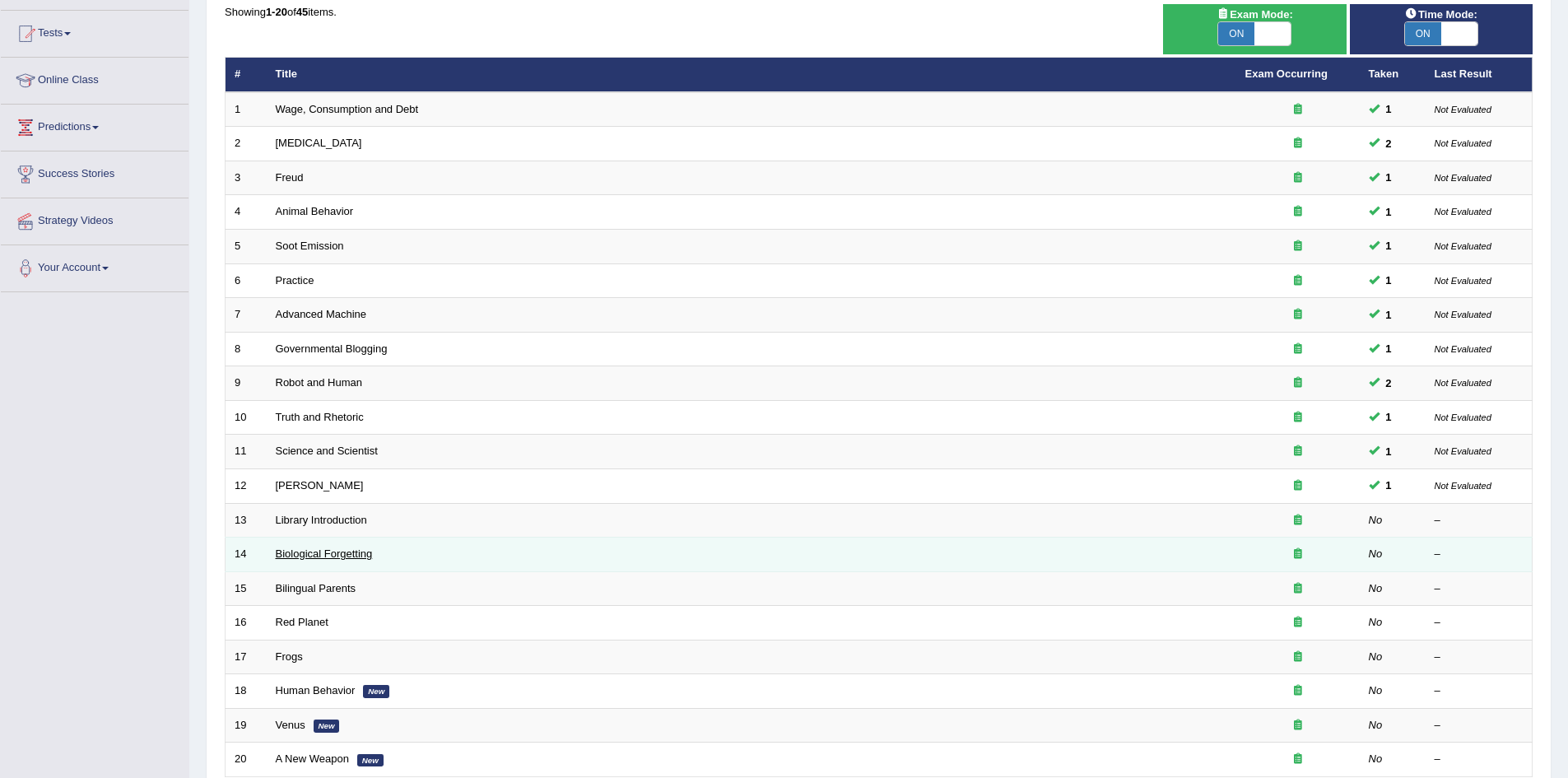
click at [300, 557] on link "Biological Forgetting" at bounding box center [324, 554] width 97 height 12
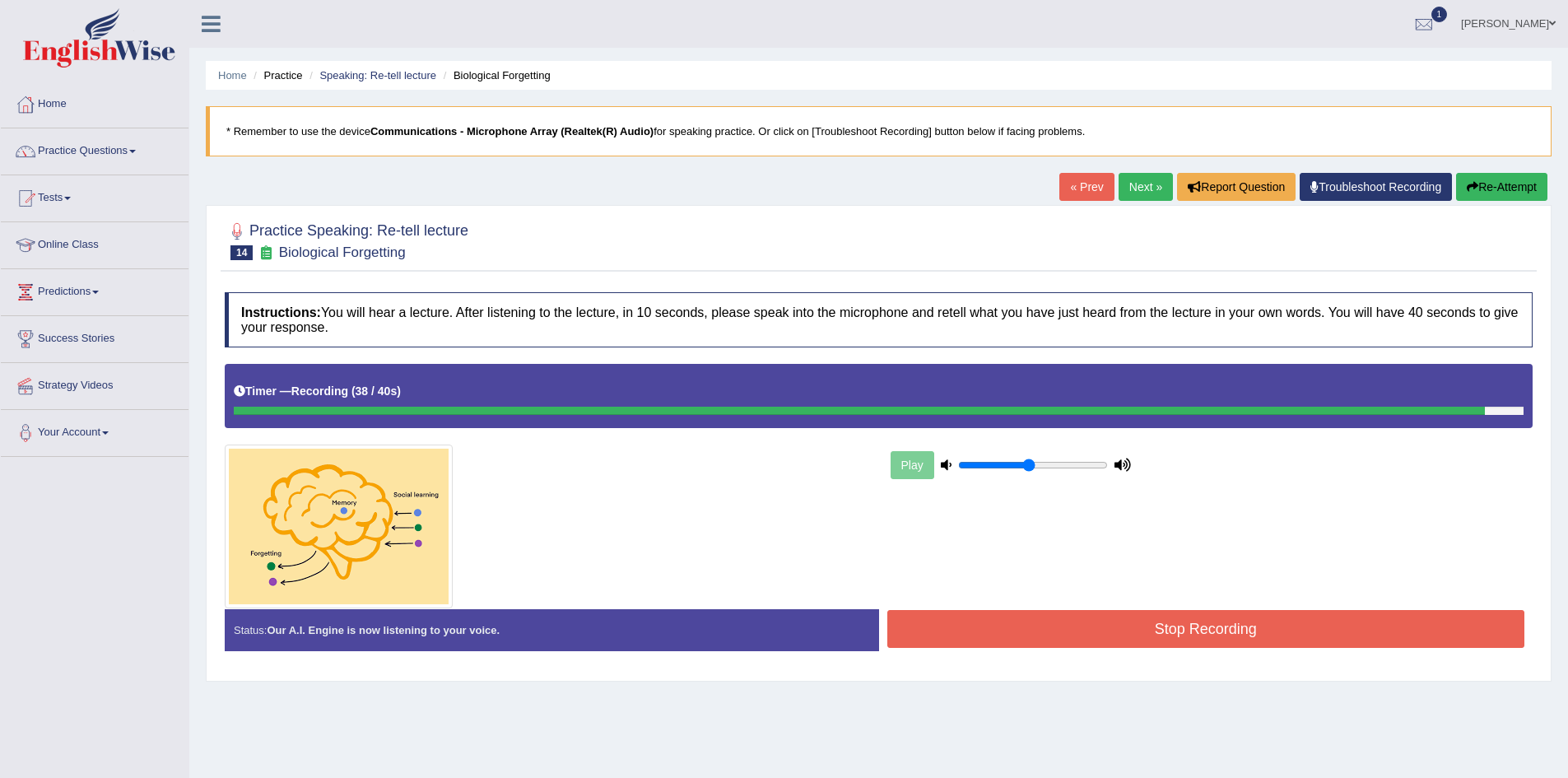
click at [1208, 627] on button "Stop Recording" at bounding box center [1206, 630] width 638 height 38
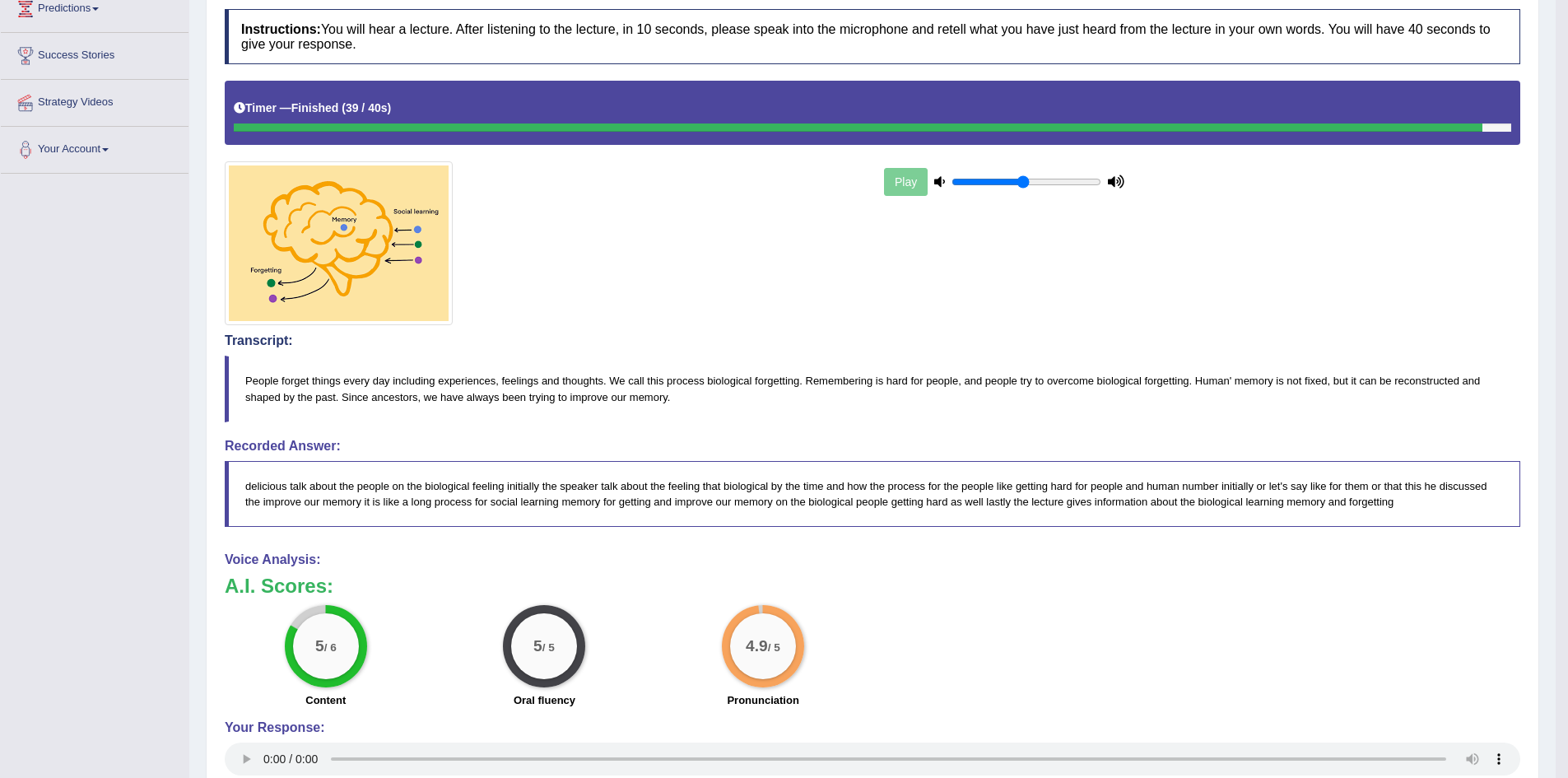
scroll to position [15, 0]
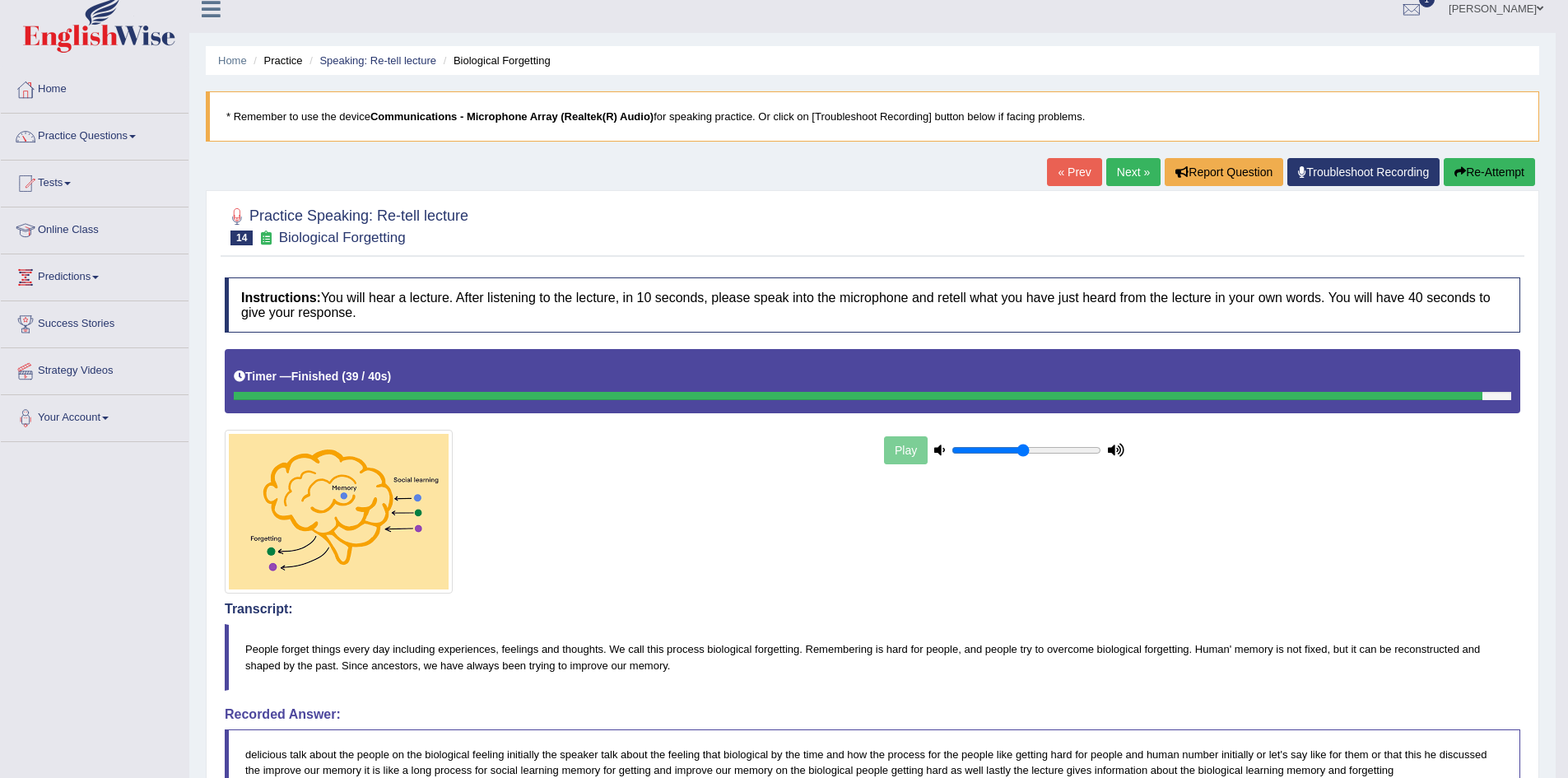
click at [1131, 175] on link "Next »" at bounding box center [1133, 171] width 54 height 28
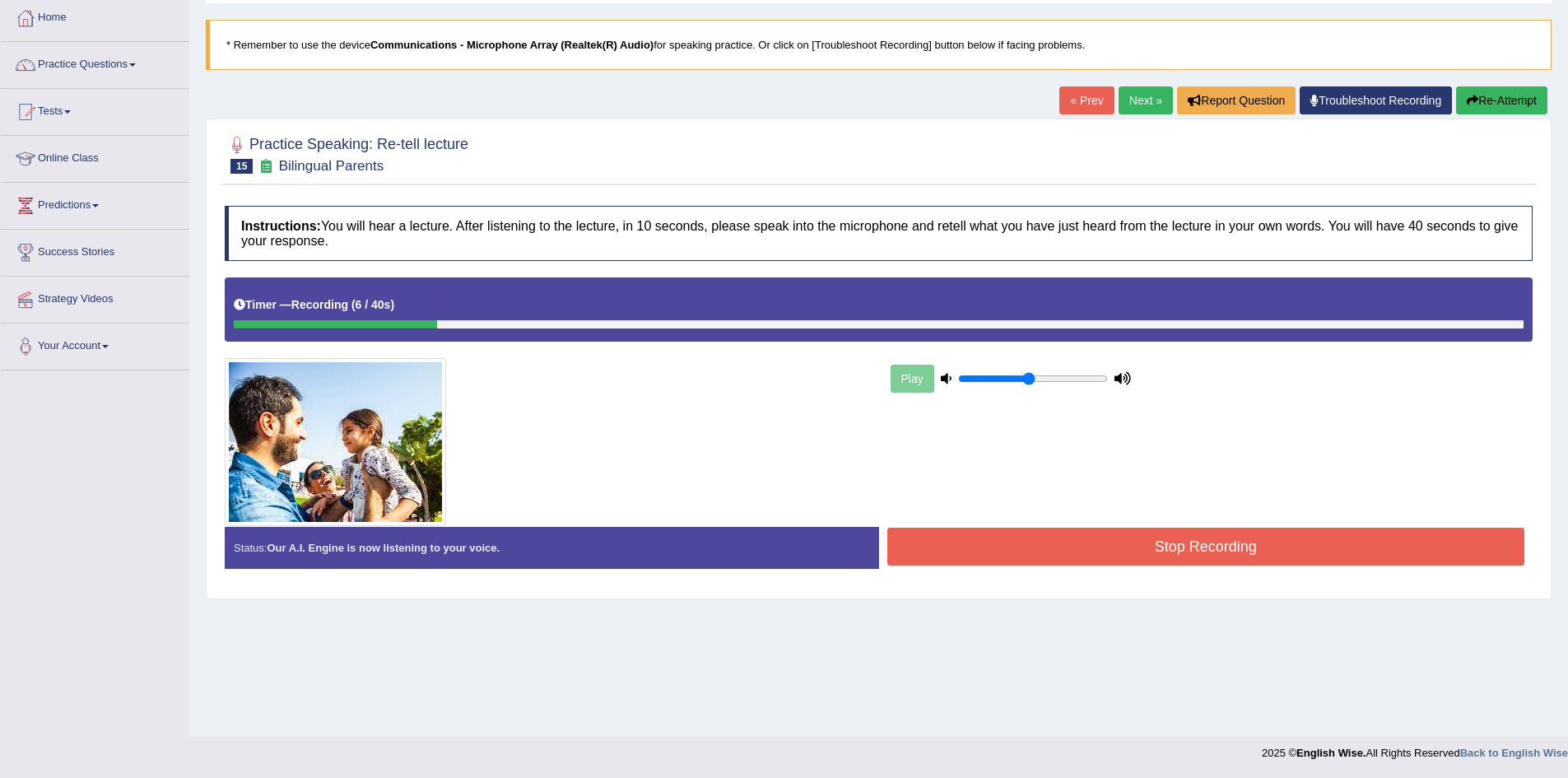
click at [1520, 99] on button "Re-Attempt" at bounding box center [1502, 100] width 91 height 28
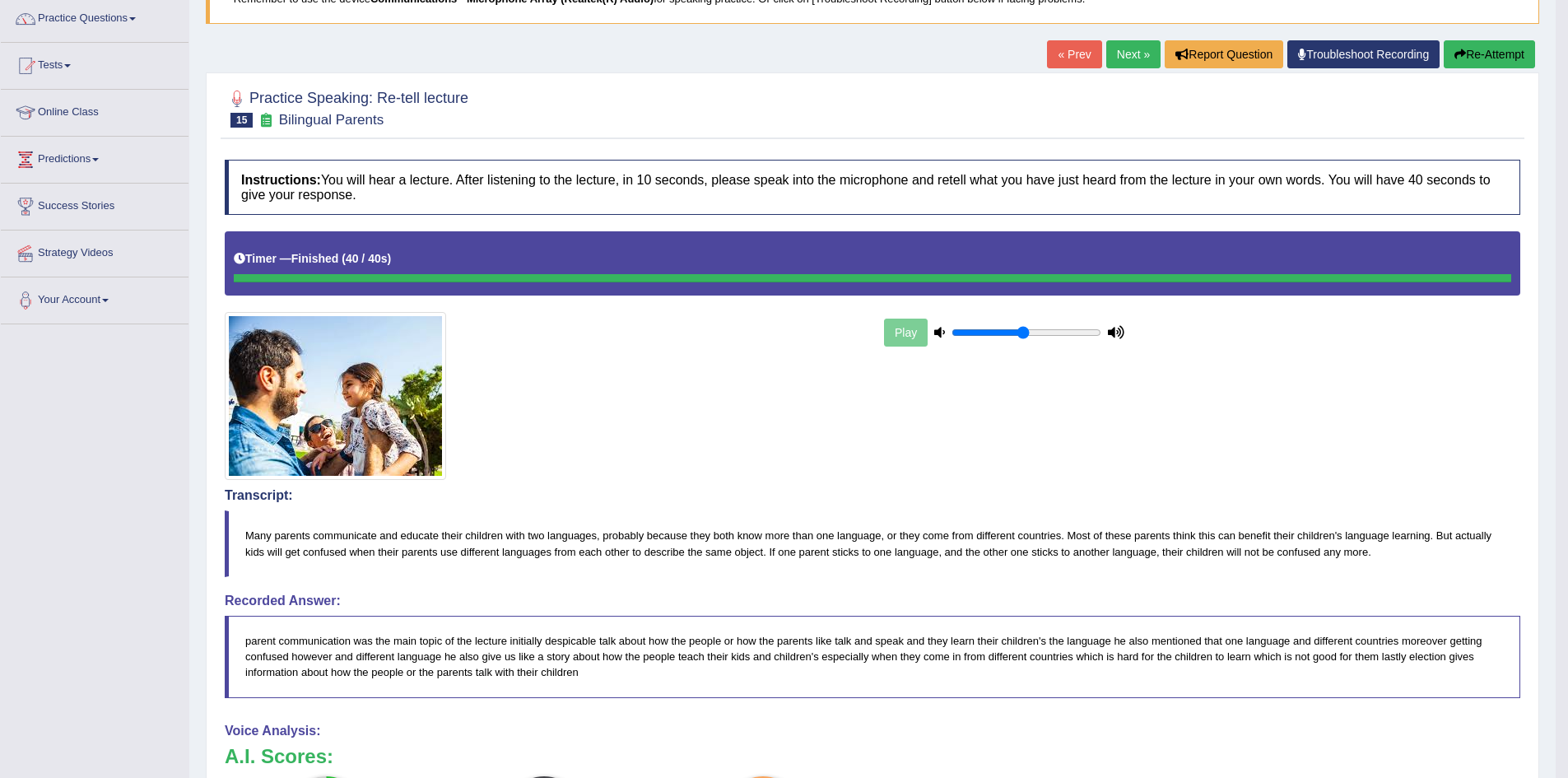
scroll to position [117, 0]
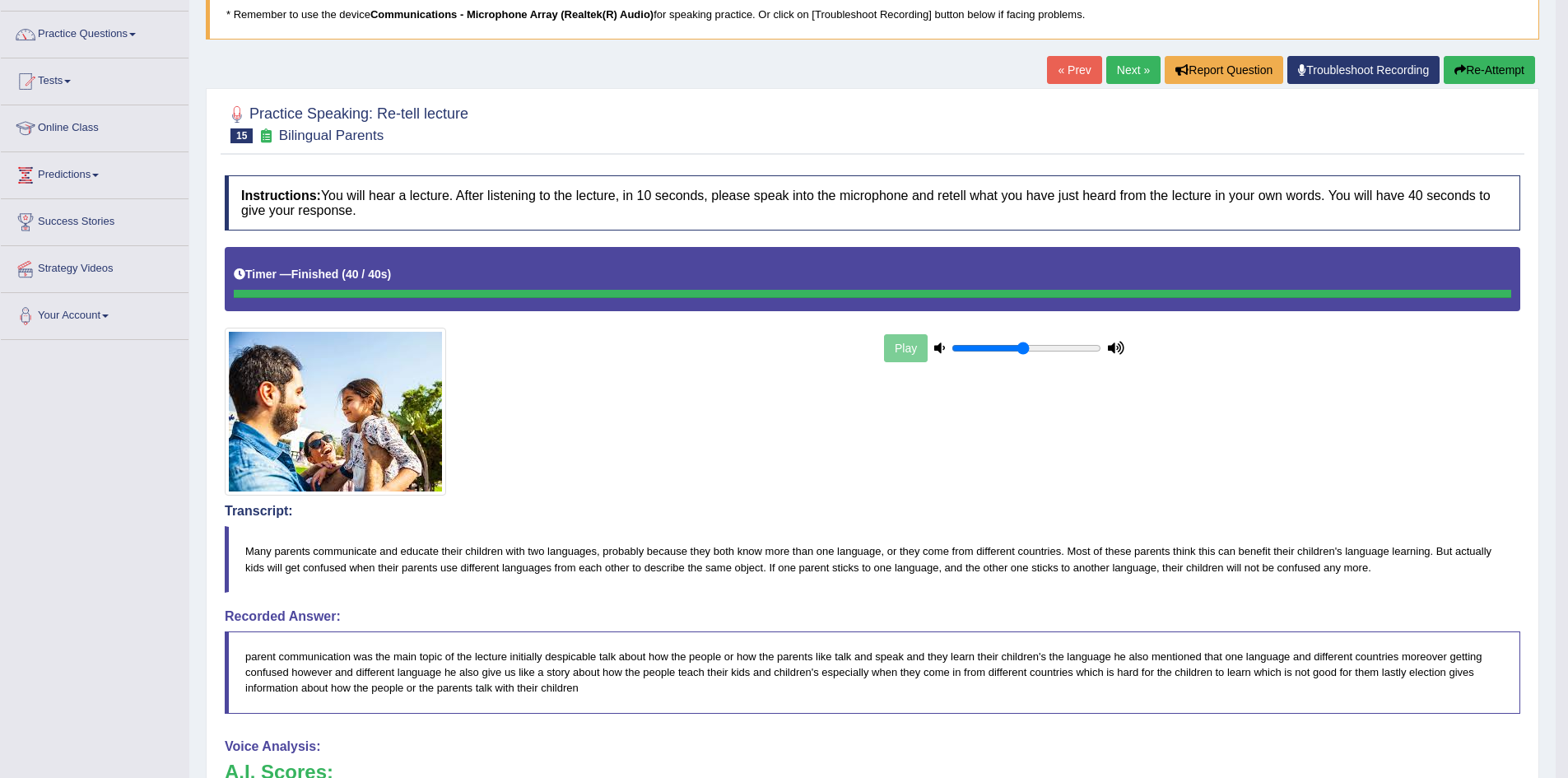
click at [1136, 77] on link "Next »" at bounding box center [1133, 69] width 54 height 28
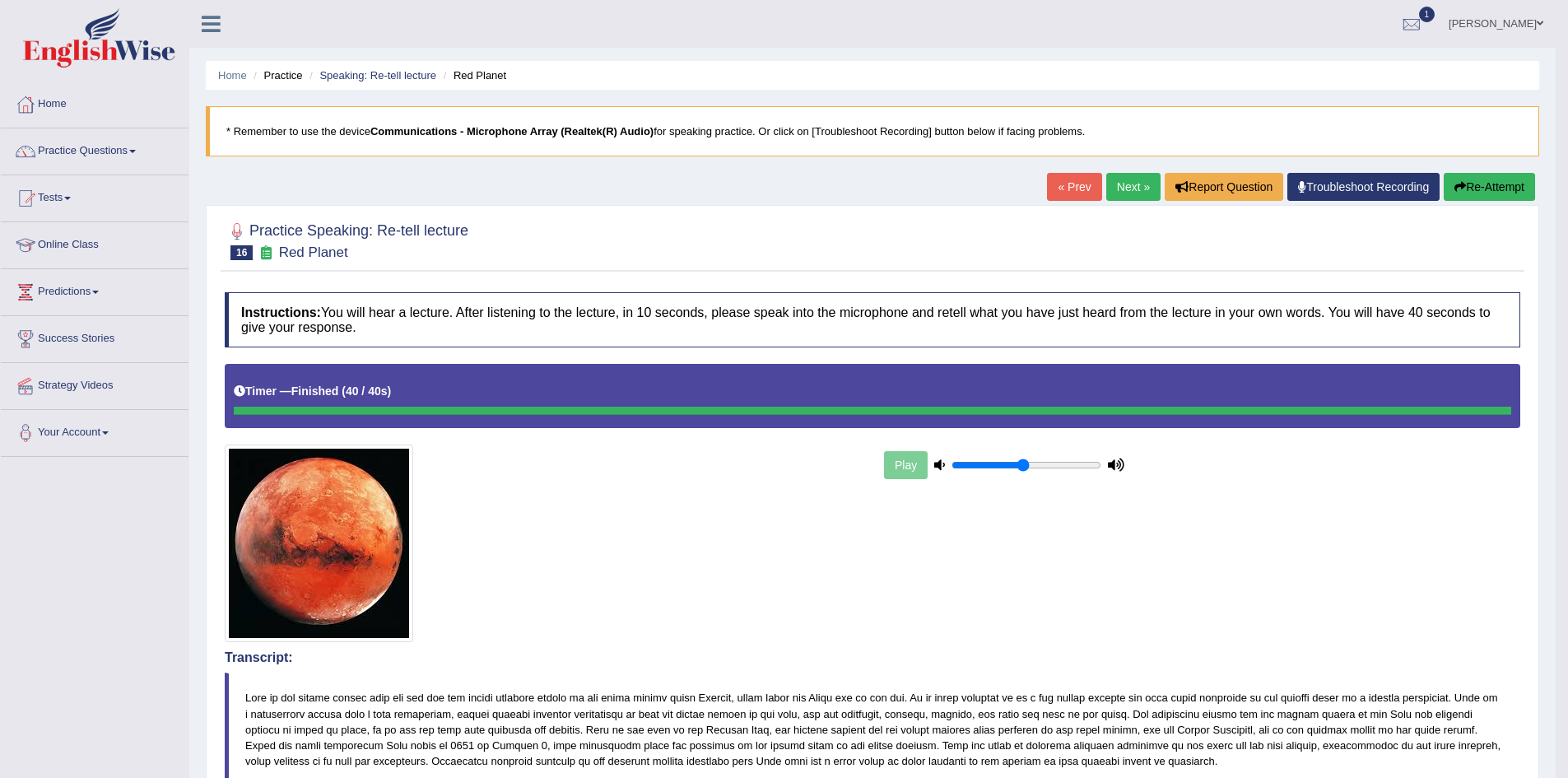
click at [1122, 192] on link "Next »" at bounding box center [1133, 186] width 54 height 28
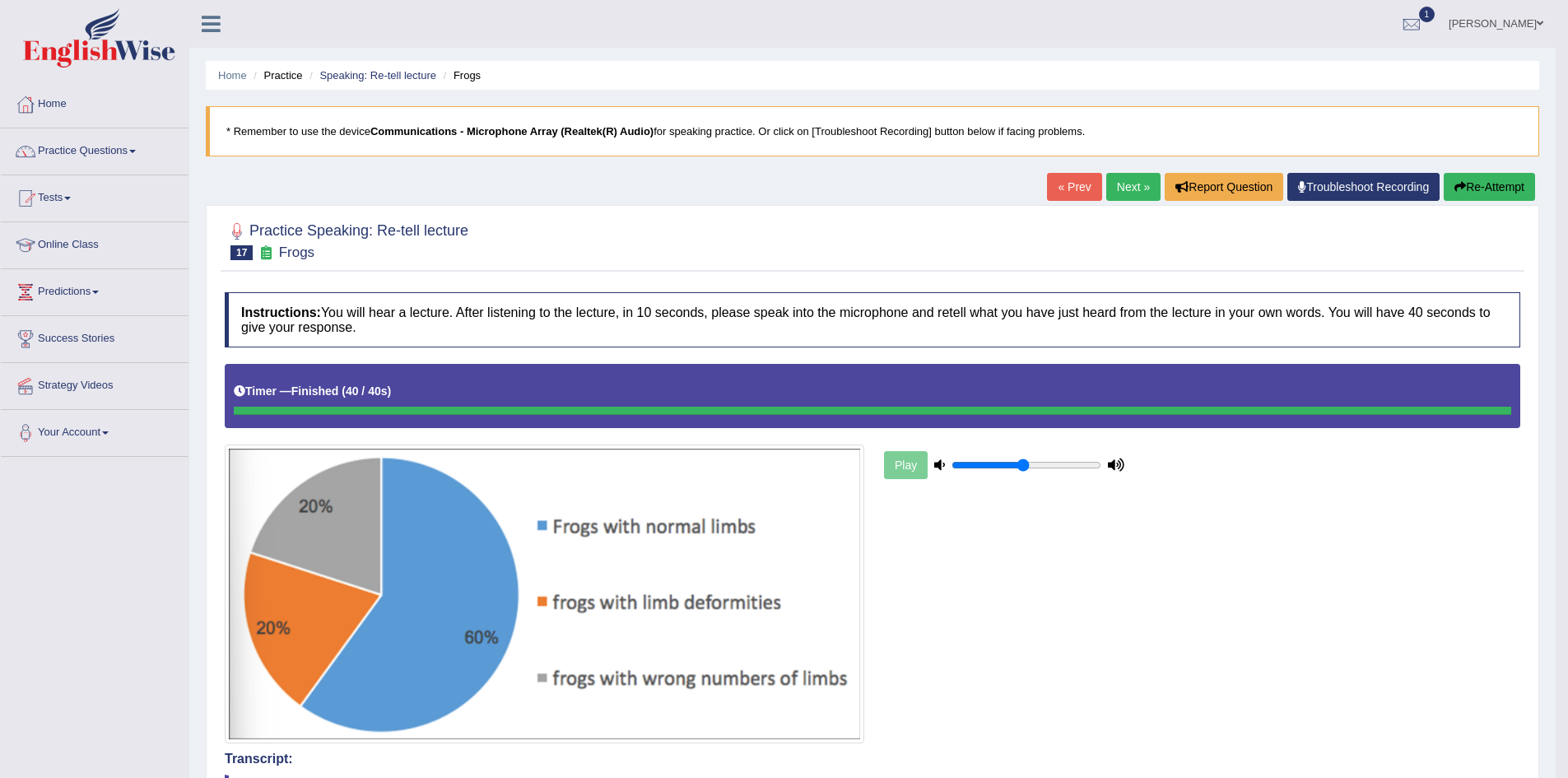
click at [1119, 192] on link "Next »" at bounding box center [1133, 186] width 54 height 28
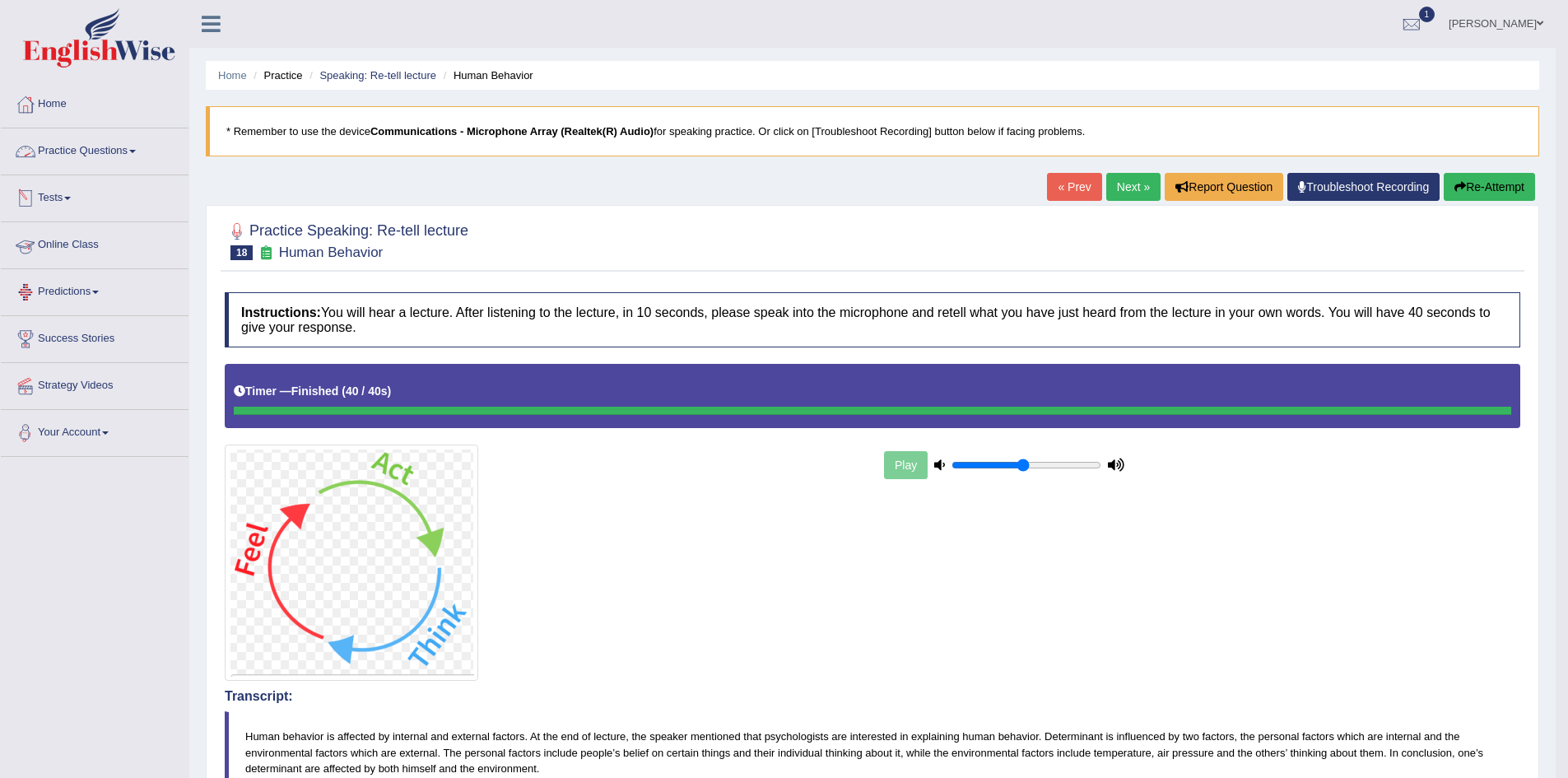
click at [133, 152] on link "Practice Questions" at bounding box center [94, 148] width 187 height 41
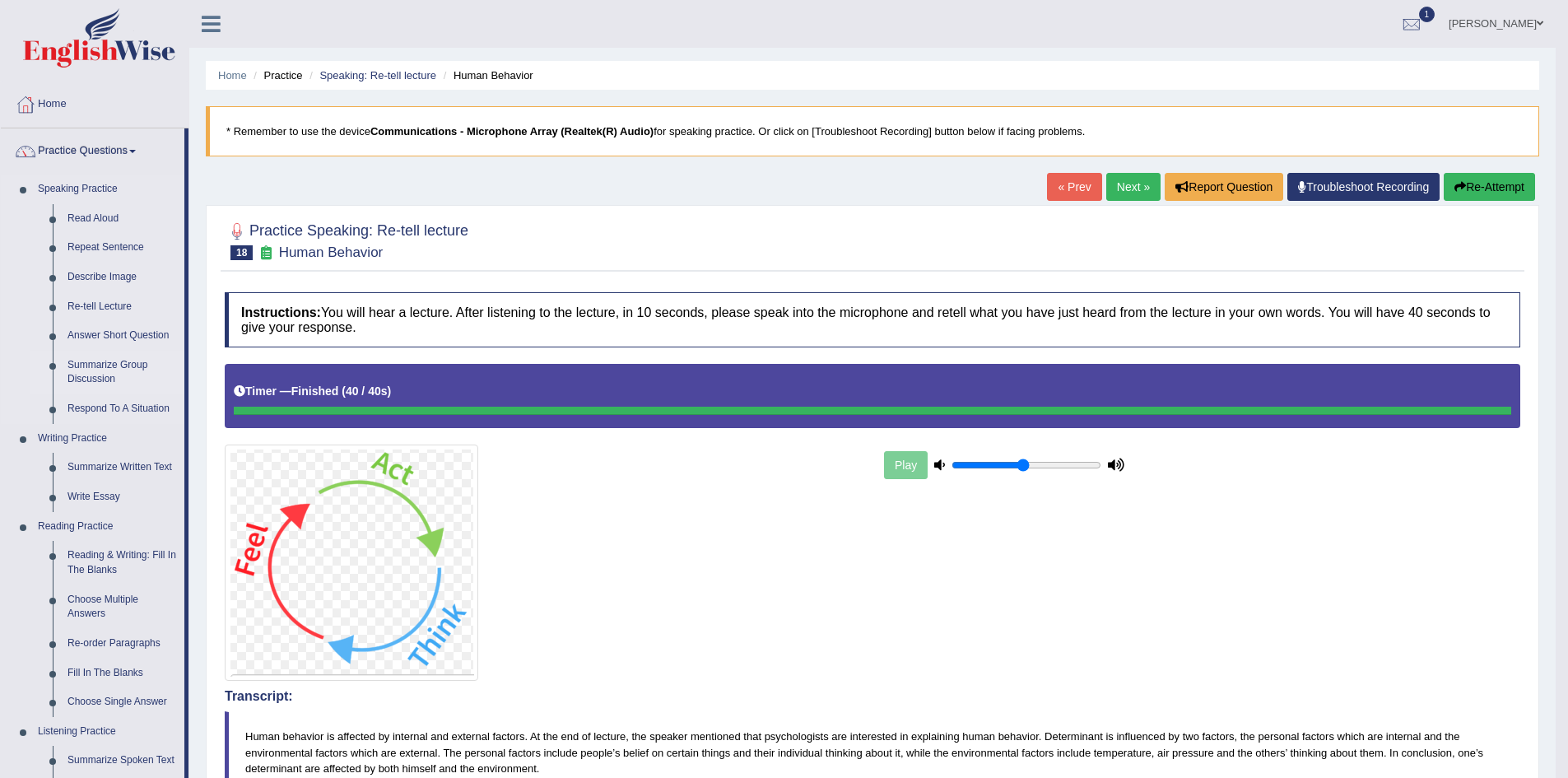
click at [130, 367] on link "Summarize Group Discussion" at bounding box center [122, 373] width 125 height 44
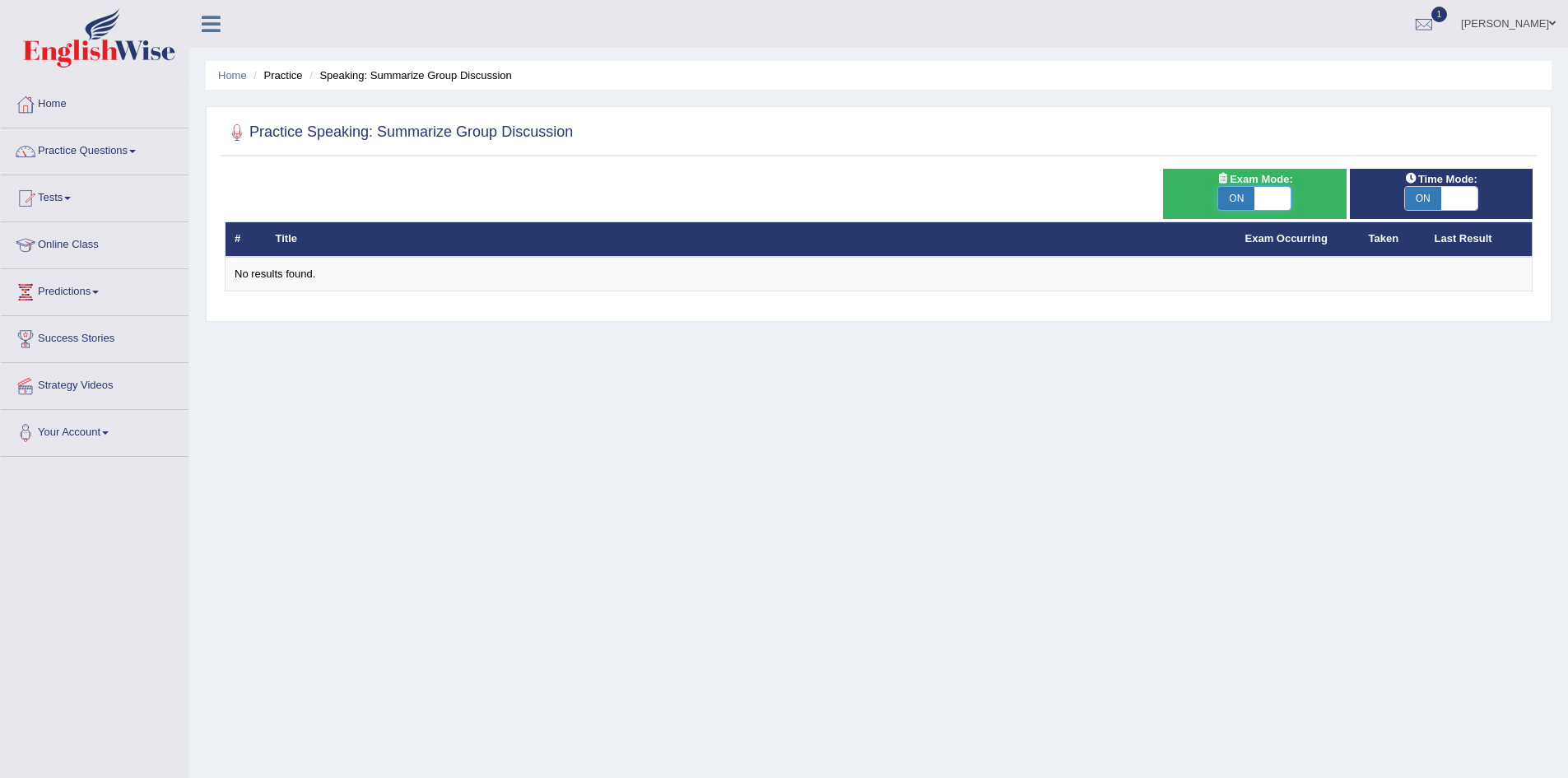
click at [1264, 191] on span at bounding box center [1273, 199] width 36 height 23
checkbox input "false"
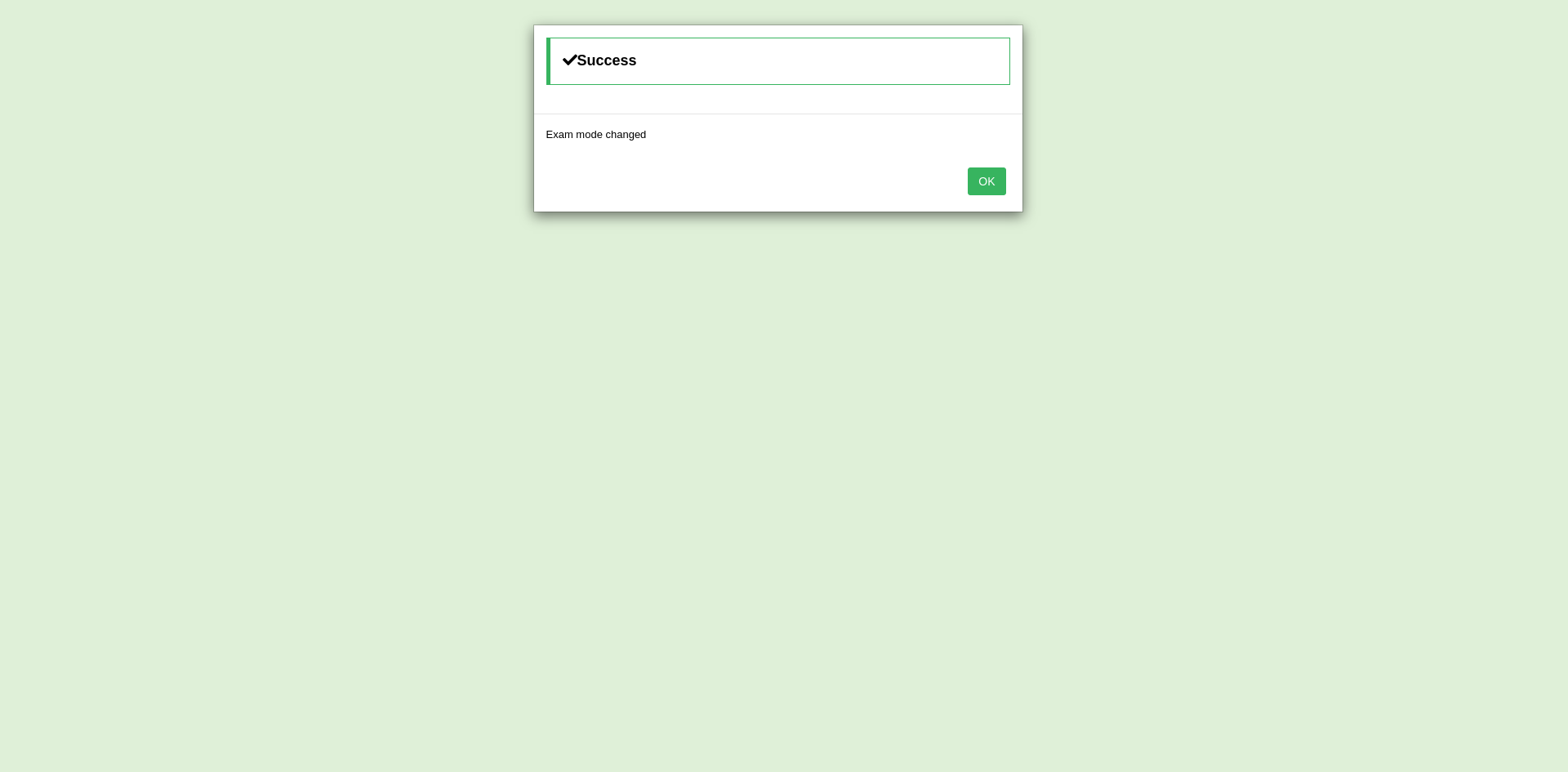
click at [988, 181] on button "OK" at bounding box center [987, 180] width 38 height 27
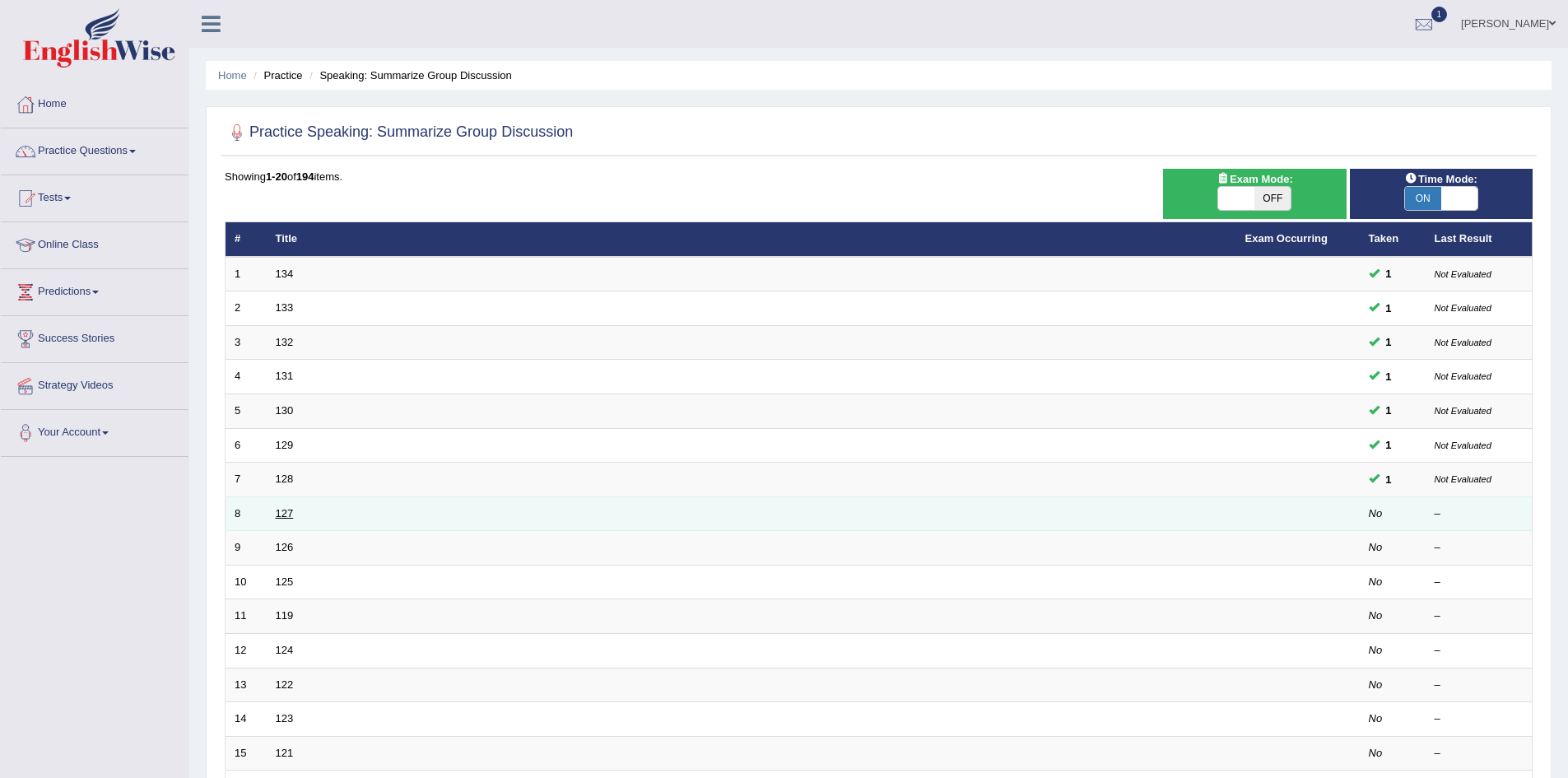
click at [285, 513] on link "127" at bounding box center [284, 513] width 18 height 12
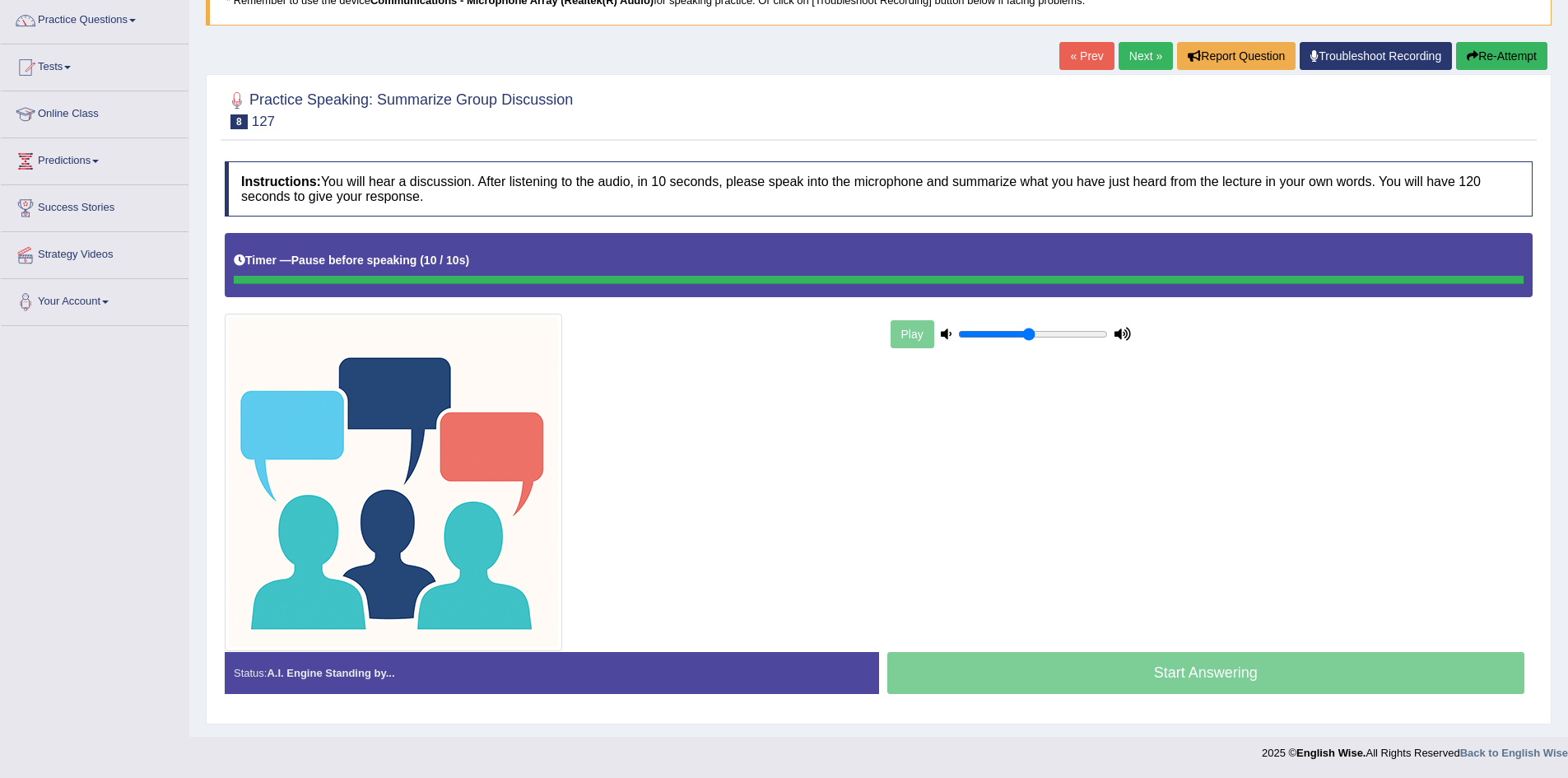
scroll to position [131, 0]
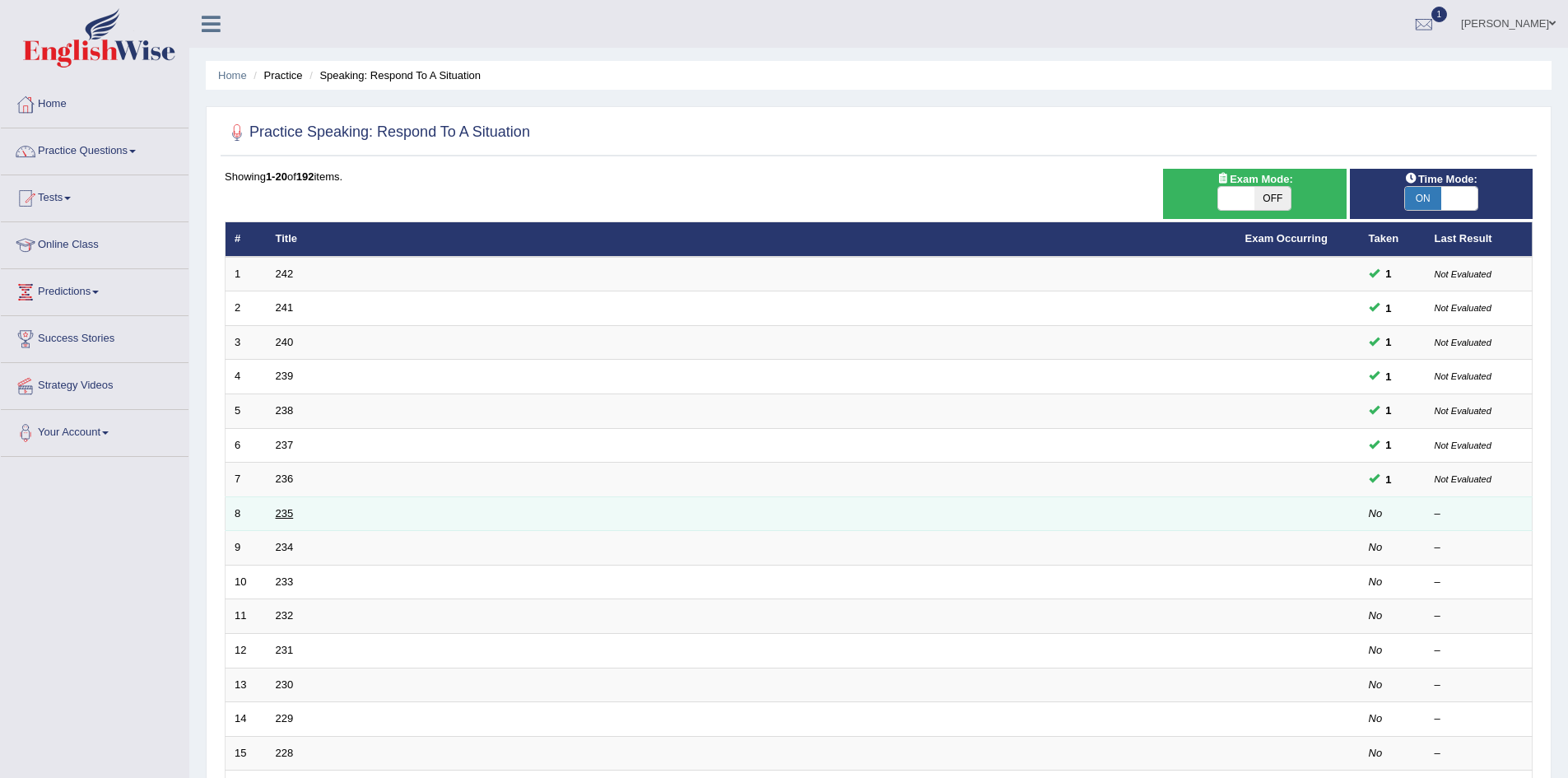
click at [279, 511] on link "235" at bounding box center [284, 513] width 18 height 12
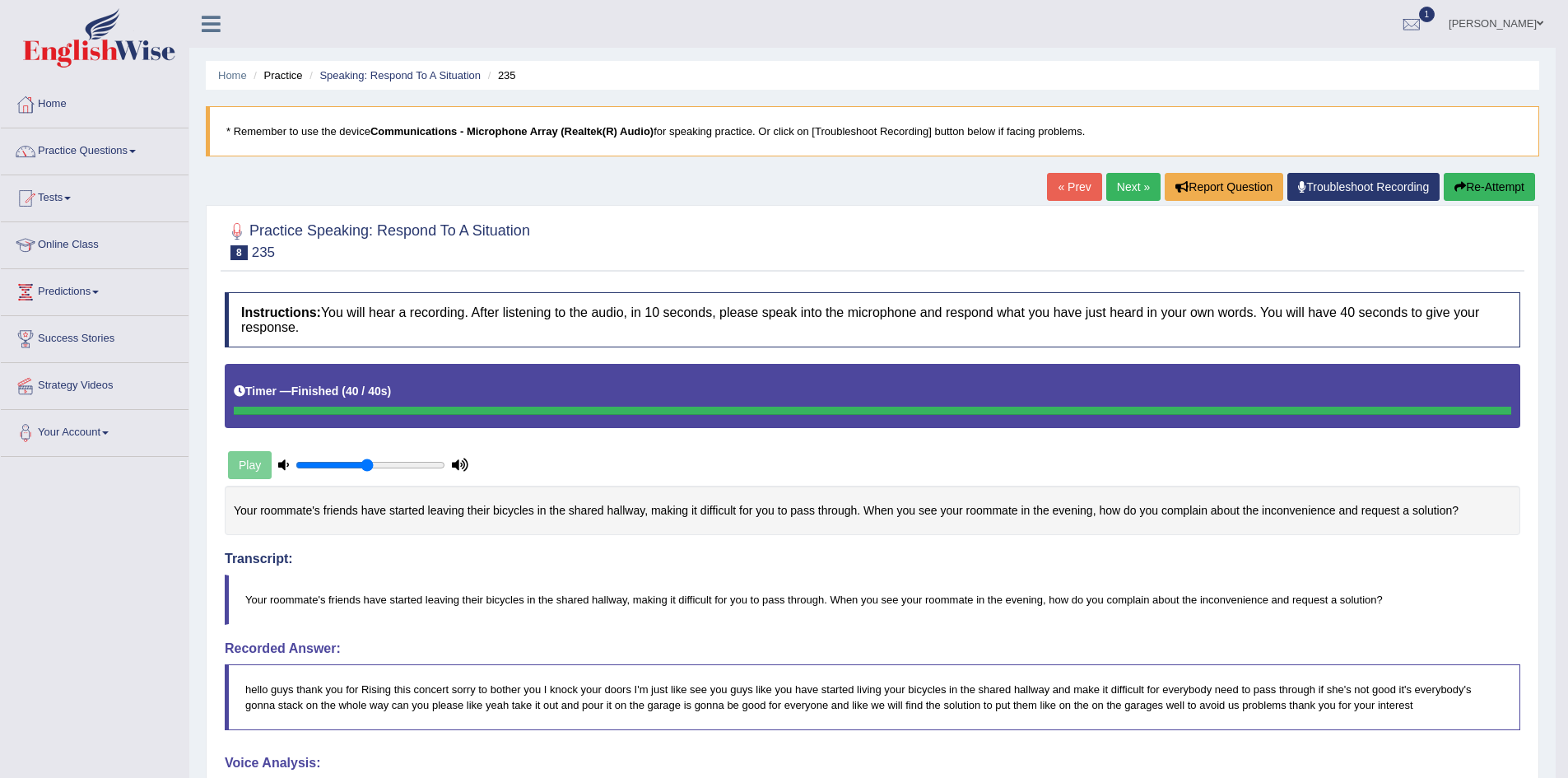
click at [1128, 195] on link "Next »" at bounding box center [1133, 186] width 54 height 28
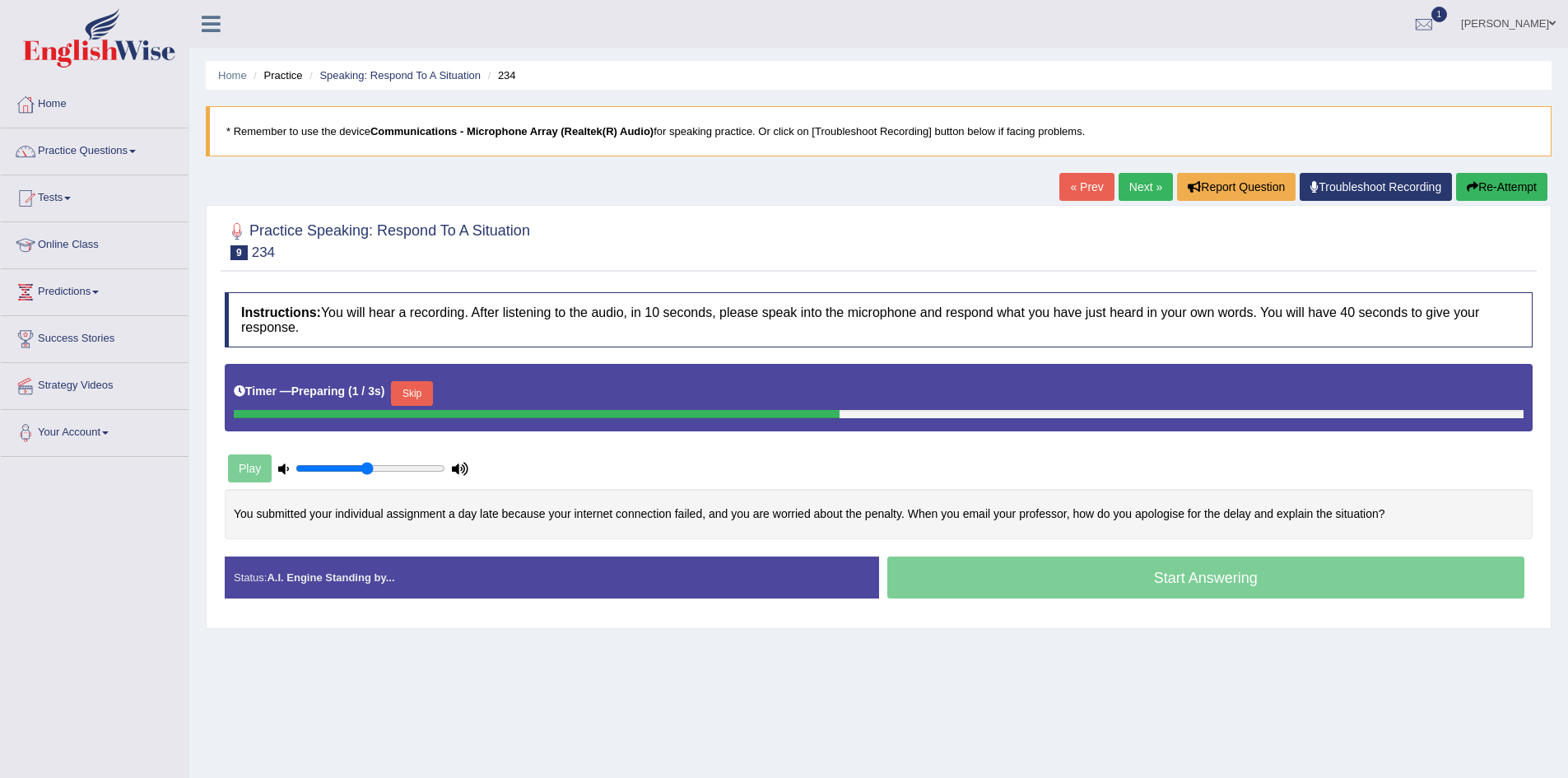
click at [415, 390] on button "Skip" at bounding box center [411, 394] width 41 height 25
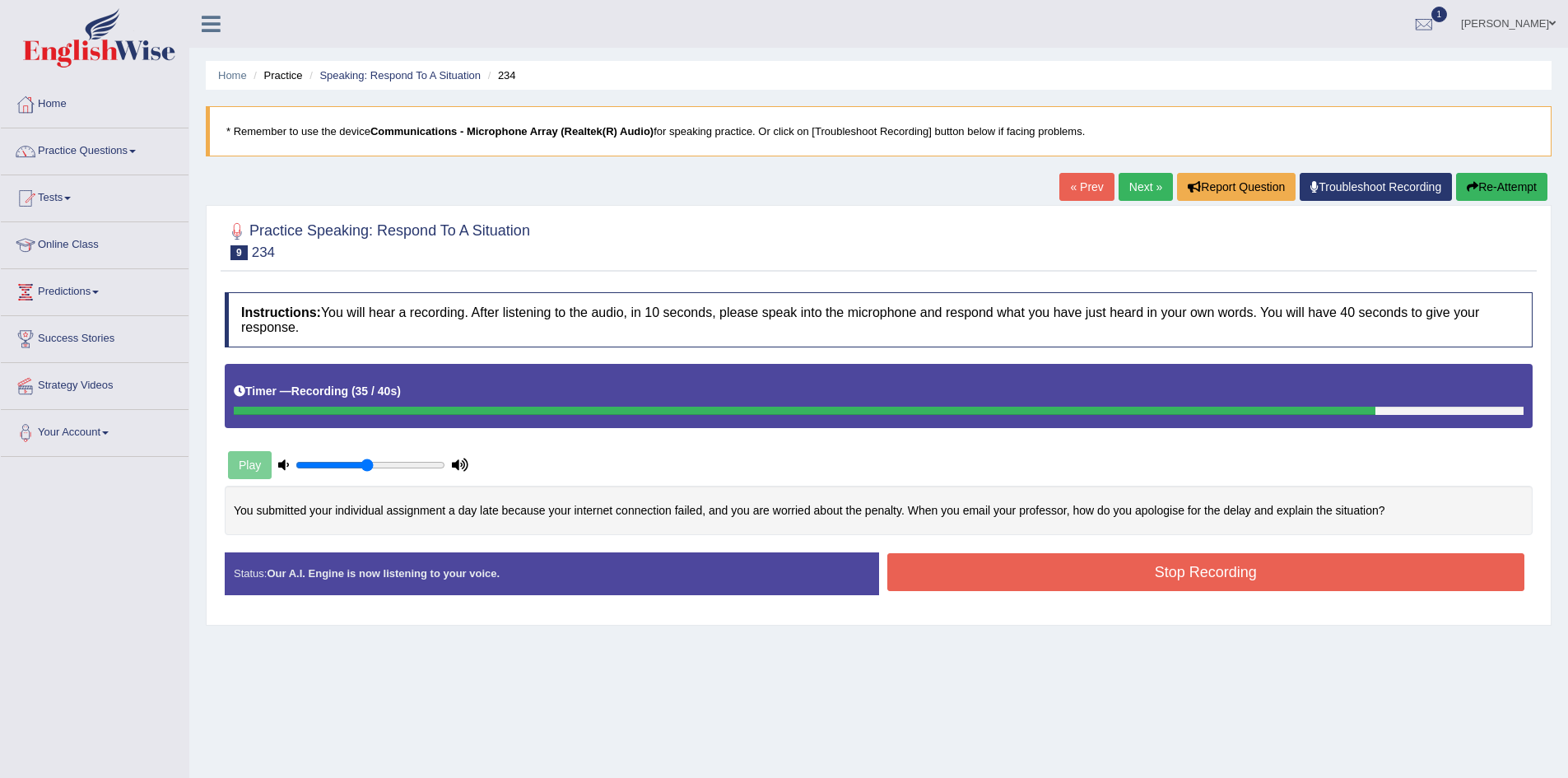
click at [1214, 576] on button "Stop Recording" at bounding box center [1206, 573] width 638 height 38
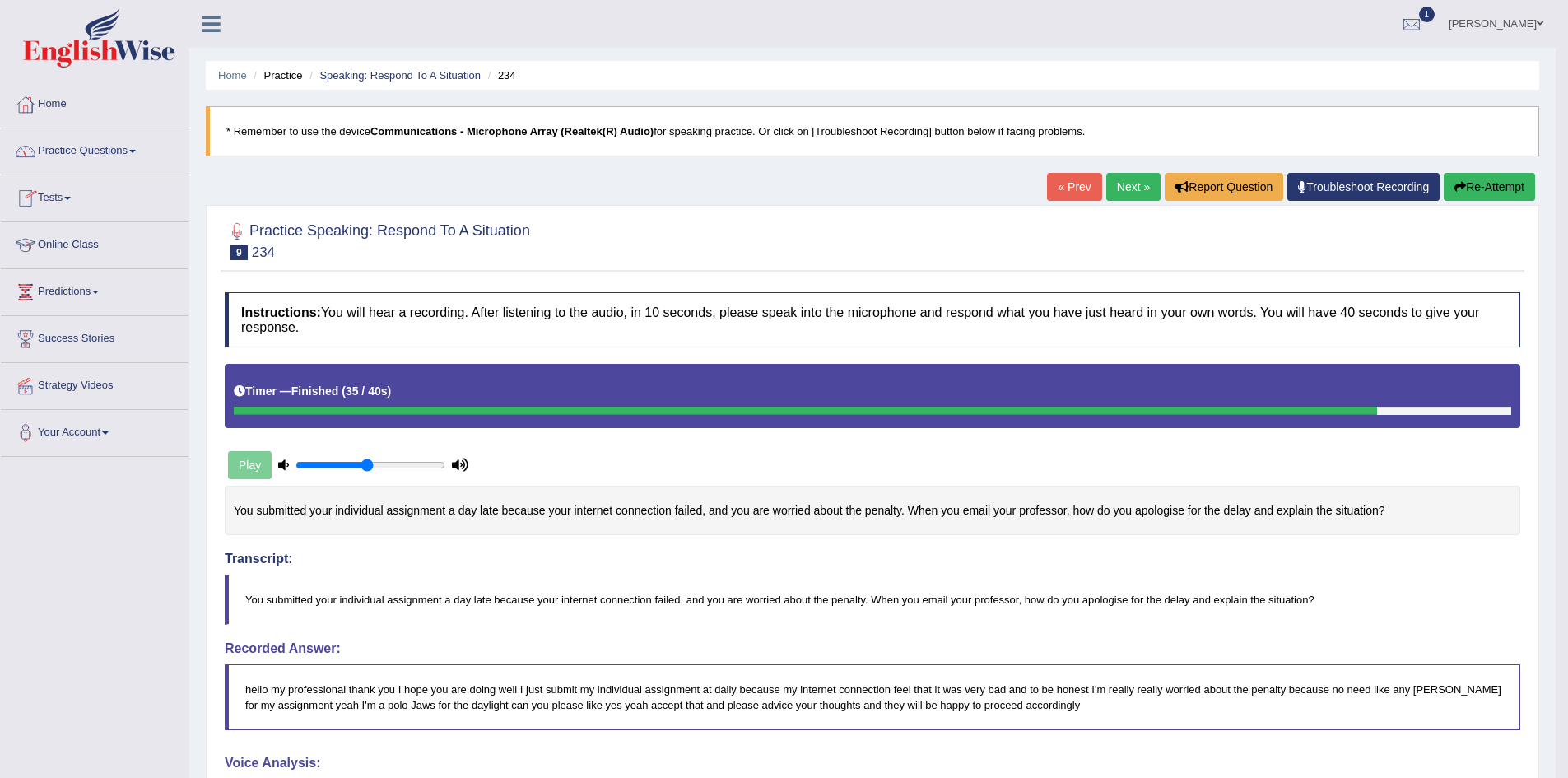
click at [138, 142] on link "Practice Questions" at bounding box center [94, 148] width 187 height 41
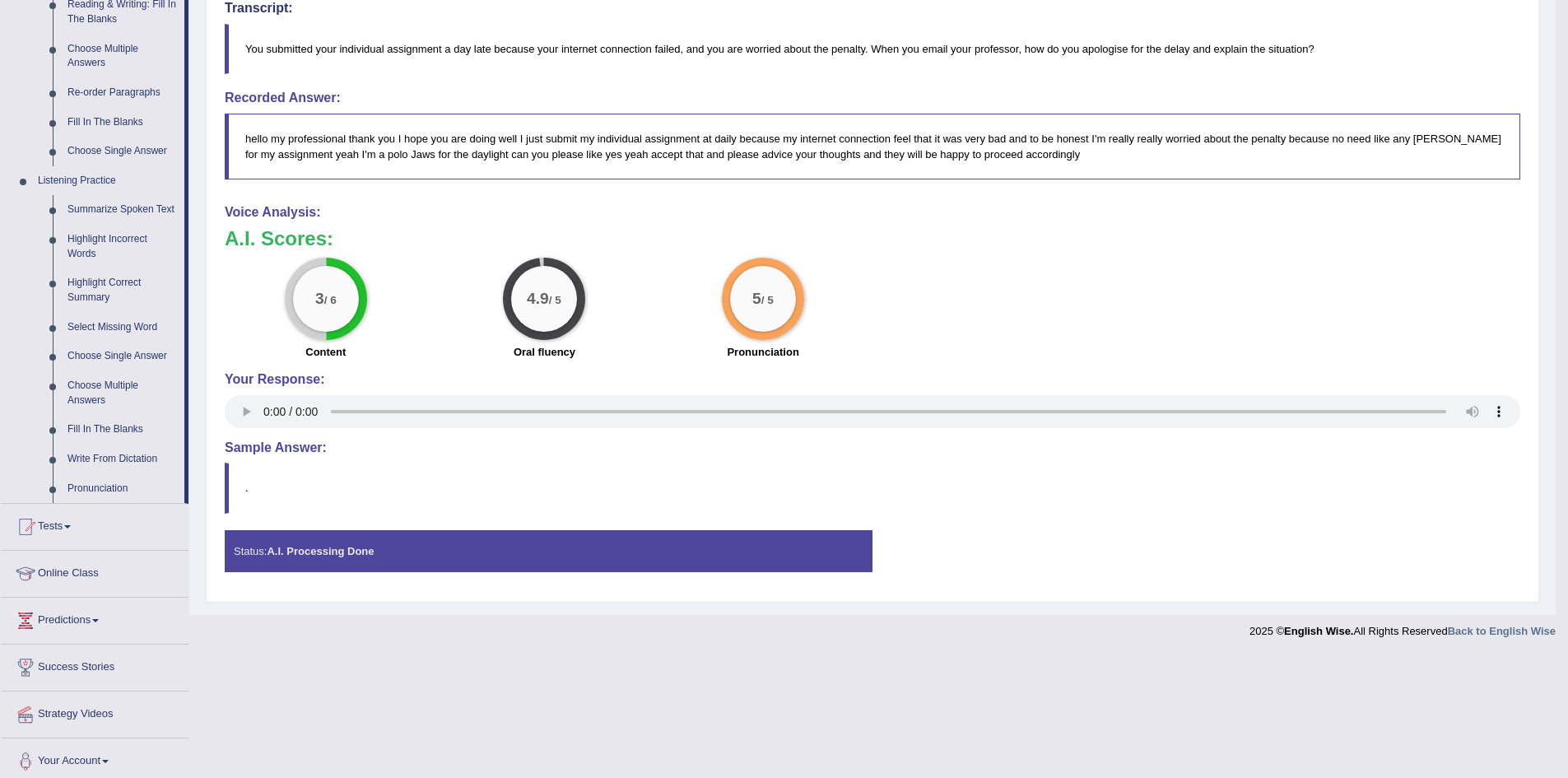
scroll to position [559, 0]
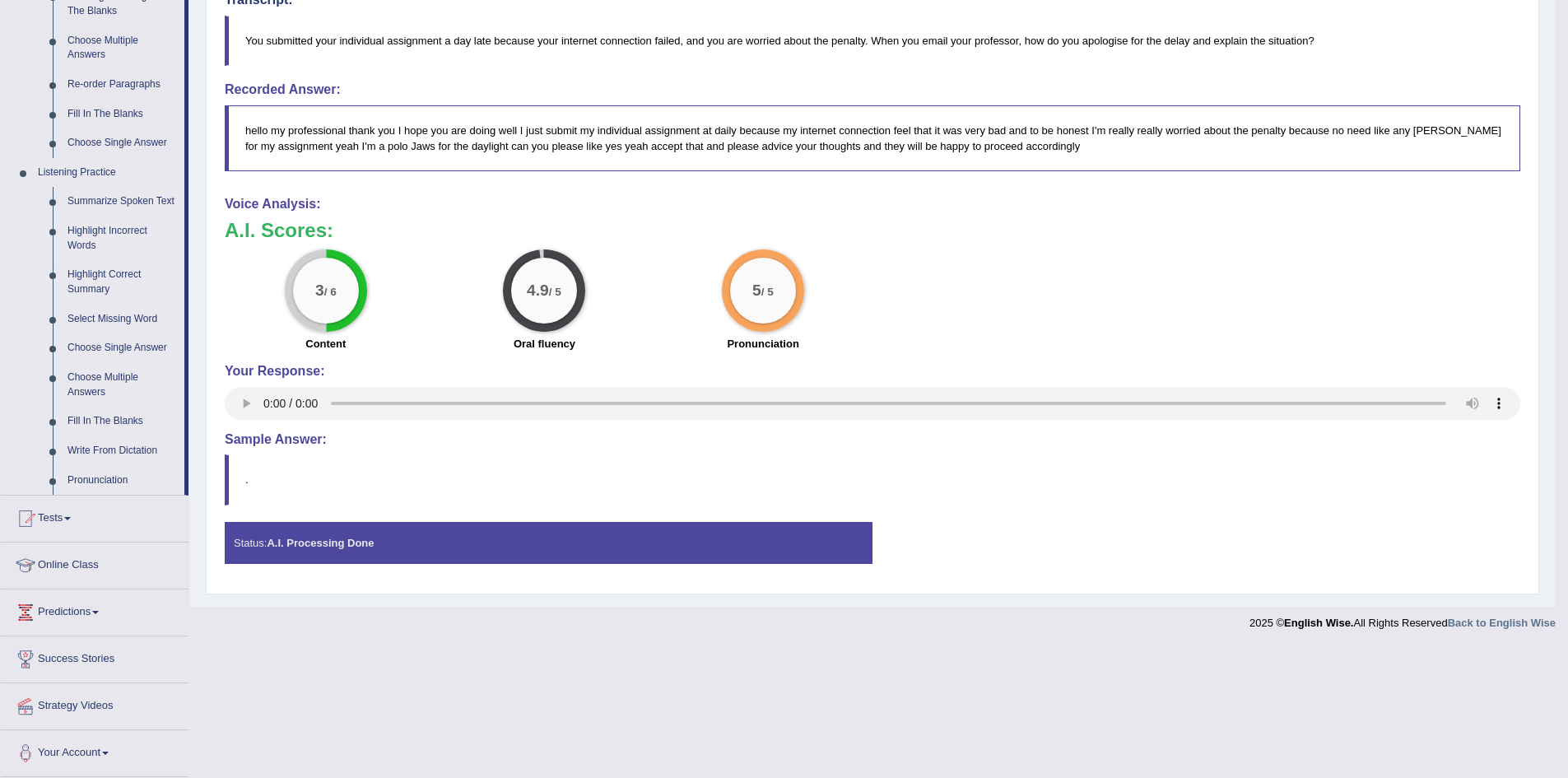
click at [134, 230] on link "Highlight Incorrect Words" at bounding box center [122, 239] width 125 height 44
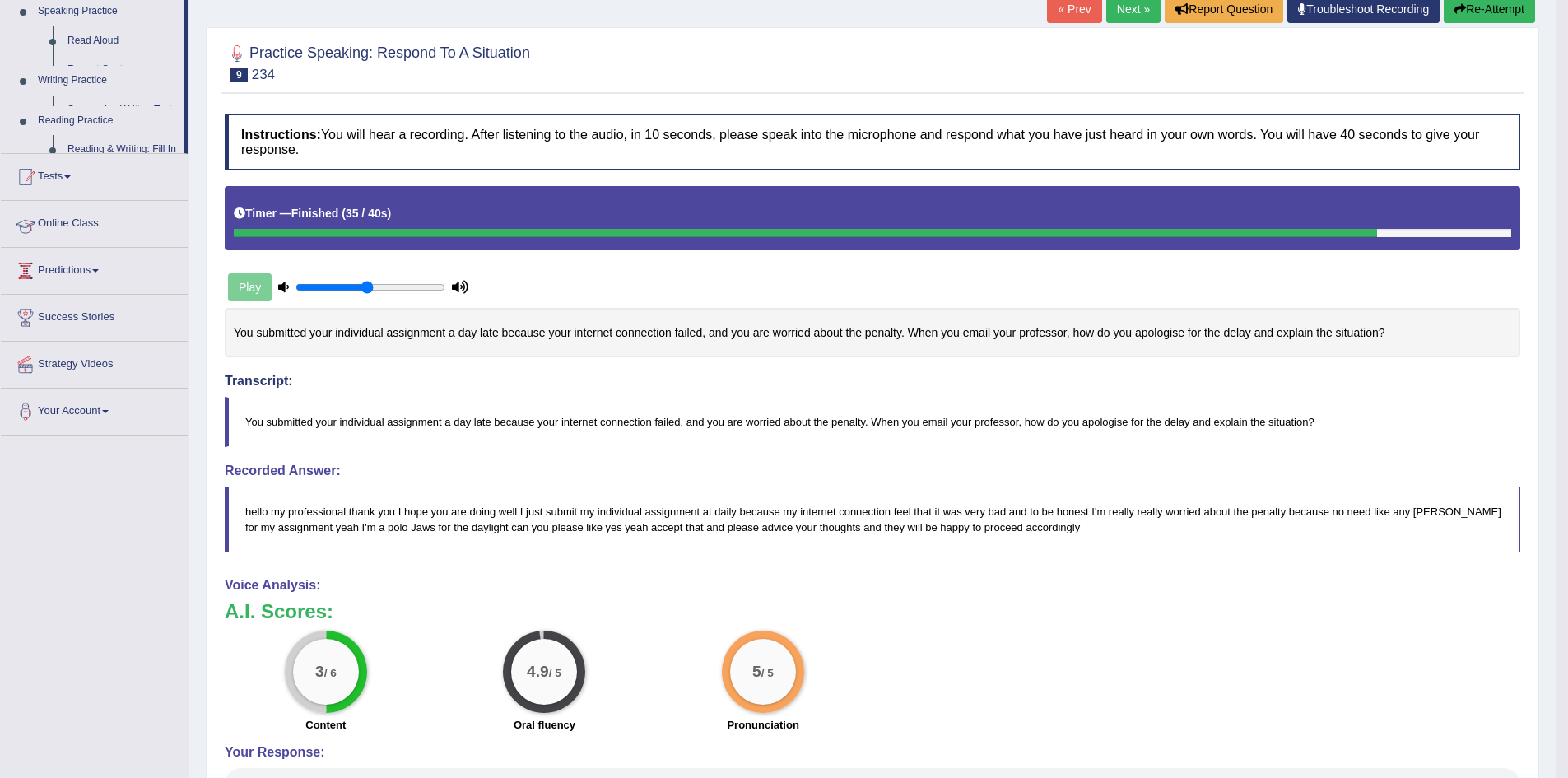
scroll to position [239, 0]
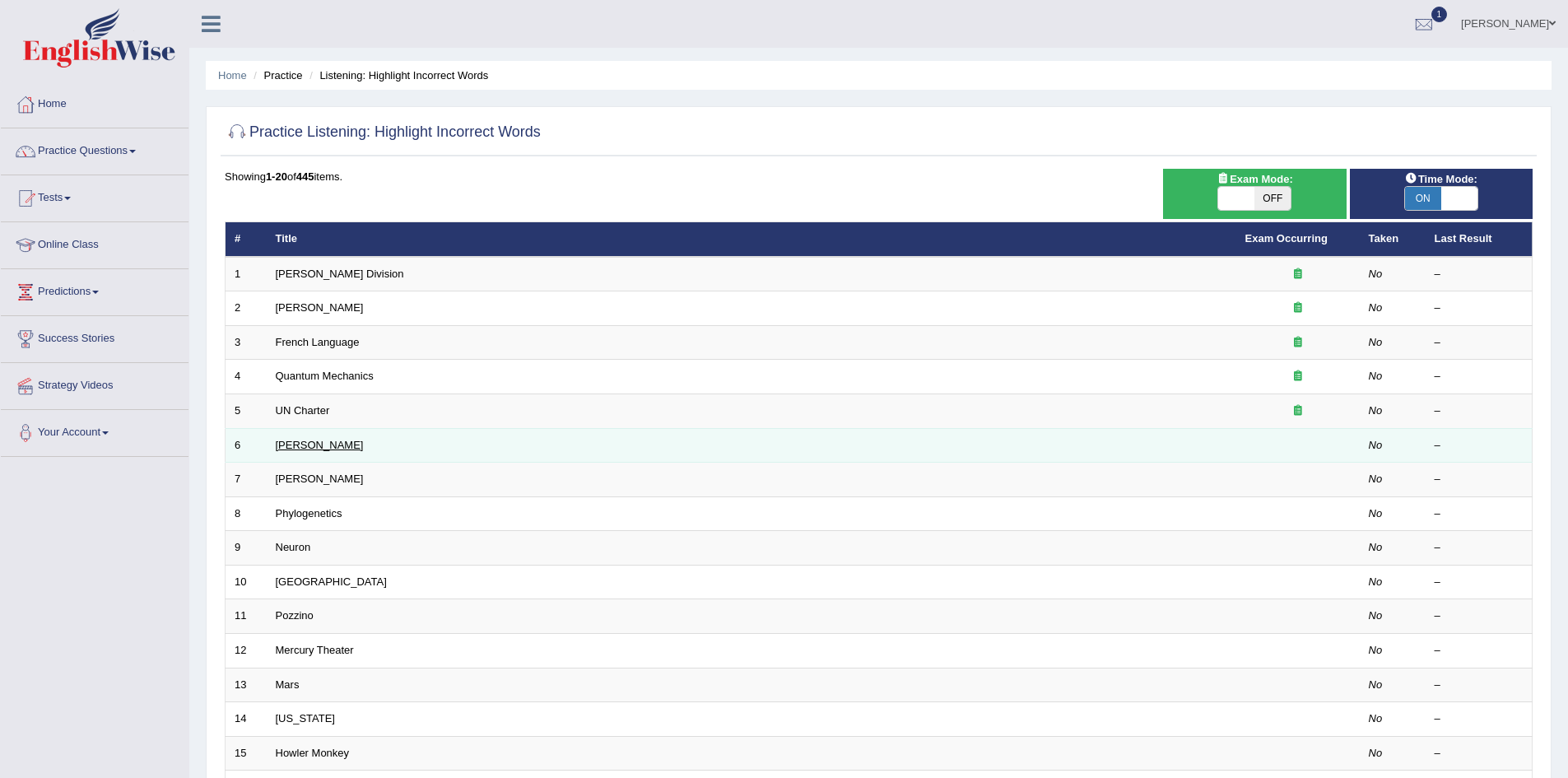
click at [294, 448] on link "Harold" at bounding box center [319, 444] width 88 height 12
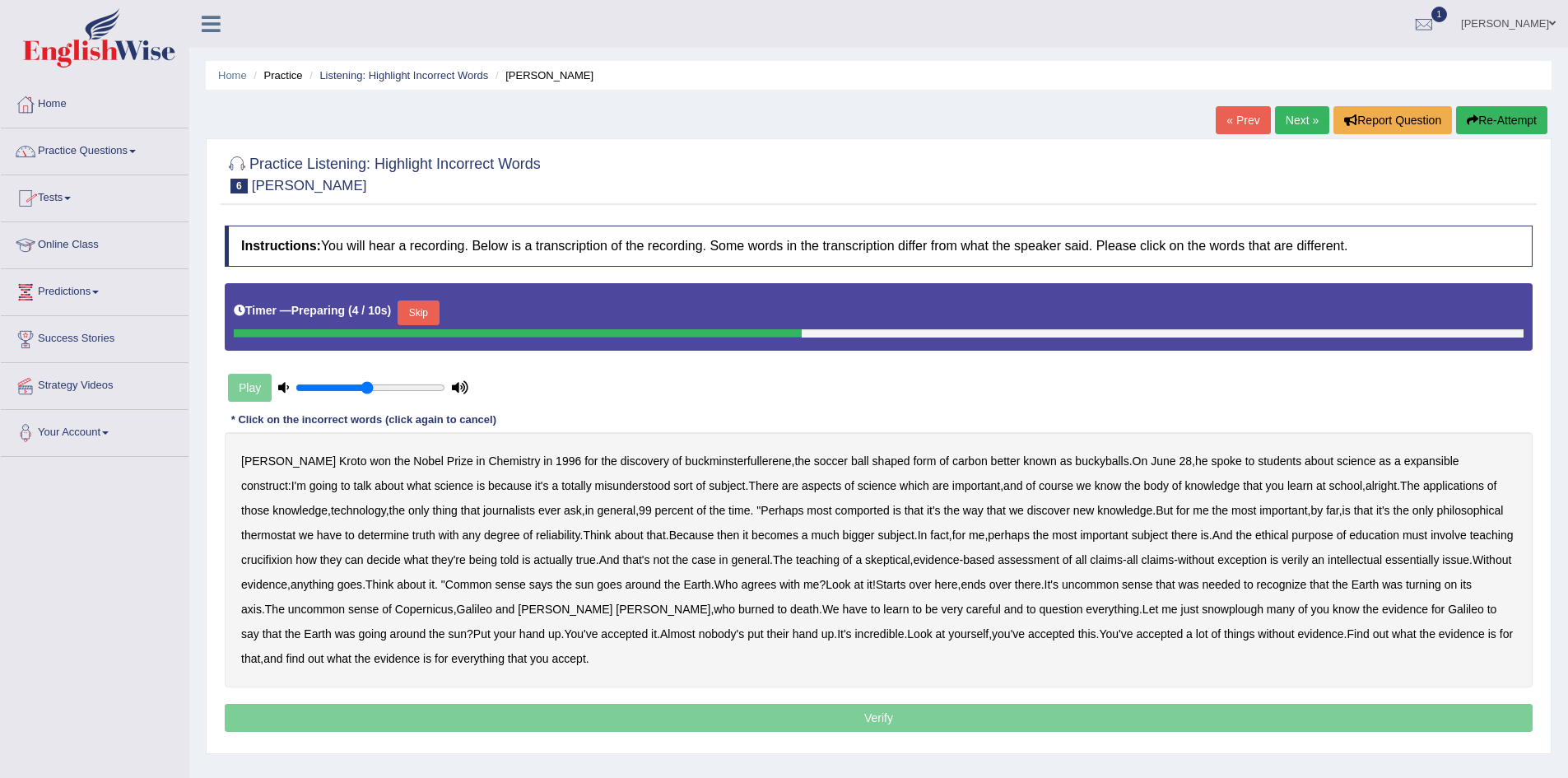
click at [137, 147] on link "Practice Questions" at bounding box center [94, 148] width 187 height 41
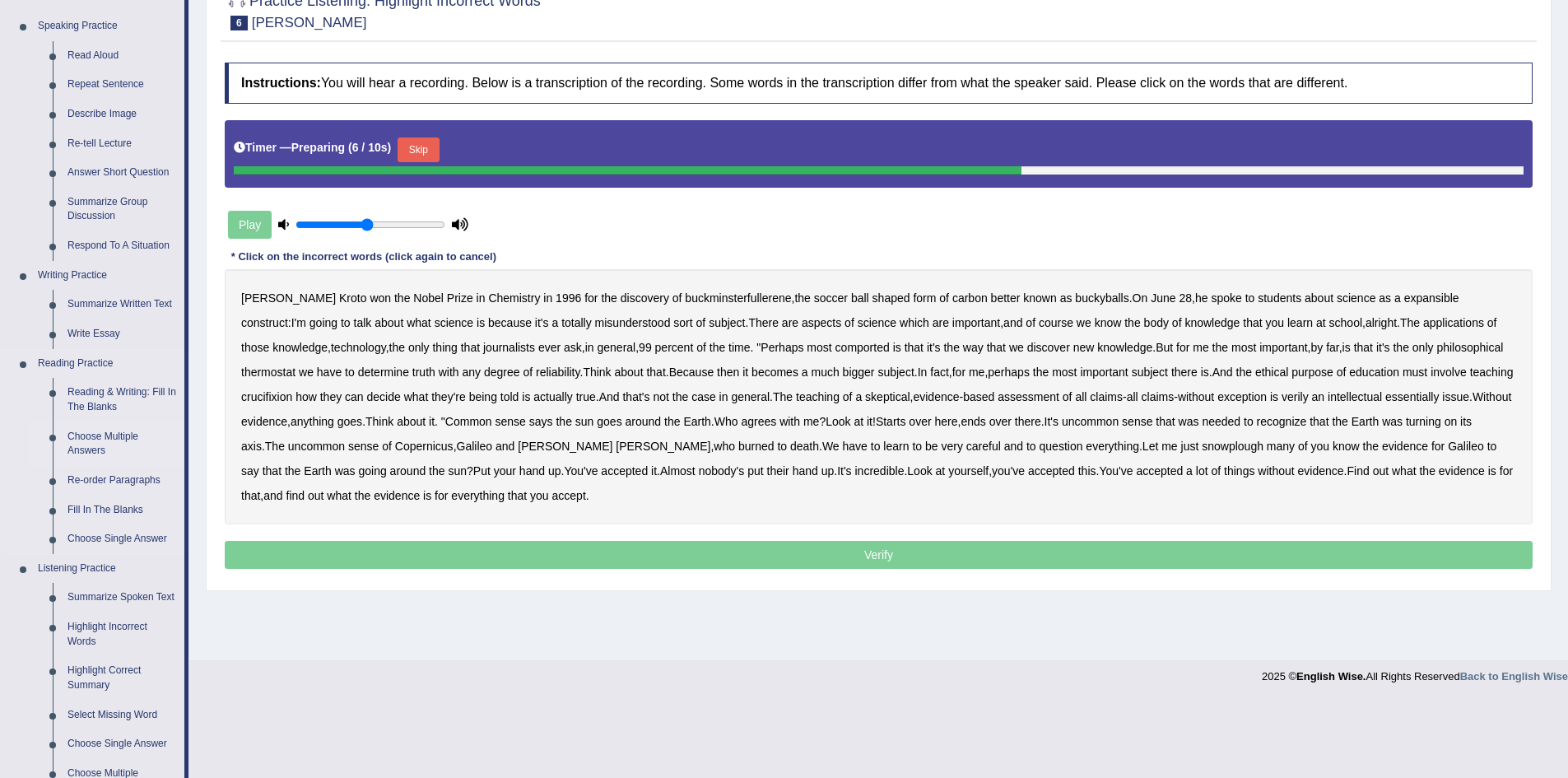
scroll to position [165, 0]
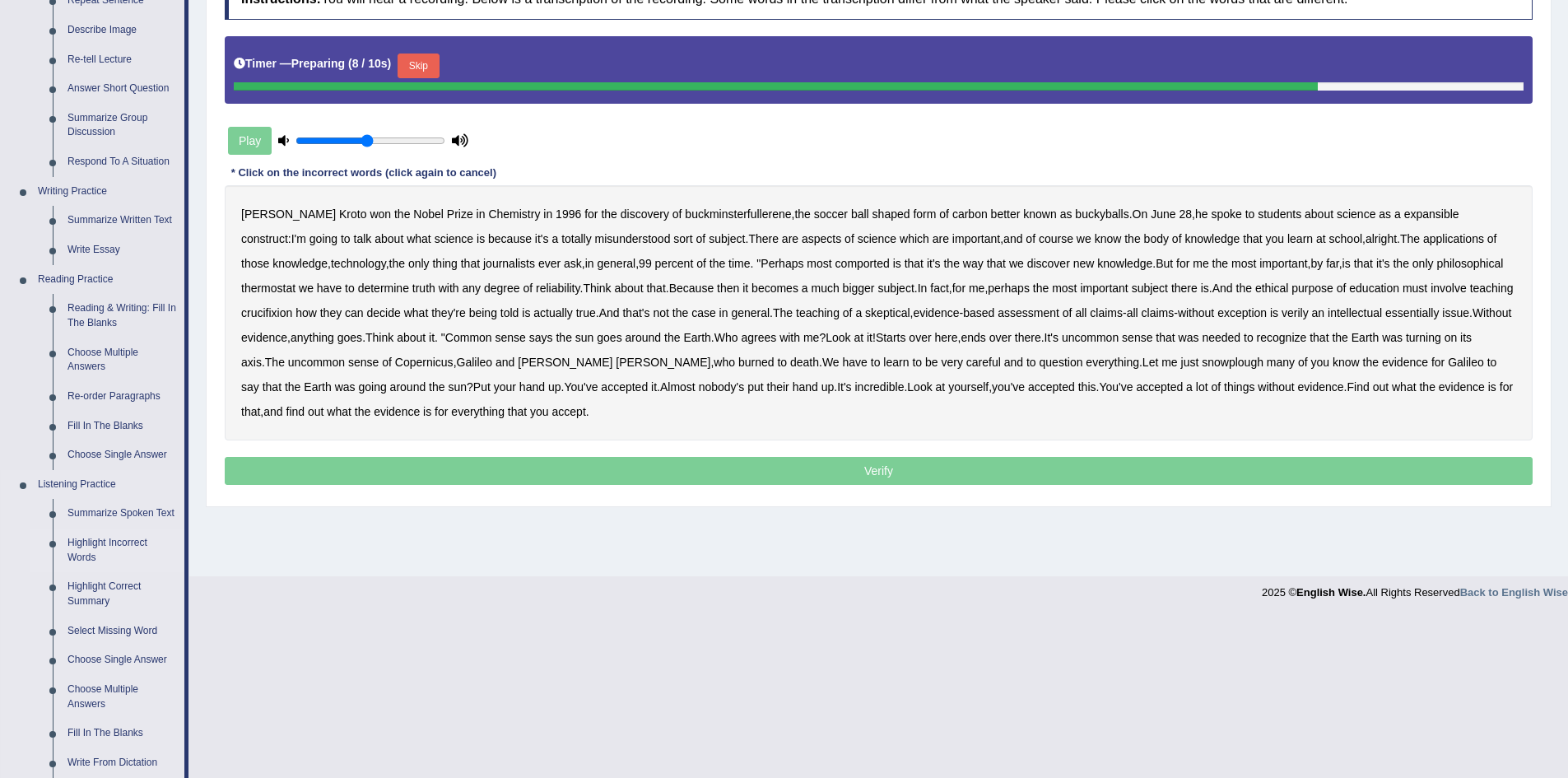
click at [120, 545] on link "Highlight Incorrect Words" at bounding box center [122, 551] width 125 height 44
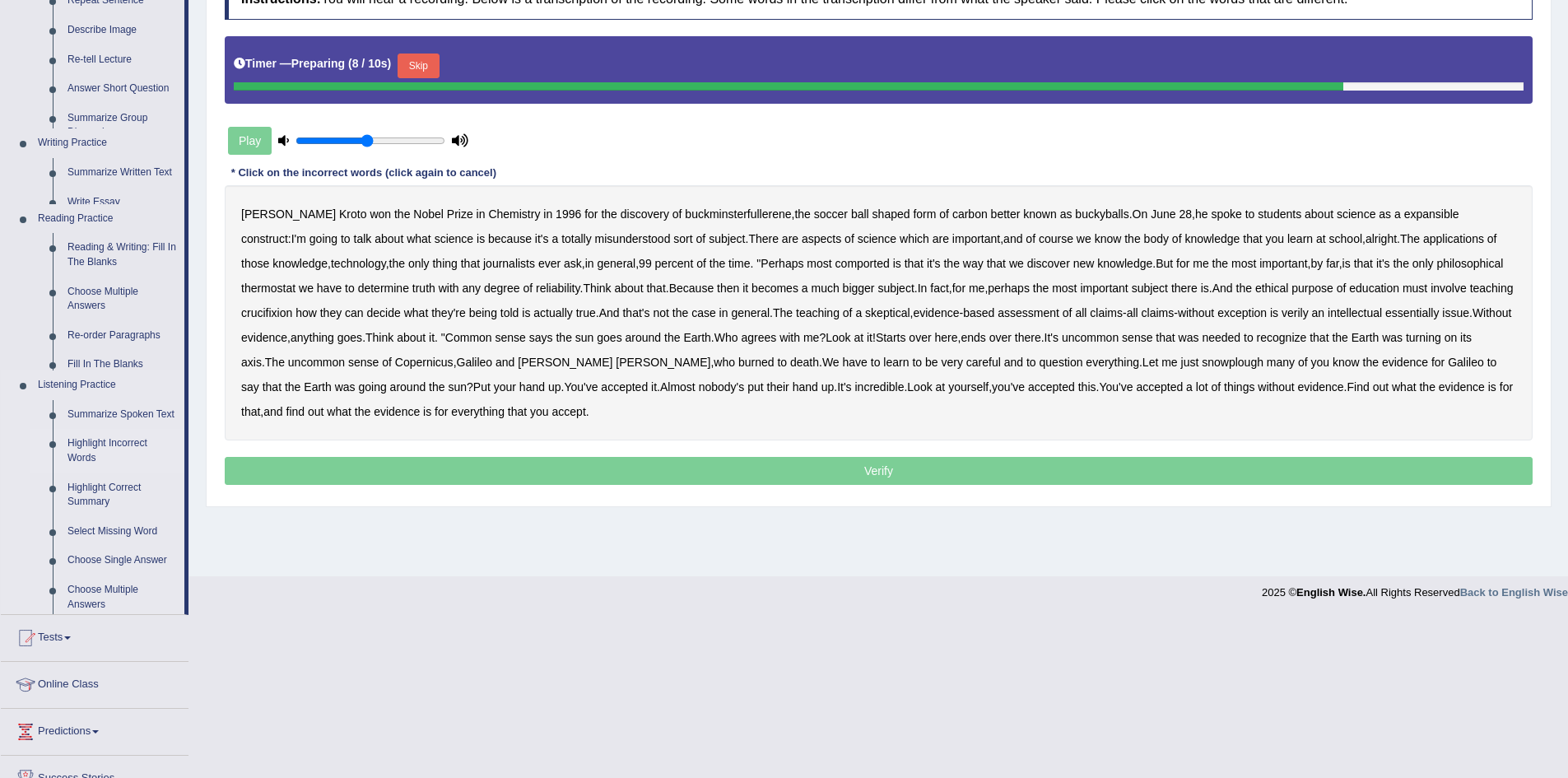
scroll to position [87, 0]
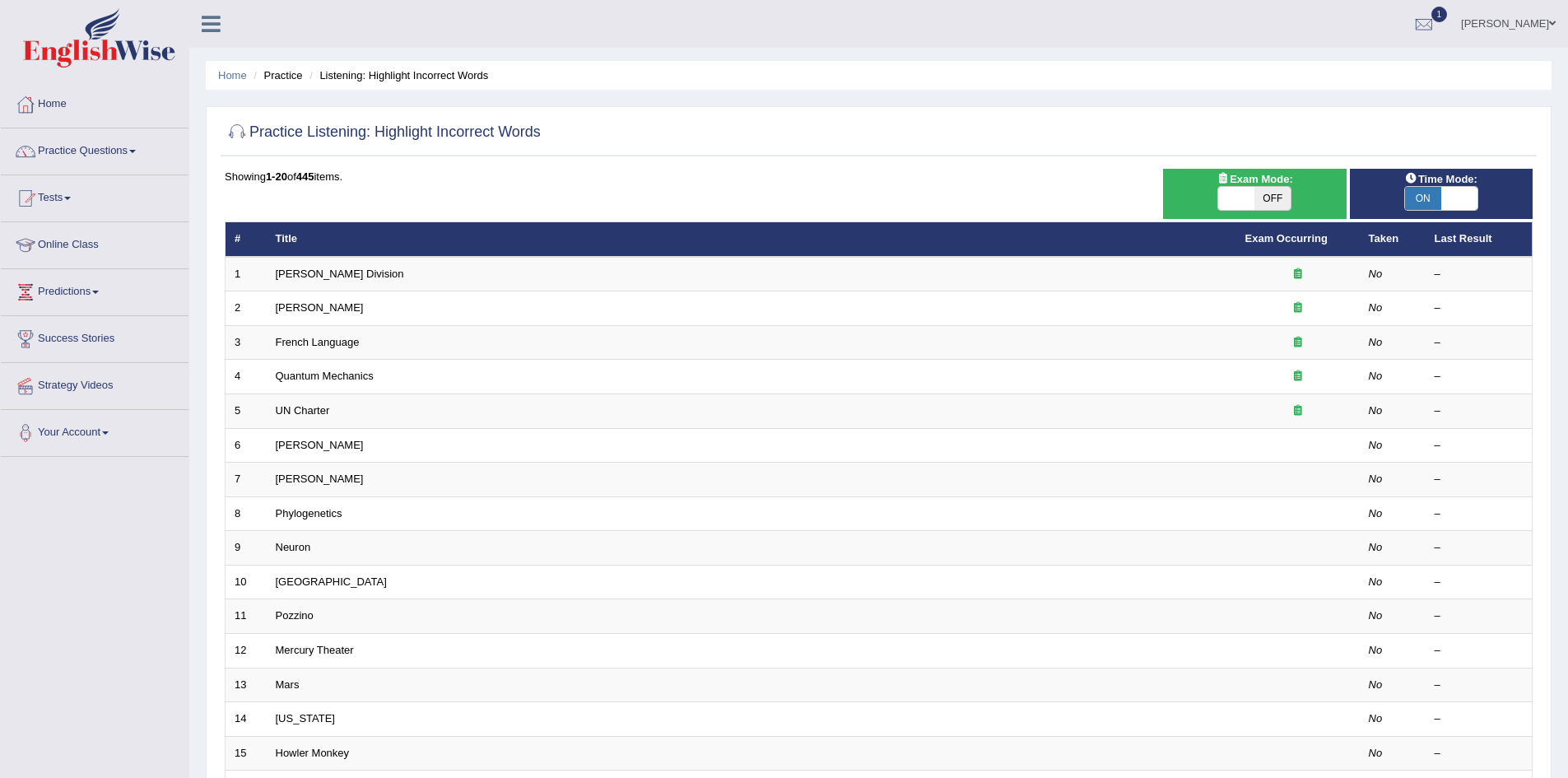
click at [1237, 197] on span at bounding box center [1236, 199] width 36 height 23
checkbox input "true"
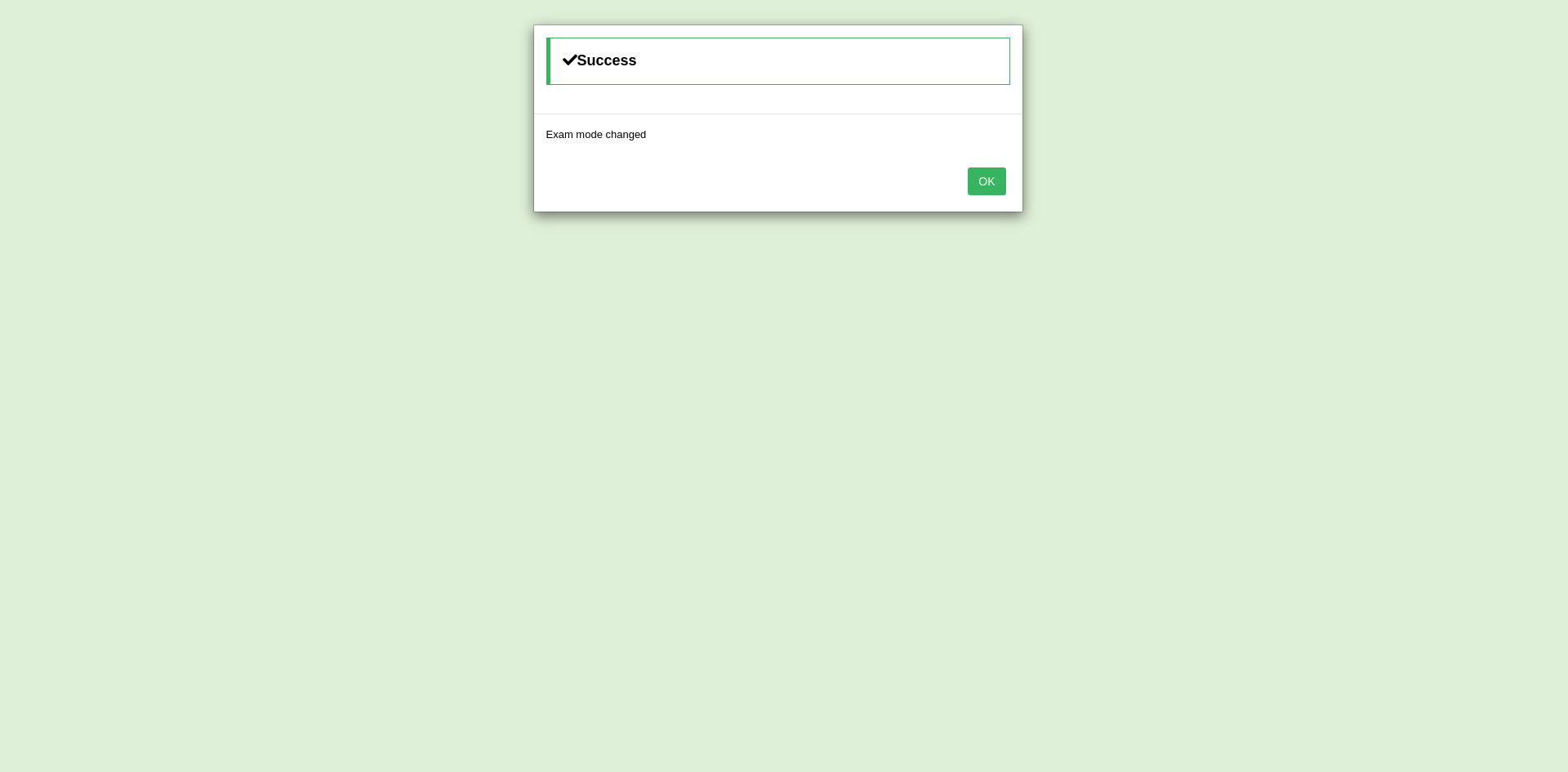
click at [983, 182] on button "OK" at bounding box center [987, 180] width 38 height 27
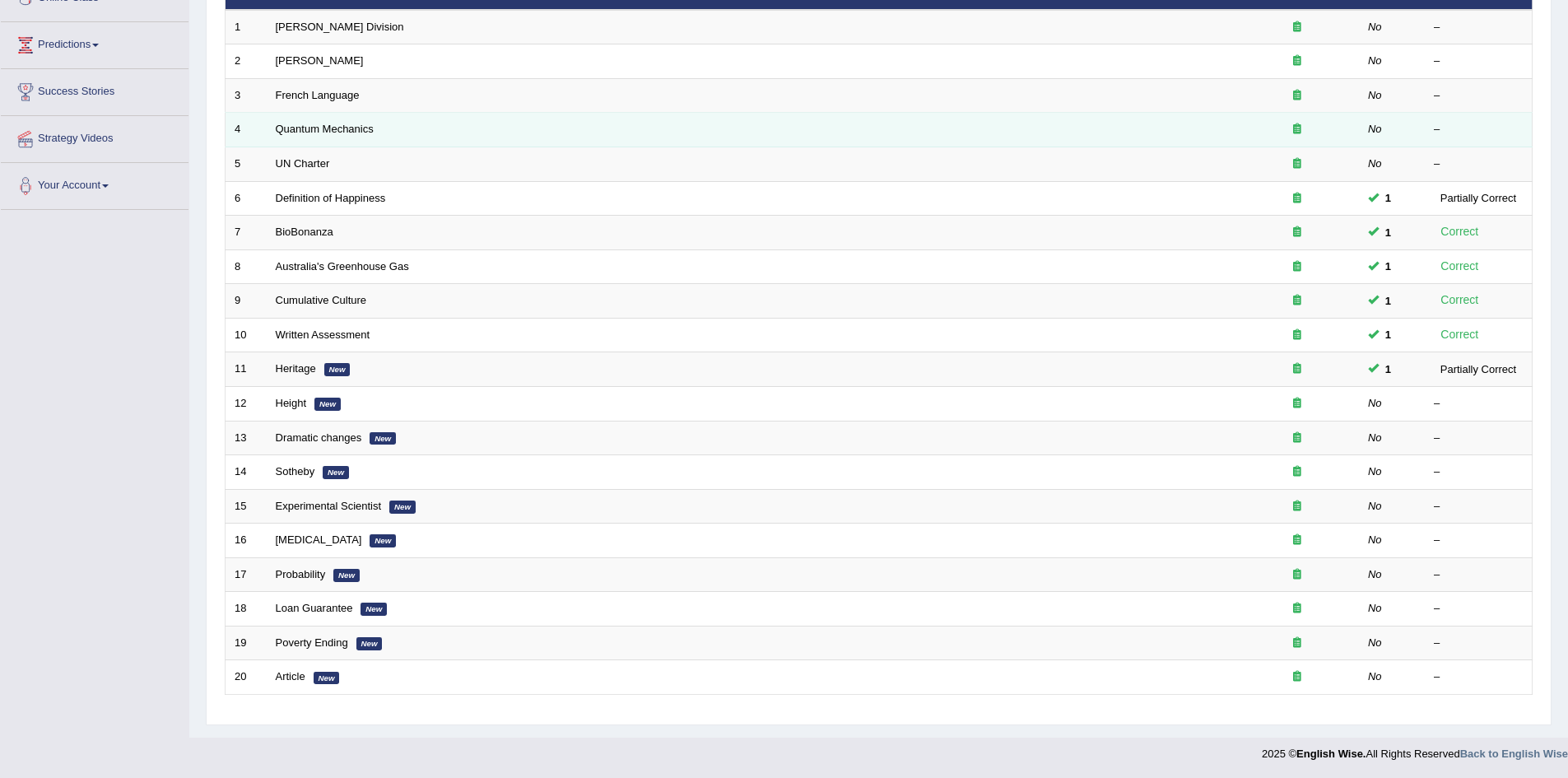
scroll to position [248, 0]
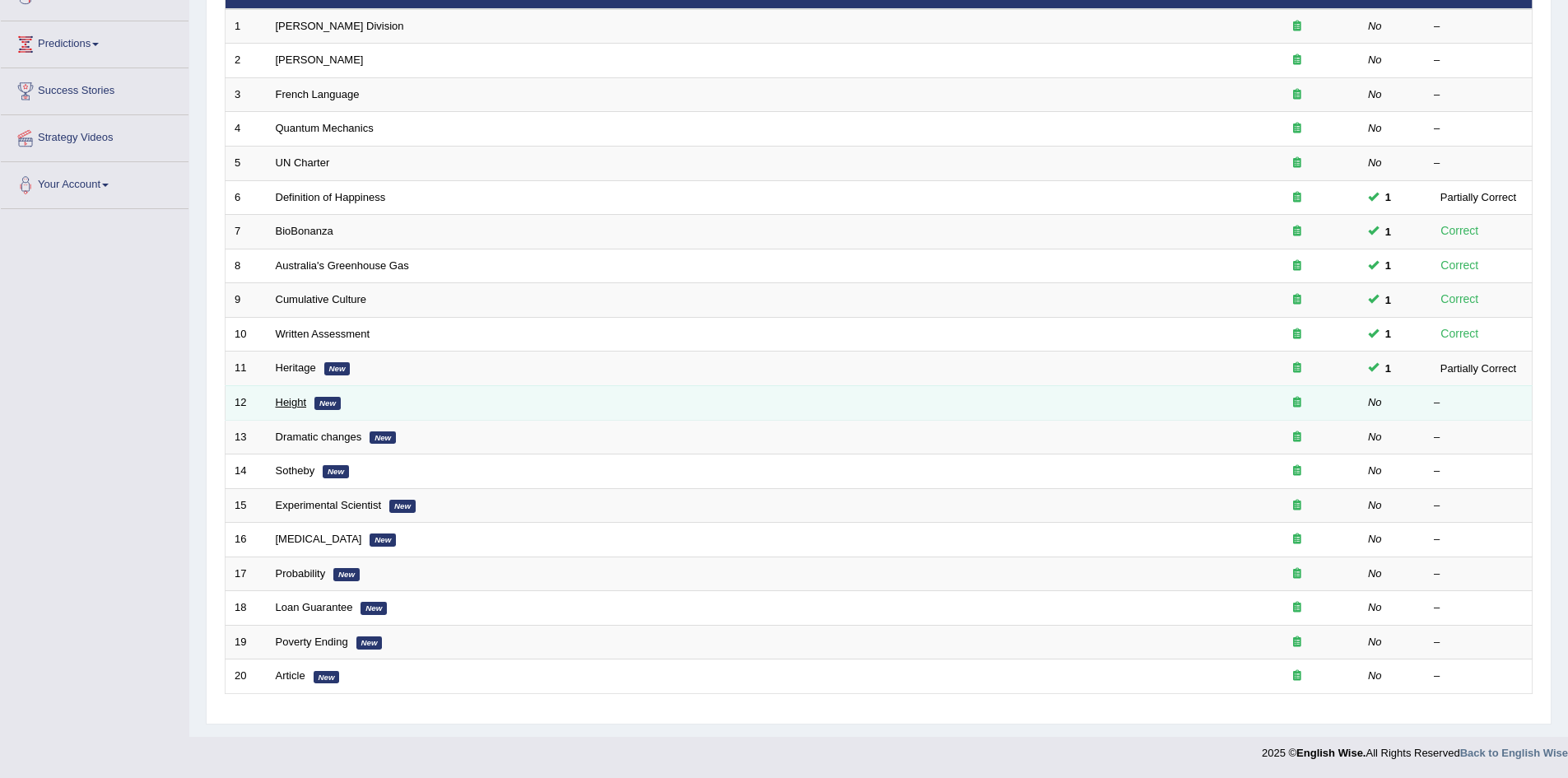
click at [291, 396] on link "Height" at bounding box center [291, 401] width 31 height 12
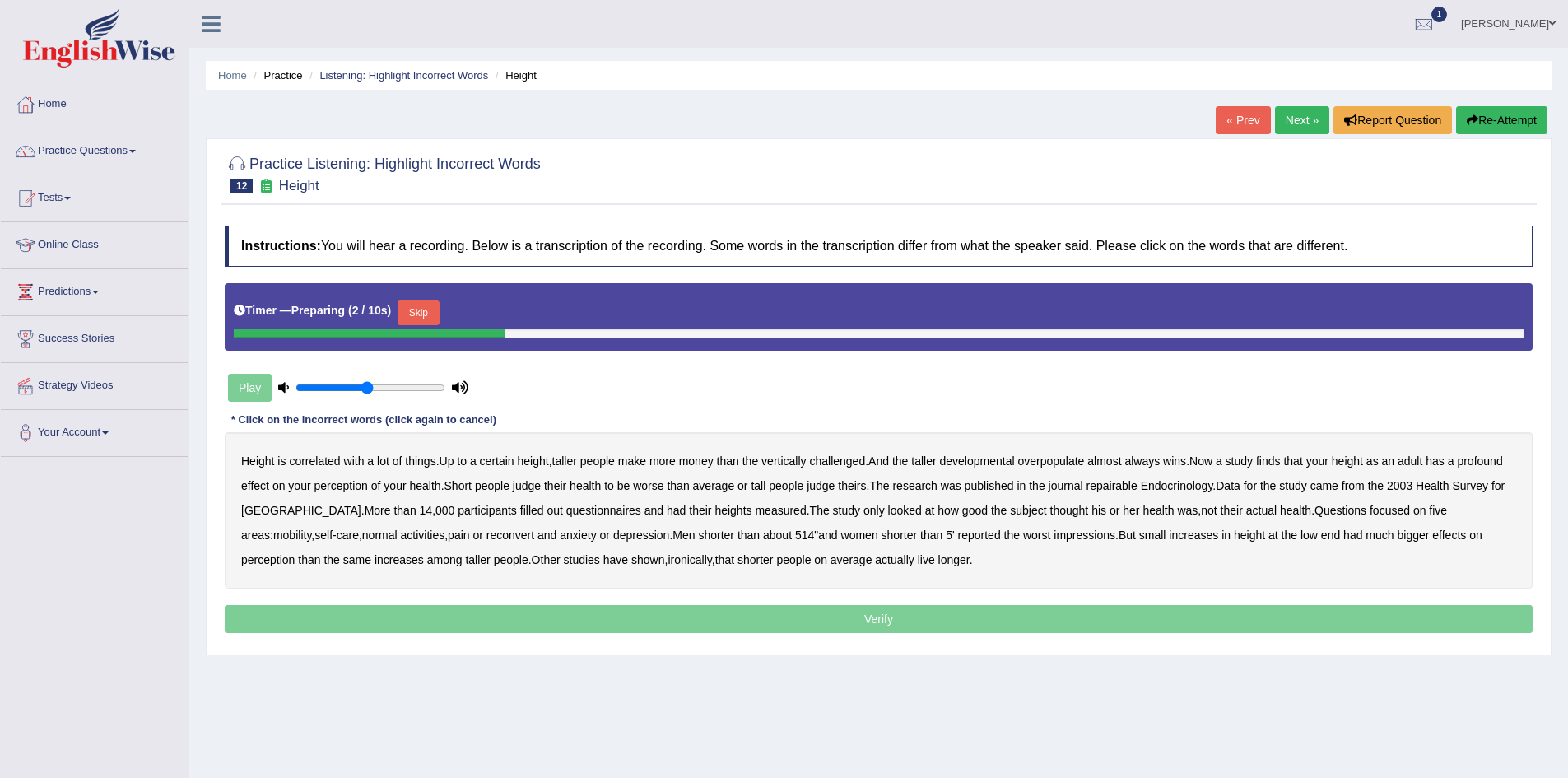
click at [436, 307] on button "Skip" at bounding box center [417, 313] width 41 height 25
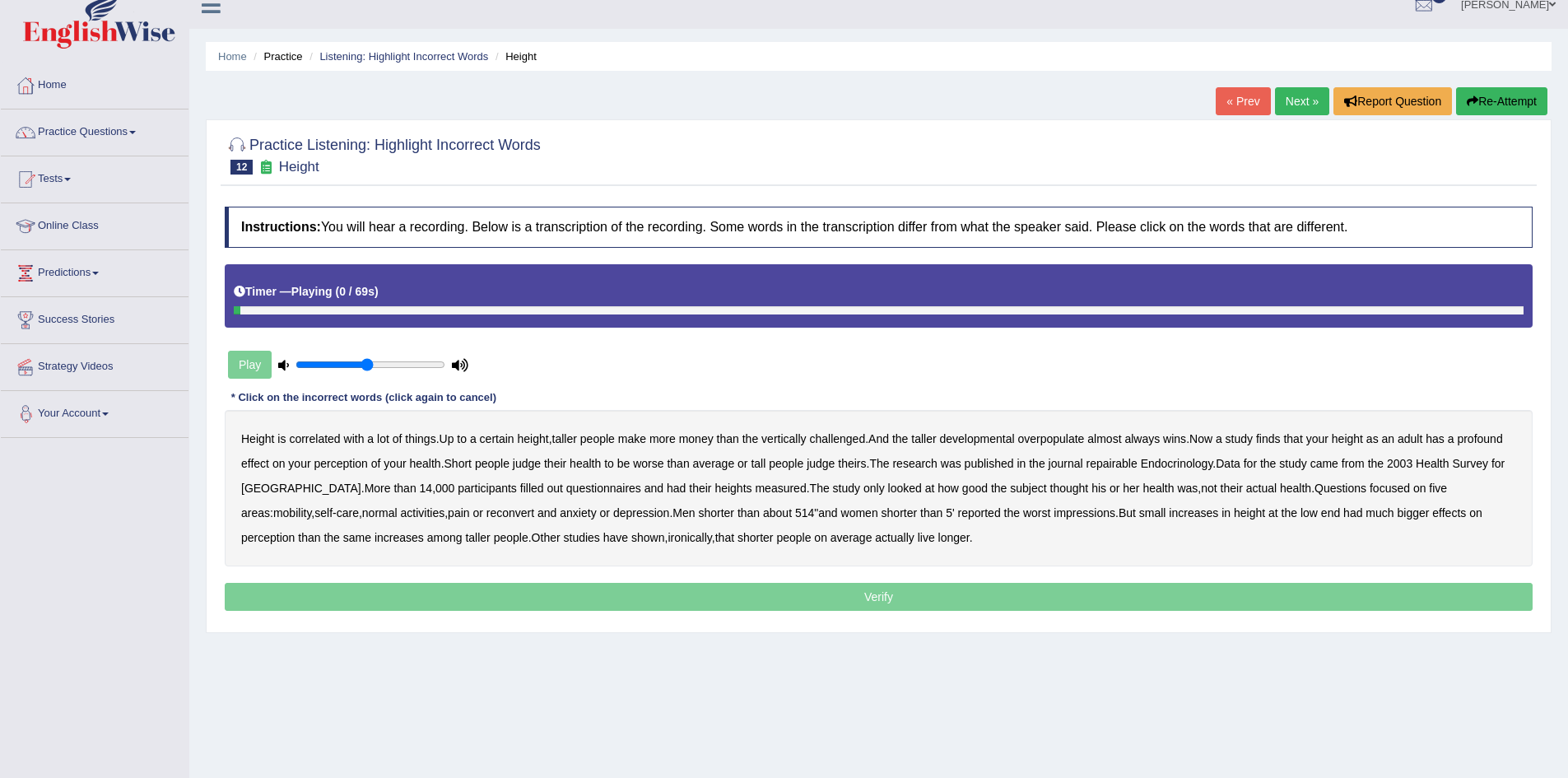
scroll to position [83, 0]
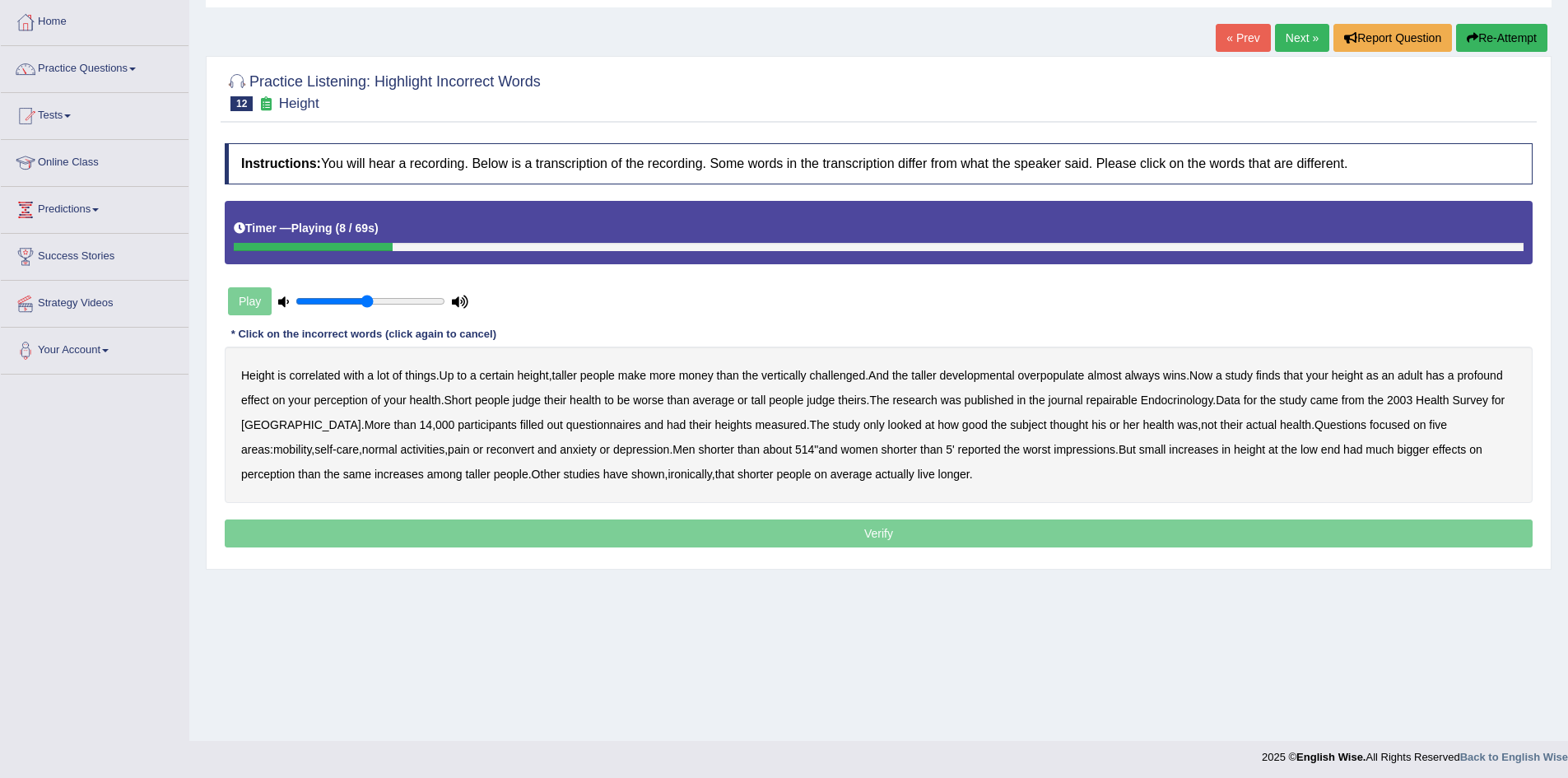
click at [992, 379] on b "developmental" at bounding box center [978, 376] width 75 height 13
click at [1058, 374] on b "overpopulate" at bounding box center [1051, 376] width 67 height 13
click at [1101, 397] on b "repairable" at bounding box center [1113, 400] width 51 height 13
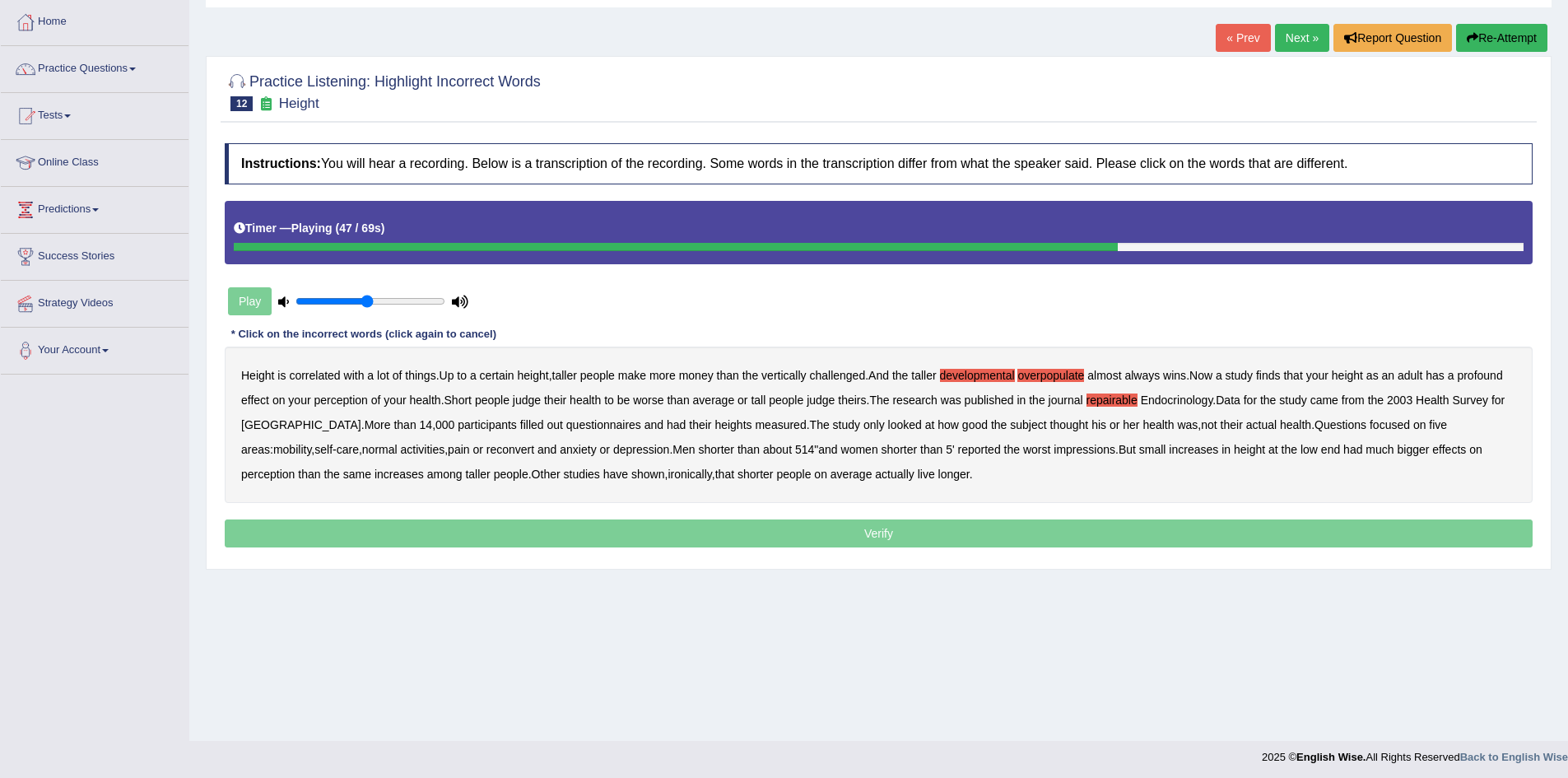
click at [487, 451] on b "reconvert" at bounding box center [511, 450] width 48 height 13
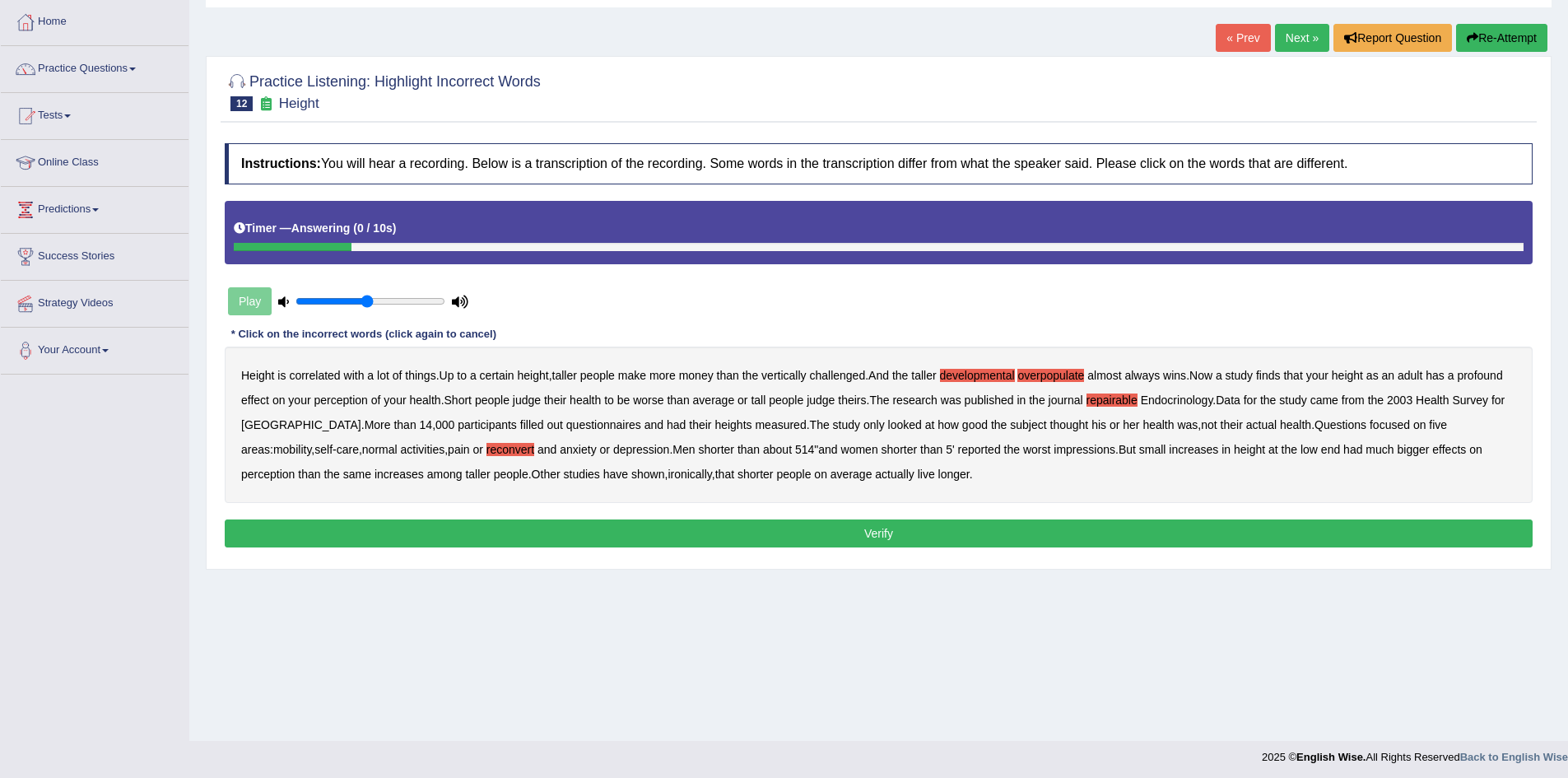
click at [958, 535] on button "Verify" at bounding box center [879, 533] width 1308 height 28
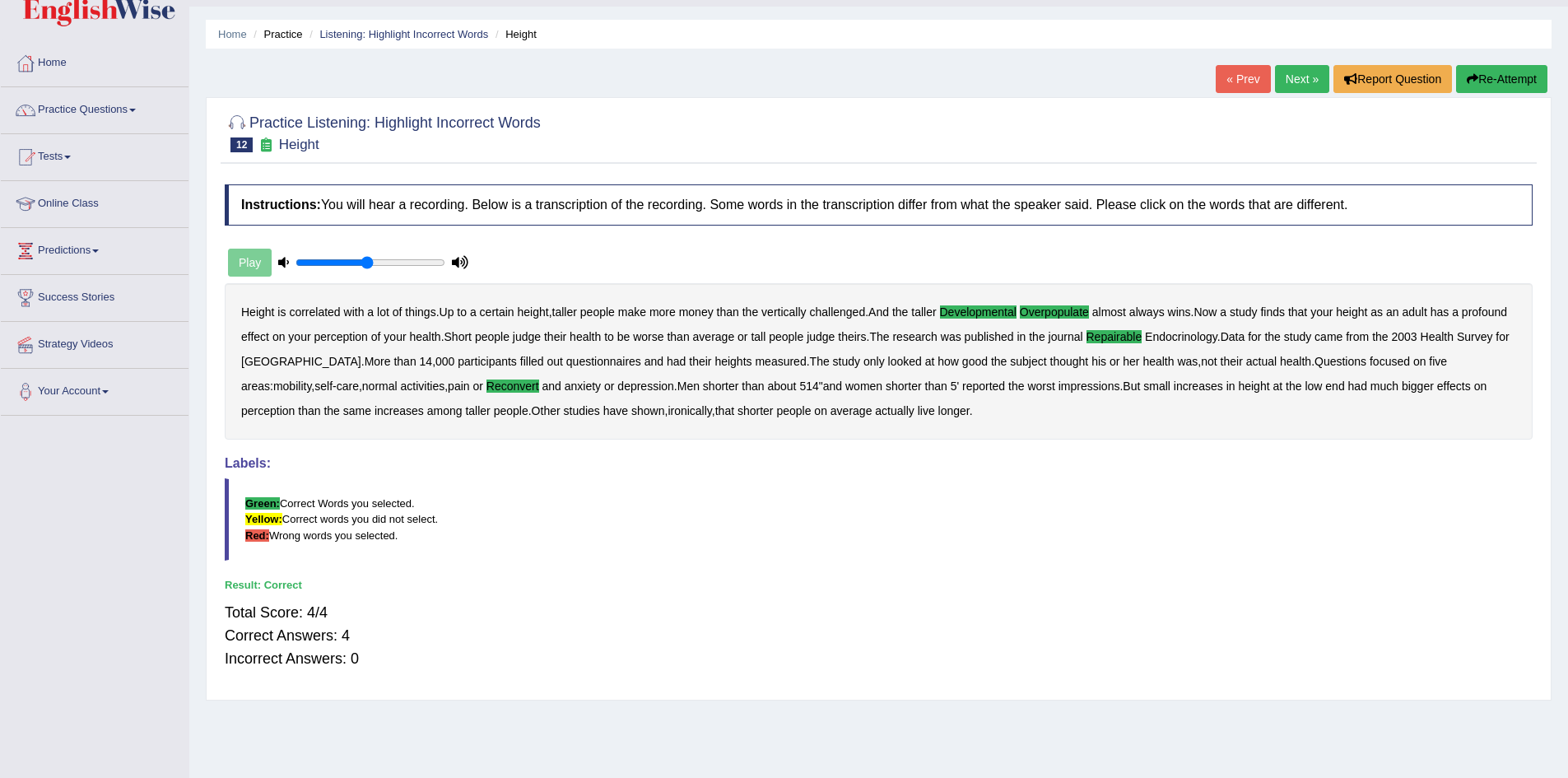
scroll to position [0, 0]
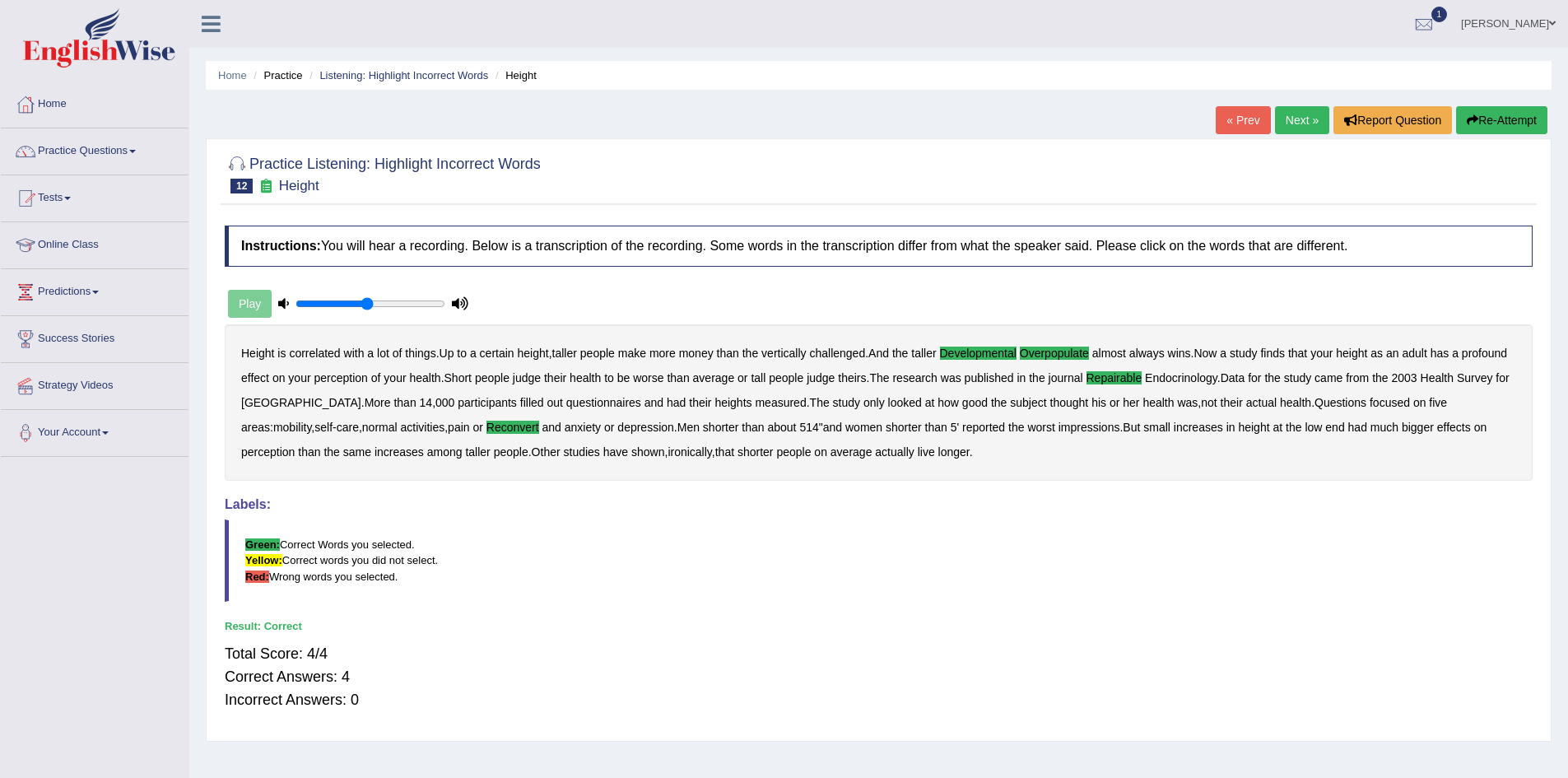
click at [1291, 115] on link "Next »" at bounding box center [1302, 120] width 54 height 28
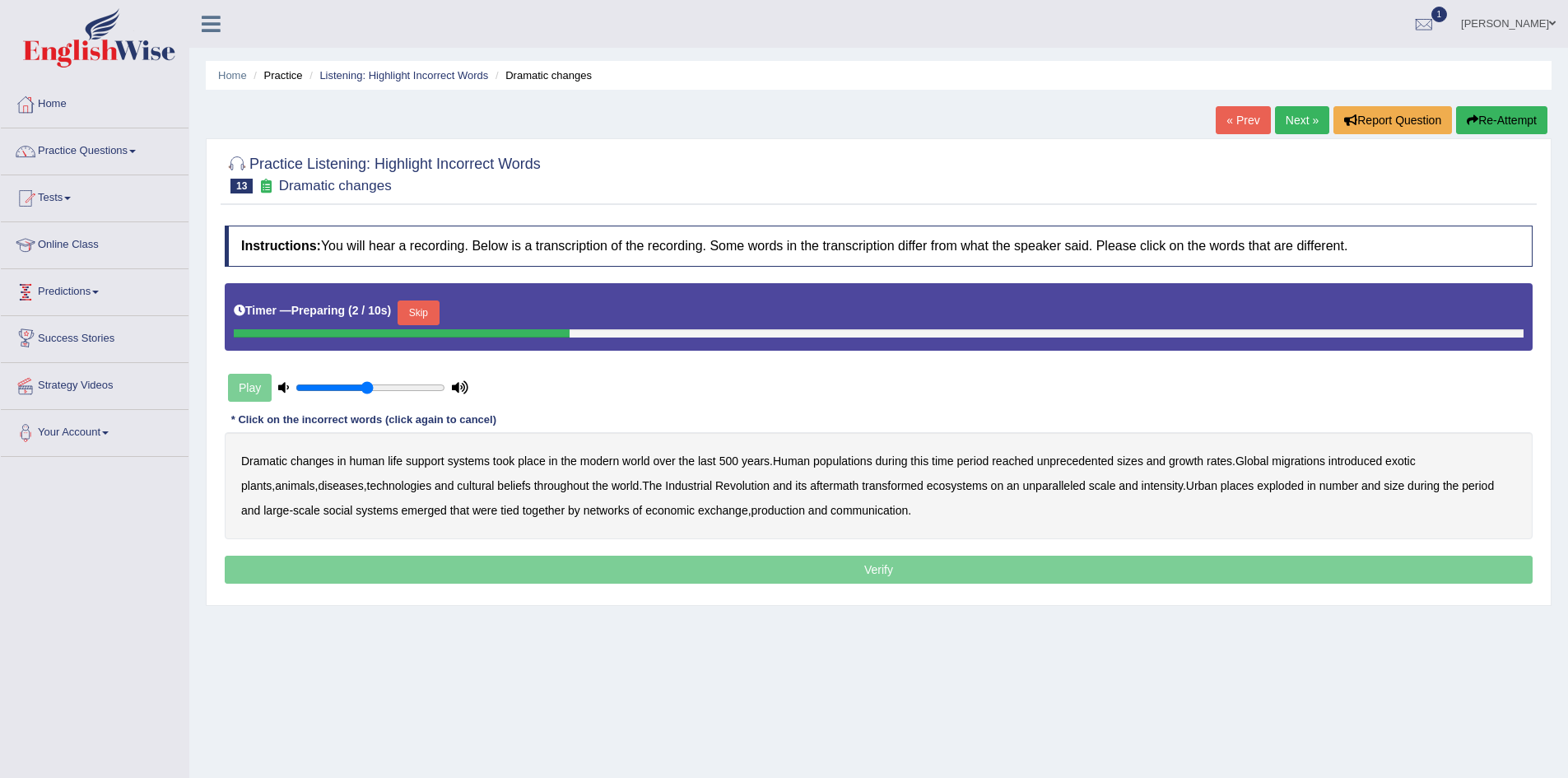
click at [419, 314] on button "Skip" at bounding box center [417, 313] width 41 height 25
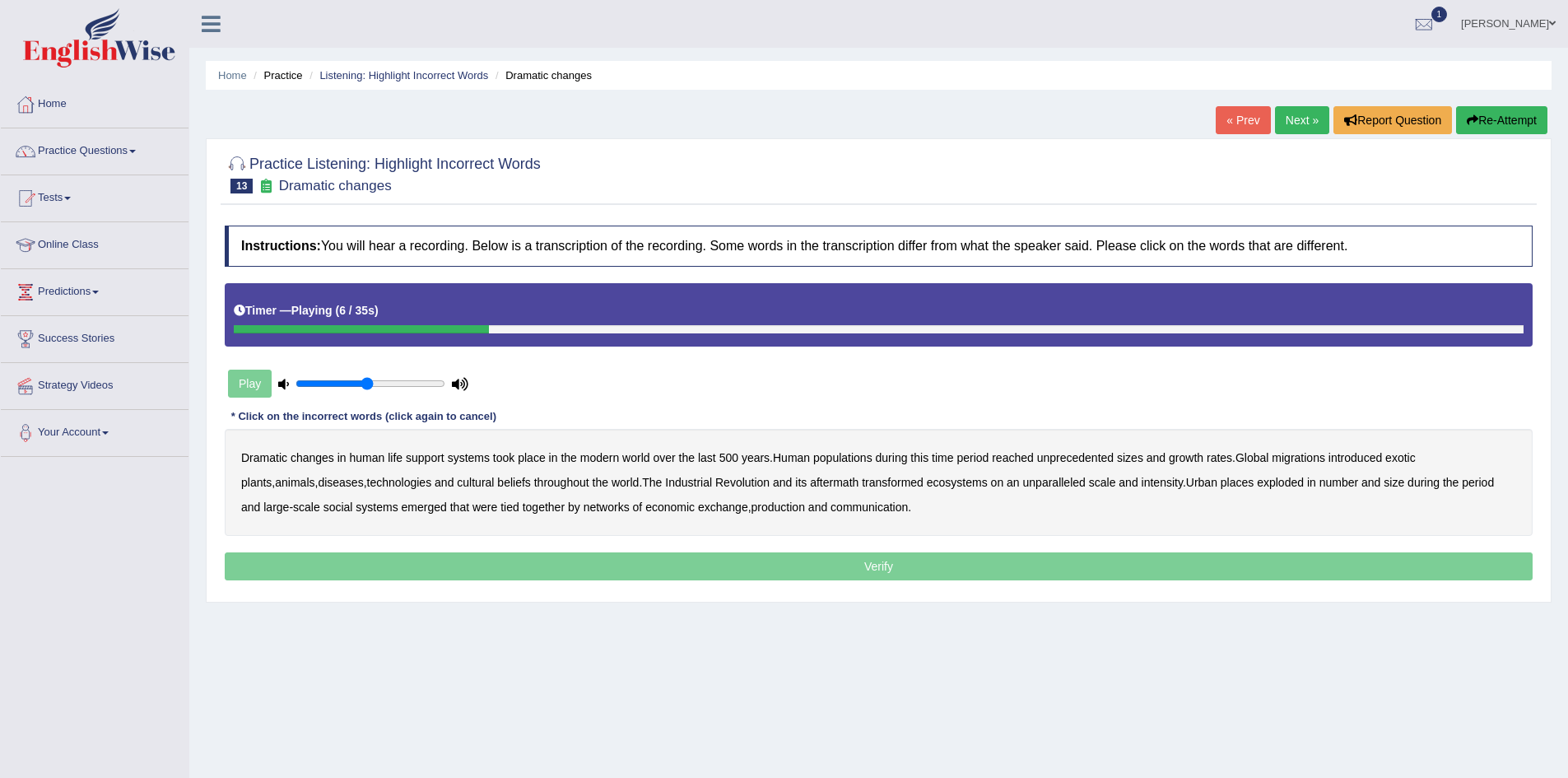
click at [858, 463] on b "populations" at bounding box center [842, 457] width 59 height 13
click at [318, 485] on b "diseases" at bounding box center [340, 482] width 46 height 13
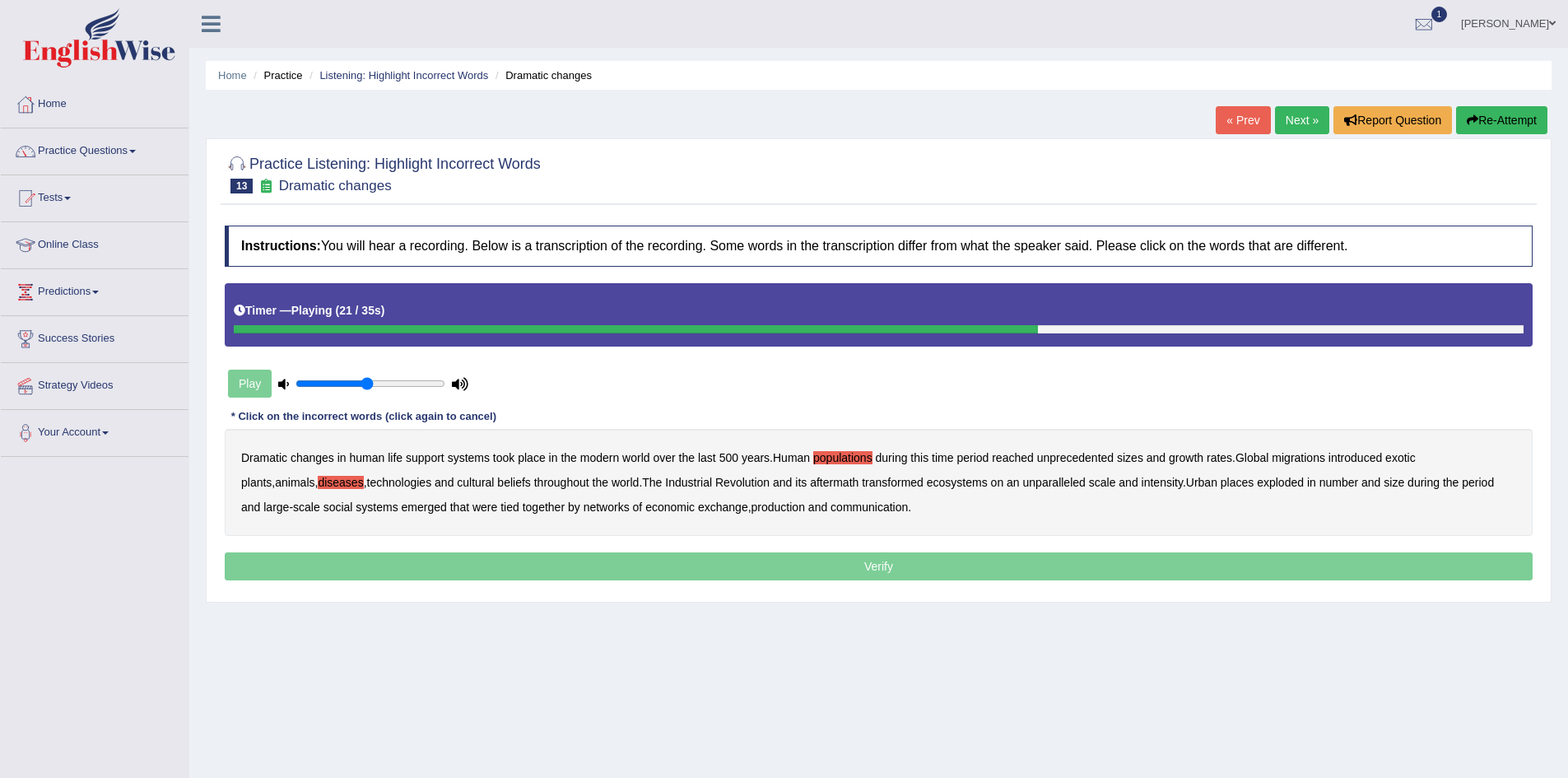
click at [927, 488] on b "ecosystems" at bounding box center [958, 482] width 61 height 13
click at [751, 513] on b "production" at bounding box center [778, 507] width 53 height 13
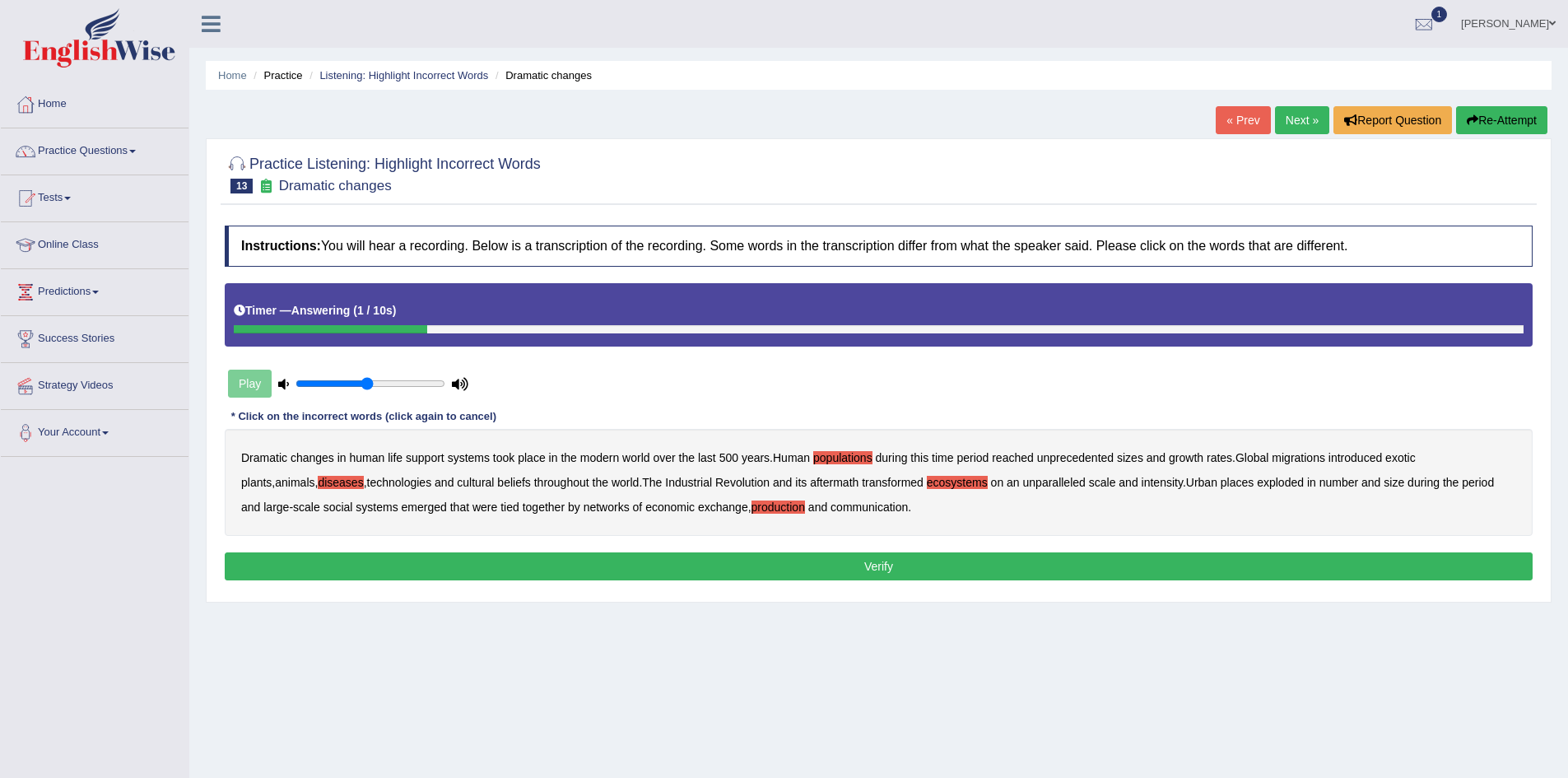
click at [881, 559] on button "Verify" at bounding box center [879, 566] width 1308 height 28
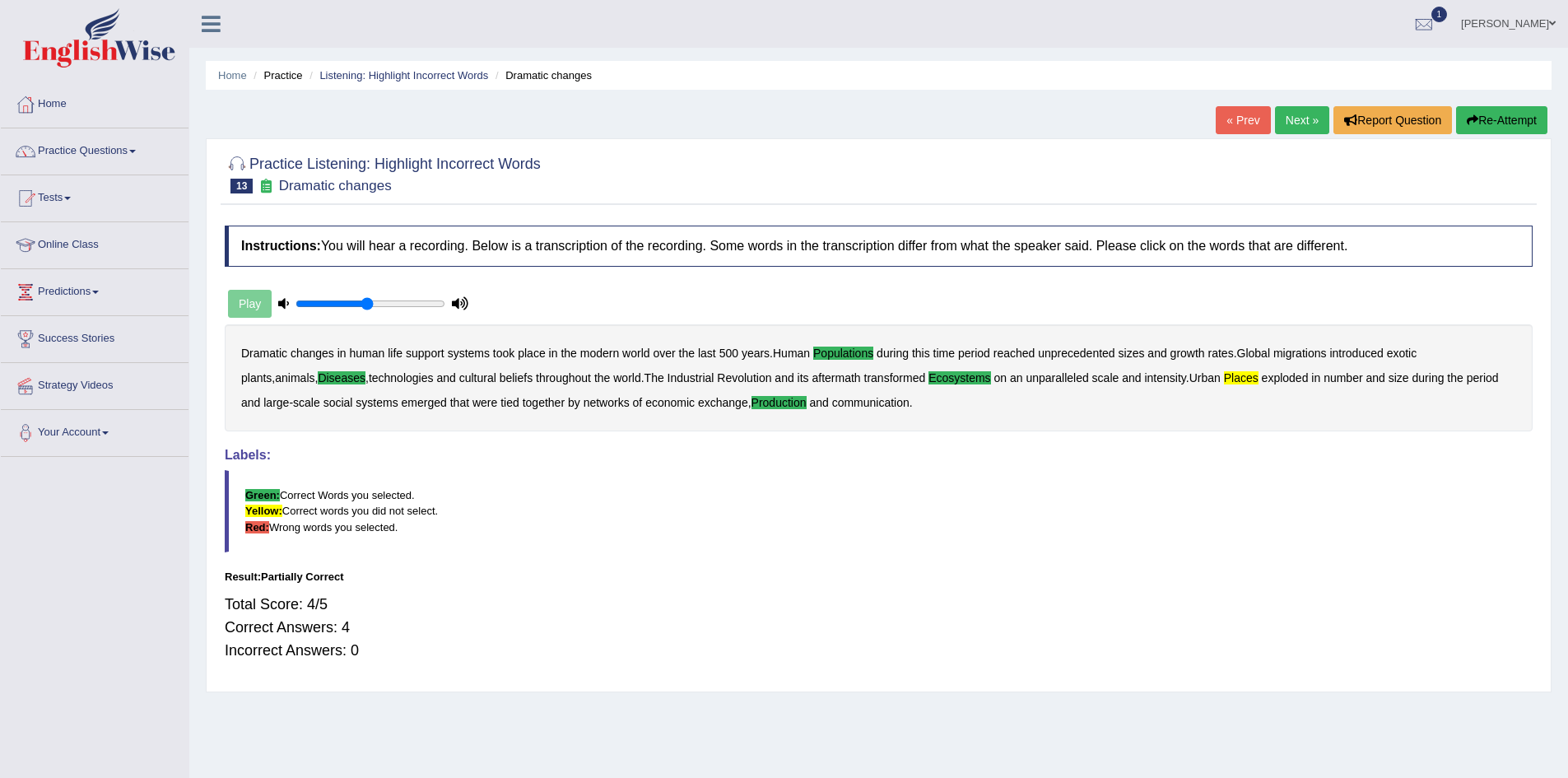
click at [1224, 375] on b "places" at bounding box center [1241, 378] width 34 height 13
click at [1224, 381] on b "places" at bounding box center [1241, 378] width 34 height 13
click at [1294, 120] on link "Next »" at bounding box center [1302, 120] width 54 height 28
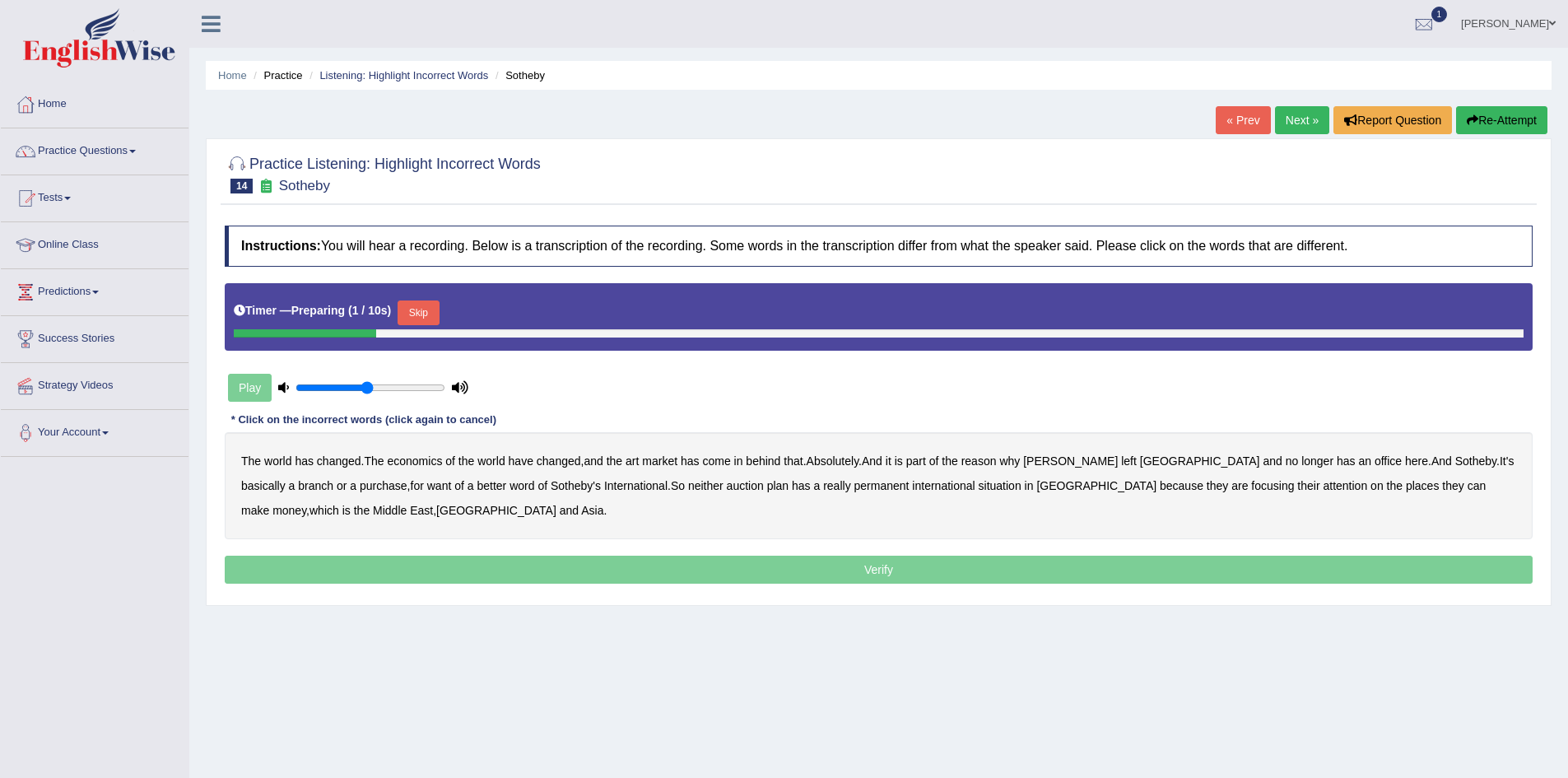
click at [428, 303] on button "Skip" at bounding box center [417, 313] width 41 height 25
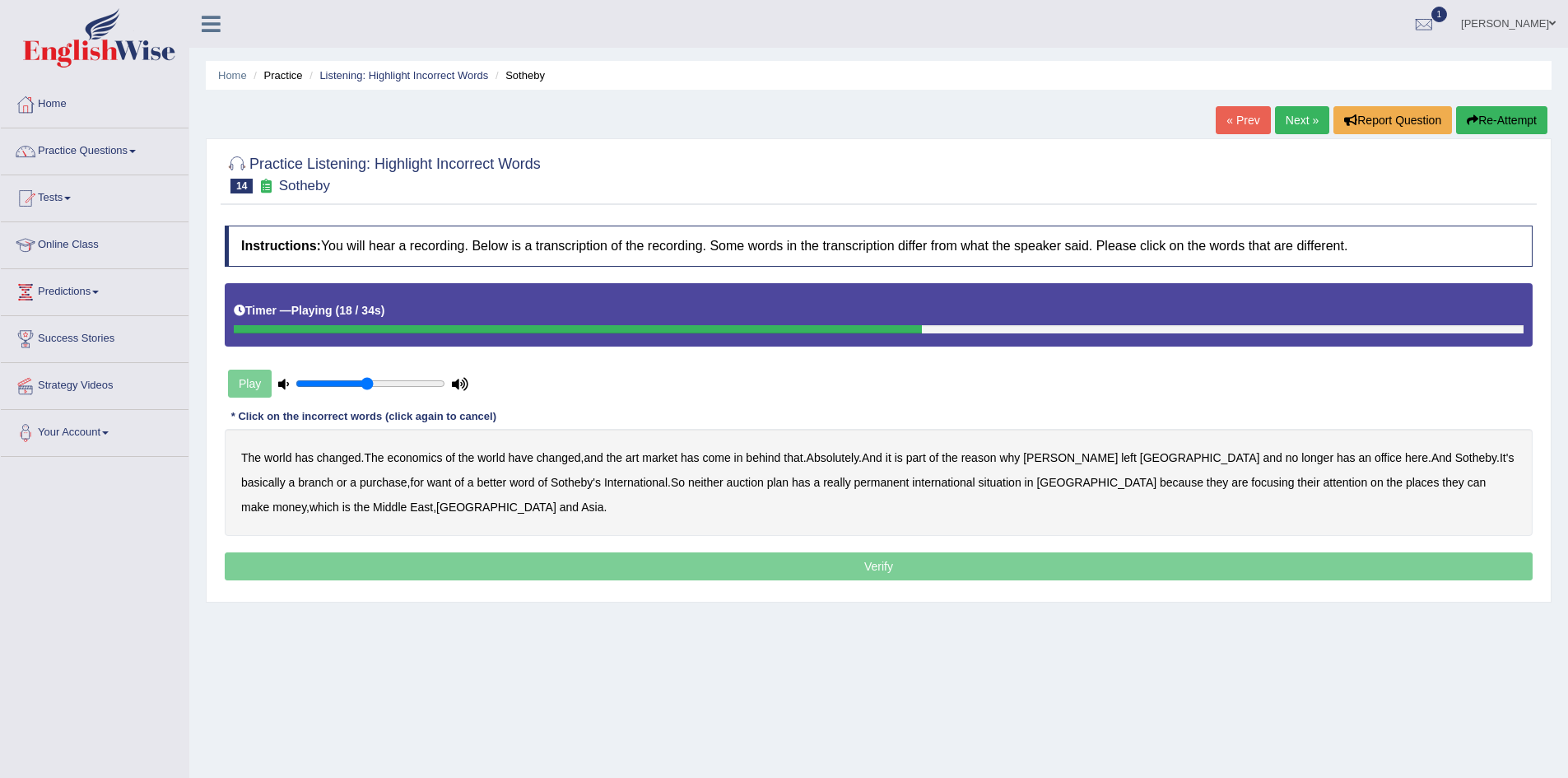
click at [288, 492] on div "The world has changed . The economics of the world have changed , and the art m…" at bounding box center [879, 482] width 1308 height 107
click at [359, 488] on b "purchase" at bounding box center [383, 482] width 48 height 13
click at [978, 479] on b "situation" at bounding box center [999, 482] width 43 height 13
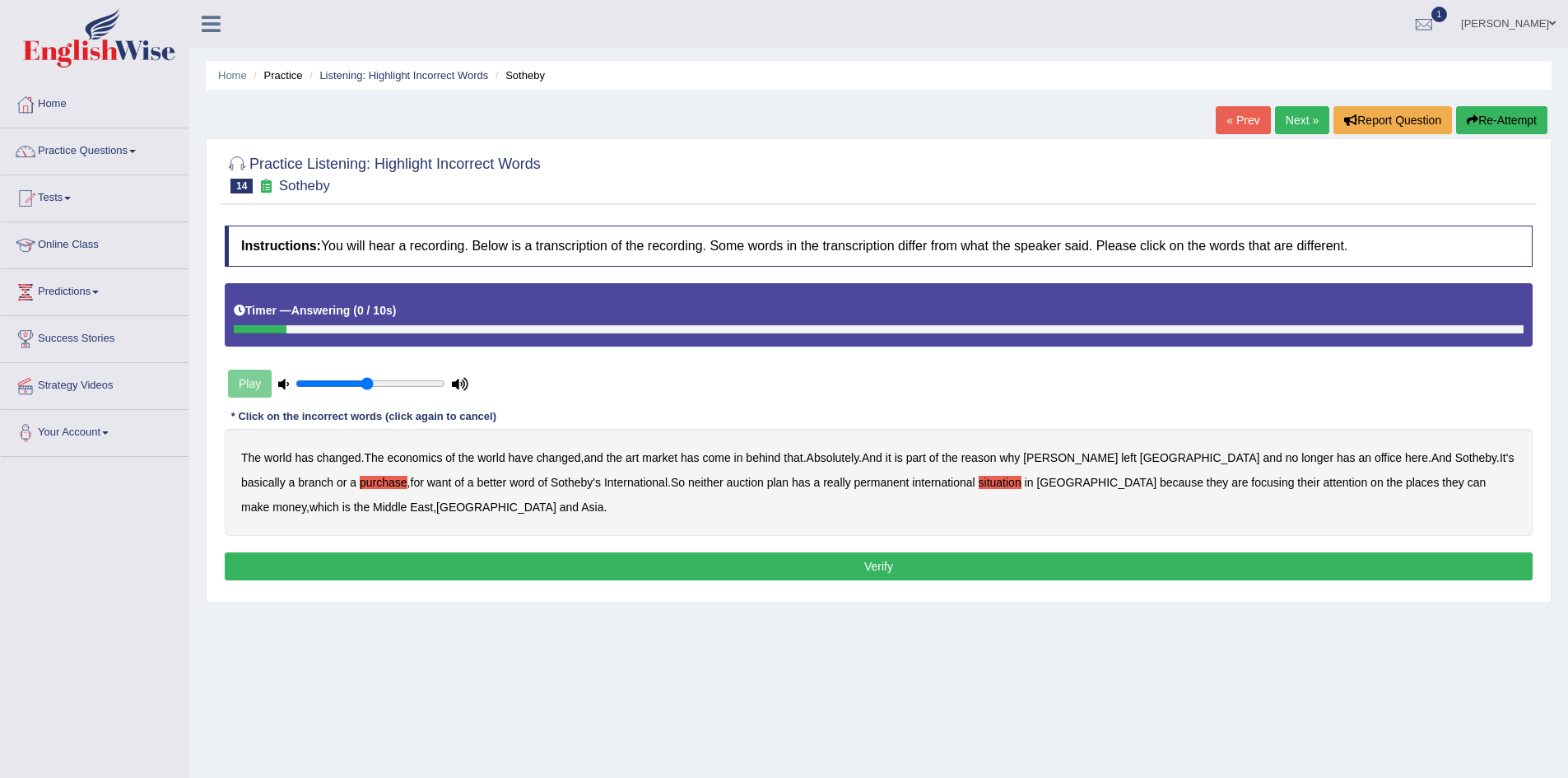
click at [765, 574] on button "Verify" at bounding box center [879, 566] width 1308 height 28
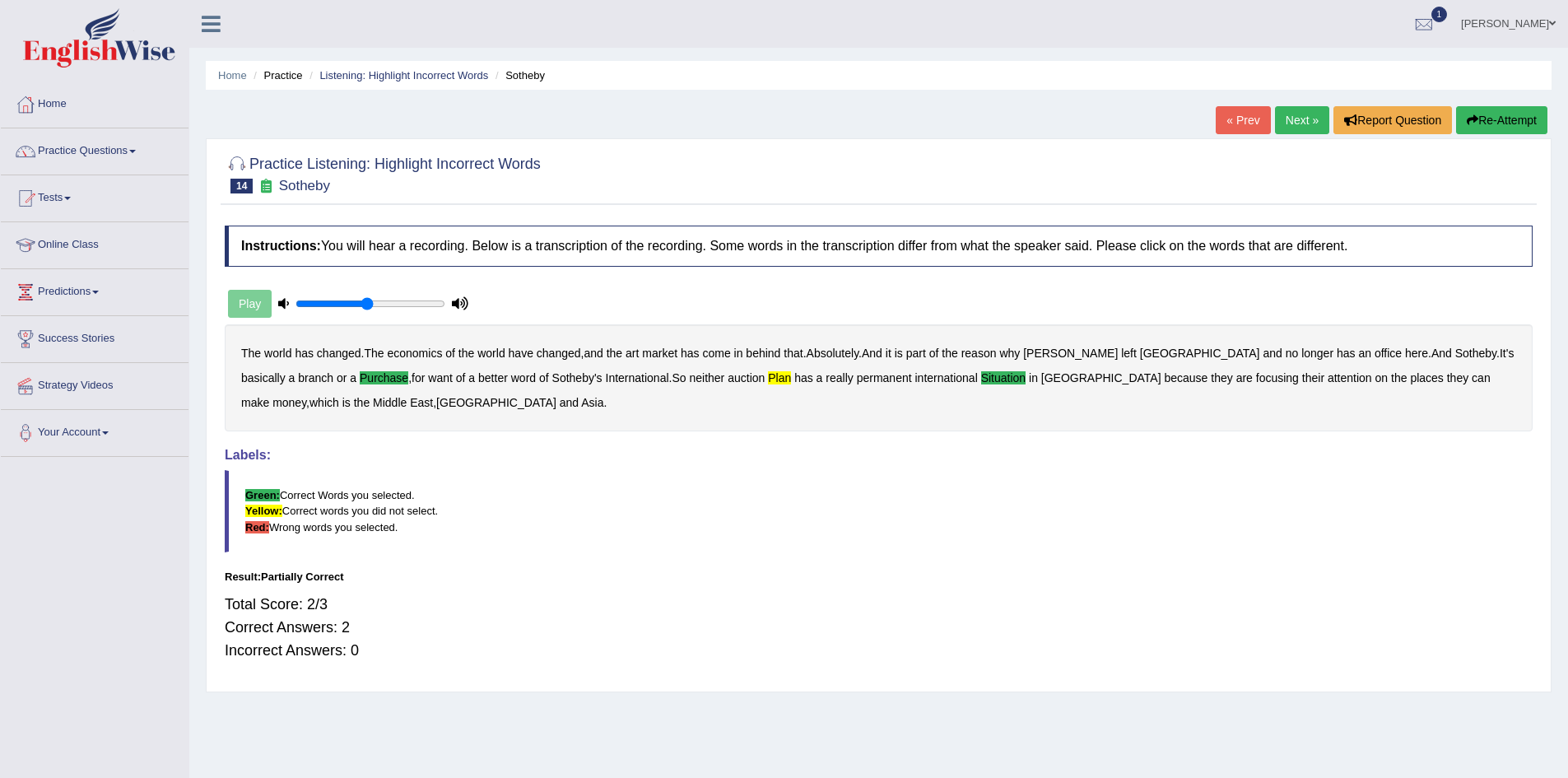
click at [1294, 119] on link "Next »" at bounding box center [1302, 120] width 54 height 28
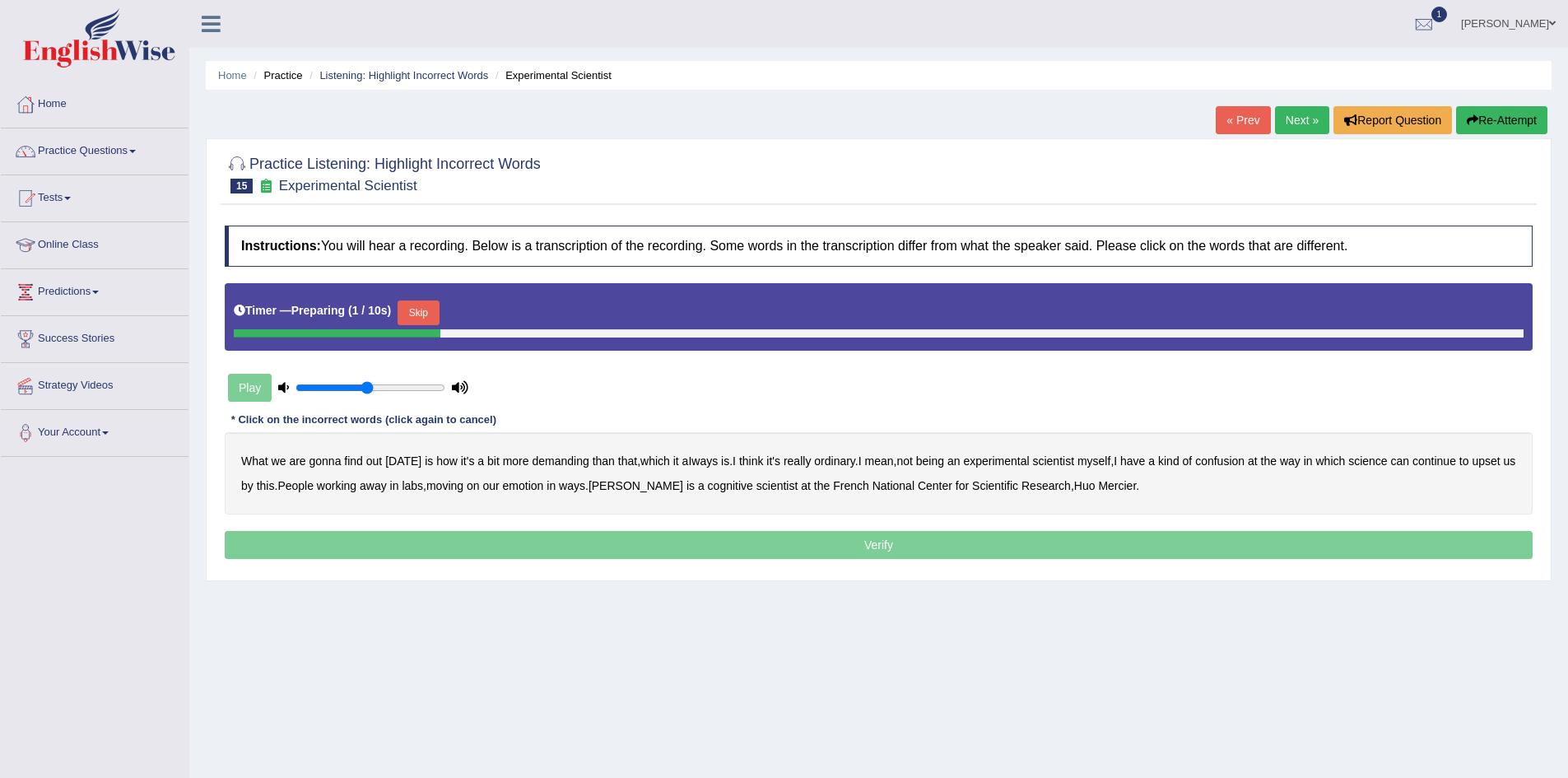
click at [421, 314] on button "Skip" at bounding box center [417, 313] width 41 height 25
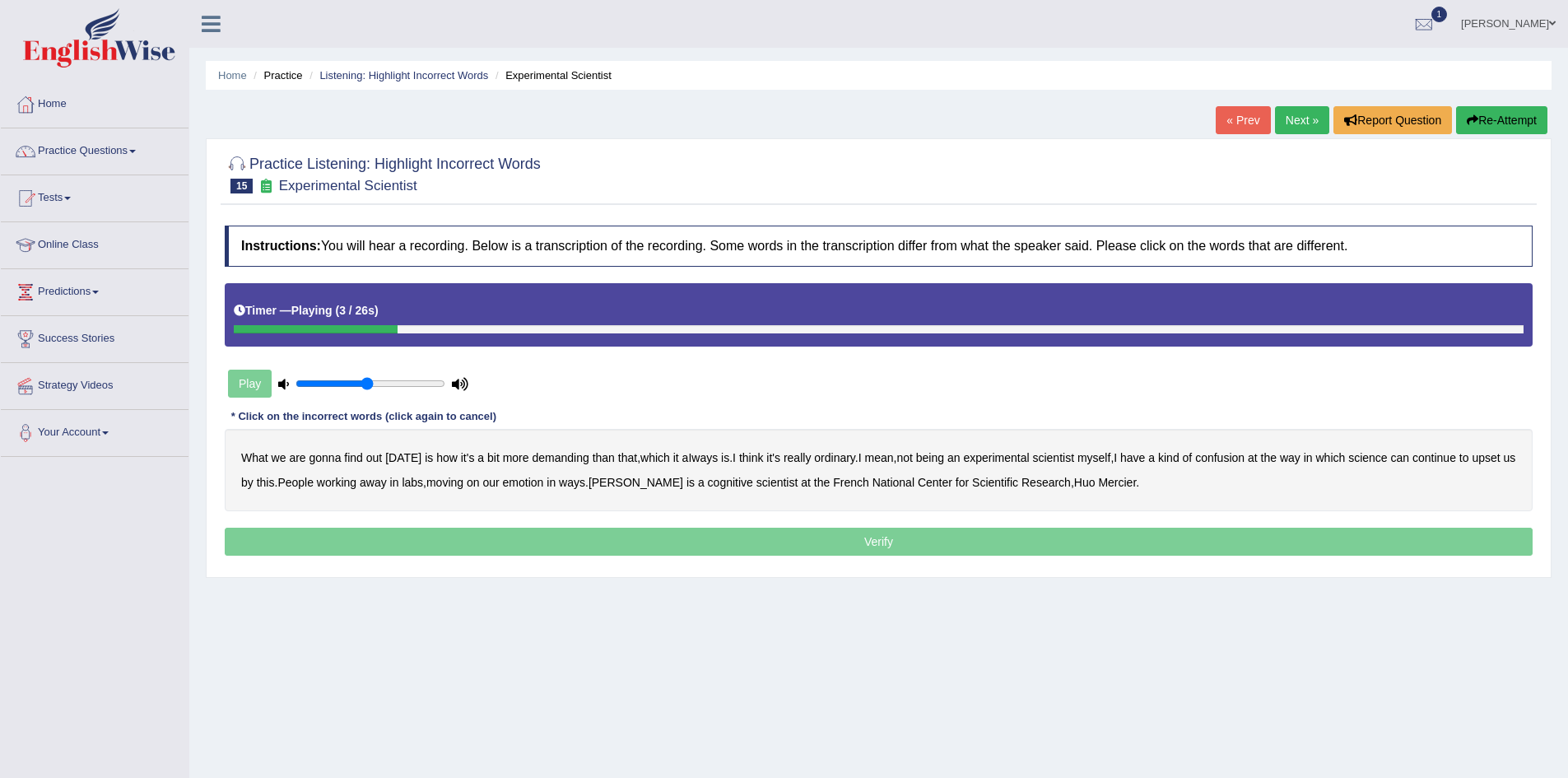
click at [559, 460] on b "demanding" at bounding box center [560, 457] width 57 height 13
click at [838, 456] on b "ordinary" at bounding box center [834, 457] width 41 height 13
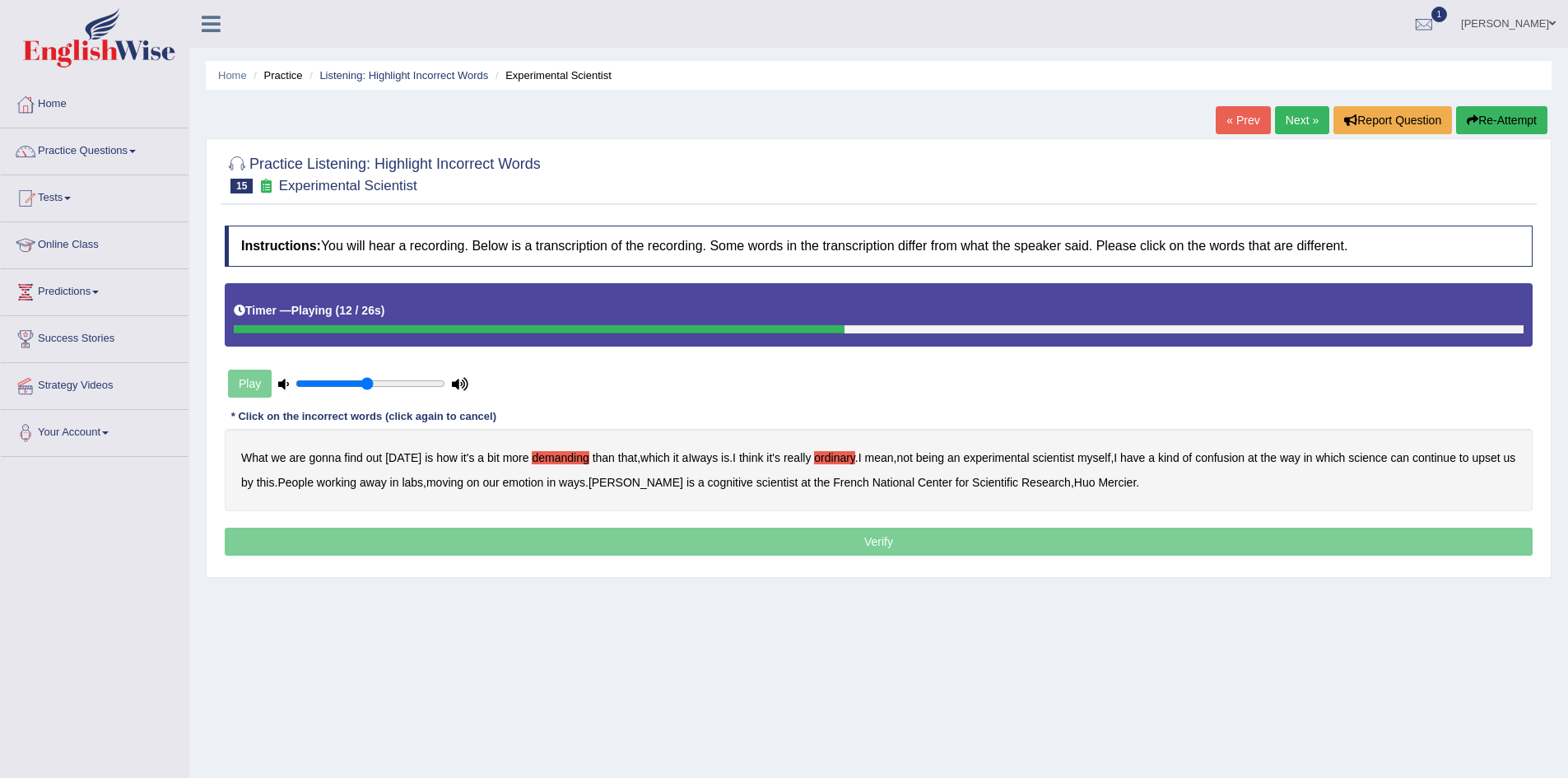
click at [1236, 462] on b "confusion" at bounding box center [1220, 457] width 49 height 13
click at [544, 487] on b "emotion" at bounding box center [523, 482] width 41 height 13
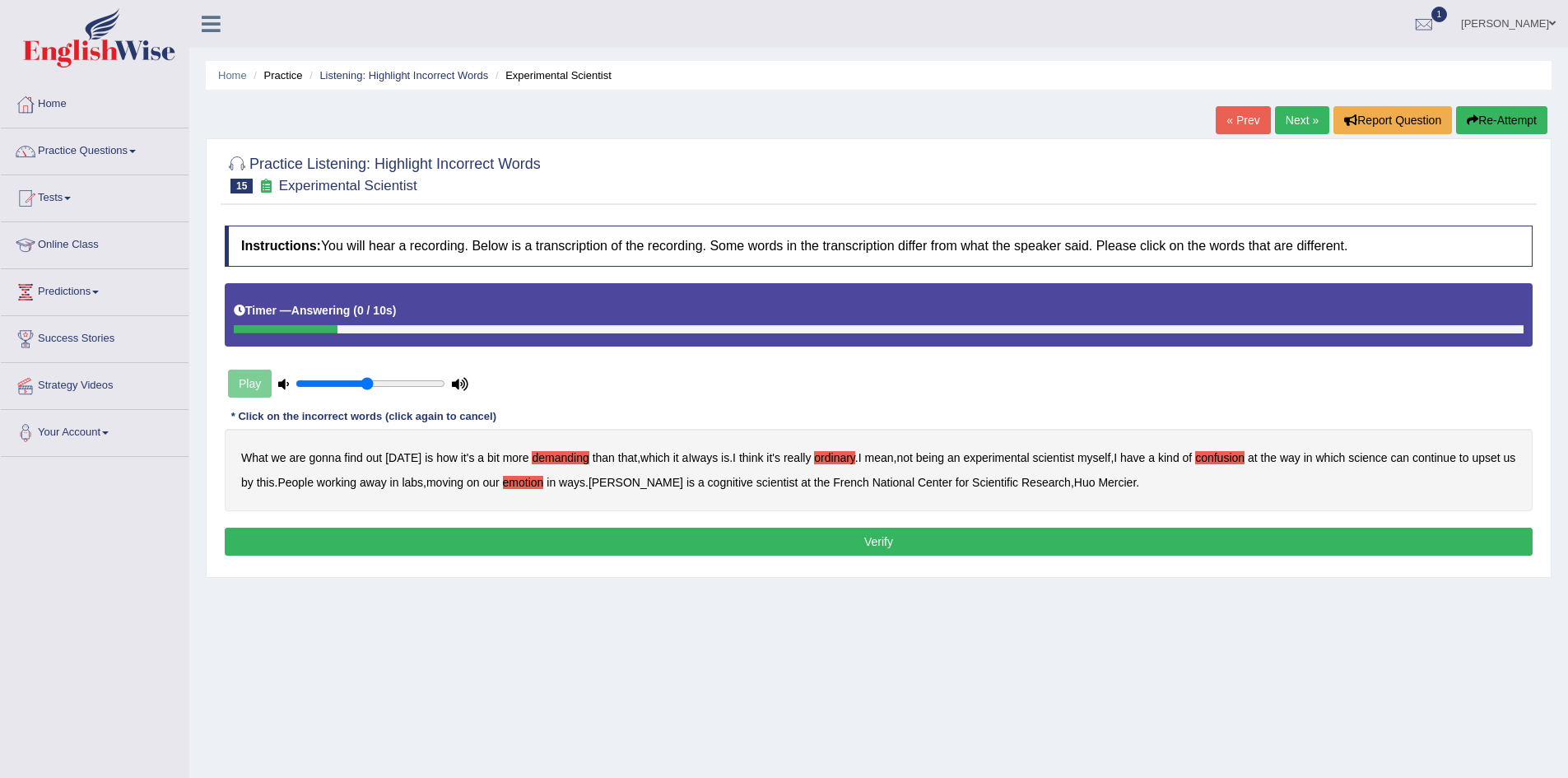
click at [1500, 458] on b "upset" at bounding box center [1485, 457] width 28 height 13
click at [1128, 537] on button "Verify" at bounding box center [879, 541] width 1308 height 28
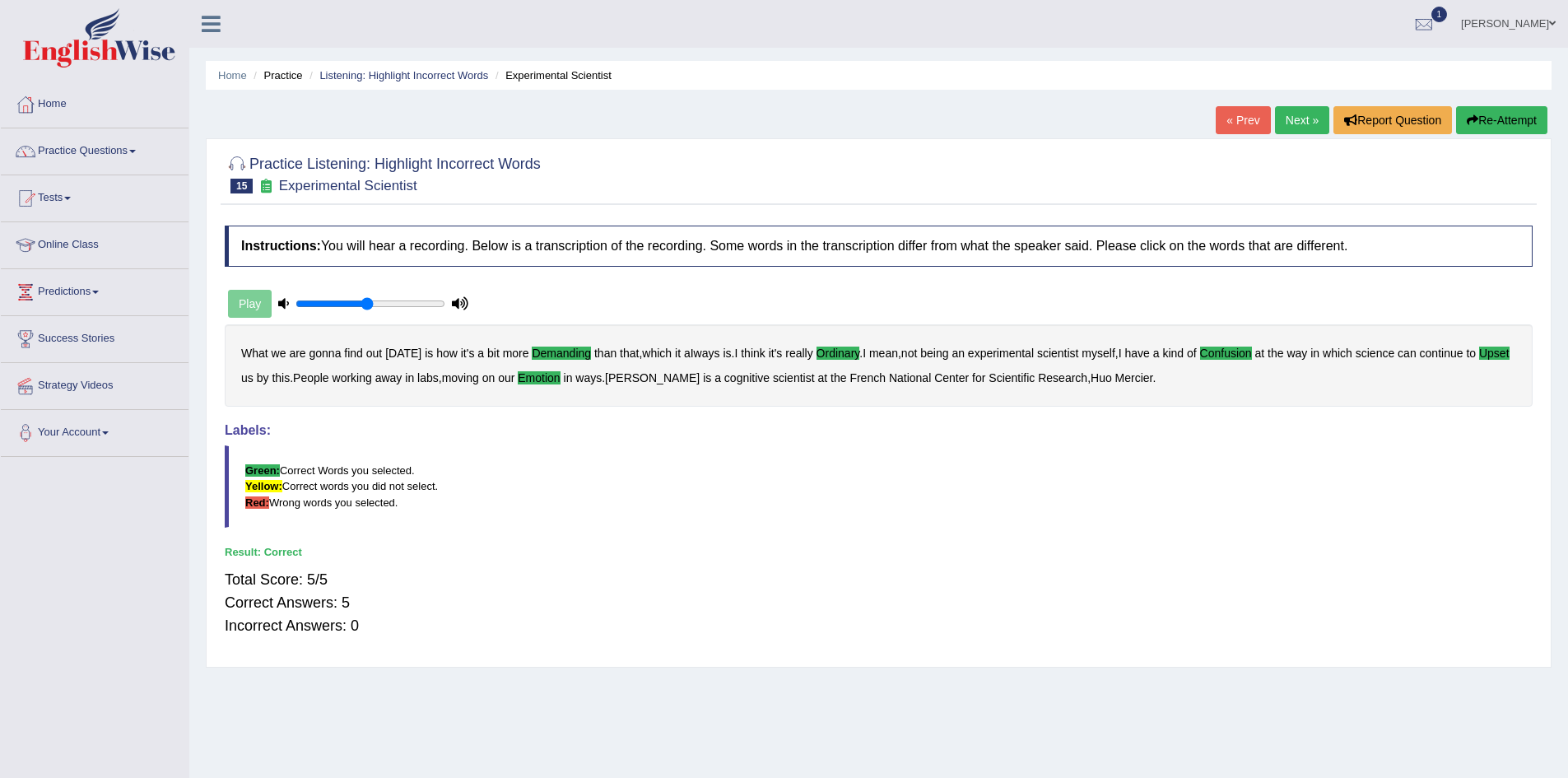
click at [1291, 117] on link "Next »" at bounding box center [1302, 120] width 54 height 28
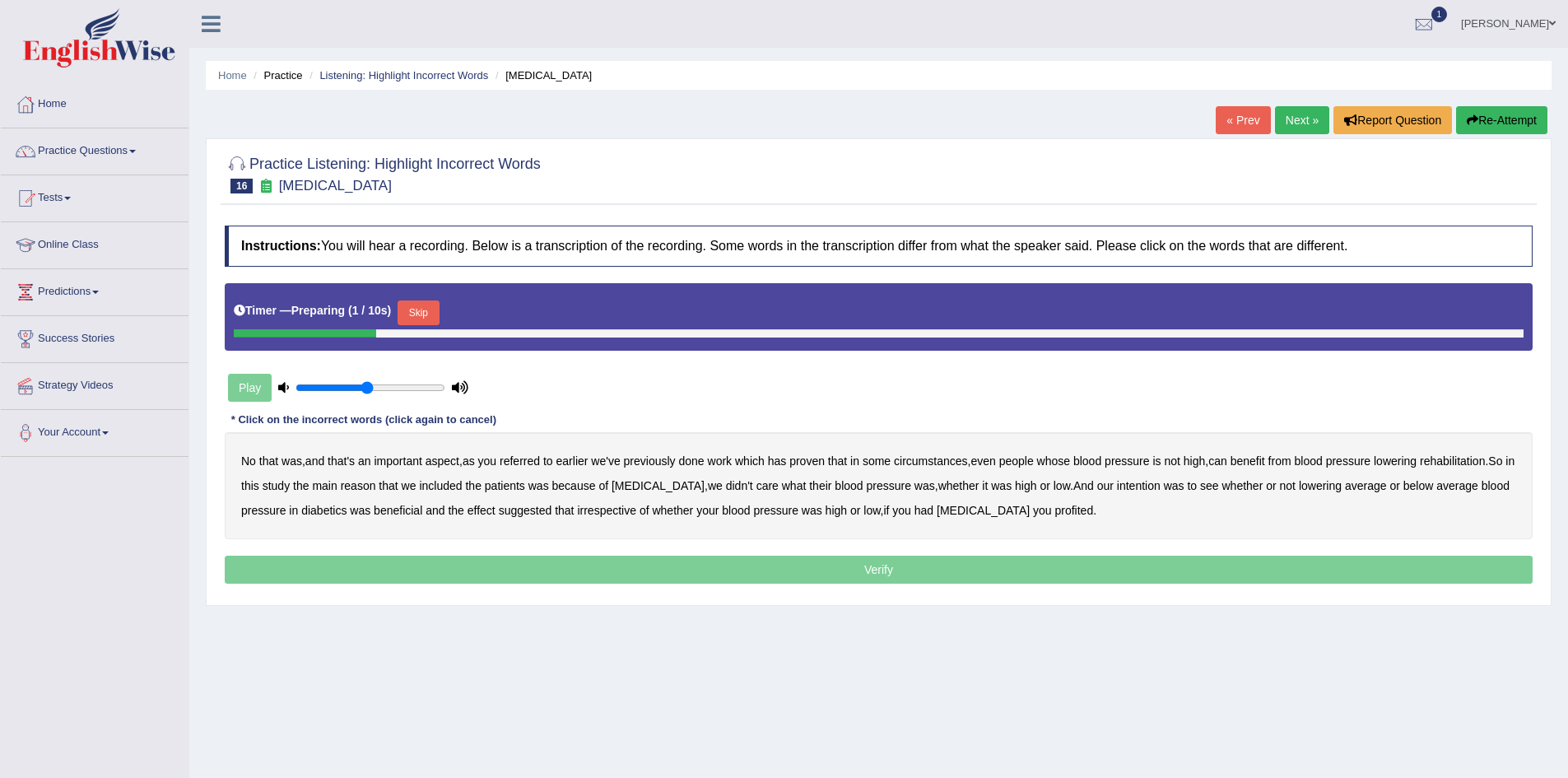
click at [431, 314] on button "Skip" at bounding box center [417, 313] width 41 height 25
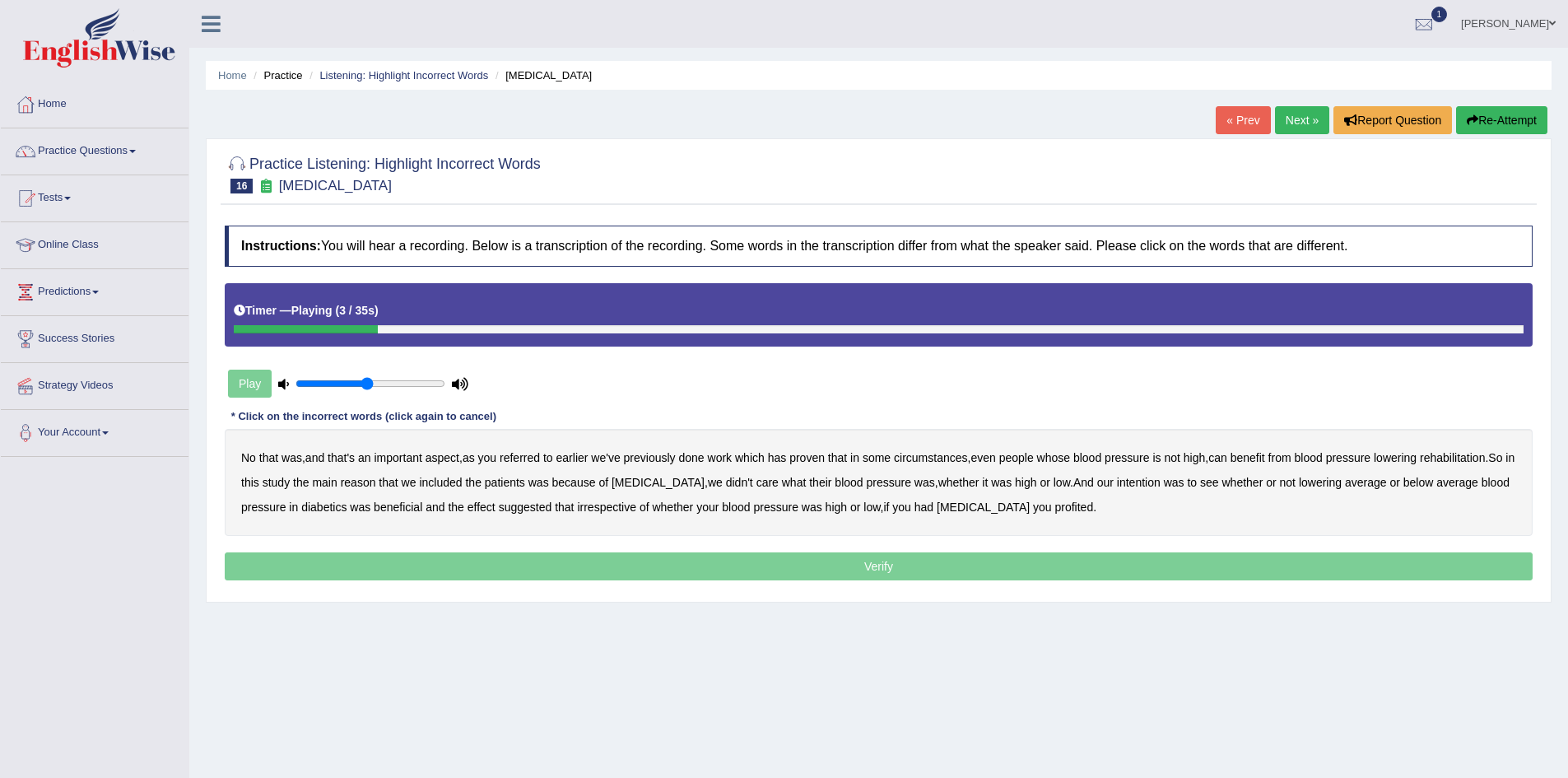
click at [527, 463] on b "referred" at bounding box center [520, 457] width 40 height 13
click at [948, 458] on b "circumstances" at bounding box center [930, 457] width 73 height 13
click at [1468, 457] on b "rehabilitation" at bounding box center [1453, 457] width 65 height 13
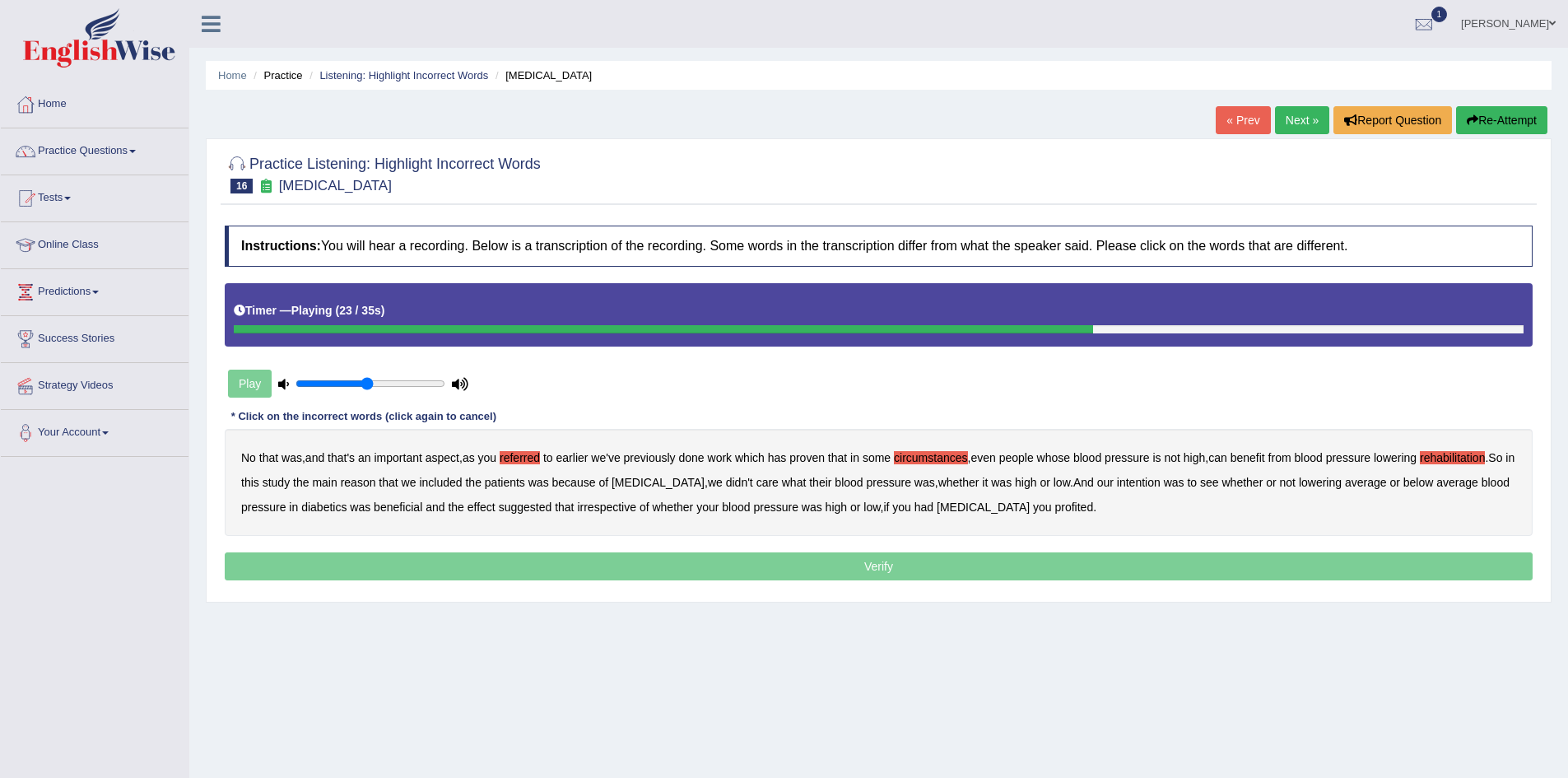
click at [1130, 486] on b "intention" at bounding box center [1139, 482] width 44 height 13
click at [481, 506] on b "effect" at bounding box center [481, 507] width 28 height 13
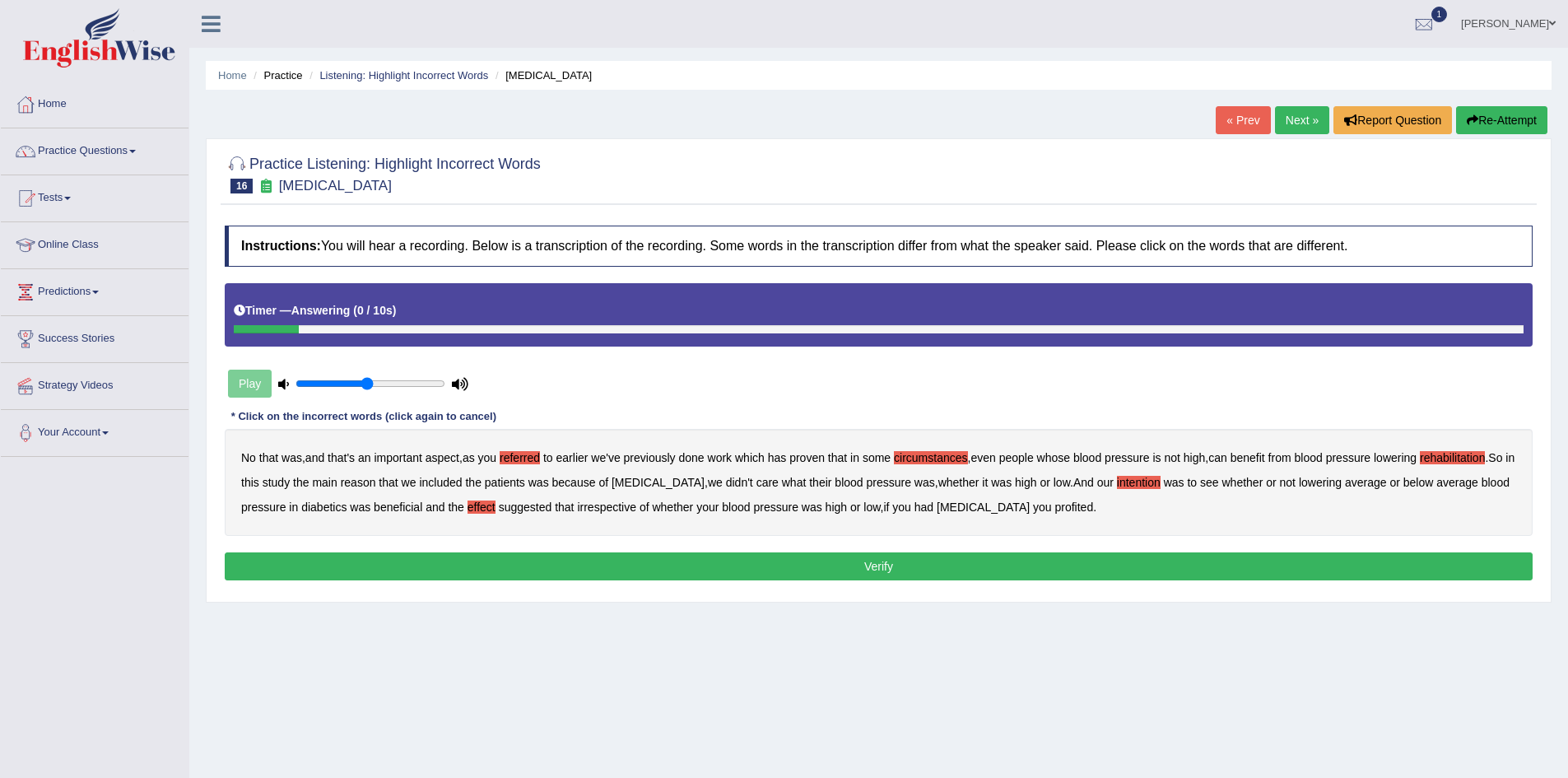
click at [1055, 511] on b "profited" at bounding box center [1074, 507] width 39 height 13
click at [945, 566] on button "Verify" at bounding box center [879, 566] width 1308 height 28
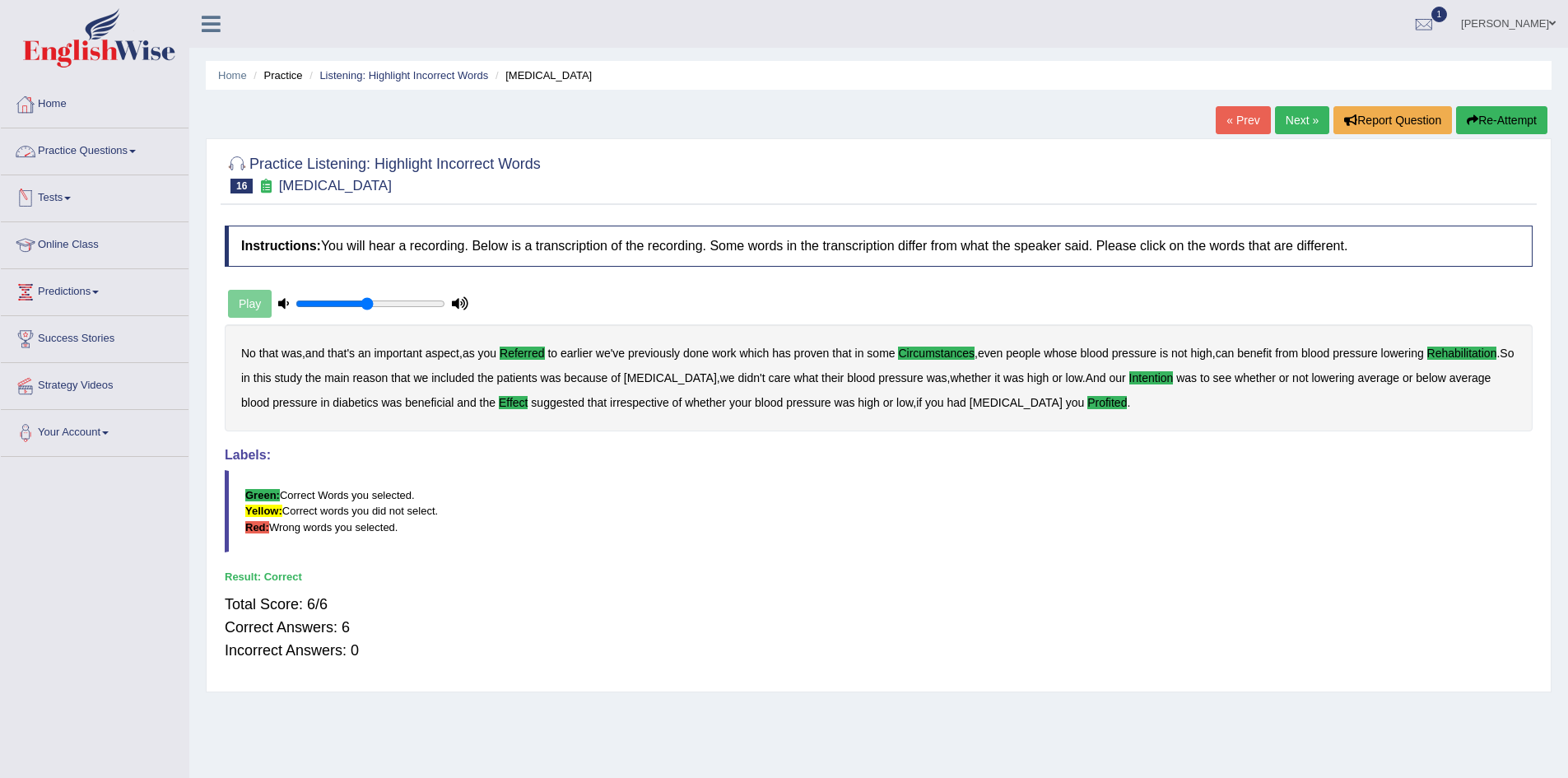
click at [157, 150] on link "Practice Questions" at bounding box center [94, 148] width 187 height 41
